Goal: Task Accomplishment & Management: Manage account settings

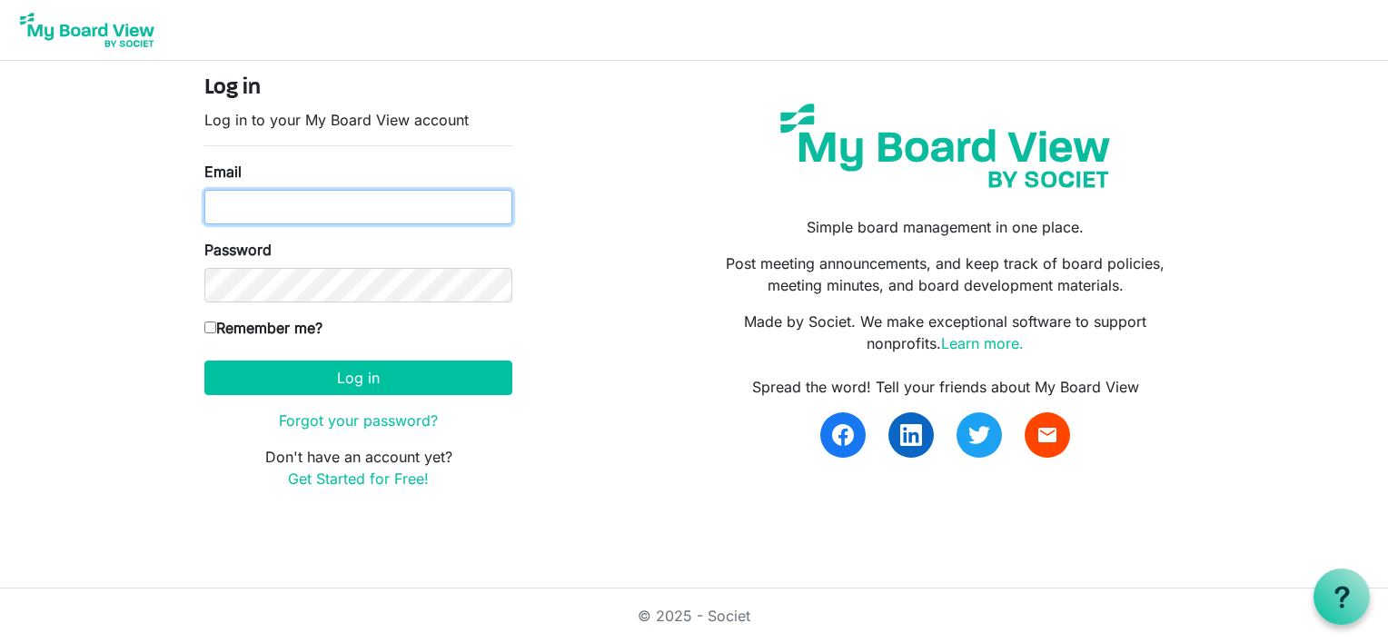
click at [305, 200] on input "Email" at bounding box center [358, 207] width 308 height 35
type input "lynnmkeays@yahoo.com"
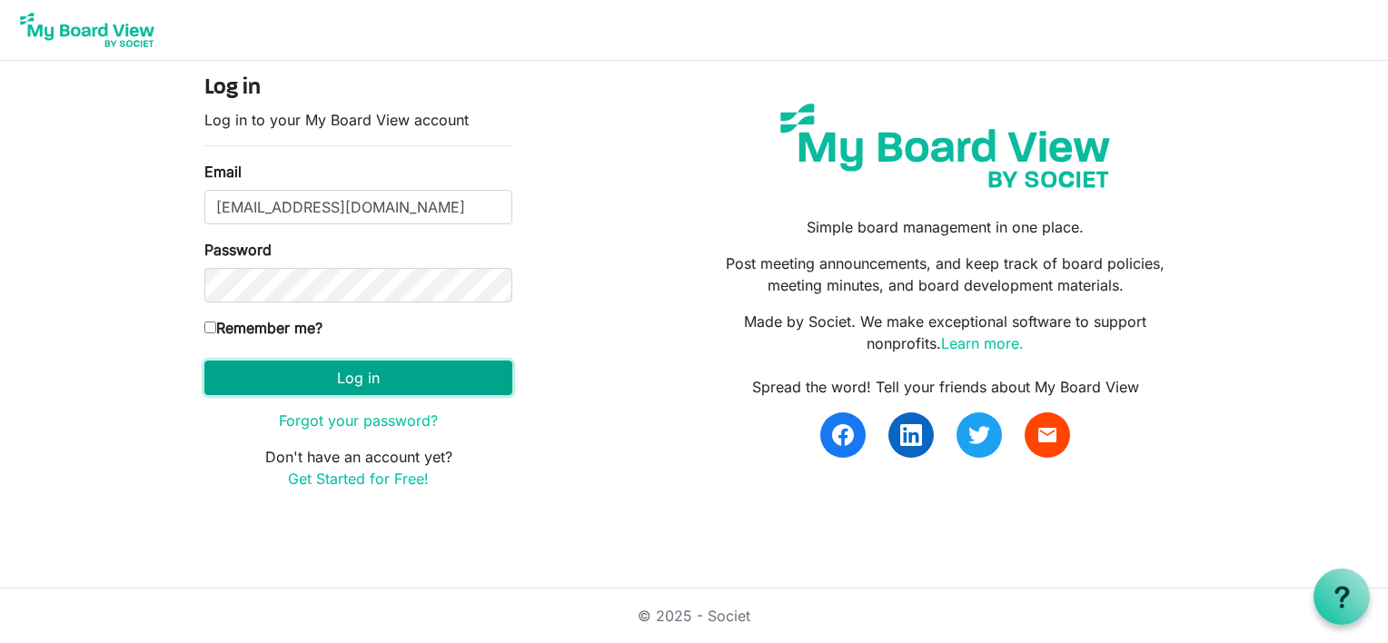
click at [341, 374] on button "Log in" at bounding box center [358, 378] width 308 height 35
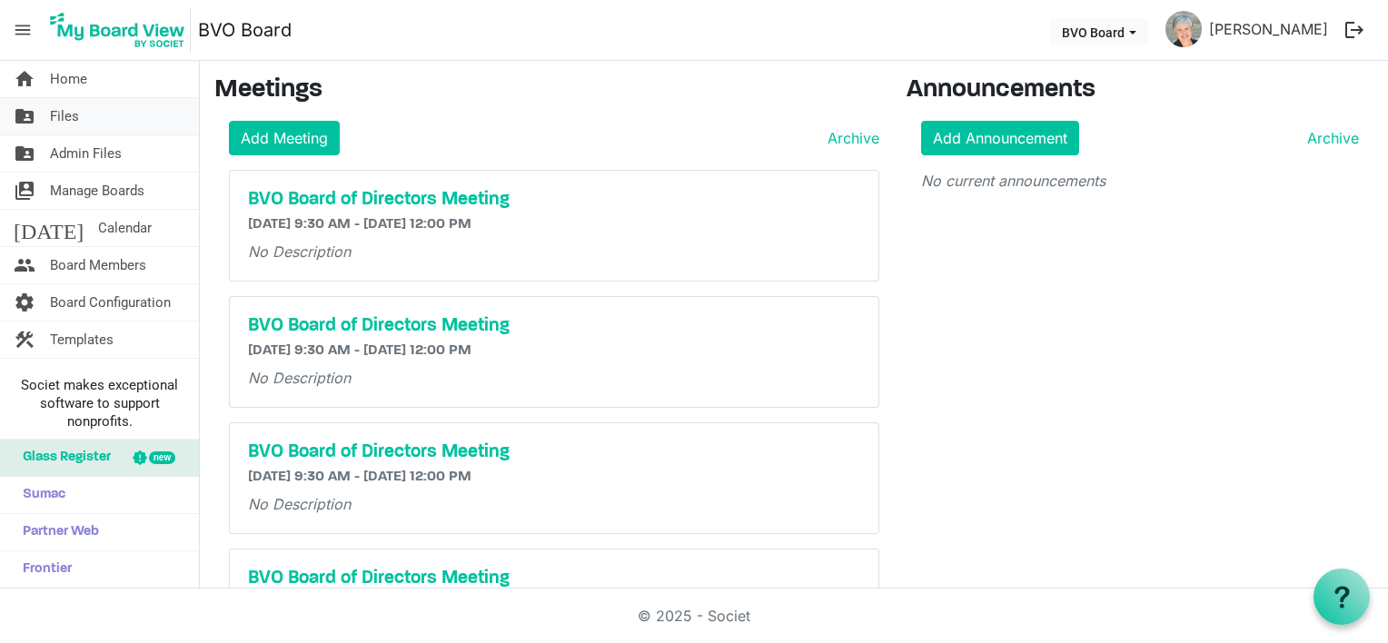
click at [74, 112] on span "Files" at bounding box center [64, 116] width 29 height 36
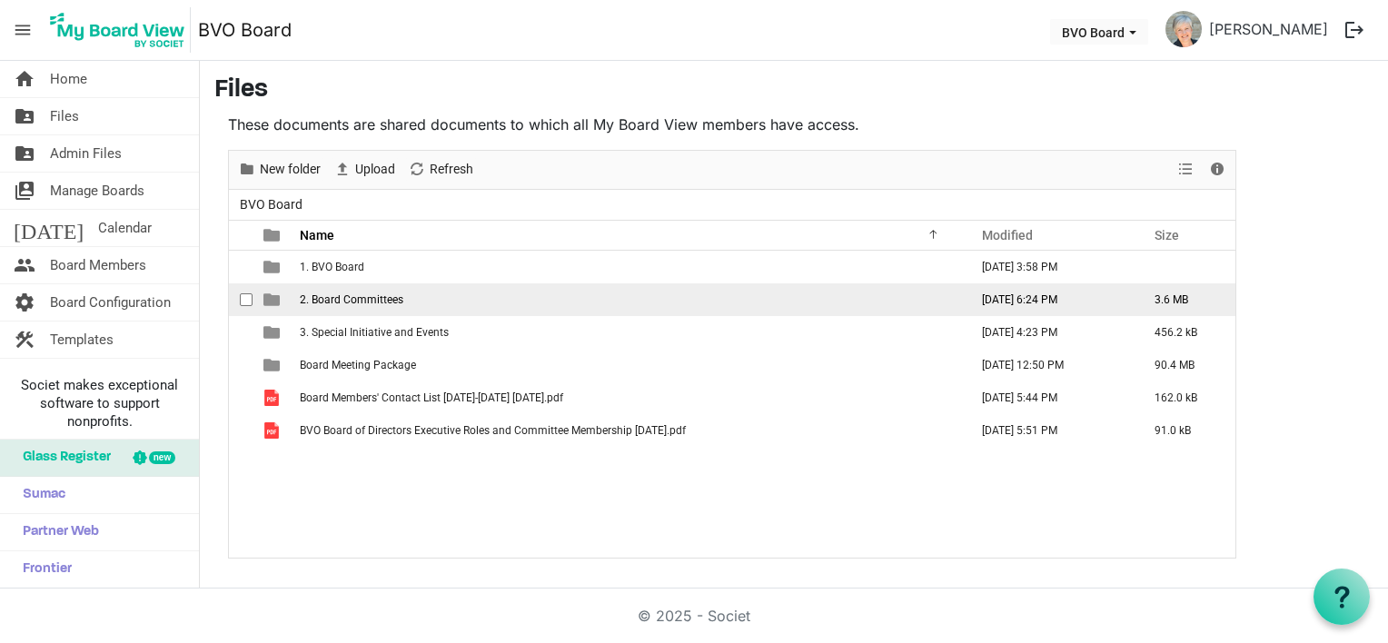
click at [360, 302] on span "2. Board Committees" at bounding box center [352, 299] width 104 height 13
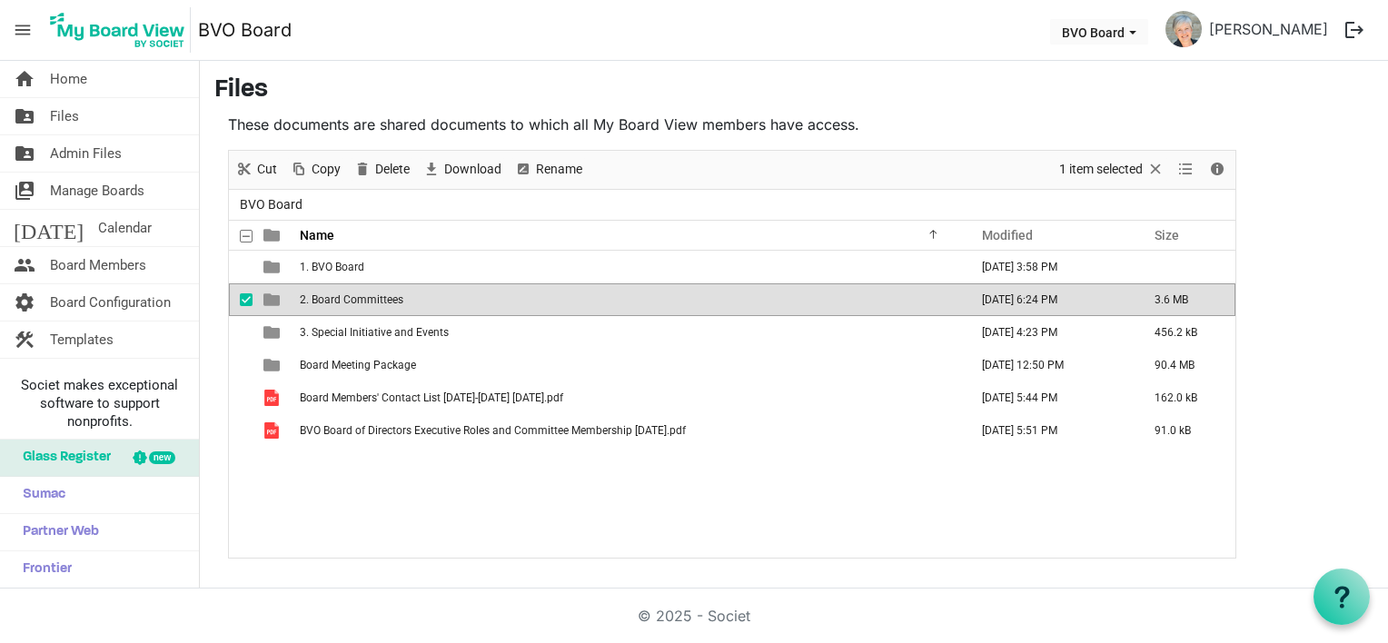
click at [360, 302] on span "2. Board Committees" at bounding box center [352, 299] width 104 height 13
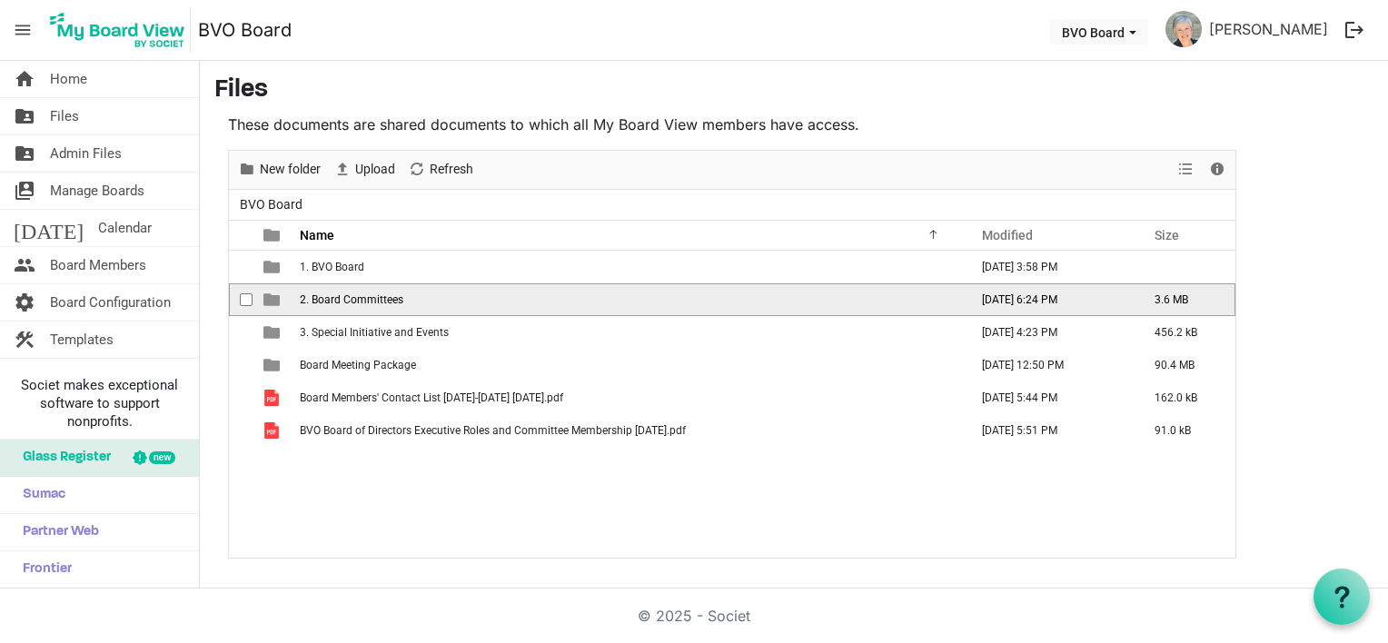
click at [360, 302] on span "2. Board Committees" at bounding box center [352, 299] width 104 height 13
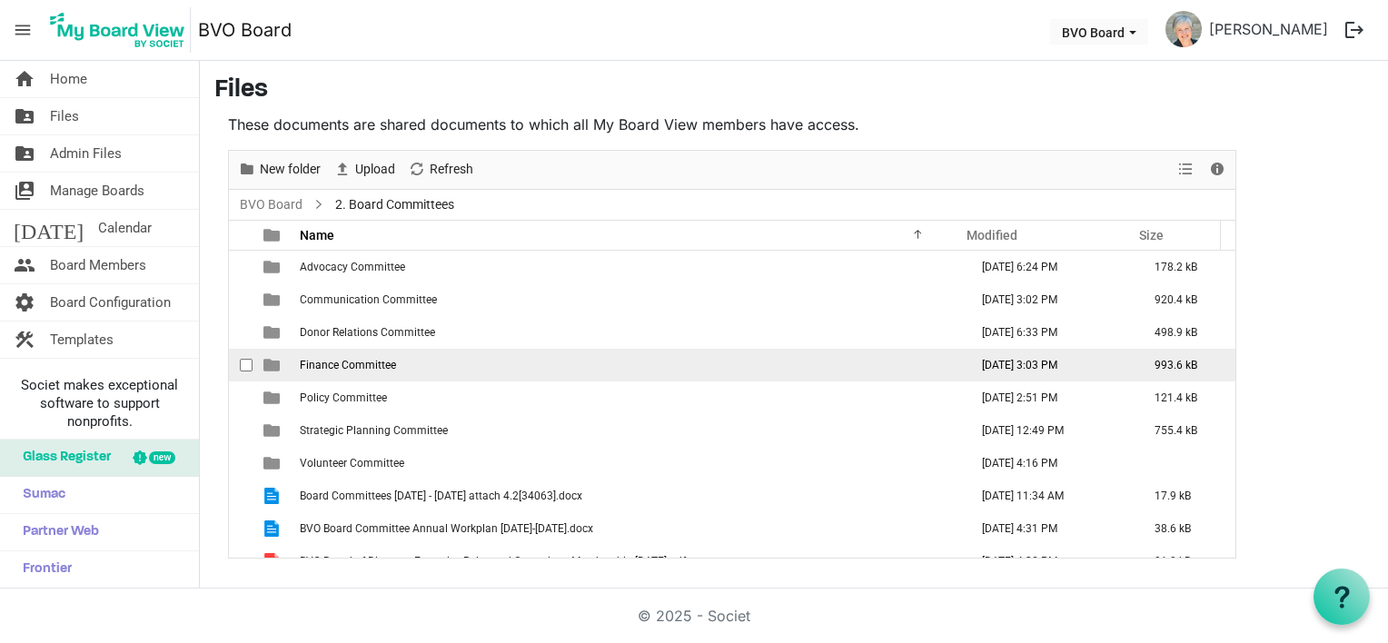
click at [361, 367] on span "Finance Committee" at bounding box center [348, 365] width 96 height 13
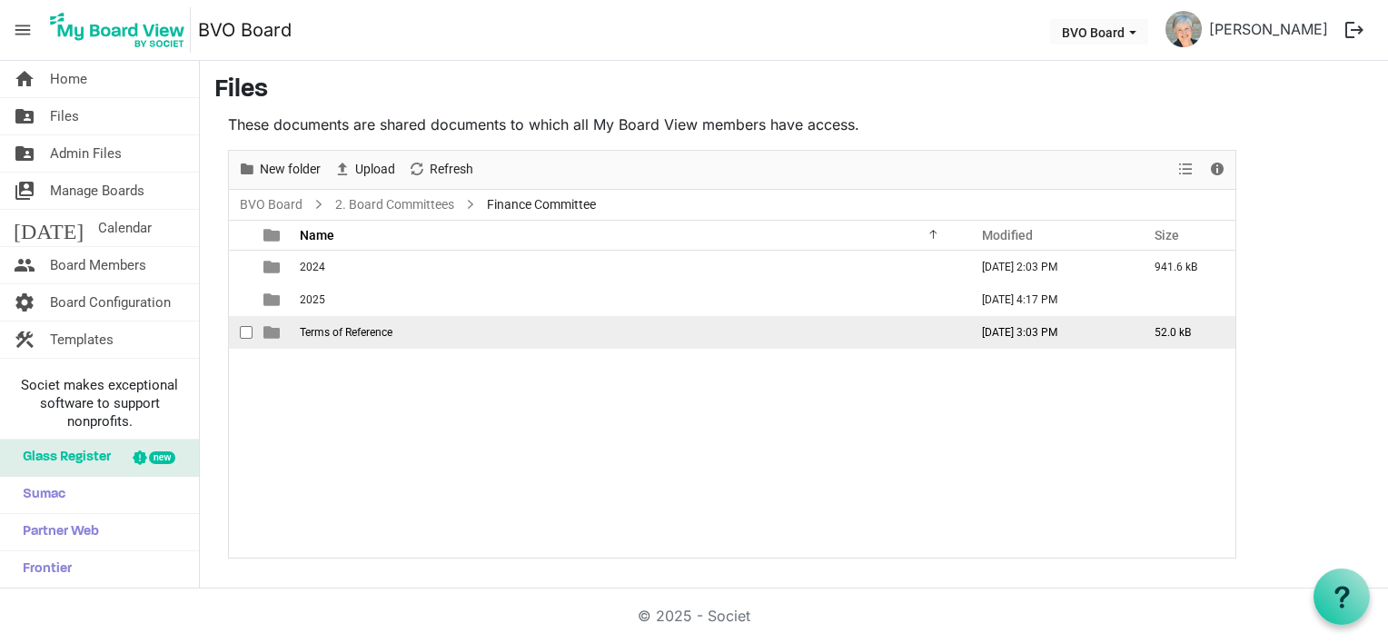
click at [361, 332] on span "Terms of Reference" at bounding box center [346, 332] width 93 height 13
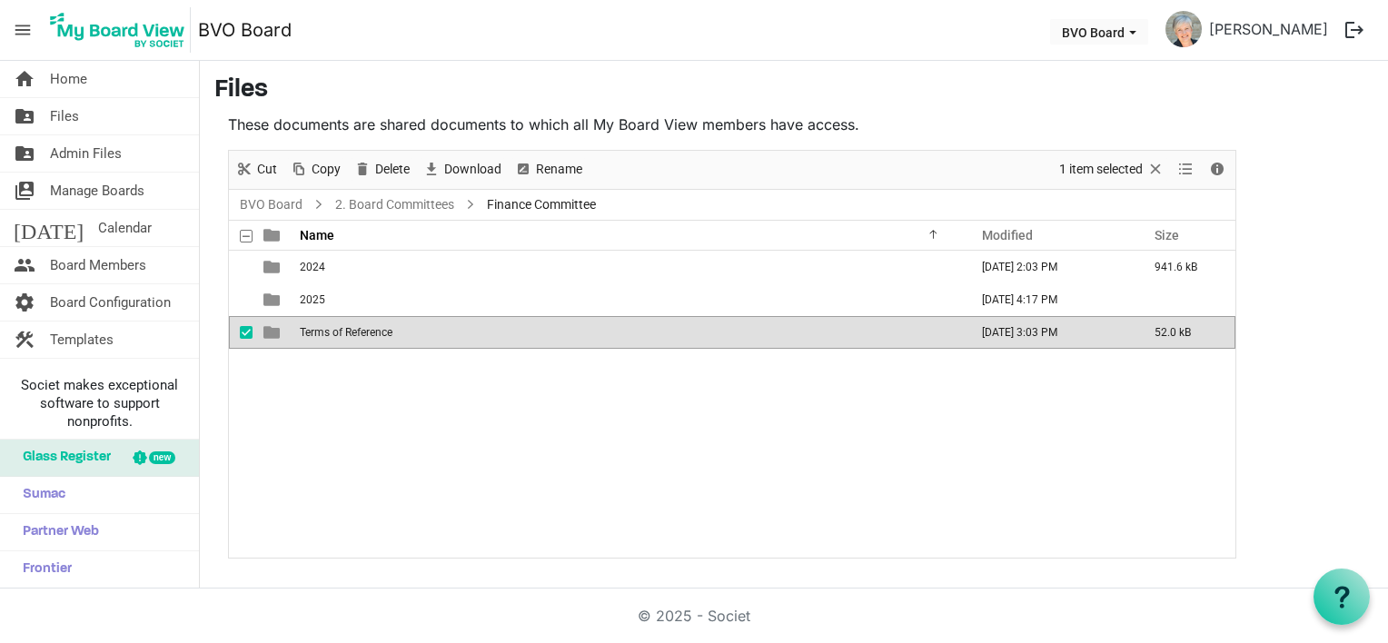
click at [361, 332] on span "Terms of Reference" at bounding box center [346, 332] width 93 height 13
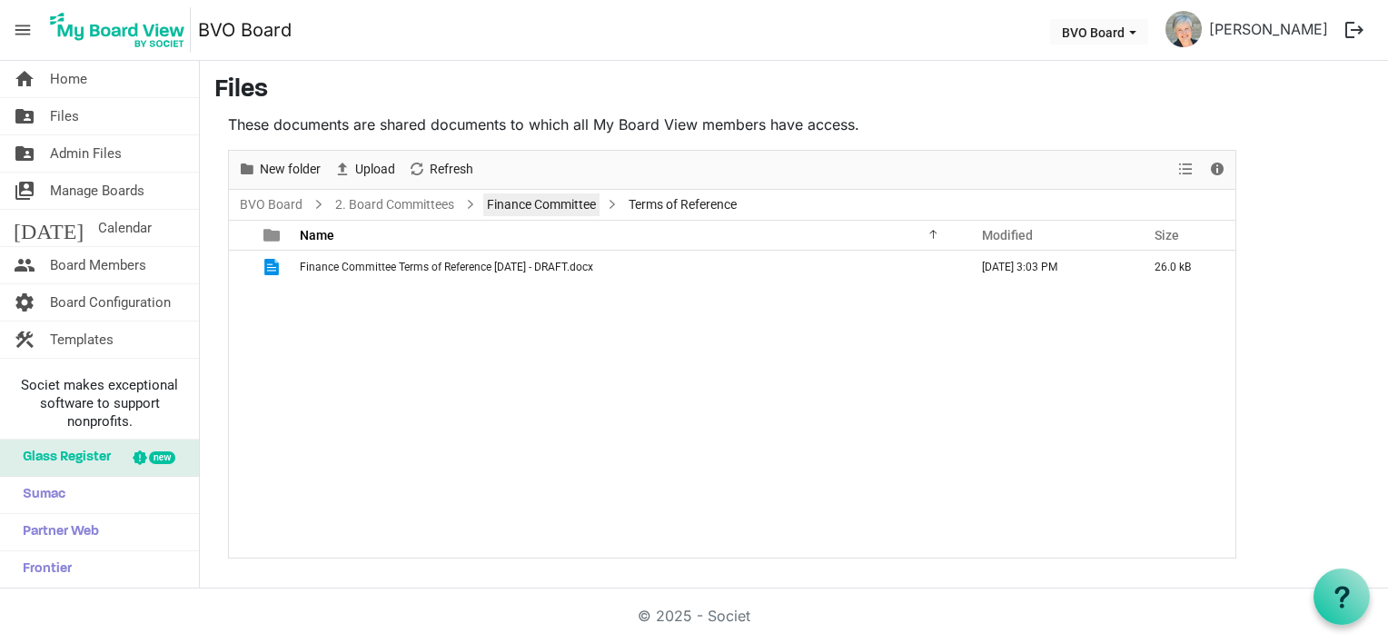
click at [569, 203] on link "Finance Committee" at bounding box center [541, 204] width 116 height 23
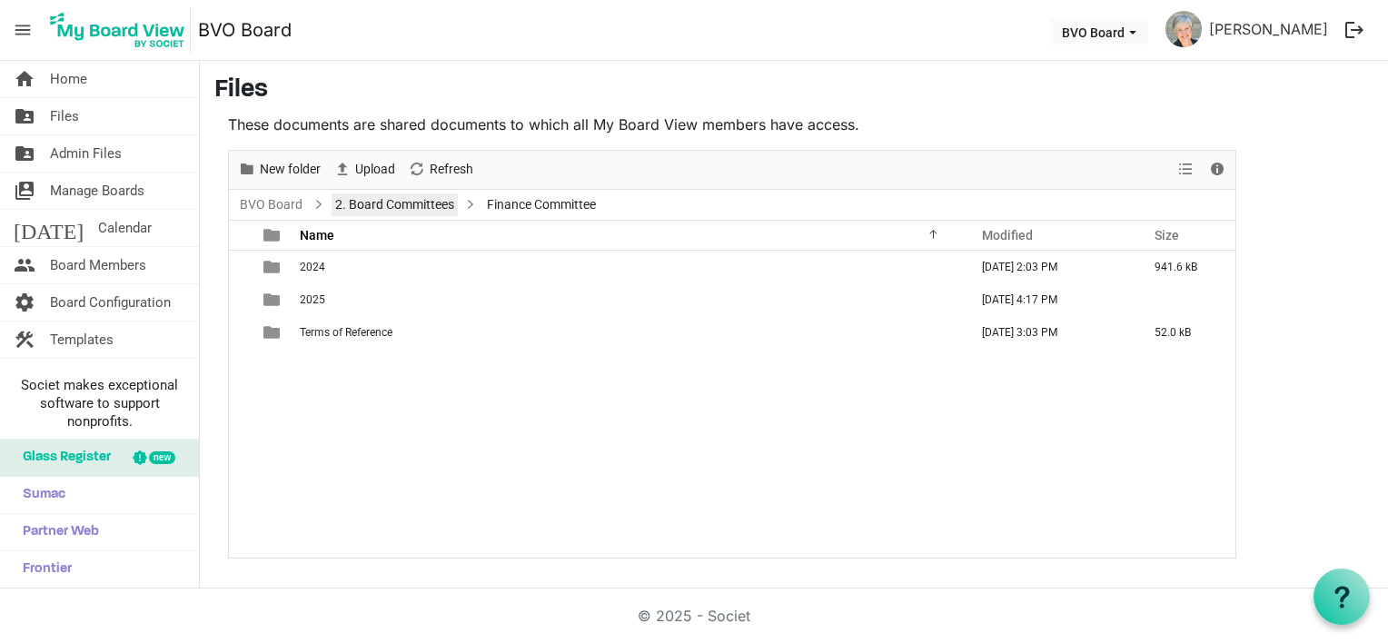
click at [428, 206] on link "2. Board Committees" at bounding box center [395, 204] width 126 height 23
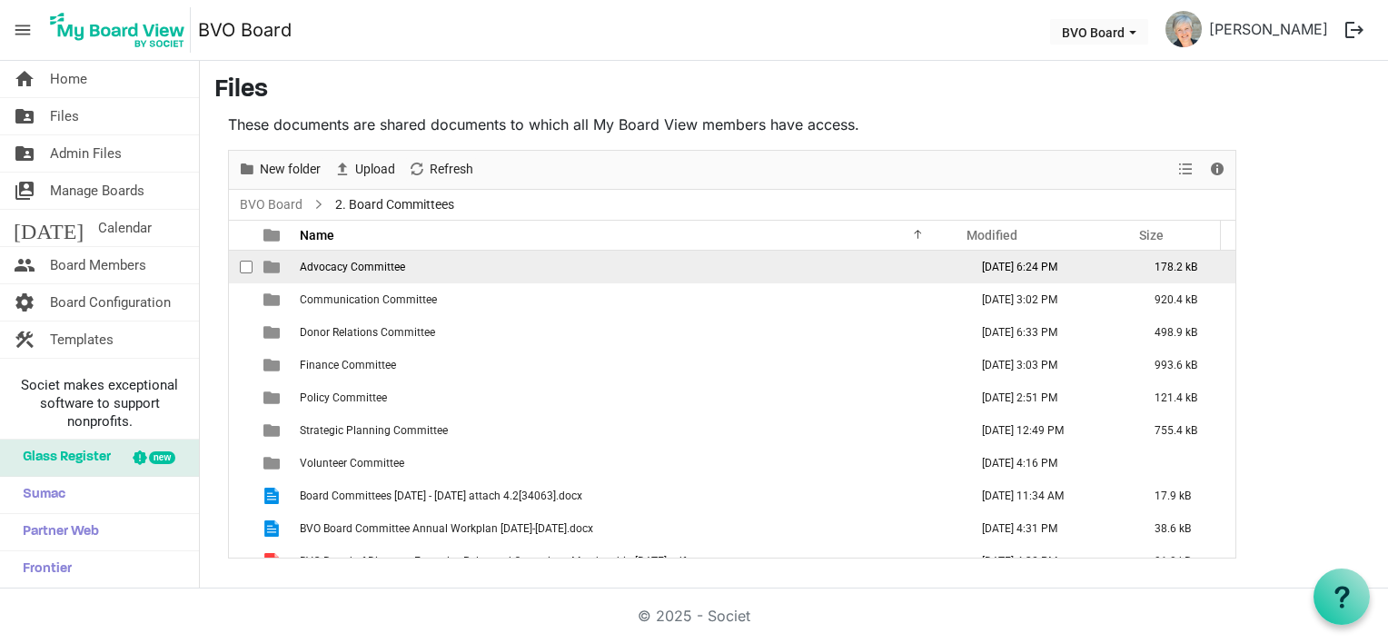
click at [353, 265] on span "Advocacy Committee" at bounding box center [352, 267] width 105 height 13
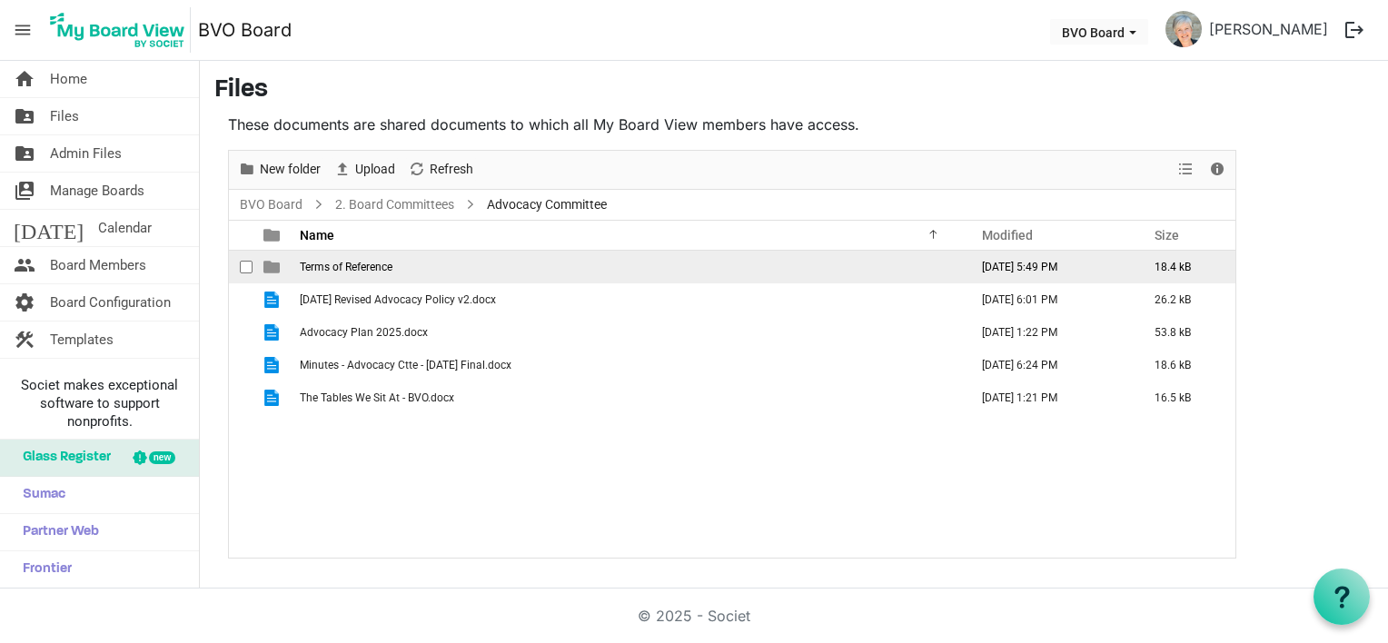
click at [345, 261] on span "Terms of Reference" at bounding box center [346, 267] width 93 height 13
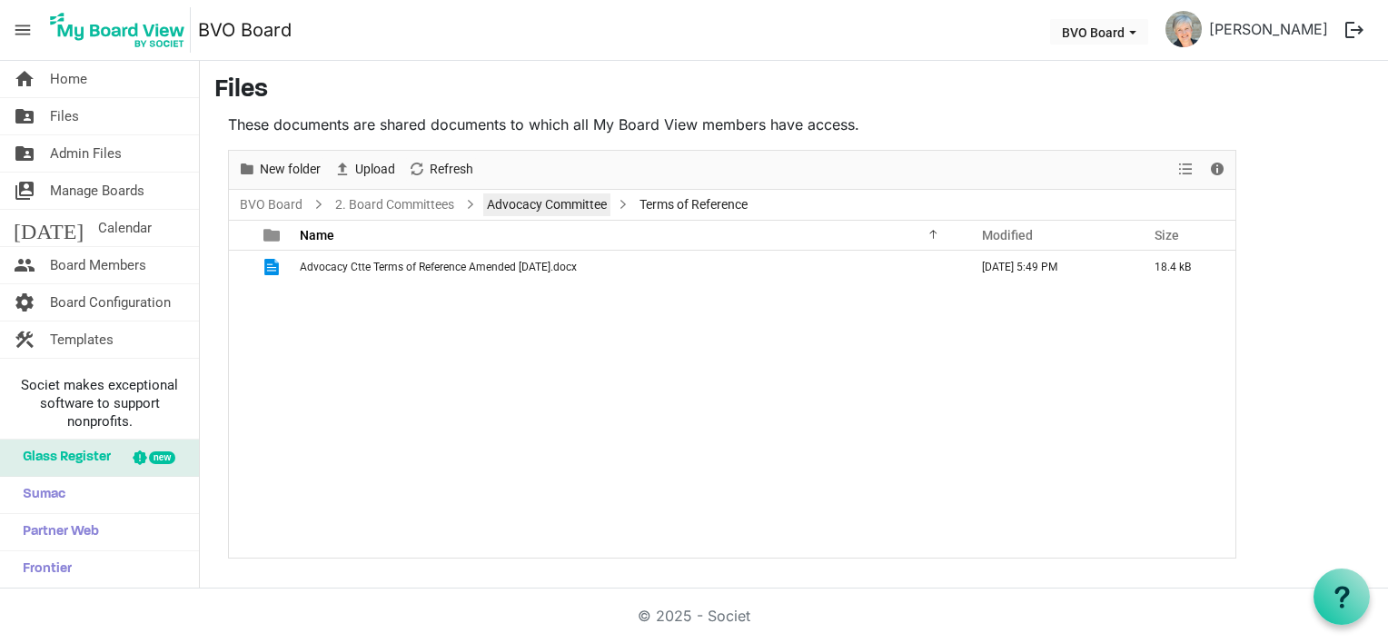
click at [533, 208] on link "Advocacy Committee" at bounding box center [546, 204] width 127 height 23
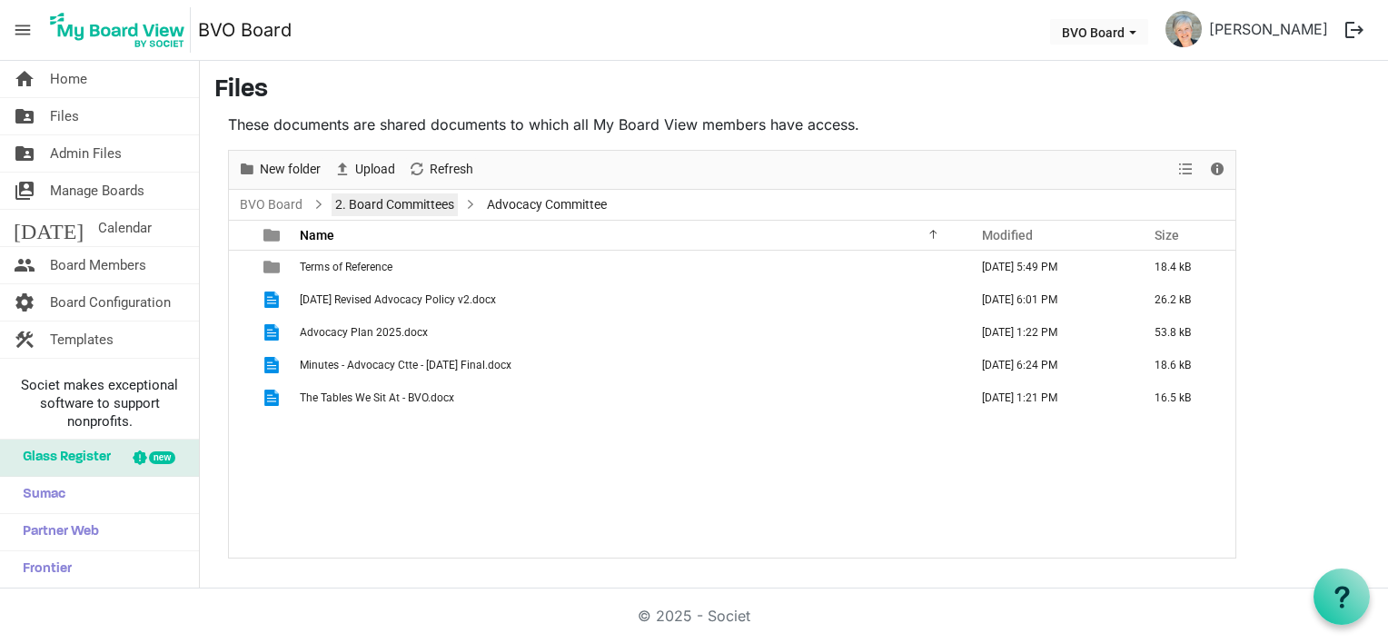
click at [362, 203] on link "2. Board Committees" at bounding box center [395, 204] width 126 height 23
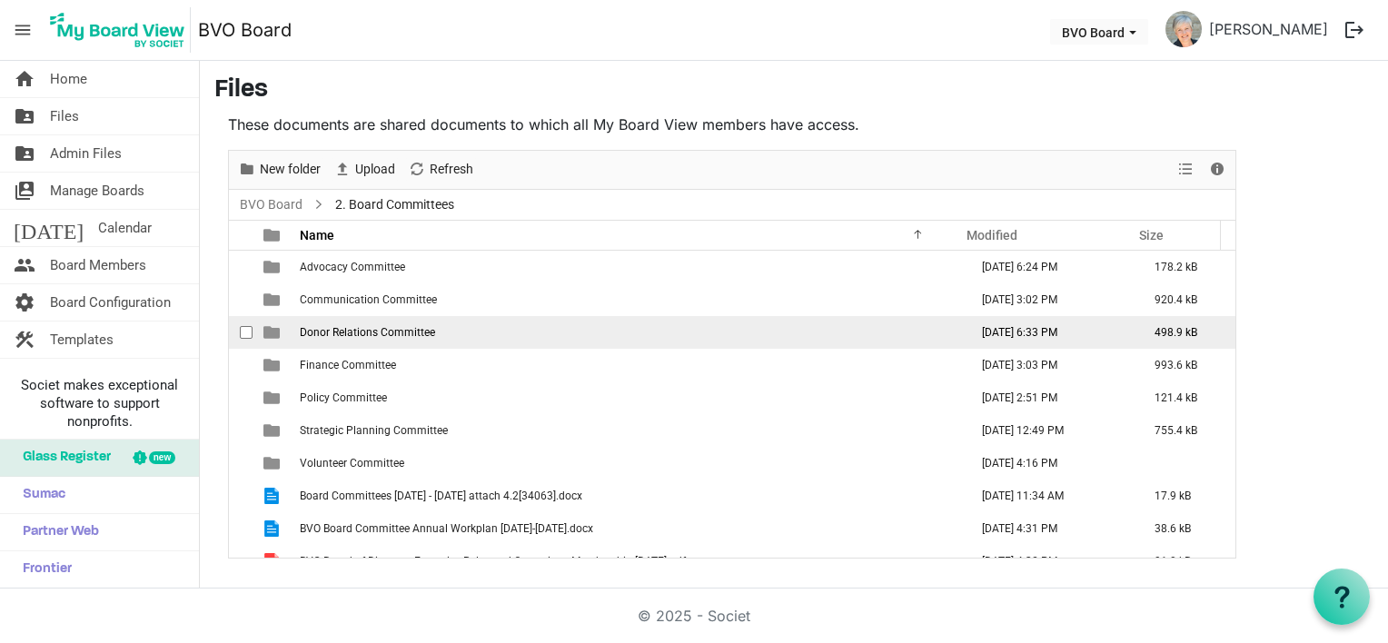
click at [355, 332] on span "Donor Relations Committee" at bounding box center [367, 332] width 135 height 13
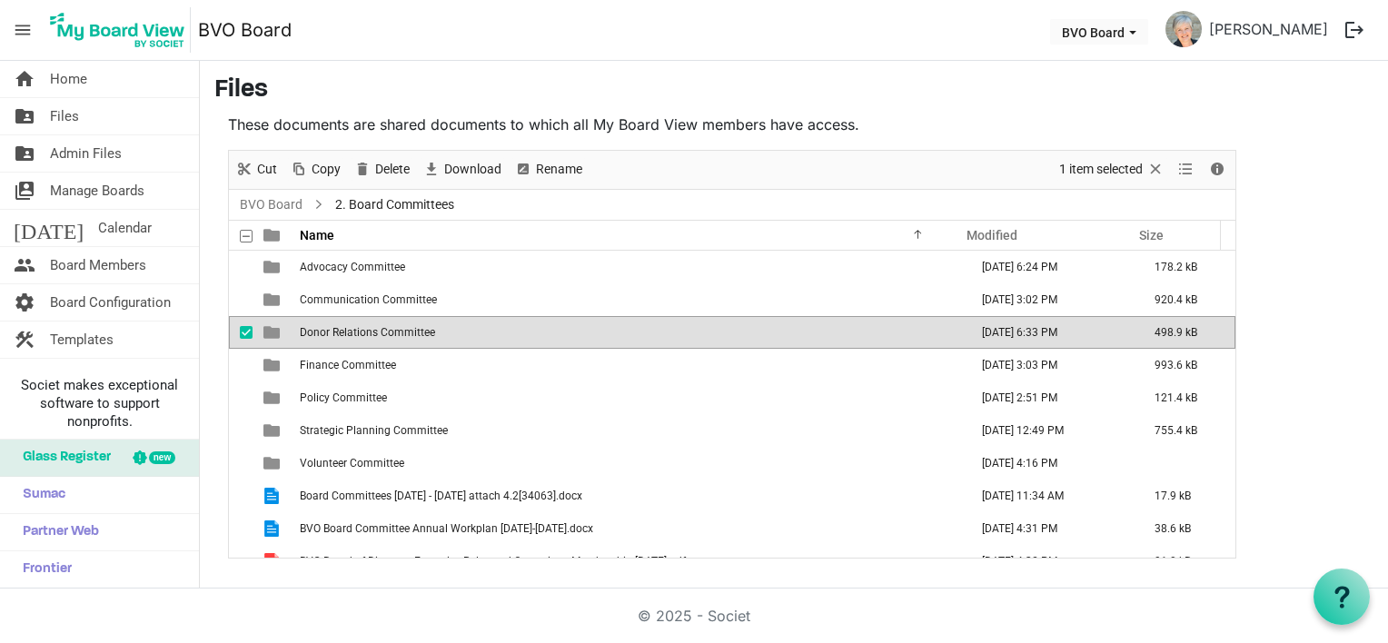
click at [355, 332] on span "Donor Relations Committee" at bounding box center [367, 332] width 135 height 13
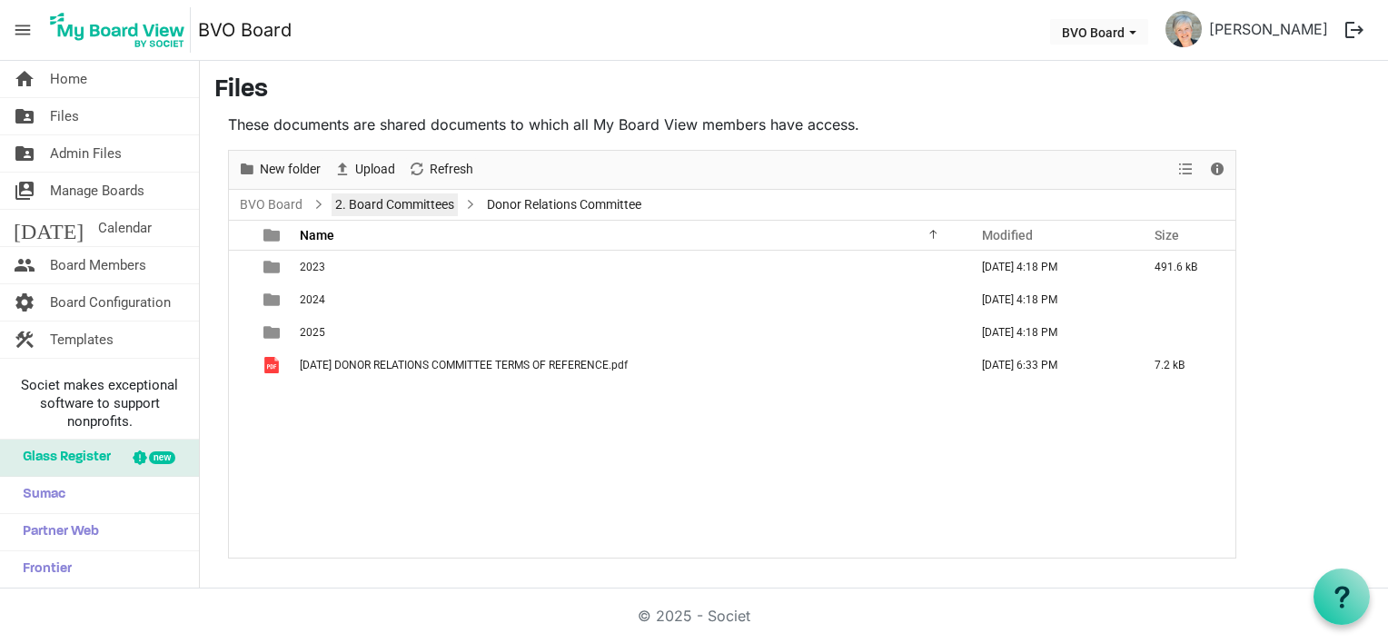
click at [414, 208] on link "2. Board Committees" at bounding box center [395, 204] width 126 height 23
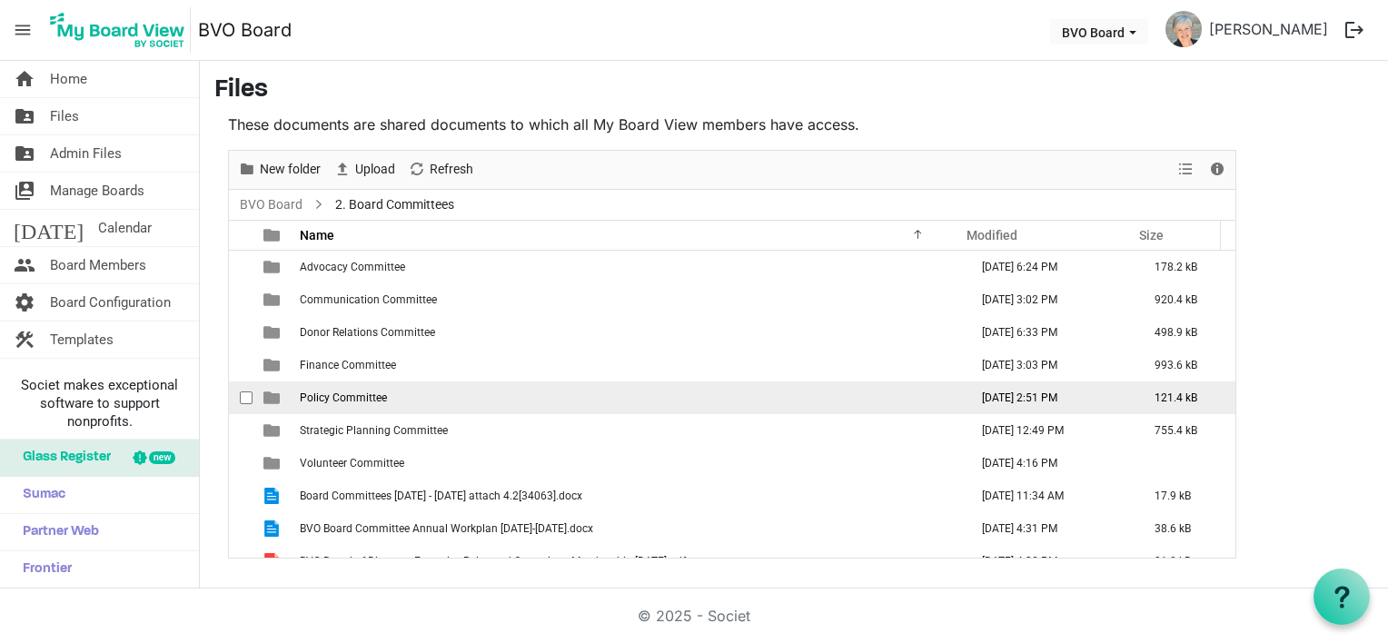
click at [360, 396] on span "Policy Committee" at bounding box center [343, 397] width 87 height 13
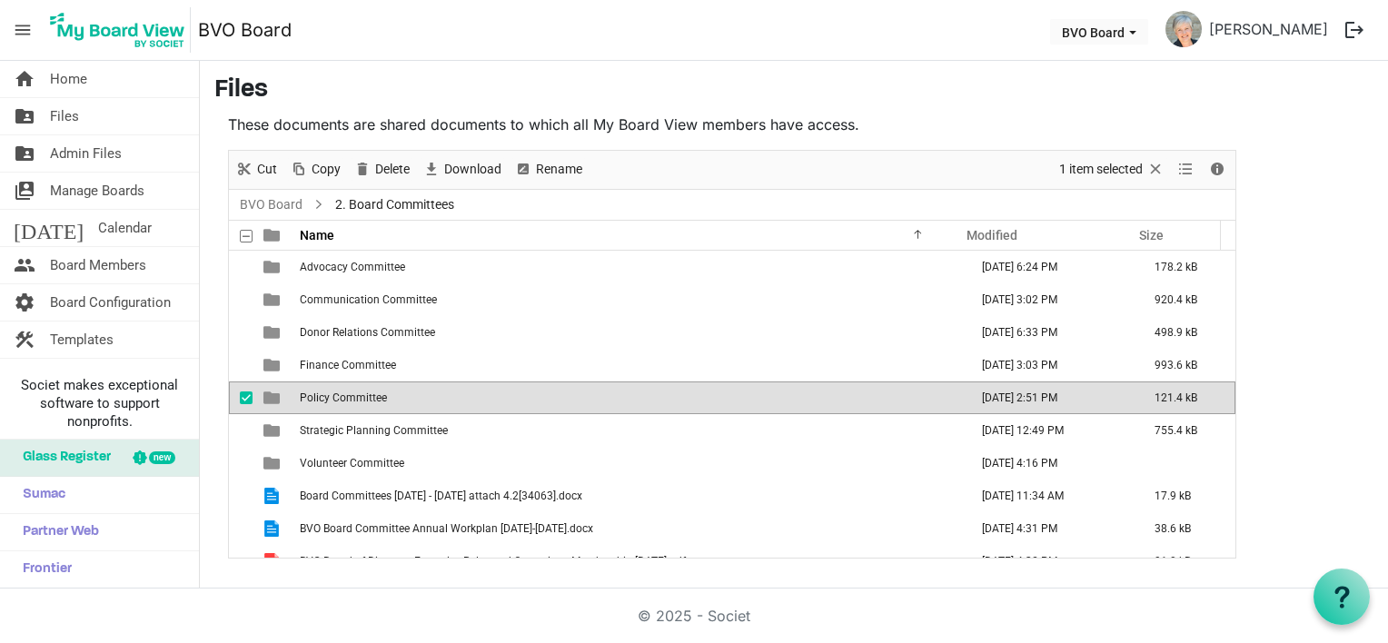
click at [360, 396] on span "Policy Committee" at bounding box center [343, 397] width 87 height 13
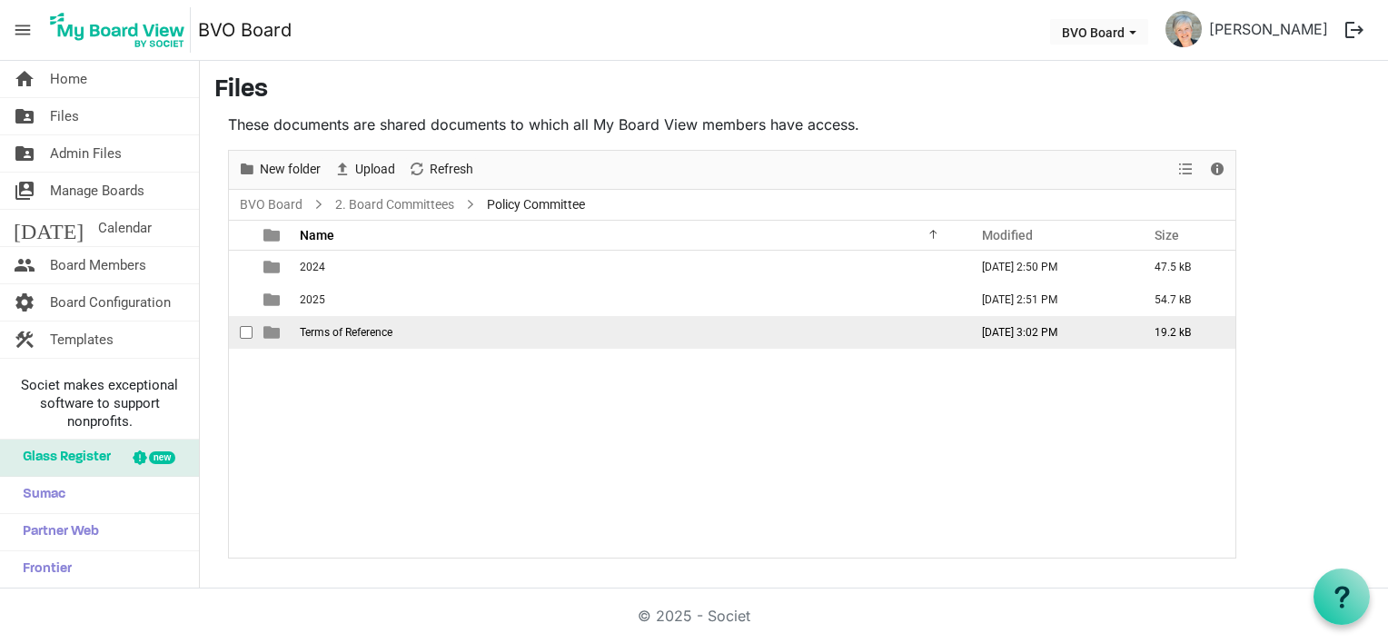
click at [356, 329] on span "Terms of Reference" at bounding box center [346, 332] width 93 height 13
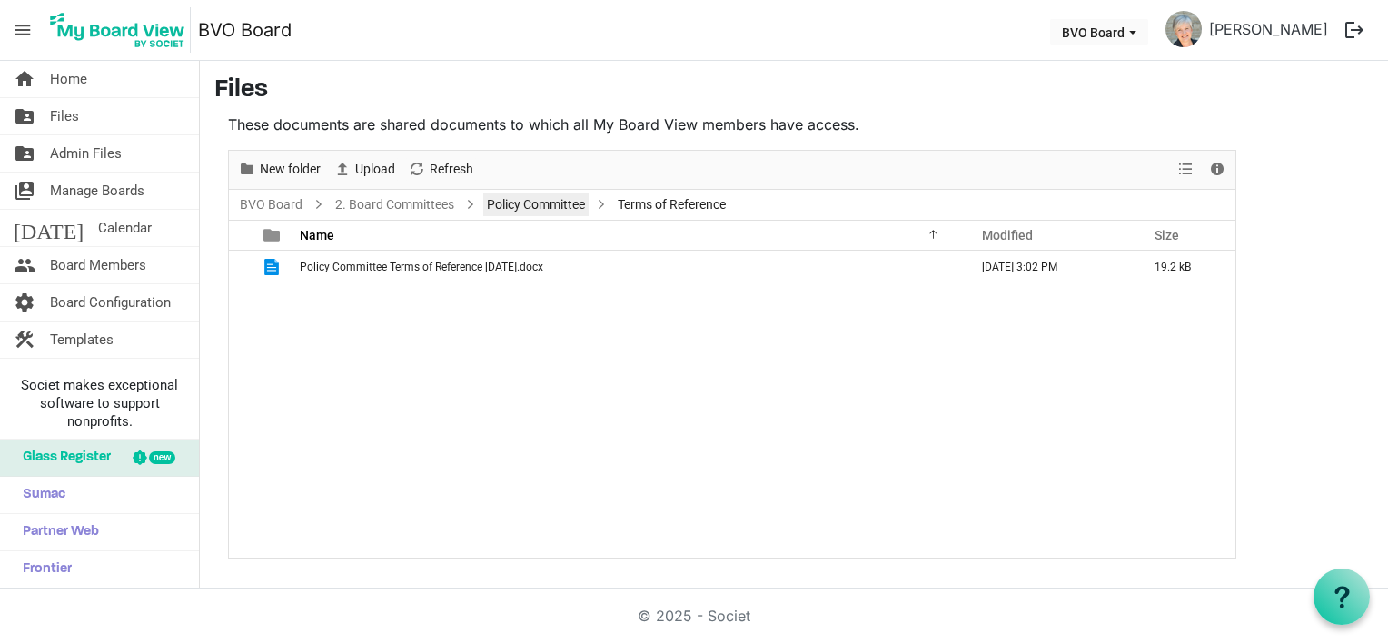
click at [499, 207] on link "Policy Committee" at bounding box center [535, 204] width 105 height 23
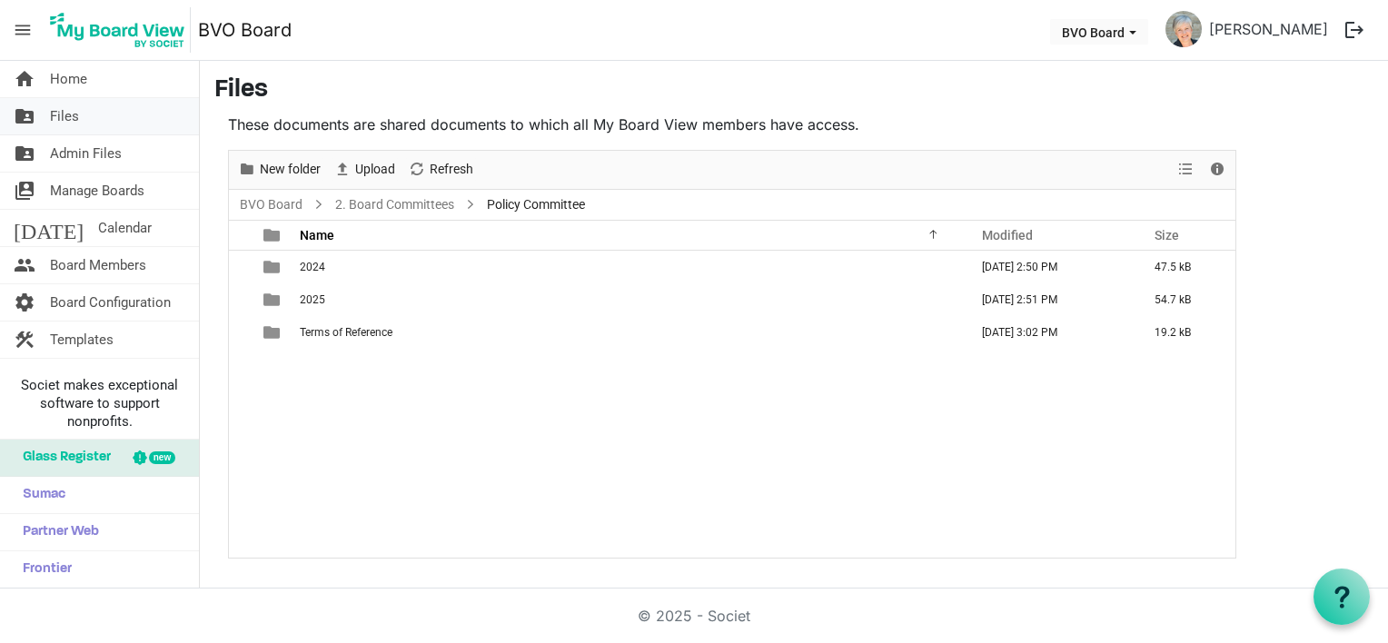
click at [64, 111] on span "Files" at bounding box center [64, 116] width 29 height 36
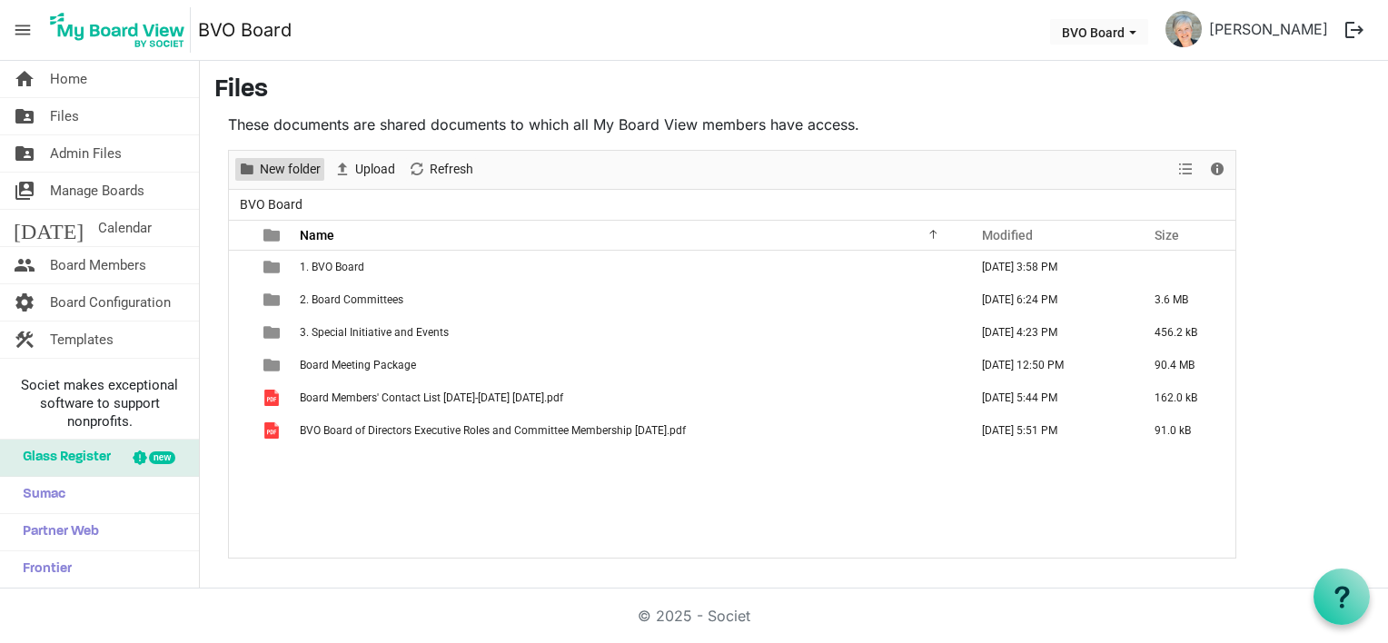
click at [278, 168] on span "New folder" at bounding box center [290, 169] width 64 height 23
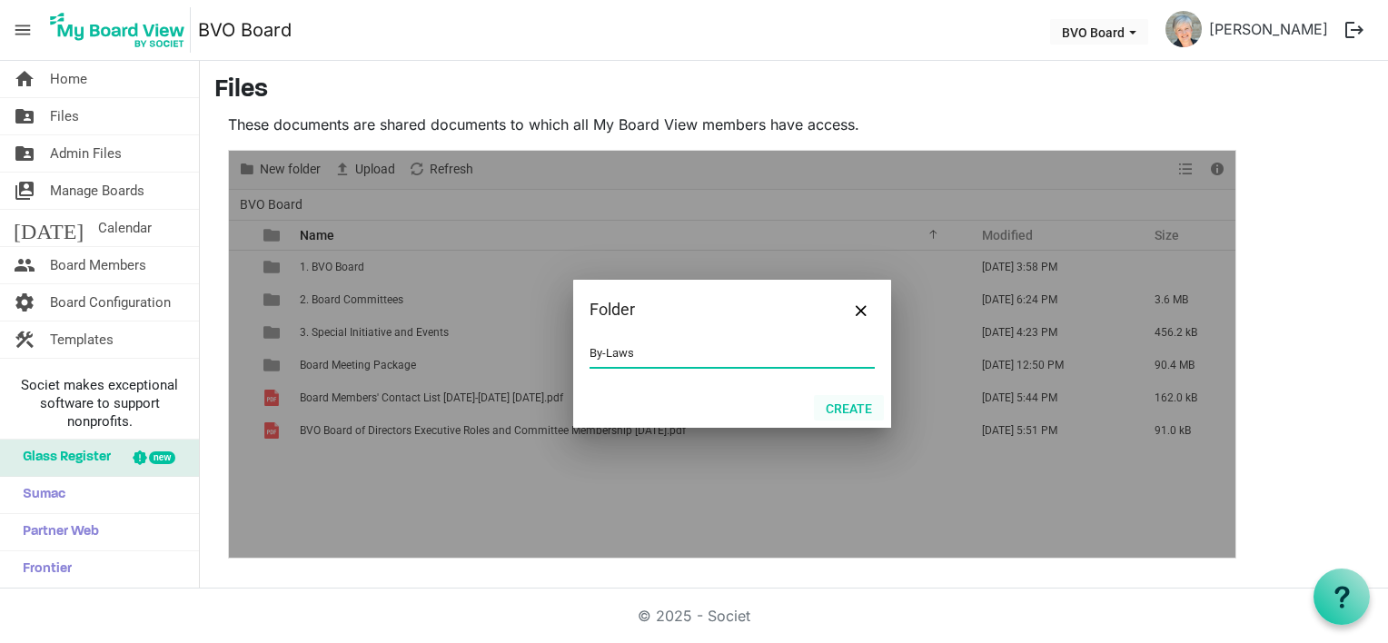
type input "By-Laws"
click at [843, 409] on button "Create" at bounding box center [849, 407] width 70 height 25
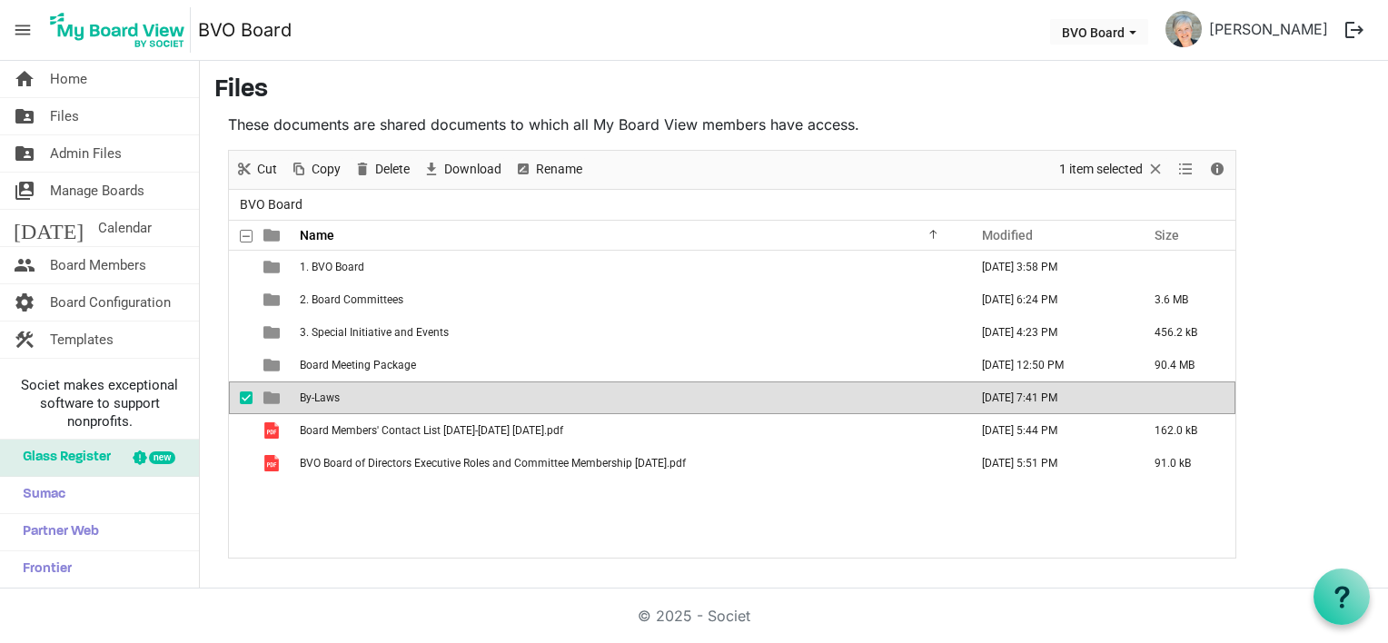
click at [387, 516] on div "1. BVO Board October 29, 2024 3:58 PM 2. Board Committees June 19, 2025 6:24 PM…" at bounding box center [732, 404] width 1006 height 307
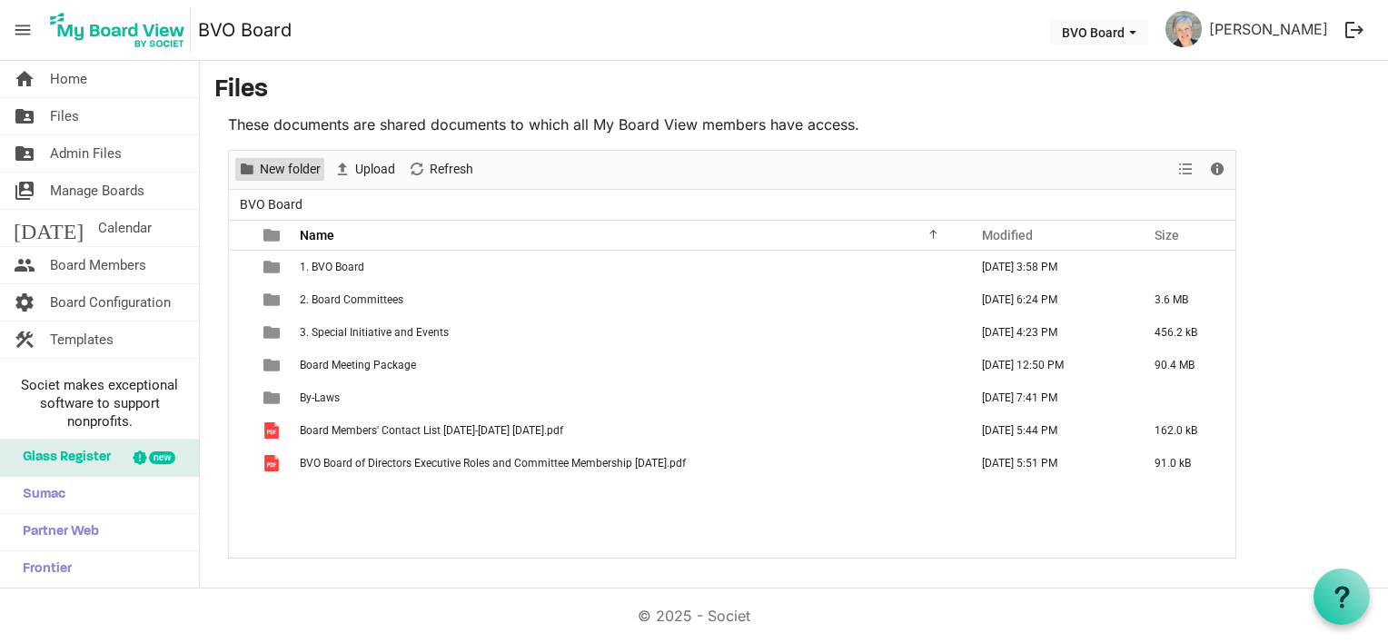
click at [280, 169] on span "New folder" at bounding box center [290, 169] width 64 height 23
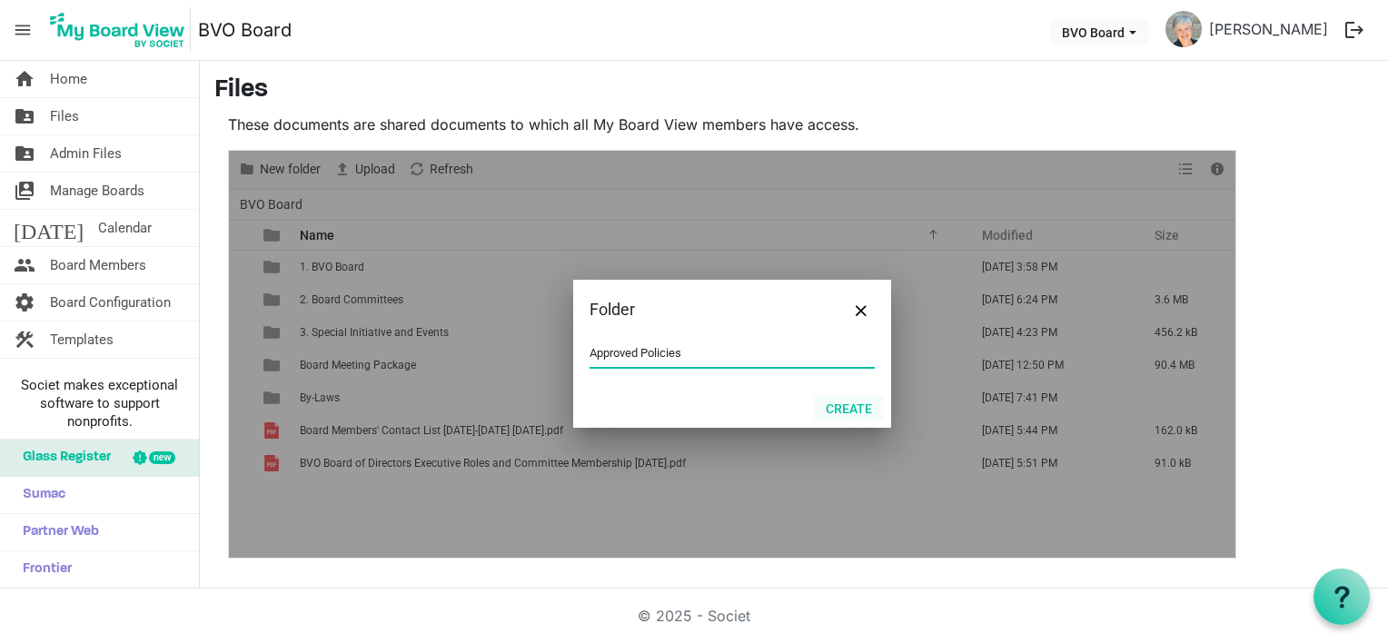
type input "Approved Policies"
click at [859, 411] on button "Create" at bounding box center [849, 407] width 70 height 25
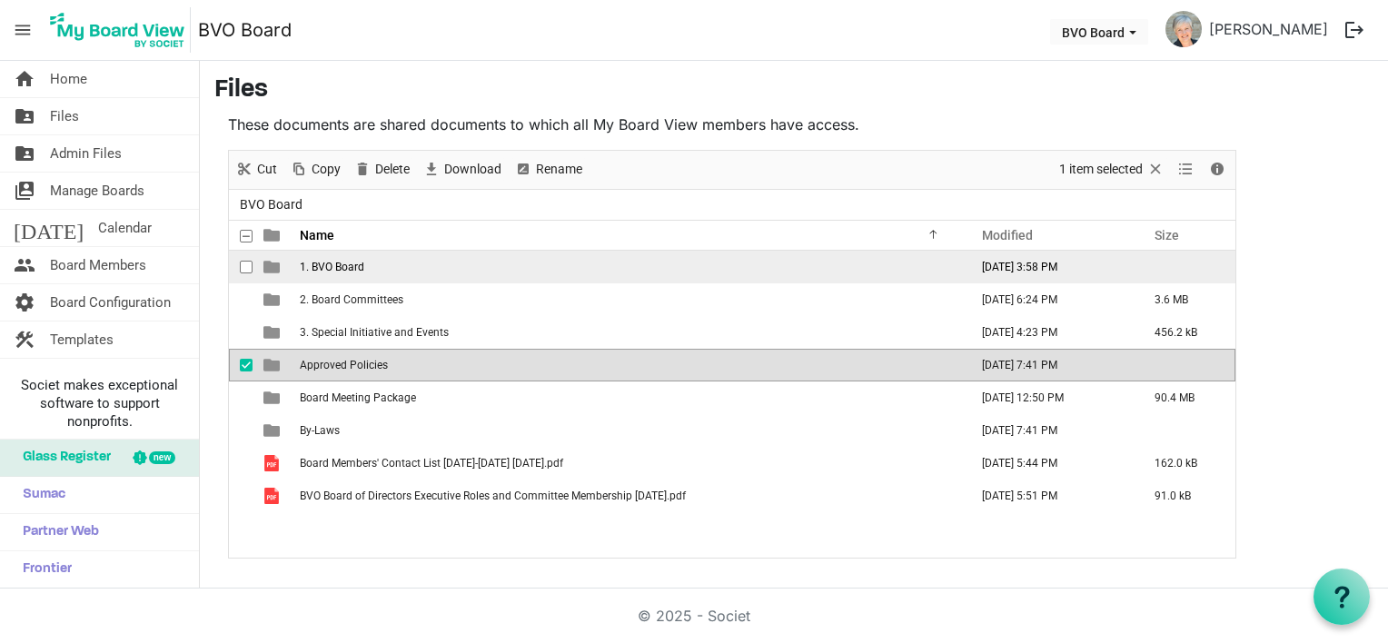
click at [322, 263] on span "1. BVO Board" at bounding box center [332, 267] width 64 height 13
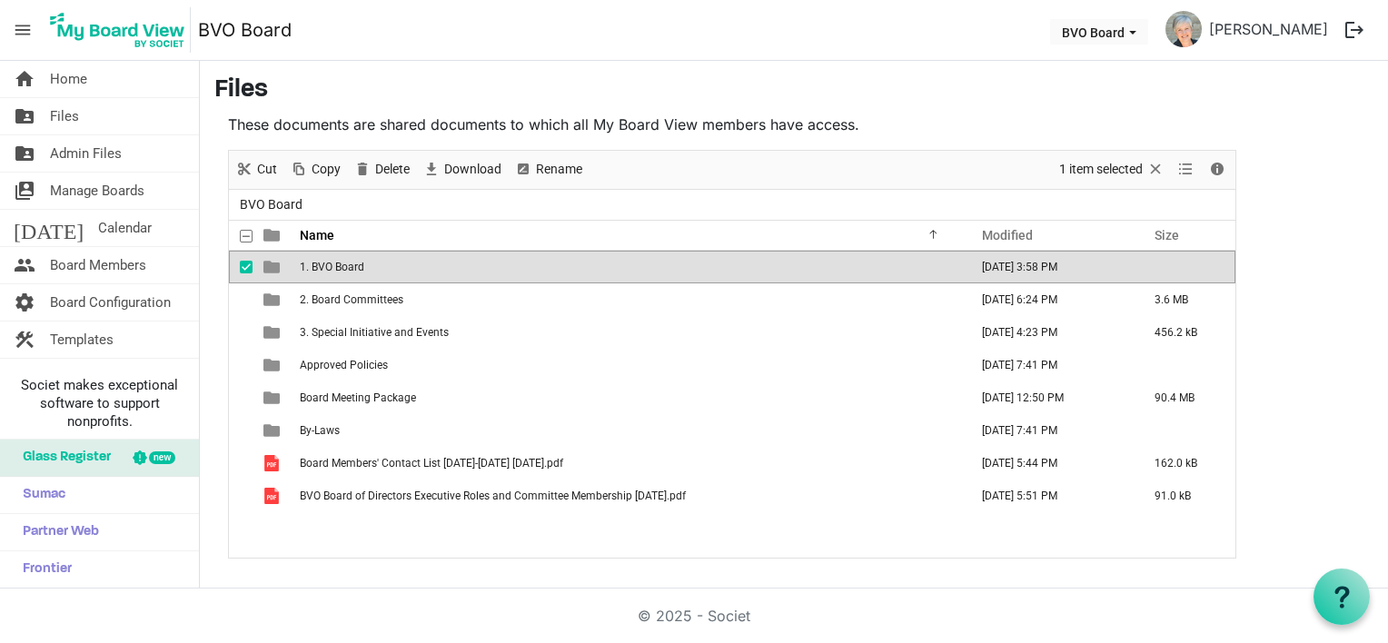
click at [322, 264] on span "1. BVO Board" at bounding box center [332, 267] width 64 height 13
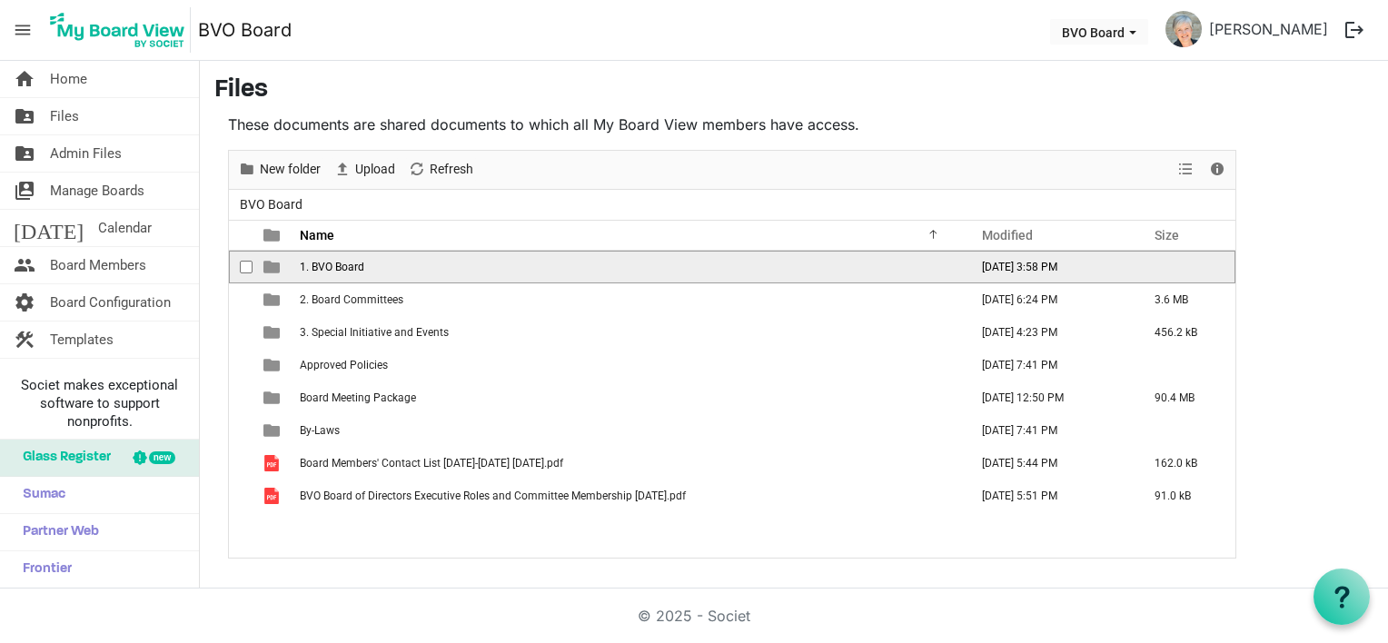
click at [322, 264] on span "1. BVO Board" at bounding box center [332, 267] width 64 height 13
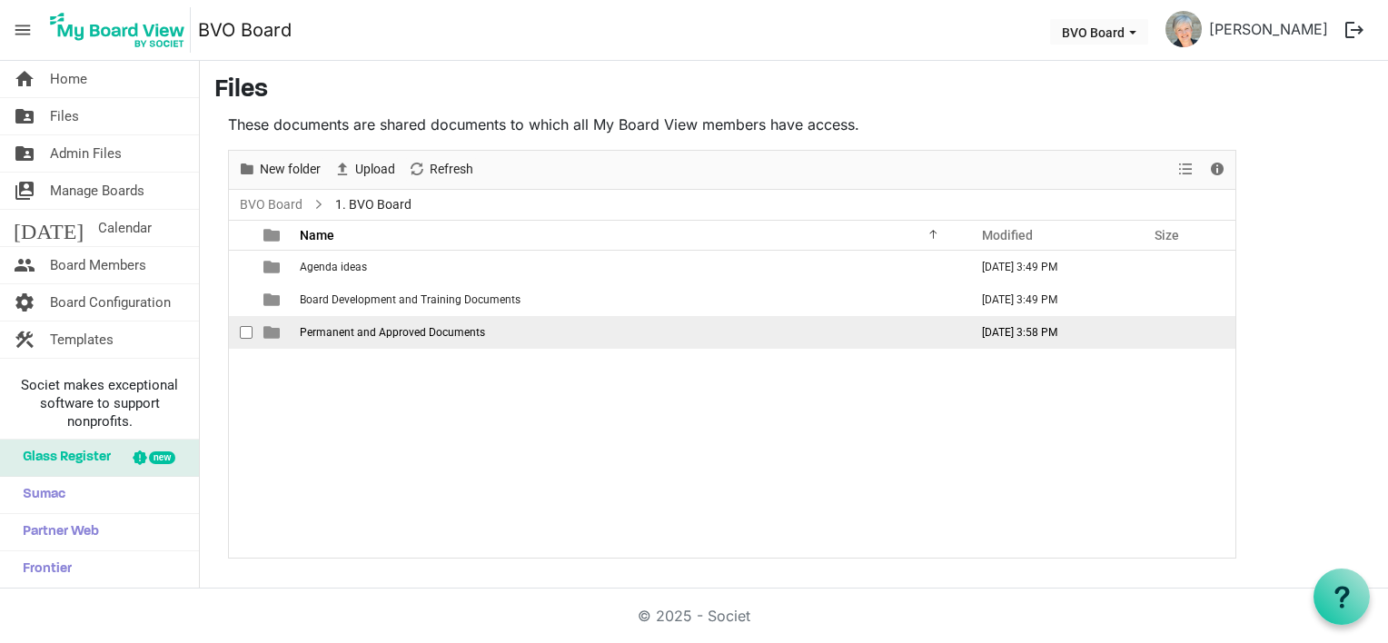
click at [414, 334] on span "Permanent and Approved Documents" at bounding box center [392, 332] width 185 height 13
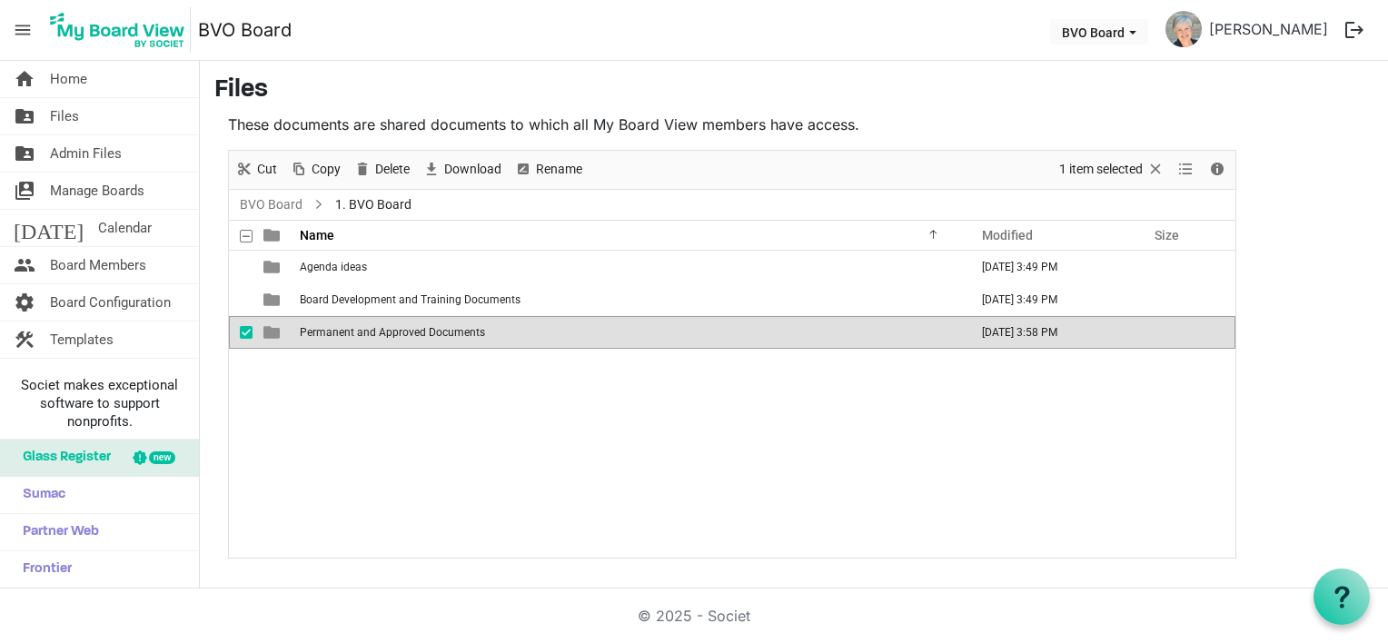
click at [414, 334] on span "Permanent and Approved Documents" at bounding box center [392, 332] width 185 height 13
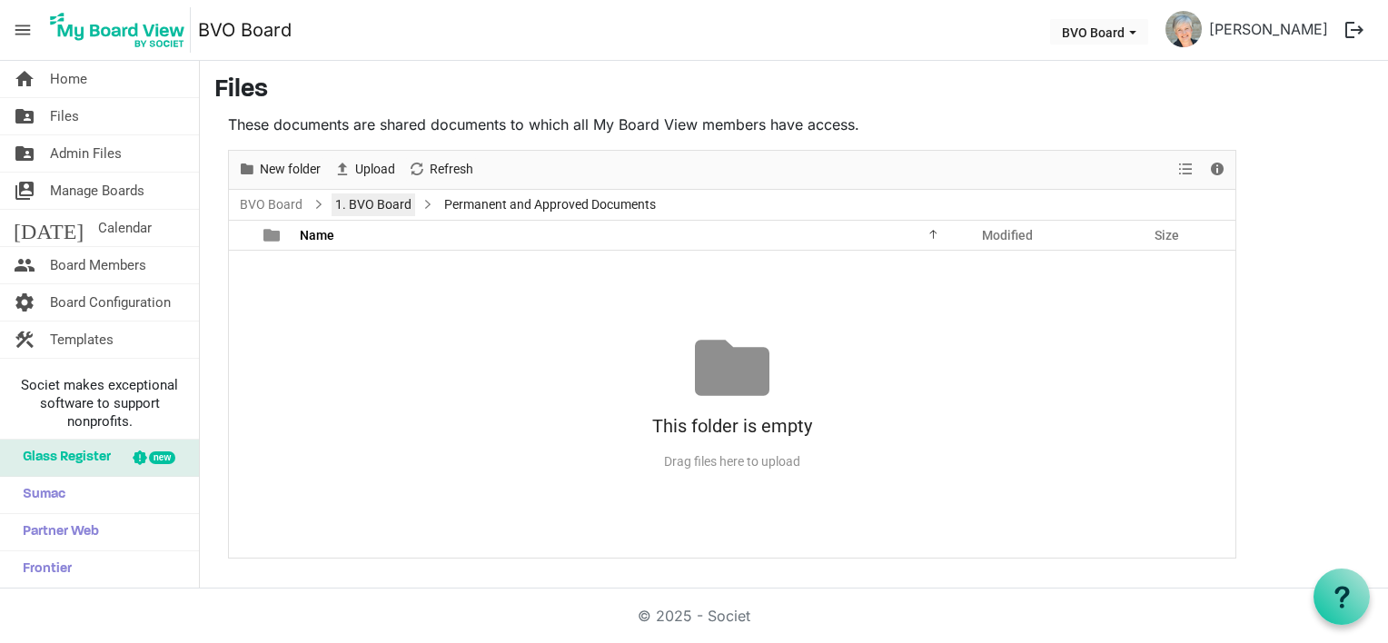
click at [396, 205] on link "1. BVO Board" at bounding box center [374, 204] width 84 height 23
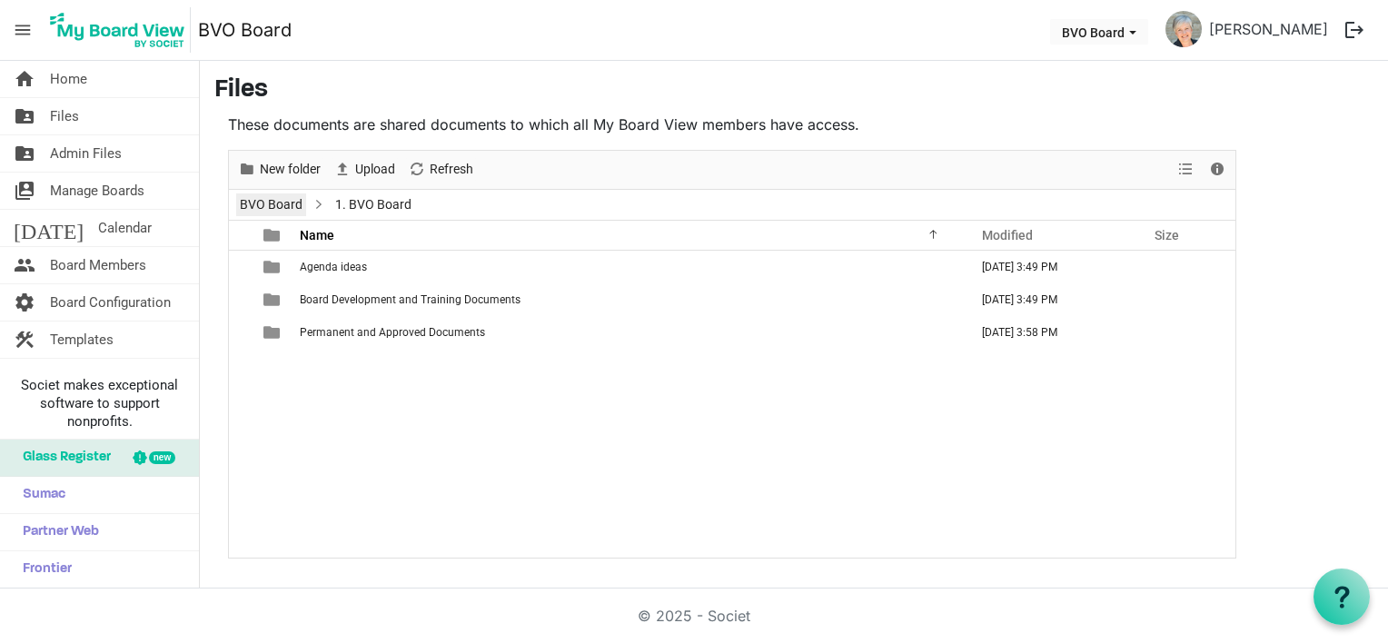
click at [285, 203] on link "BVO Board" at bounding box center [271, 204] width 70 height 23
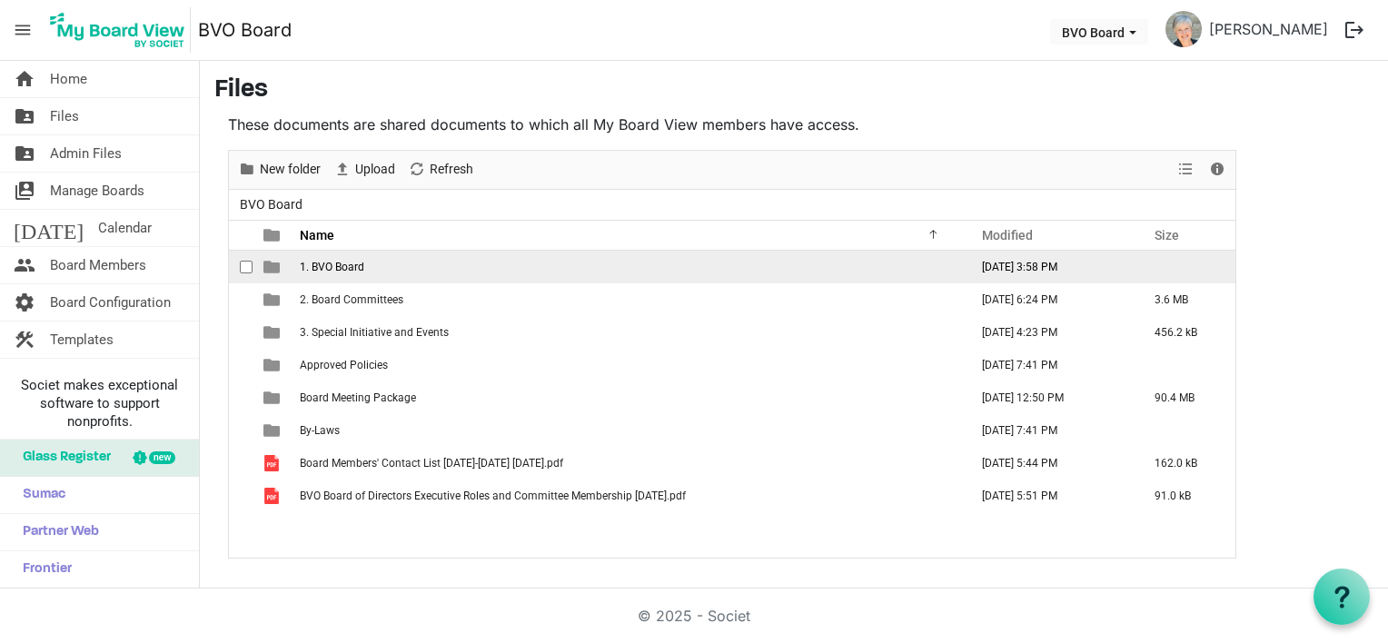
click at [359, 265] on span "1. BVO Board" at bounding box center [332, 267] width 64 height 13
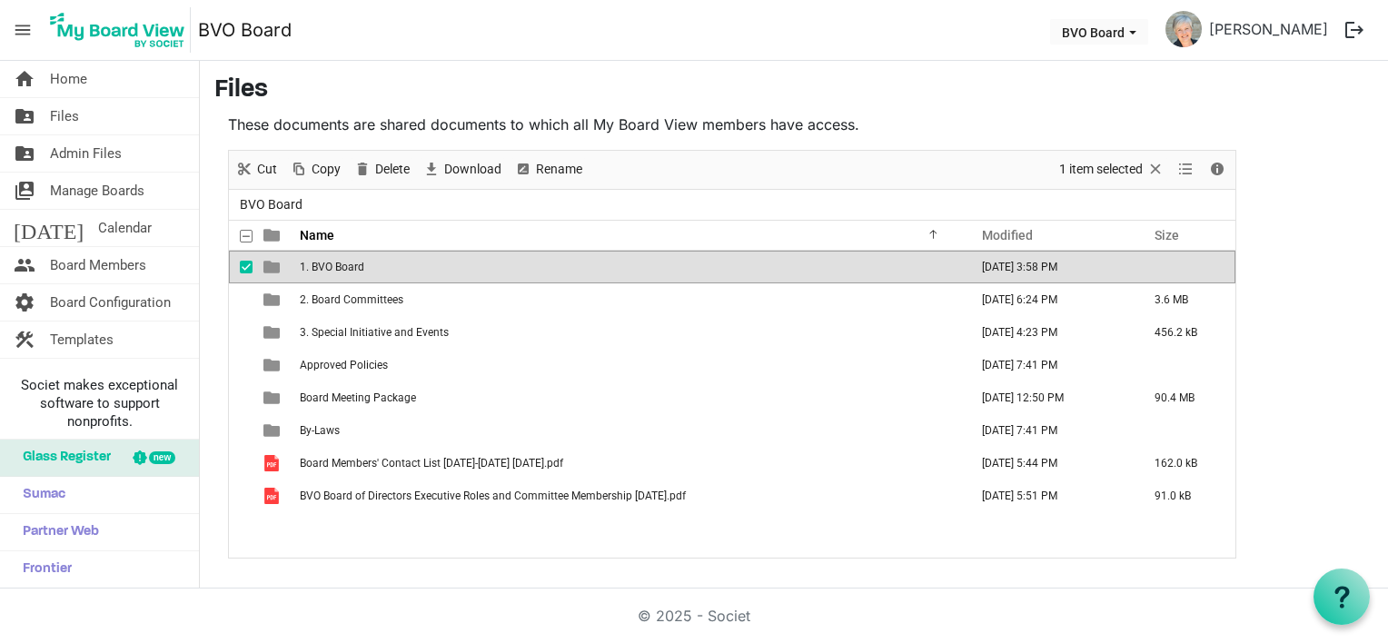
click at [359, 265] on span "1. BVO Board" at bounding box center [332, 267] width 64 height 13
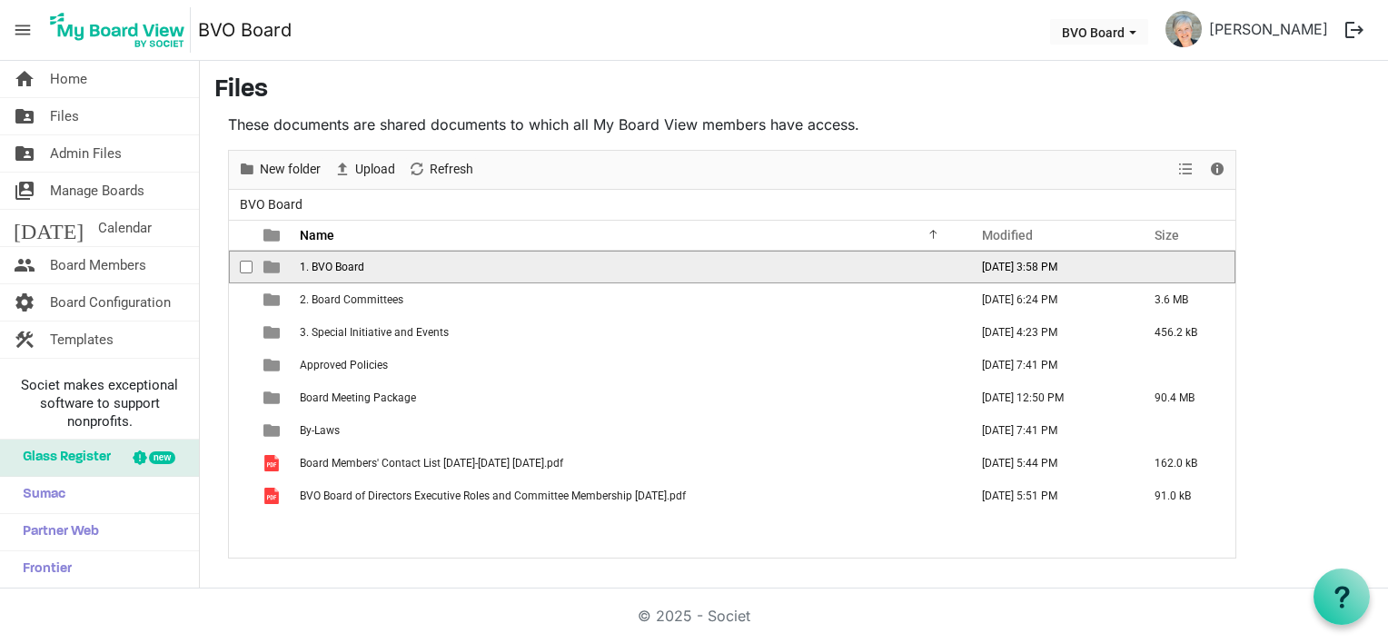
click at [359, 265] on span "1. BVO Board" at bounding box center [332, 267] width 64 height 13
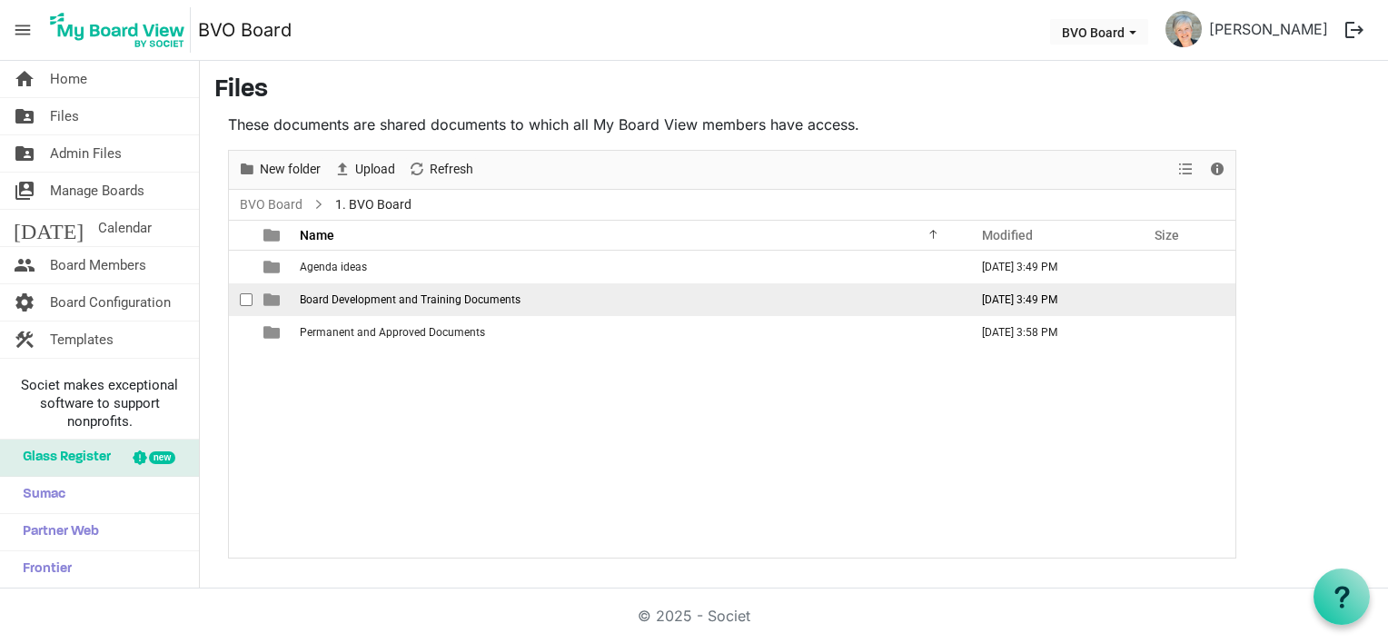
click at [371, 302] on span "Board Development and Training Documents" at bounding box center [410, 299] width 221 height 13
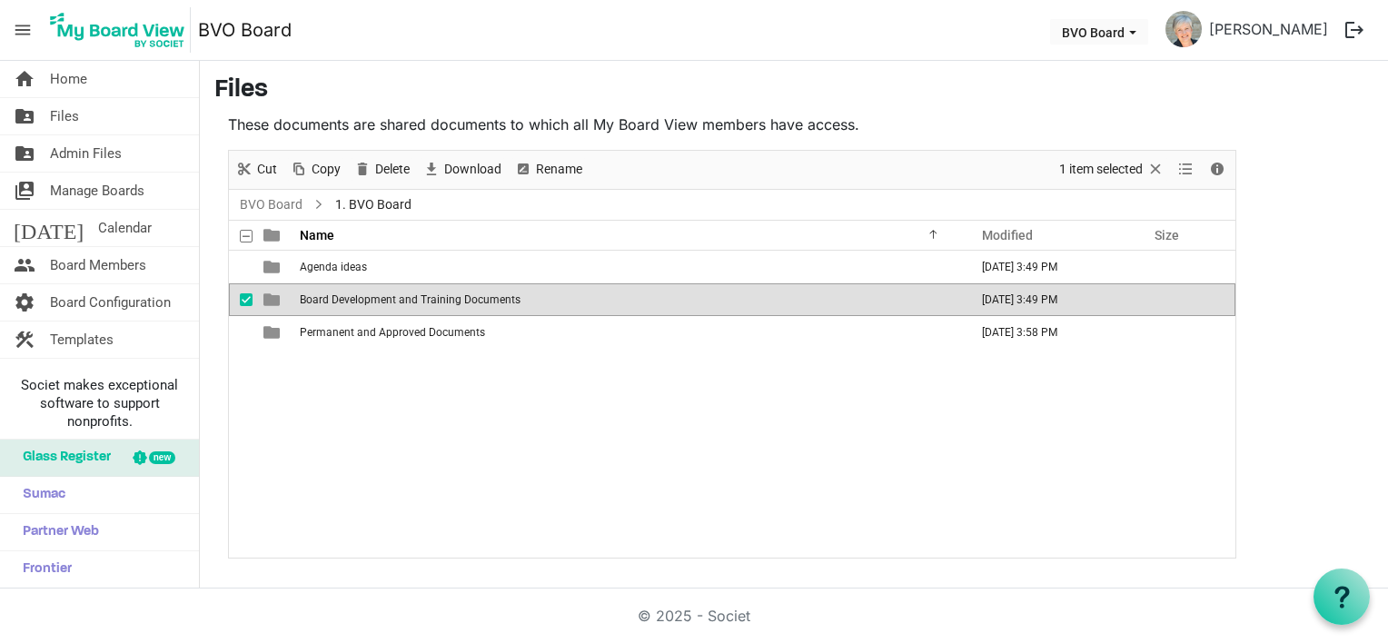
click at [371, 302] on span "Board Development and Training Documents" at bounding box center [410, 299] width 221 height 13
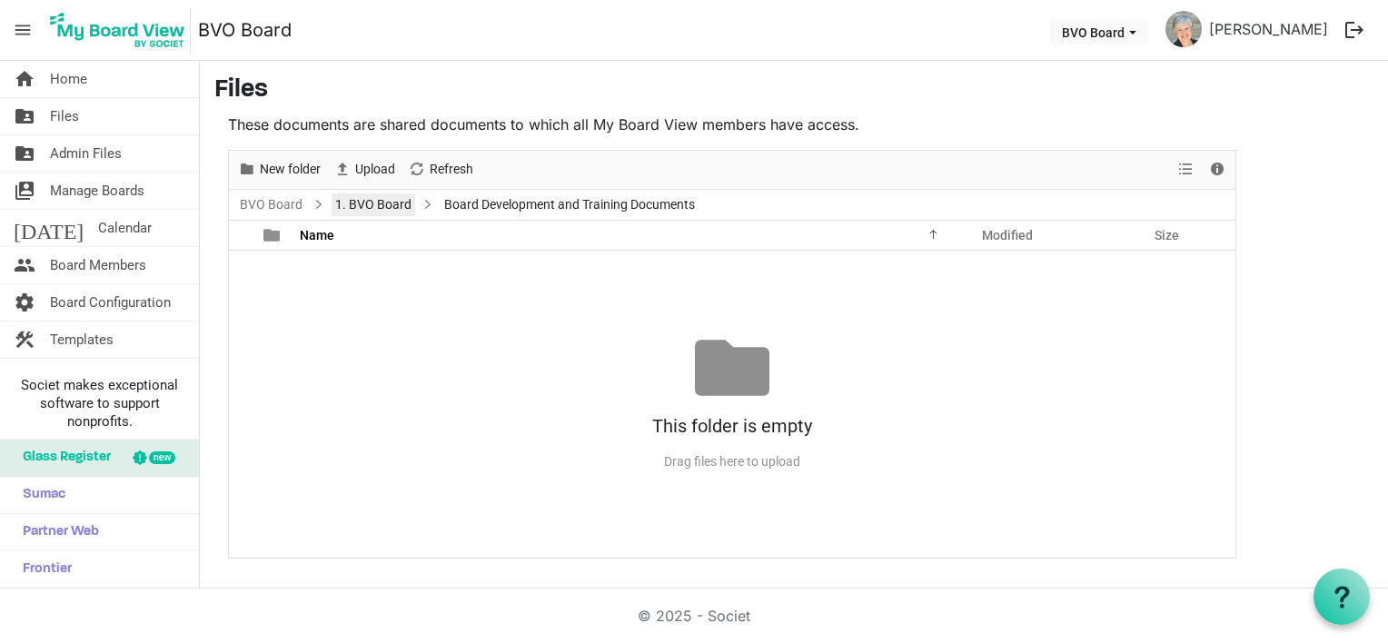
click at [371, 202] on link "1. BVO Board" at bounding box center [374, 204] width 84 height 23
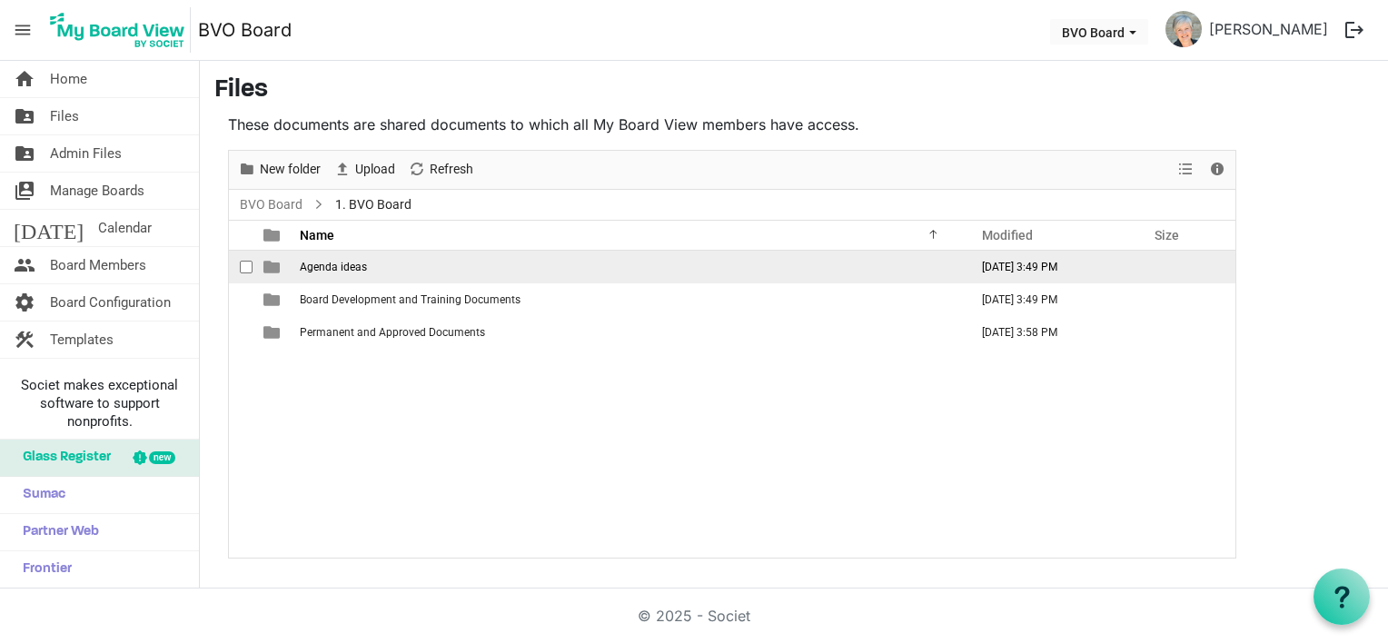
click at [363, 273] on td "Agenda ideas" at bounding box center [628, 267] width 669 height 33
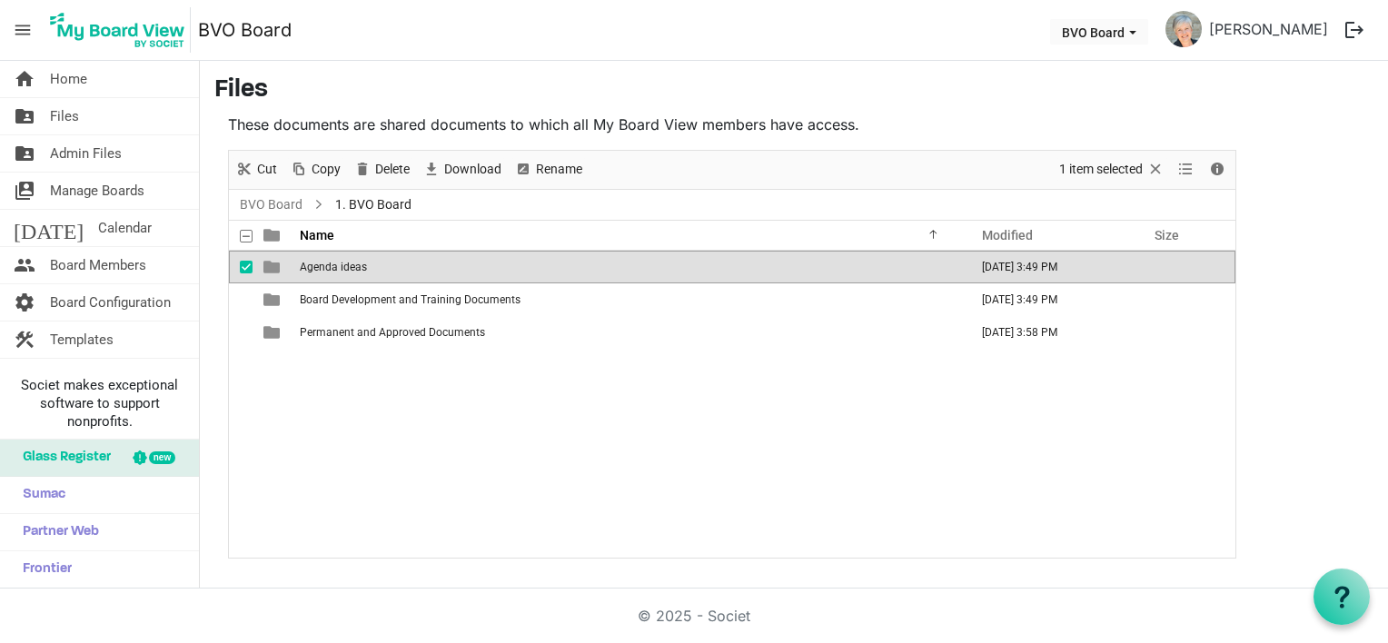
click at [363, 273] on td "Agenda ideas" at bounding box center [628, 267] width 669 height 33
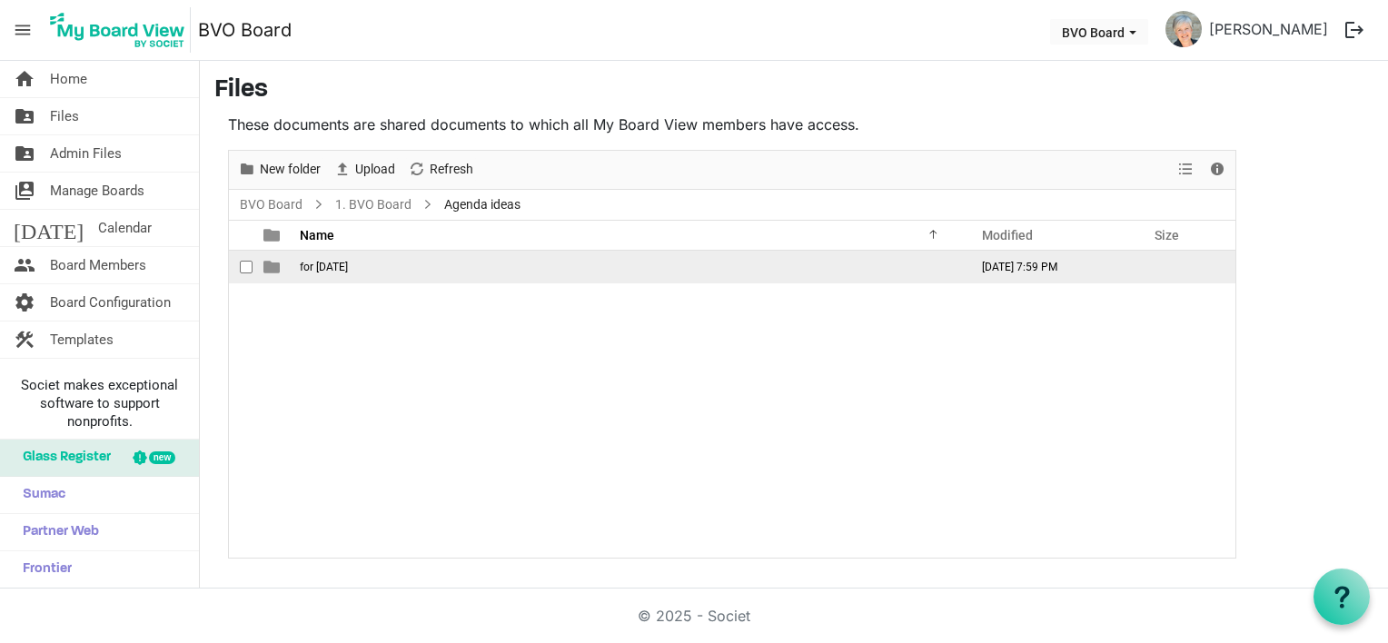
click at [348, 267] on span "for February 2024" at bounding box center [324, 267] width 48 height 13
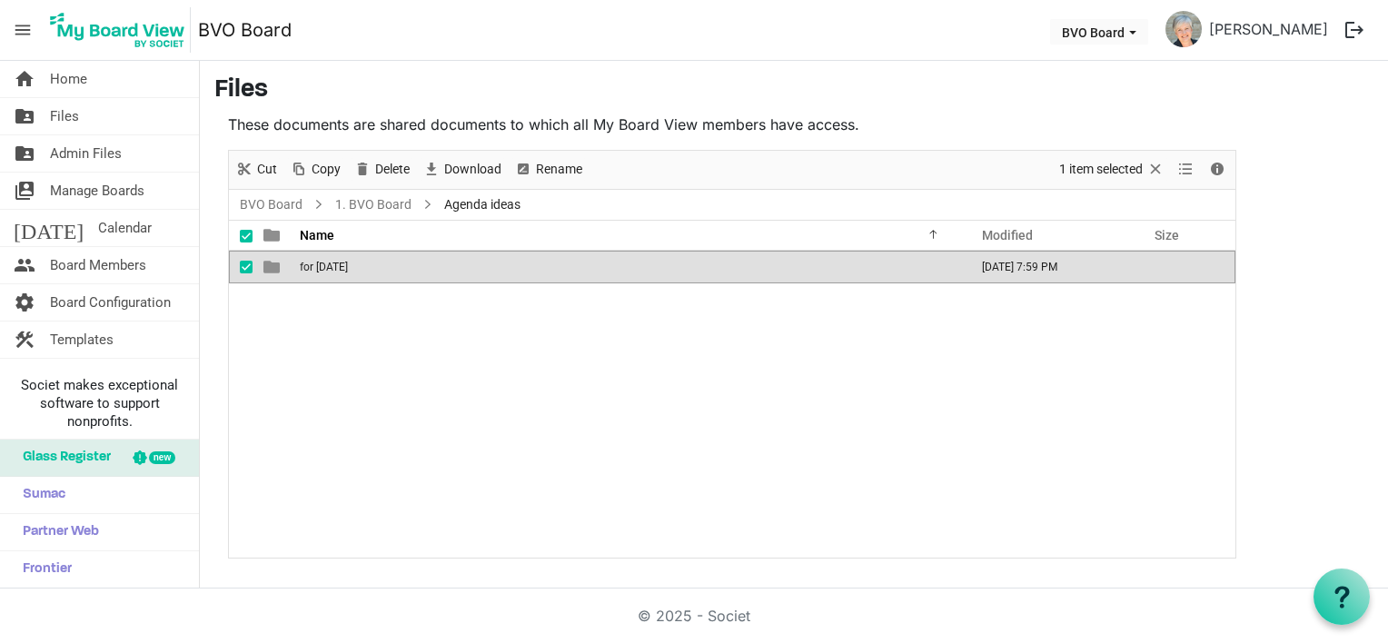
click at [348, 267] on span "for February 2024" at bounding box center [324, 267] width 48 height 13
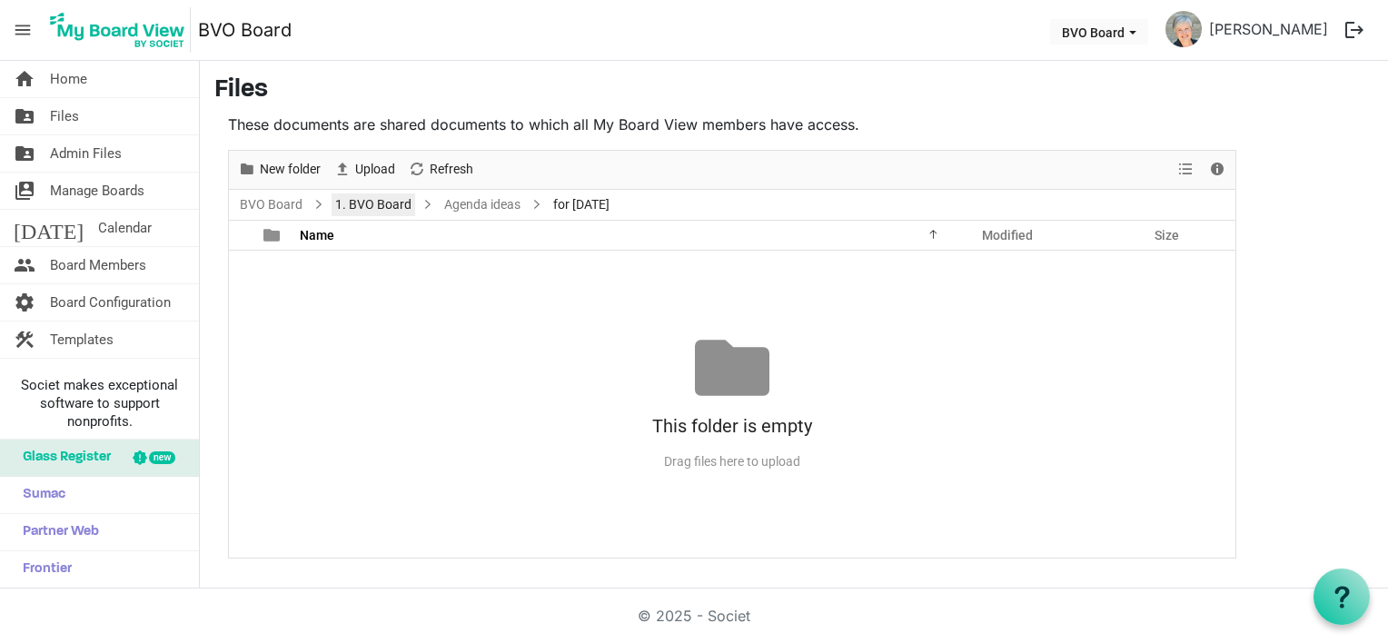
click at [371, 201] on link "1. BVO Board" at bounding box center [374, 204] width 84 height 23
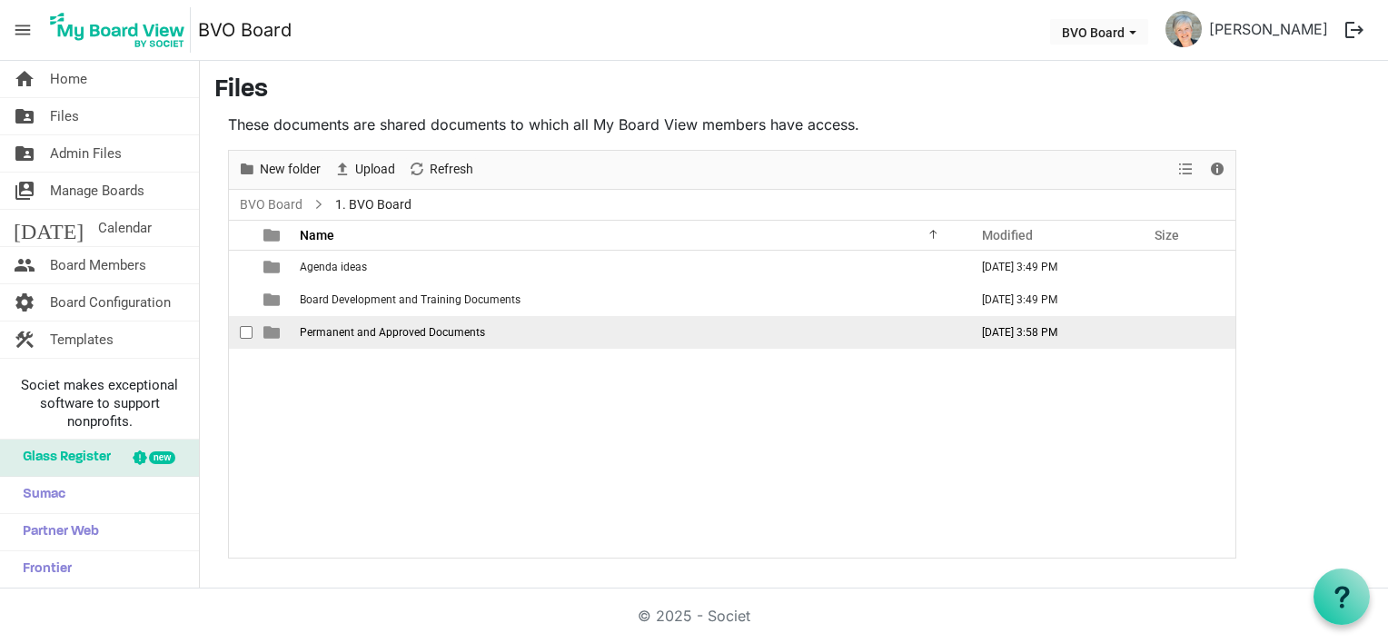
click at [370, 334] on span "Permanent and Approved Documents" at bounding box center [392, 332] width 185 height 13
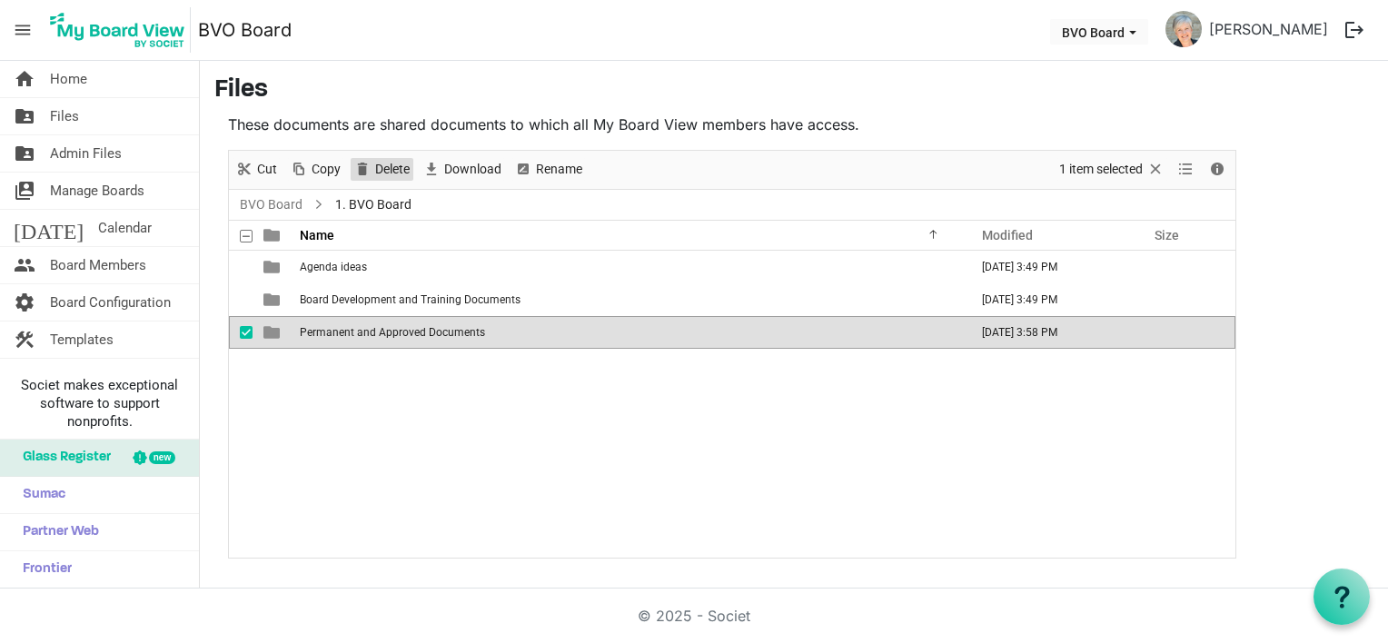
click at [396, 165] on span "Delete" at bounding box center [392, 169] width 38 height 23
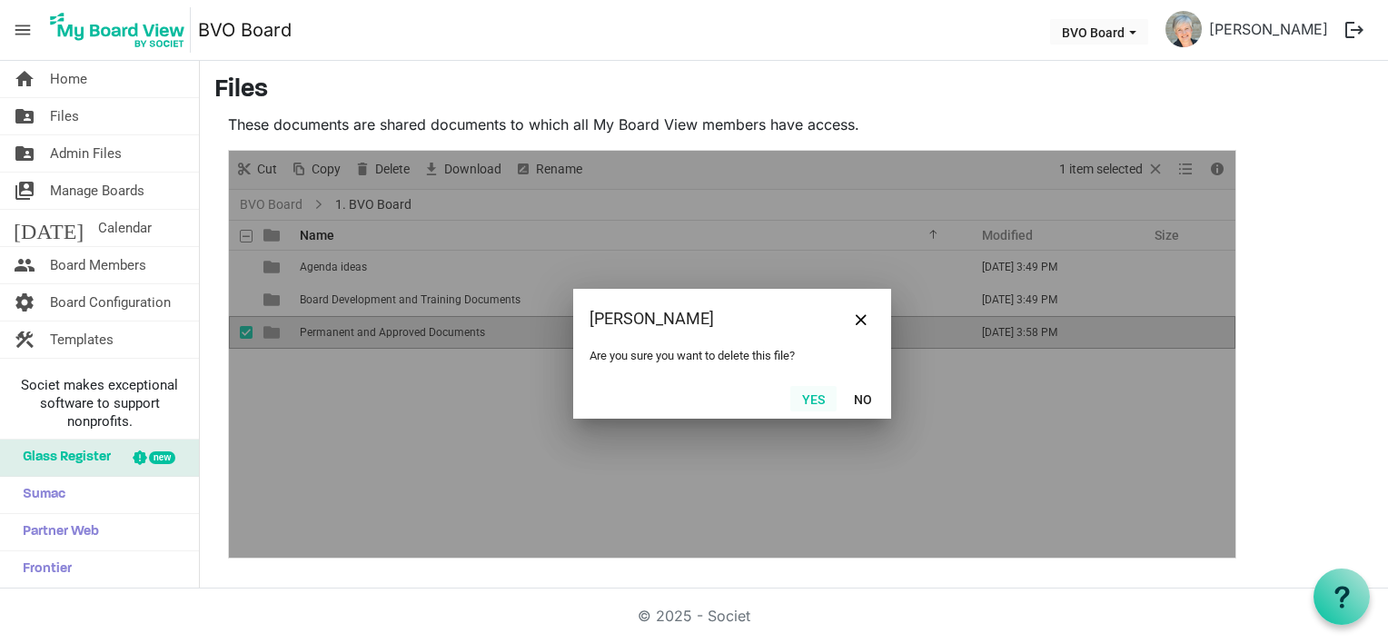
click at [827, 403] on button "Yes" at bounding box center [813, 398] width 46 height 25
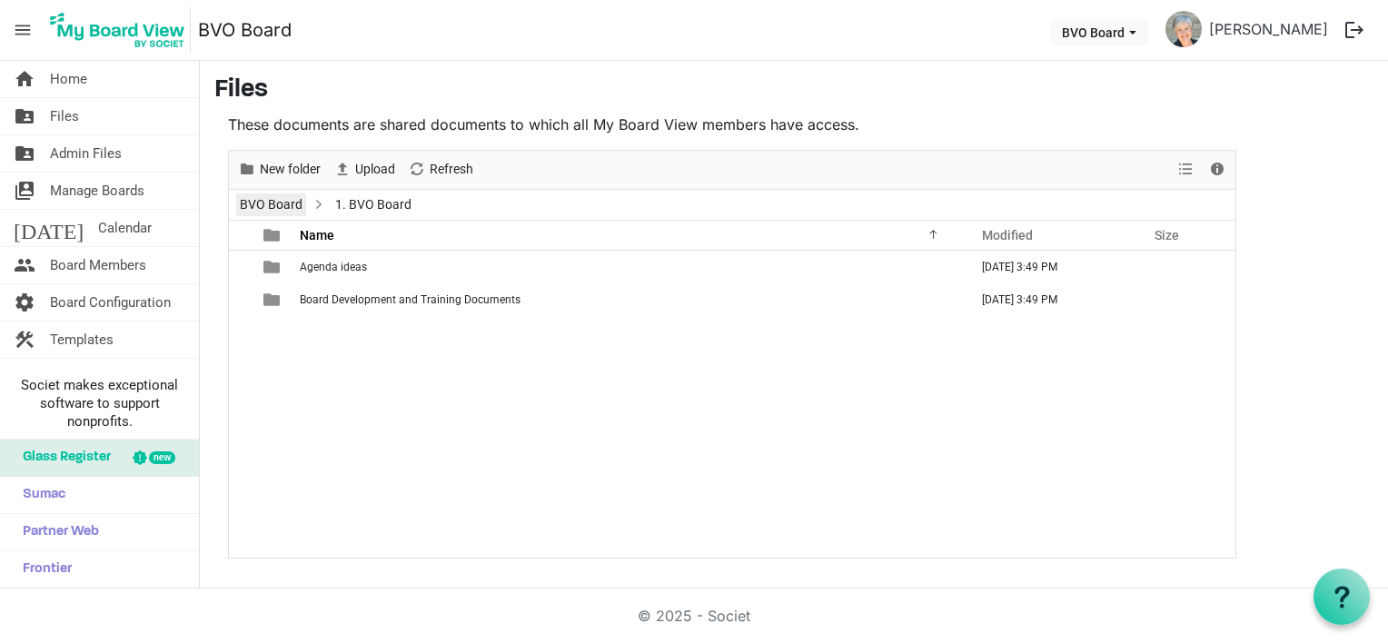
click at [287, 200] on link "BVO Board" at bounding box center [271, 204] width 70 height 23
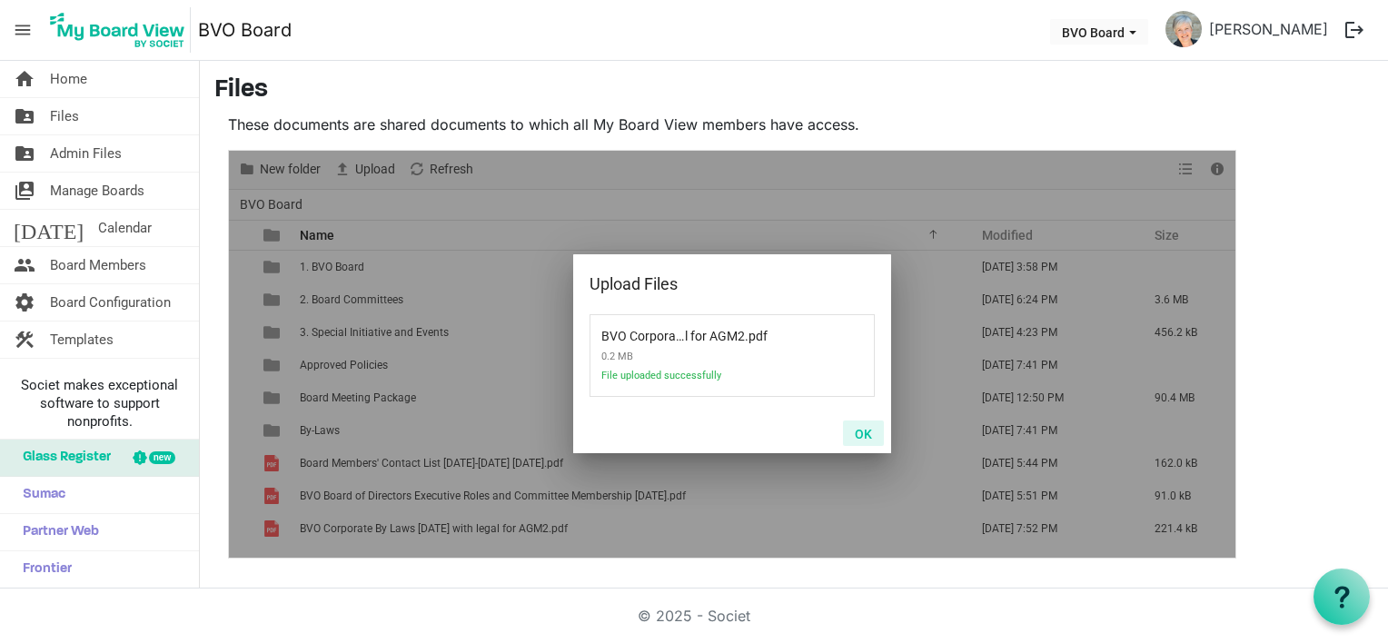
click at [866, 436] on button "OK" at bounding box center [863, 433] width 41 height 25
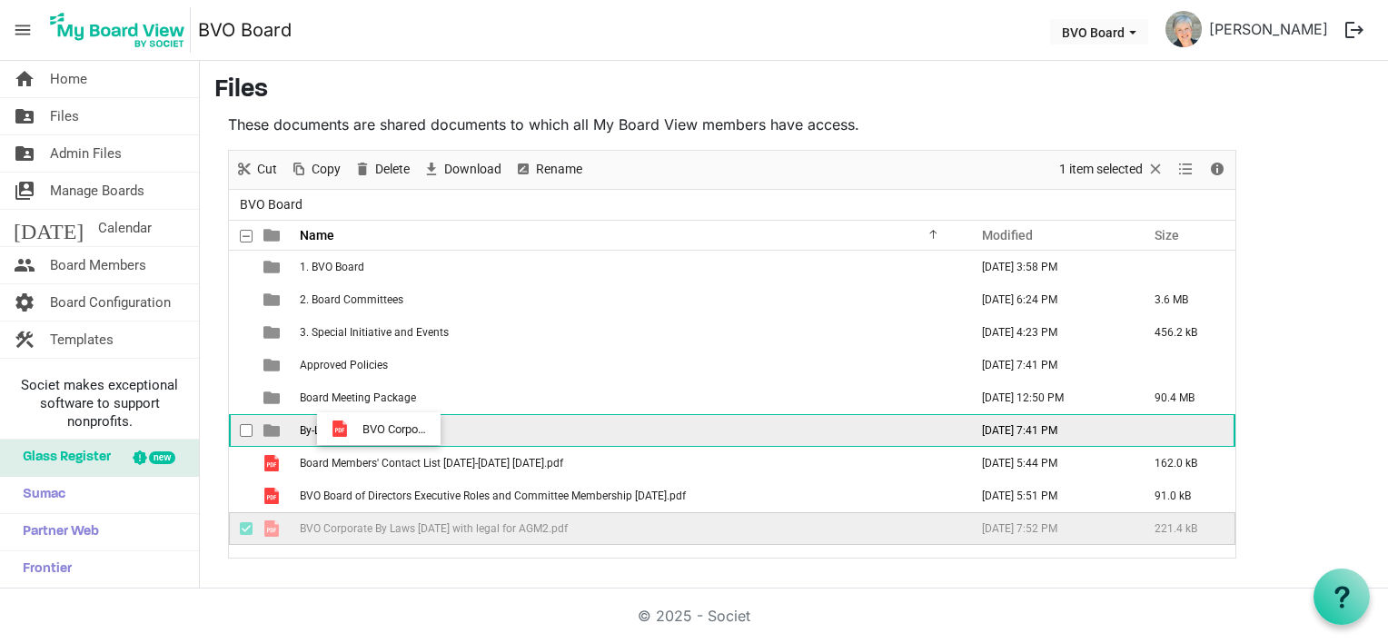
drag, startPoint x: 369, startPoint y: 524, endPoint x: 357, endPoint y: 429, distance: 96.1
click at [357, 429] on tbody "1. BVO Board October 29, 2024 3:58 PM 2. Board Committees June 19, 2025 6:24 PM…" at bounding box center [732, 398] width 1006 height 294
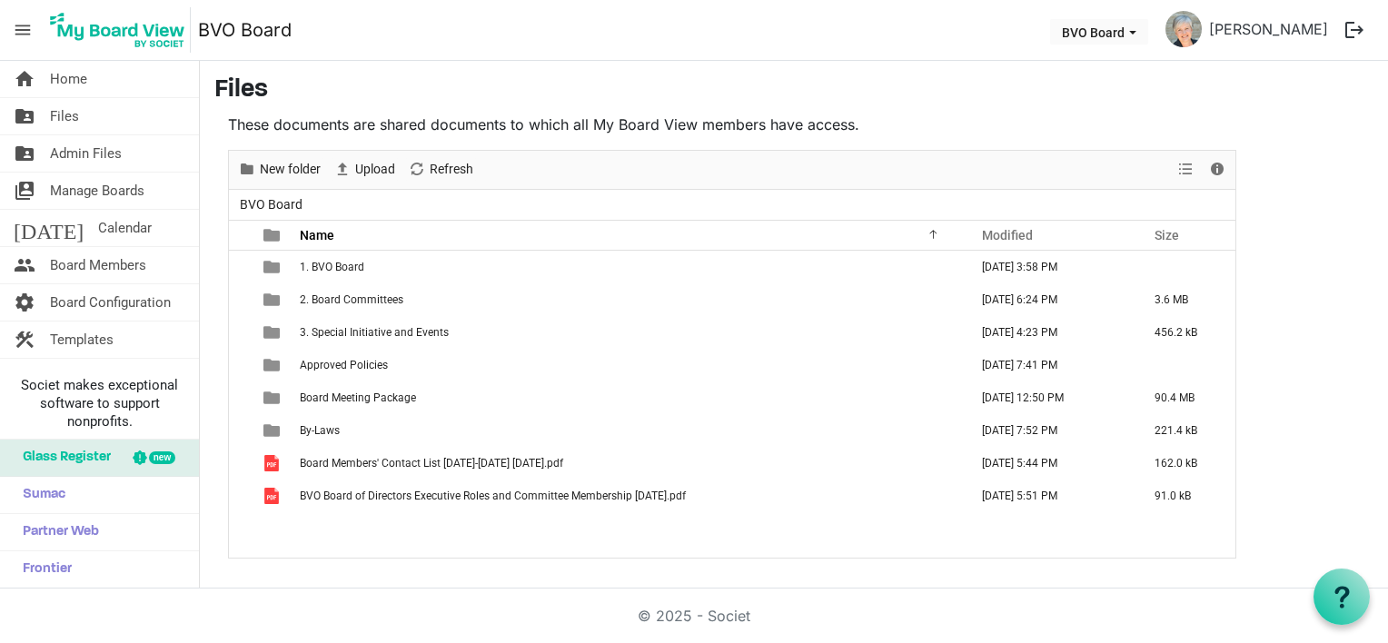
click at [360, 535] on div "1. BVO Board October 29, 2024 3:58 PM 2. Board Committees June 19, 2025 6:24 PM…" at bounding box center [732, 404] width 1006 height 307
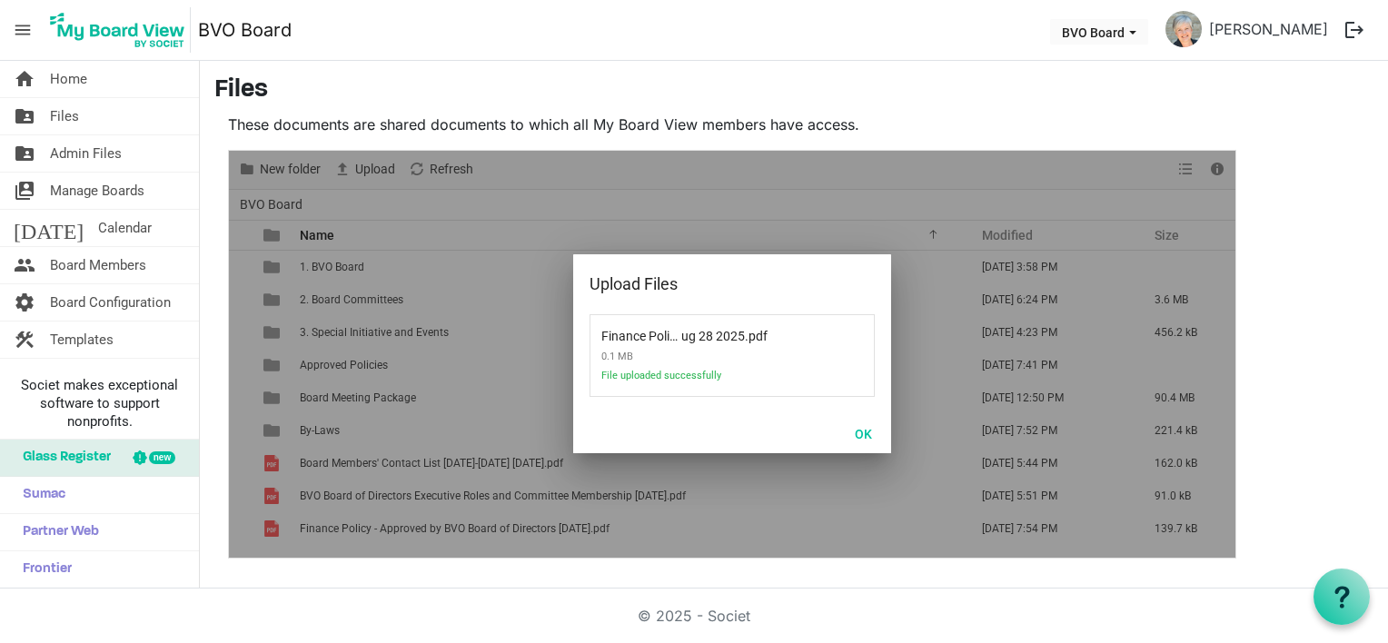
drag, startPoint x: 453, startPoint y: 530, endPoint x: 443, endPoint y: 468, distance: 63.5
click at [432, 412] on div at bounding box center [732, 354] width 1006 height 407
click at [865, 439] on button "OK" at bounding box center [863, 433] width 41 height 25
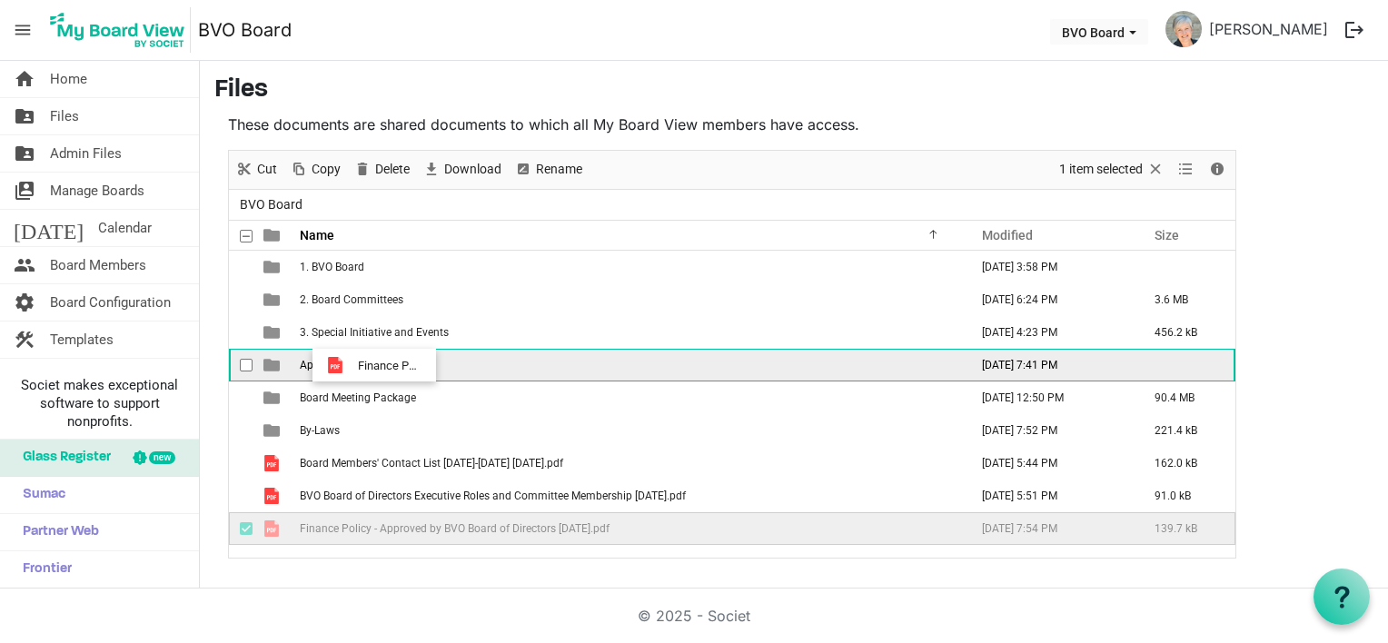
drag, startPoint x: 320, startPoint y: 526, endPoint x: 352, endPoint y: 365, distance: 164.1
click at [352, 365] on tbody "1. BVO Board October 29, 2024 3:58 PM 2. Board Committees June 19, 2025 6:24 PM…" at bounding box center [732, 398] width 1006 height 294
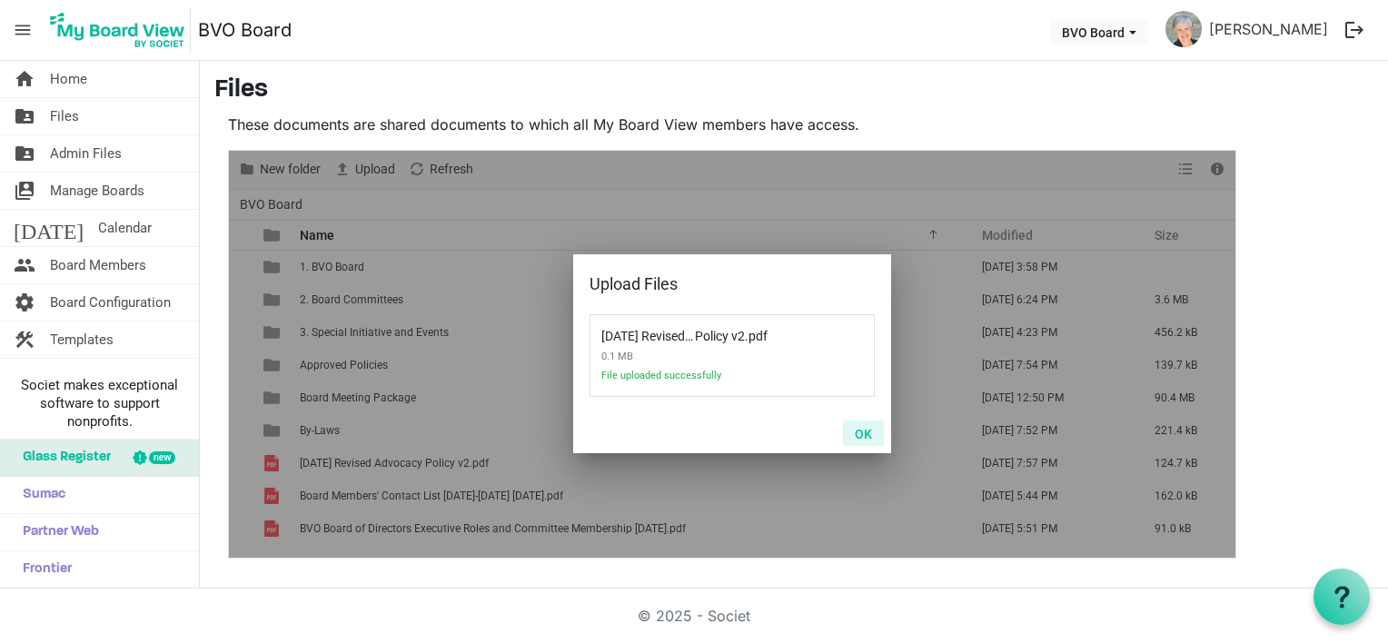
click at [869, 432] on button "OK" at bounding box center [863, 433] width 41 height 25
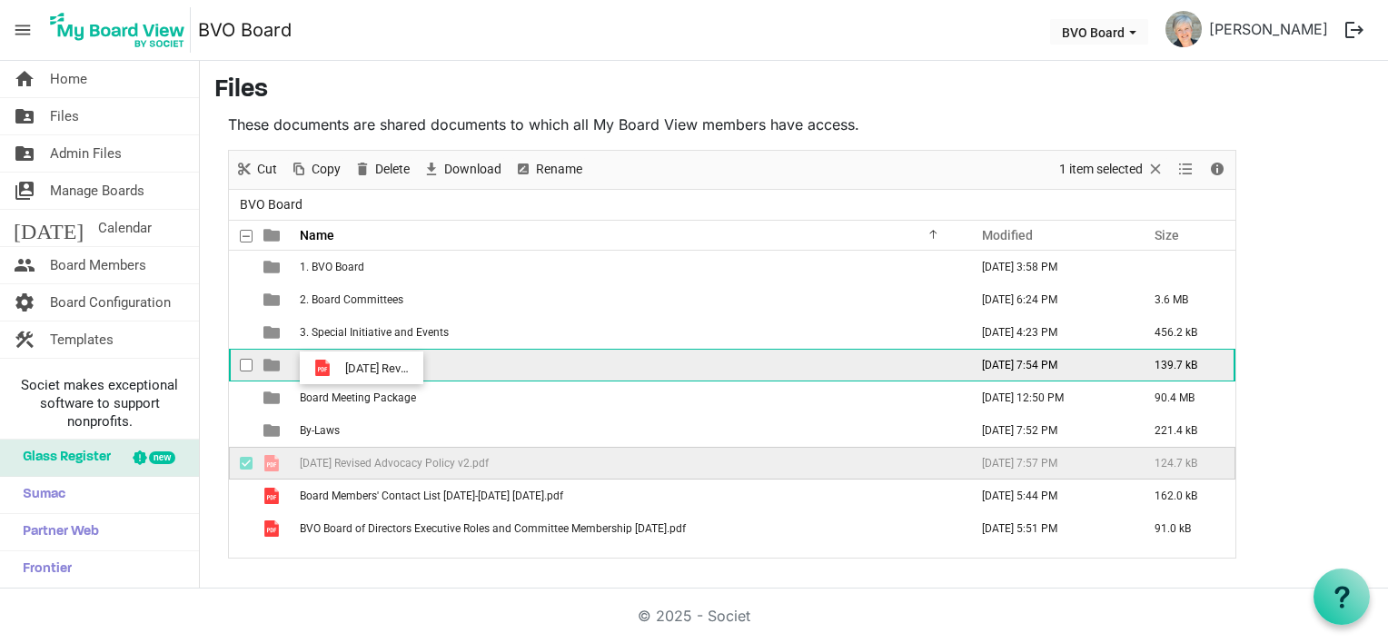
drag, startPoint x: 322, startPoint y: 463, endPoint x: 340, endPoint y: 368, distance: 97.1
click at [340, 368] on tbody "1. BVO Board October 29, 2024 3:58 PM 2. Board Committees June 19, 2025 6:24 PM…" at bounding box center [732, 398] width 1006 height 294
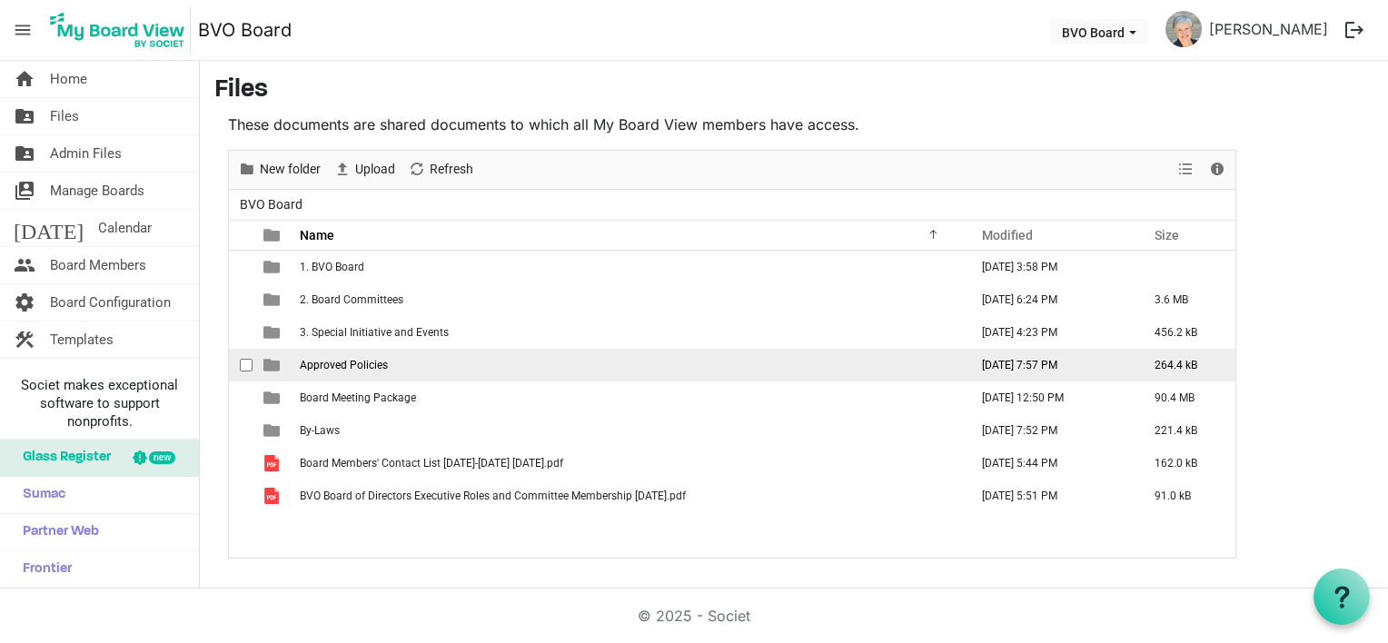
click at [348, 361] on span "Approved Policies" at bounding box center [344, 365] width 88 height 13
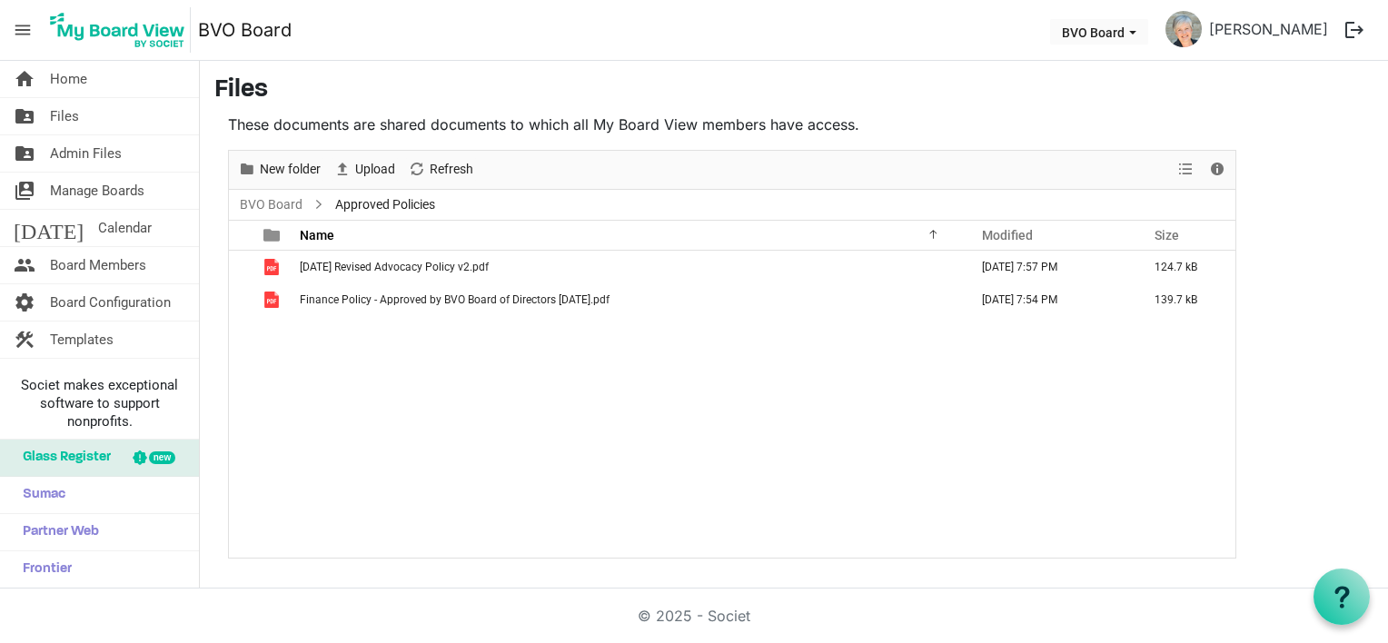
click at [464, 480] on div "2025 MAY 29 Revised Advocacy Policy v2.pdf September 07, 2025 7:57 PM 124.7 kB …" at bounding box center [732, 404] width 1006 height 307
click at [285, 207] on link "BVO Board" at bounding box center [271, 204] width 70 height 23
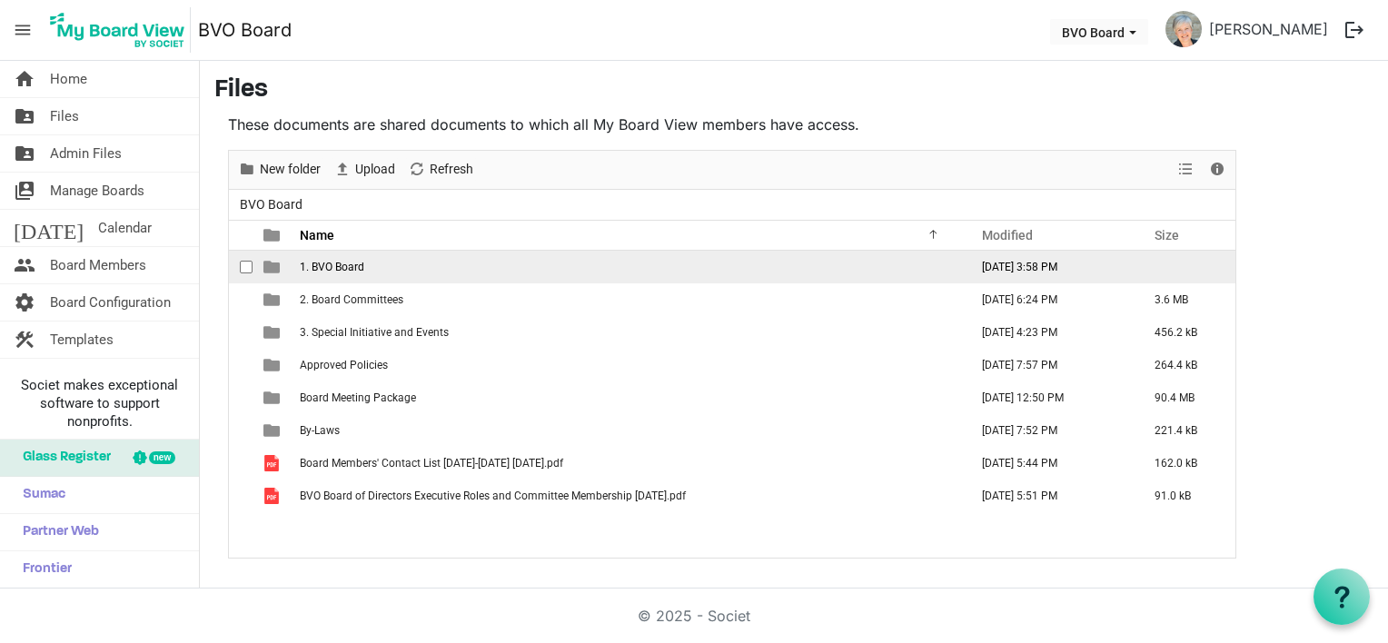
click at [381, 264] on td "1. BVO Board" at bounding box center [628, 267] width 669 height 33
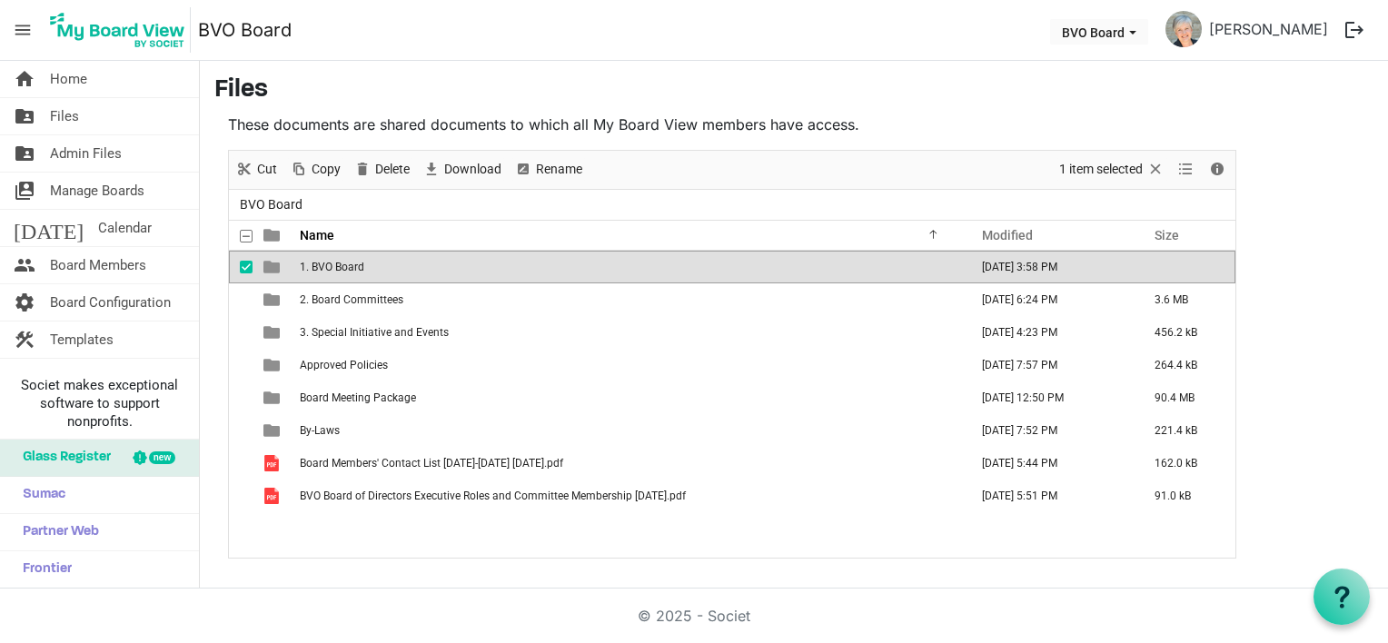
click at [381, 264] on td "1. BVO Board" at bounding box center [628, 267] width 669 height 33
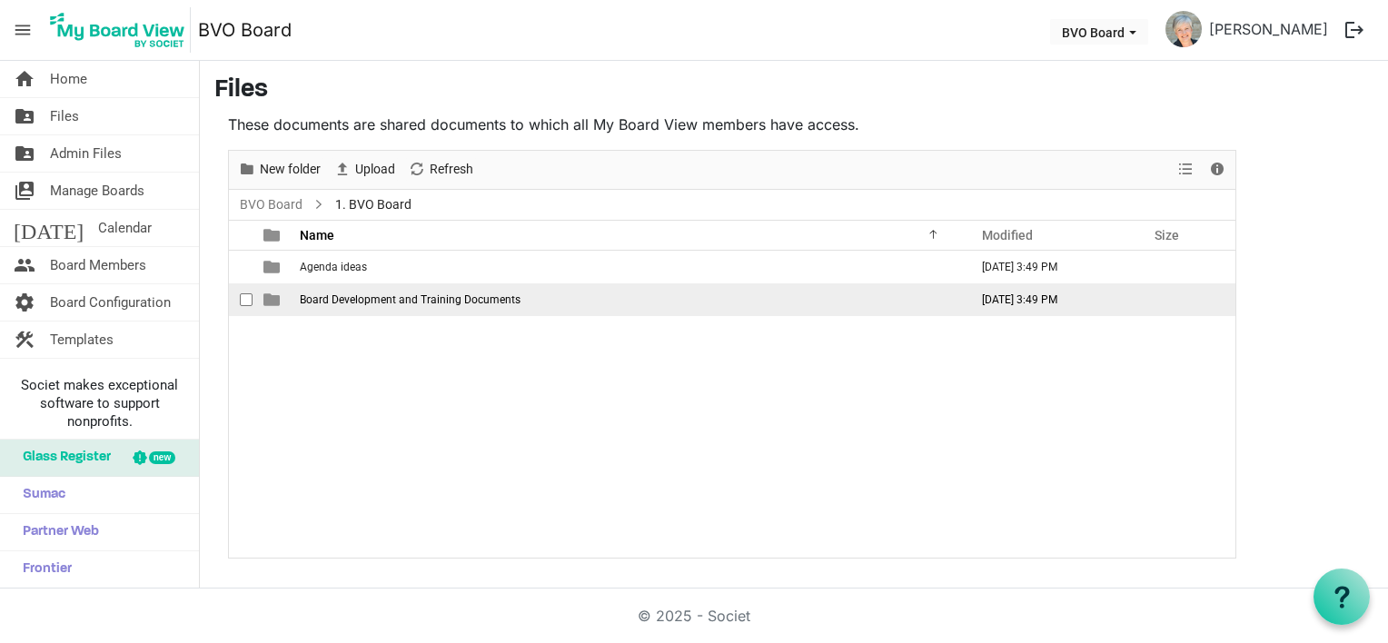
click at [384, 298] on span "Board Development and Training Documents" at bounding box center [410, 299] width 221 height 13
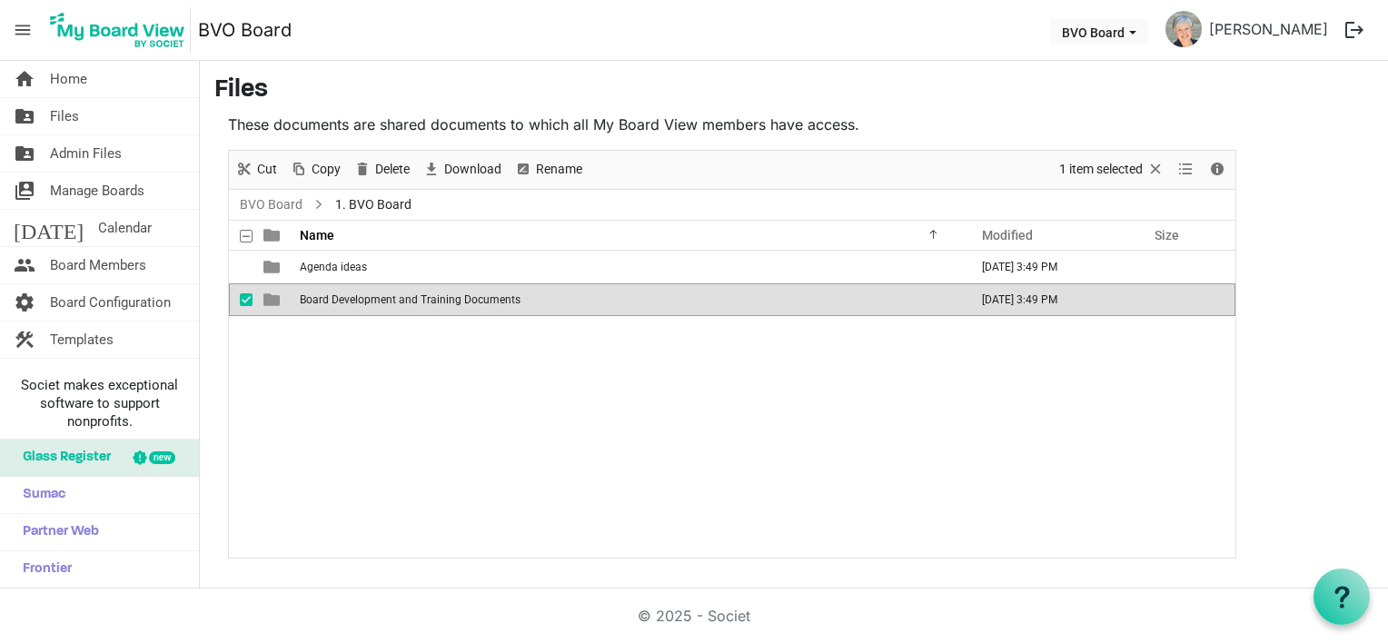
click at [384, 298] on span "Board Development and Training Documents" at bounding box center [410, 299] width 221 height 13
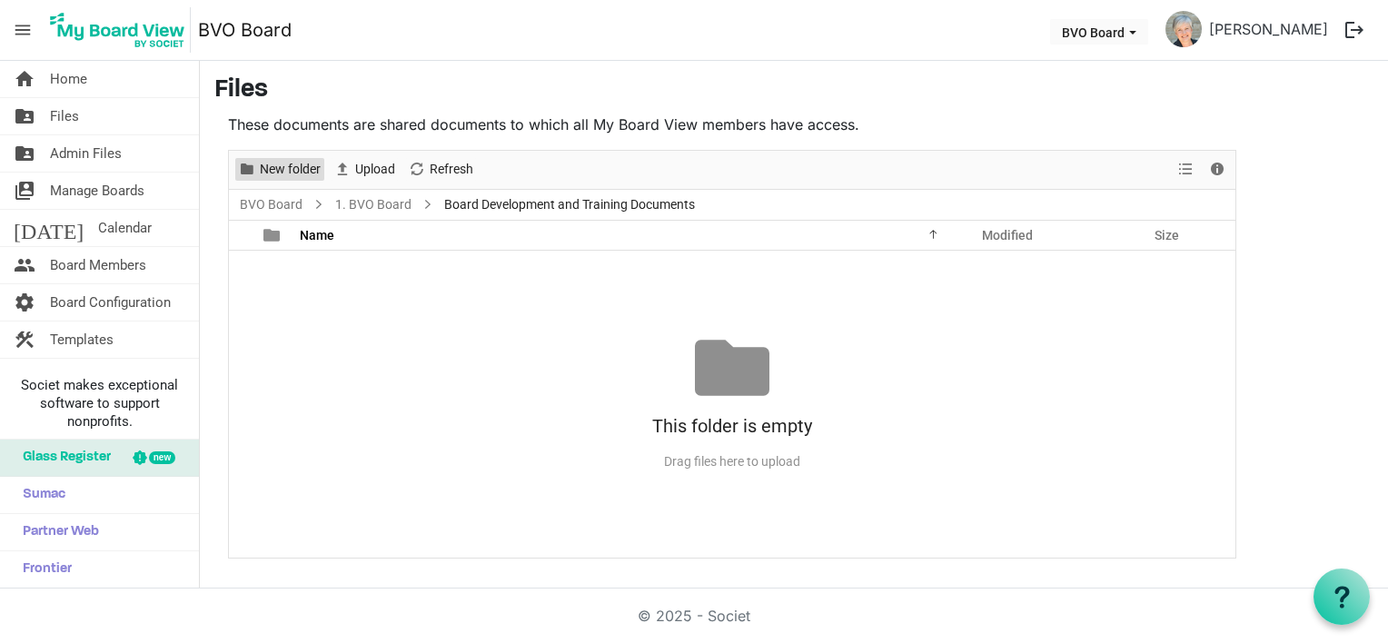
click at [283, 170] on span "New folder" at bounding box center [290, 169] width 64 height 23
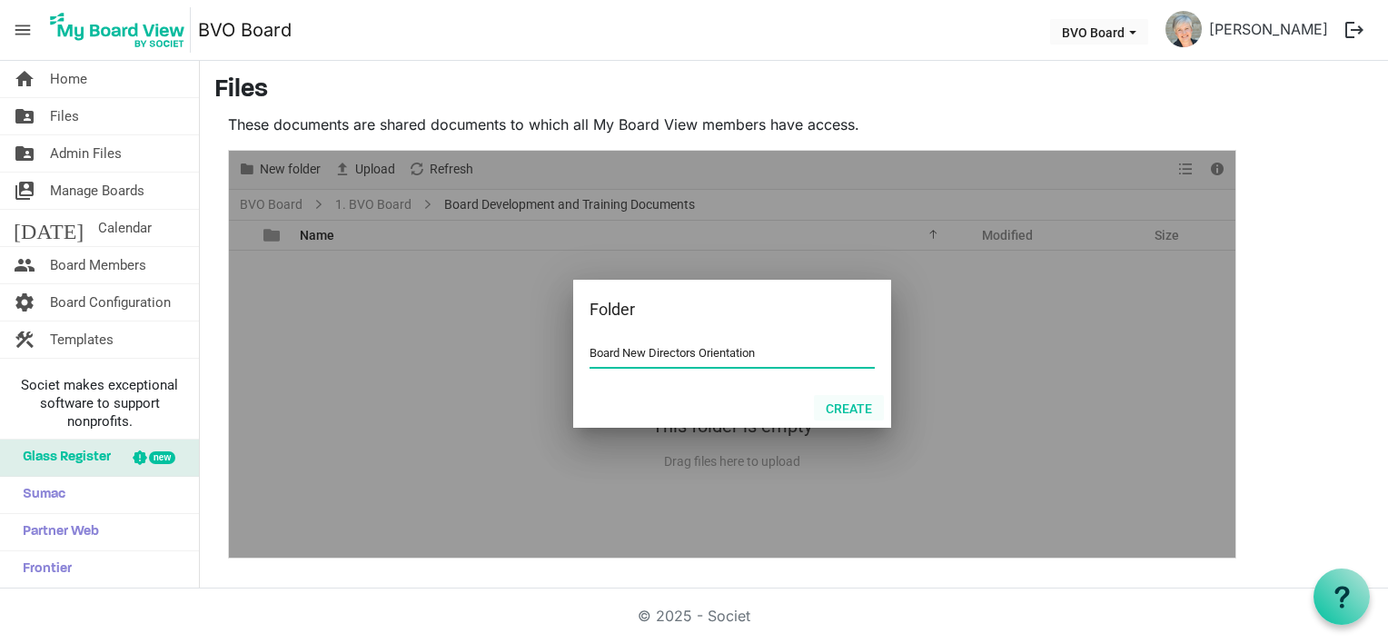
type input "Board New Directors Orientation"
click at [832, 403] on button "Create" at bounding box center [849, 407] width 70 height 25
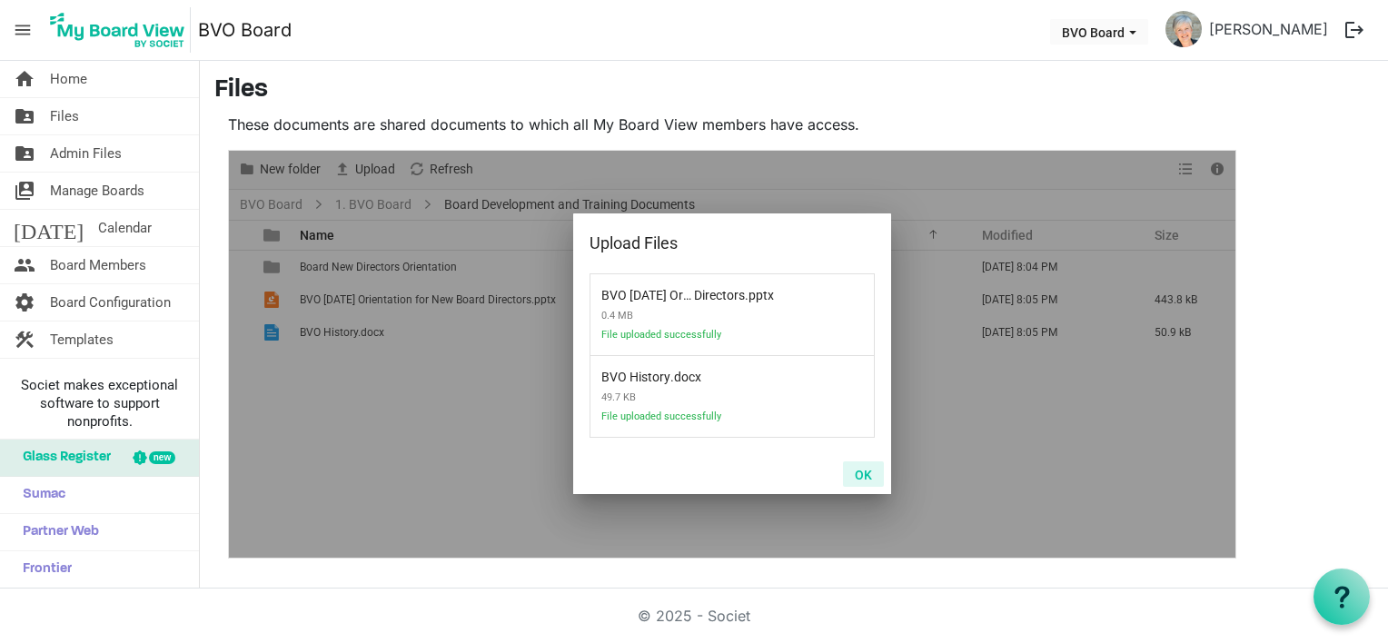
click at [865, 470] on button "OK" at bounding box center [863, 473] width 41 height 25
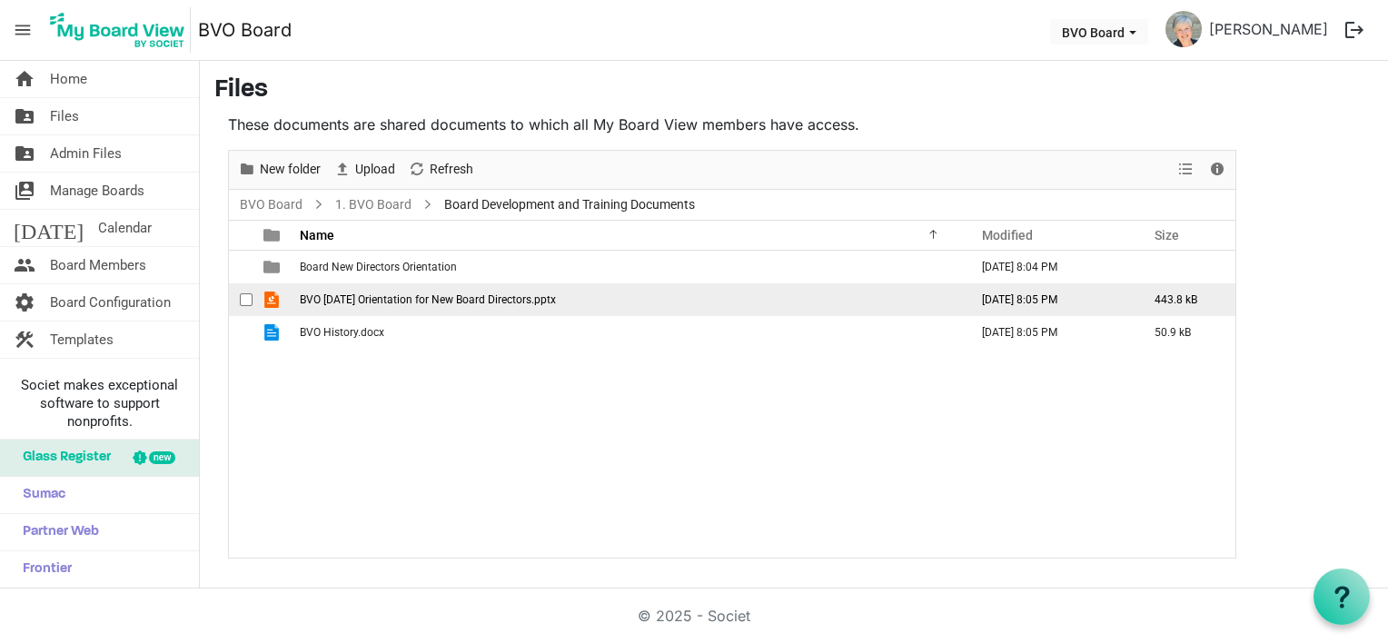
click at [349, 295] on span "BVO [DATE] Orientation for New Board Directors.pptx" at bounding box center [428, 299] width 256 height 13
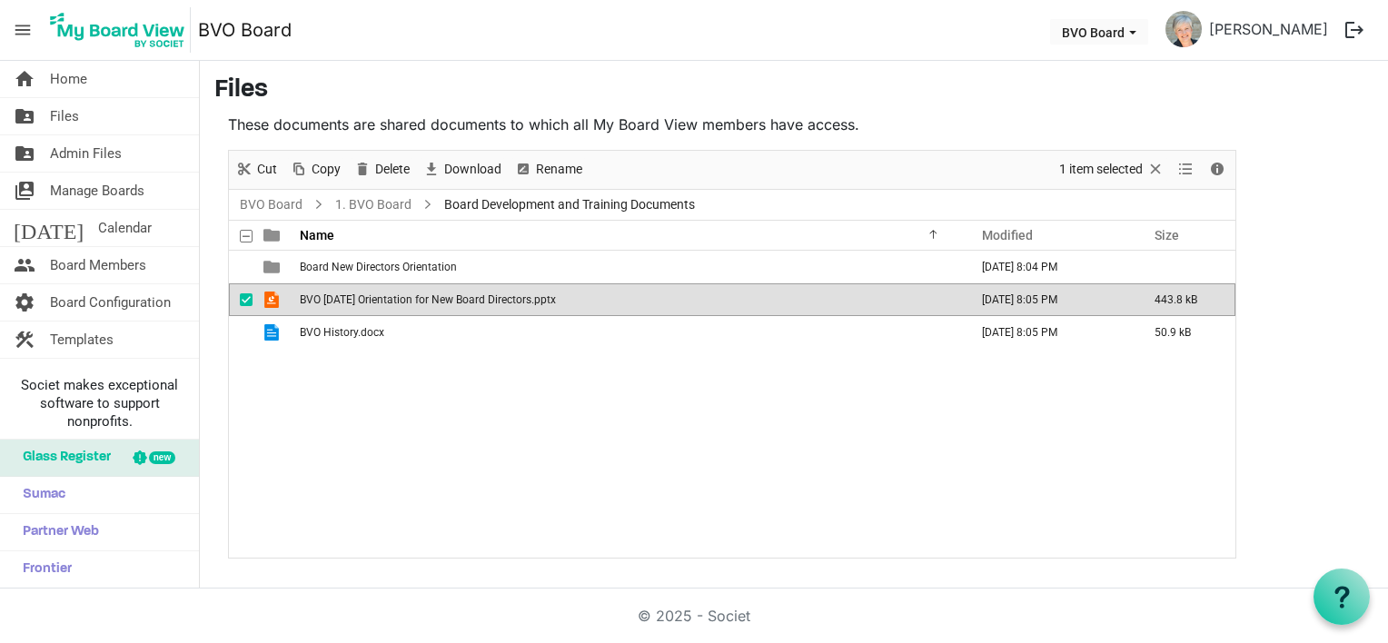
click at [349, 295] on span "BVO [DATE] Orientation for New Board Directors.pptx" at bounding box center [428, 299] width 256 height 13
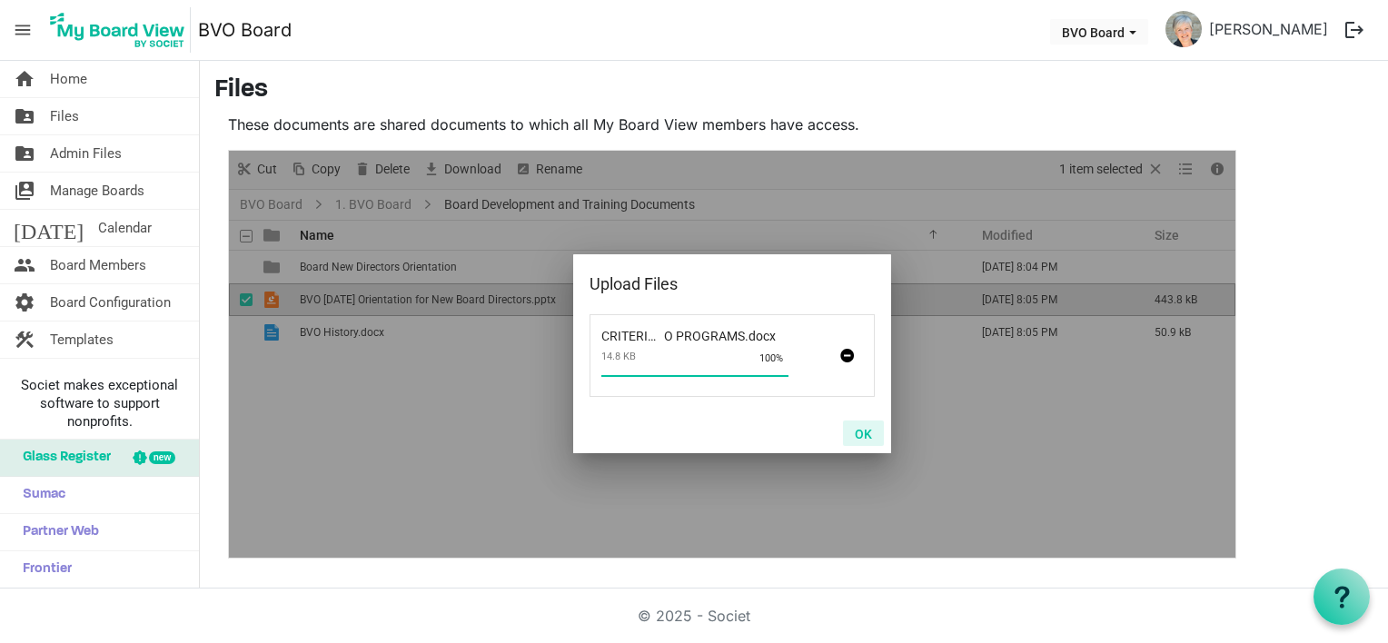
click at [871, 442] on button "OK" at bounding box center [863, 433] width 41 height 25
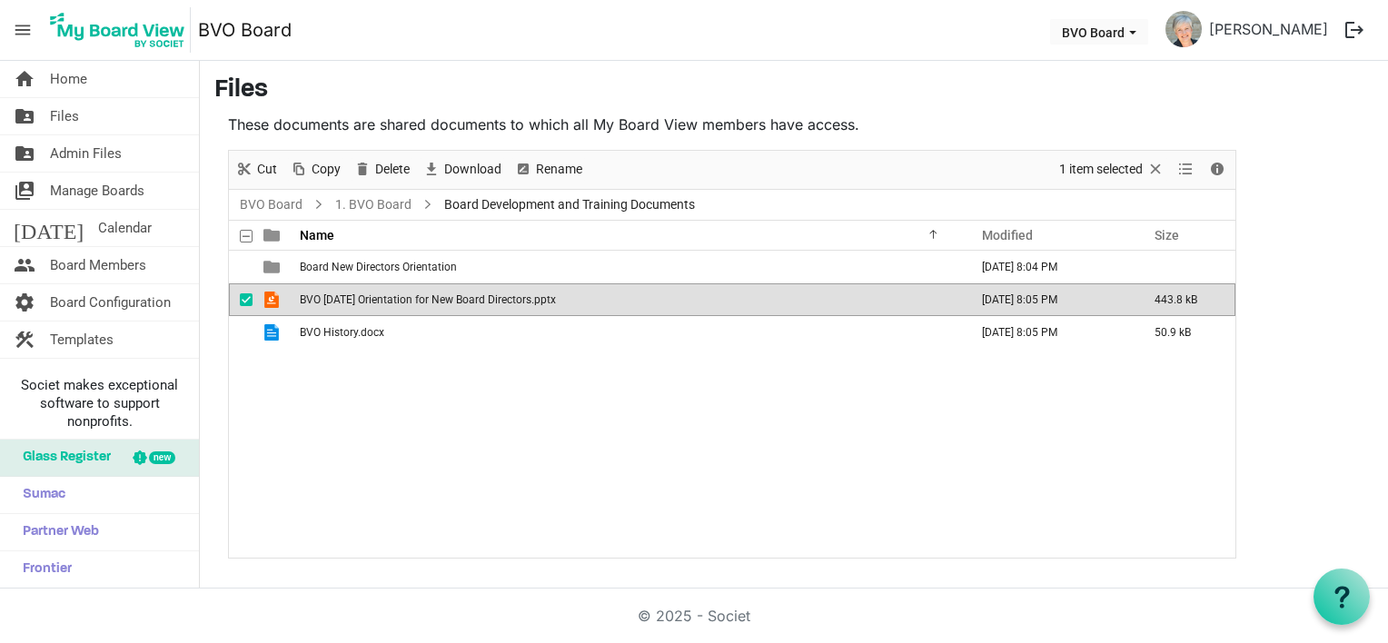
click at [459, 436] on div "Board New Directors Orientation September 07, 2025 8:04 PM BVO April 4 2025 Ori…" at bounding box center [732, 404] width 1006 height 307
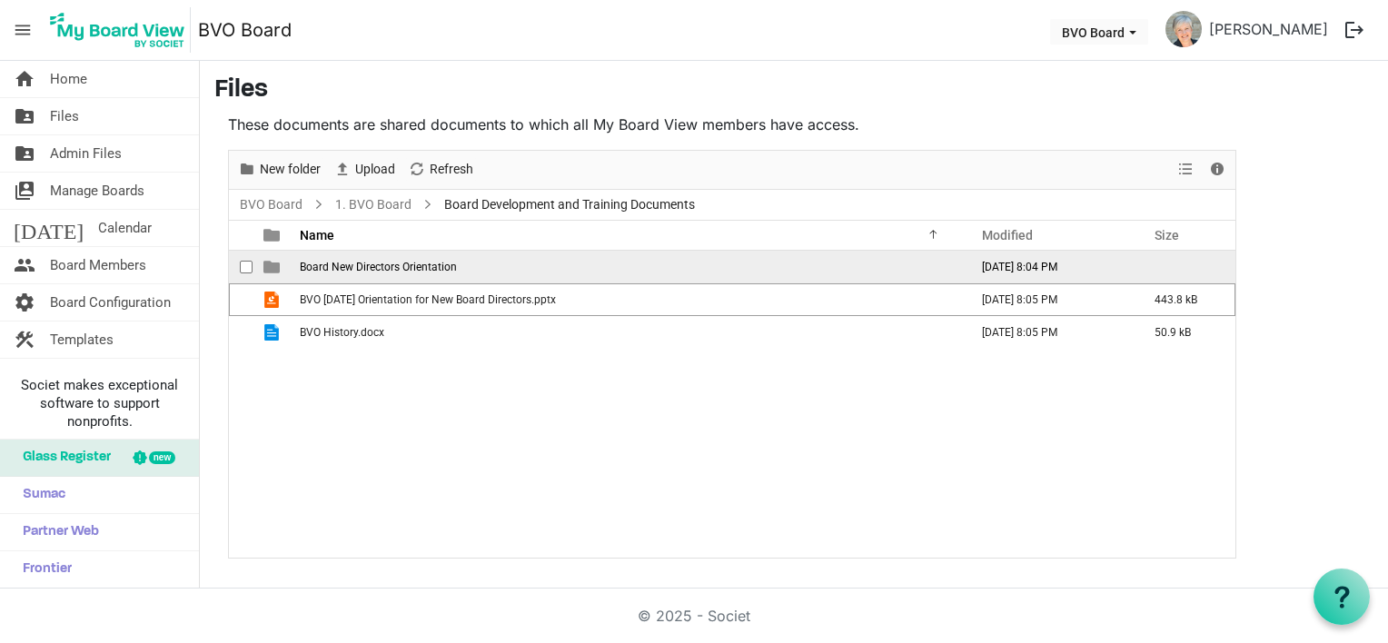
click at [381, 261] on span "Board New Directors Orientation" at bounding box center [378, 267] width 157 height 13
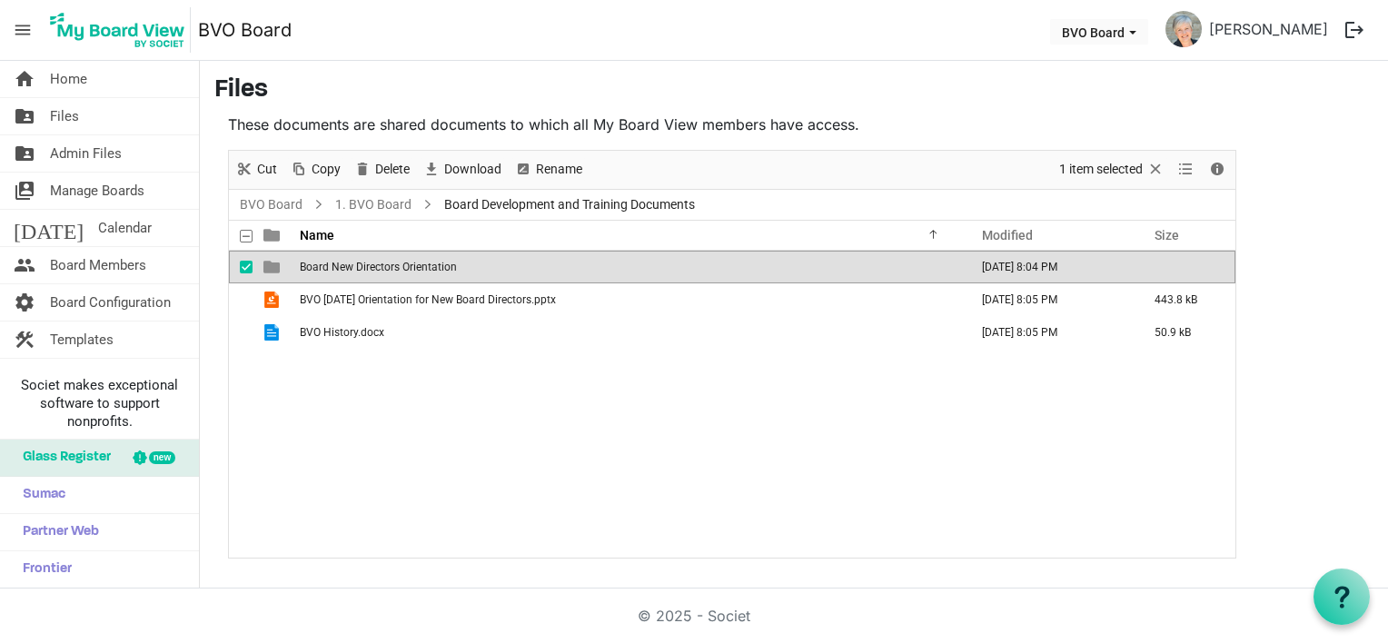
click at [381, 261] on span "Board New Directors Orientation" at bounding box center [378, 267] width 157 height 13
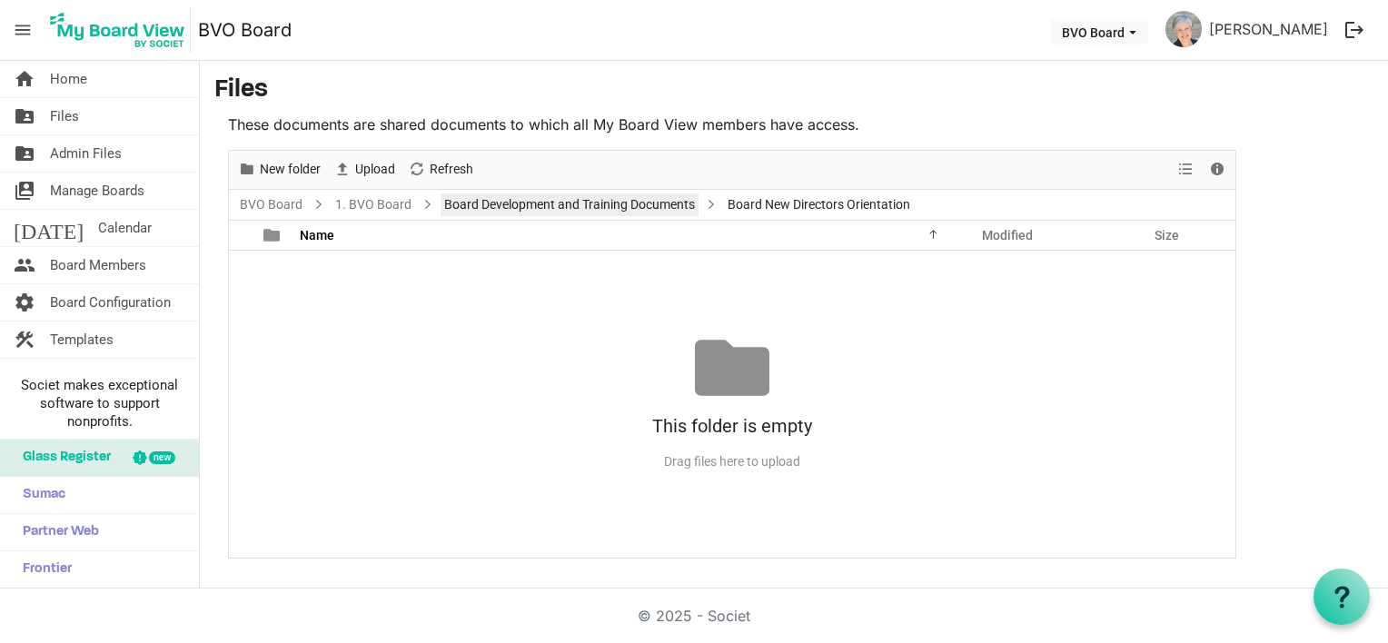
click at [609, 206] on link "Board Development and Training Documents" at bounding box center [570, 204] width 258 height 23
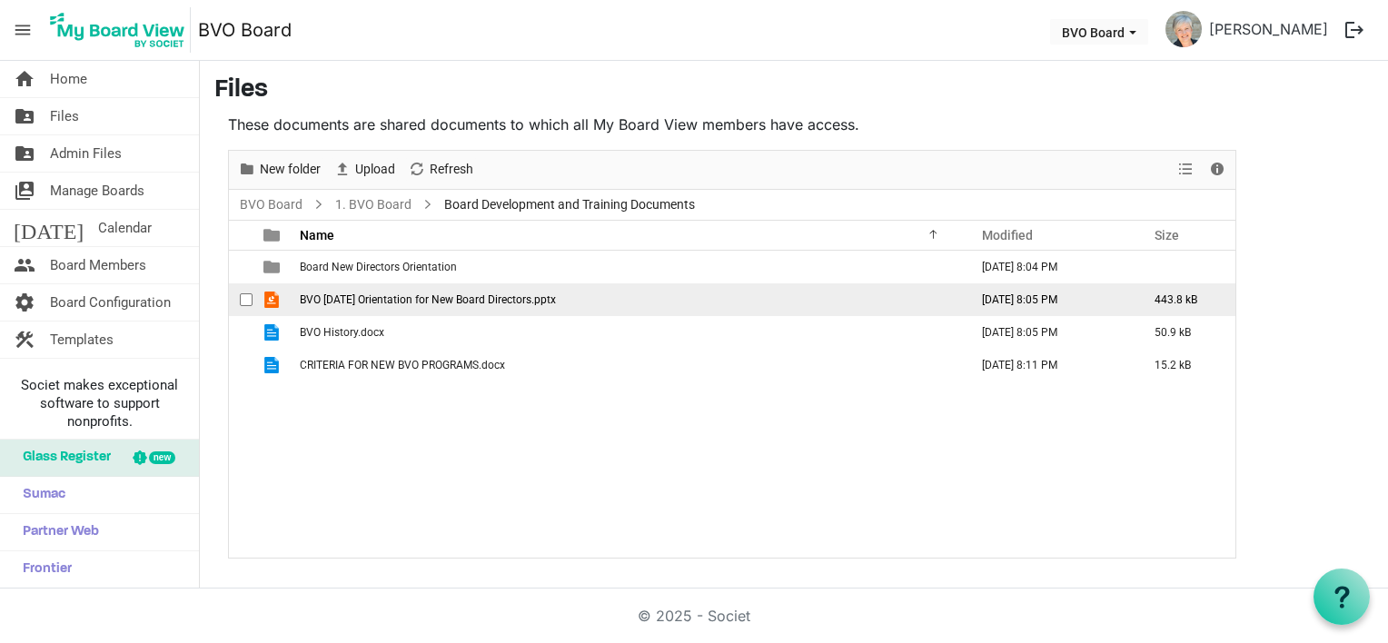
click at [378, 298] on span "BVO [DATE] Orientation for New Board Directors.pptx" at bounding box center [428, 299] width 256 height 13
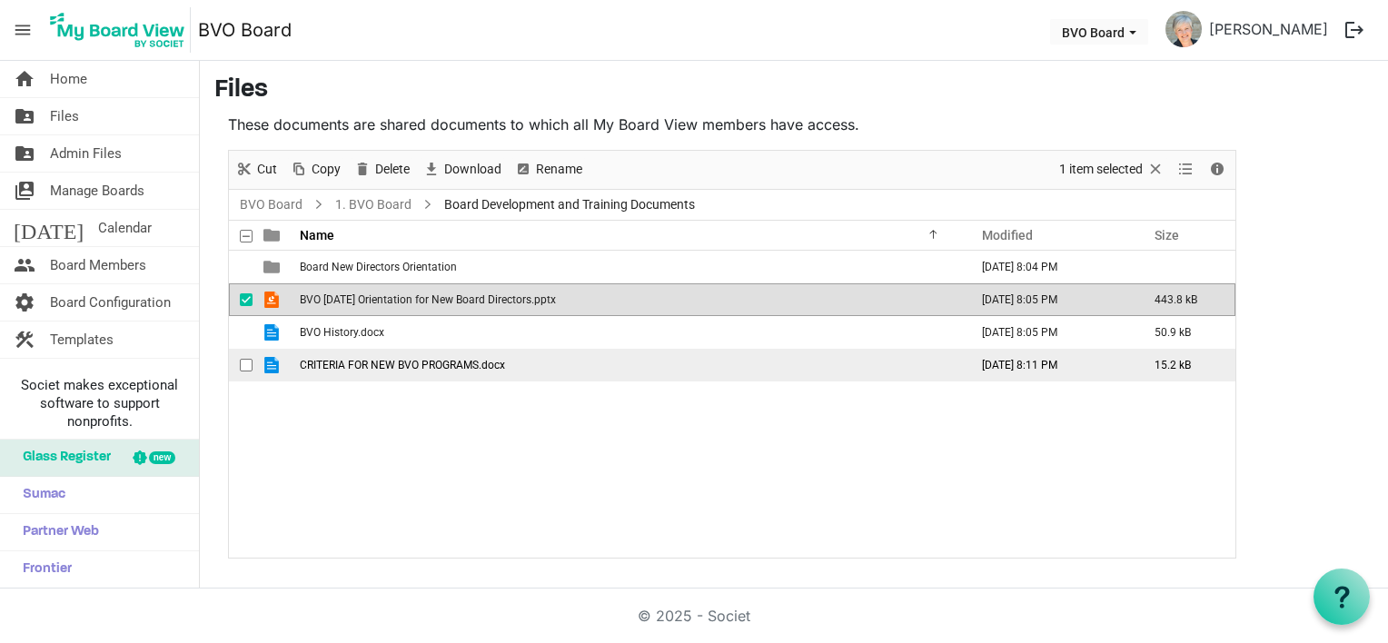
click at [378, 369] on span "CRITERIA FOR NEW BVO PROGRAMS.docx" at bounding box center [402, 365] width 205 height 13
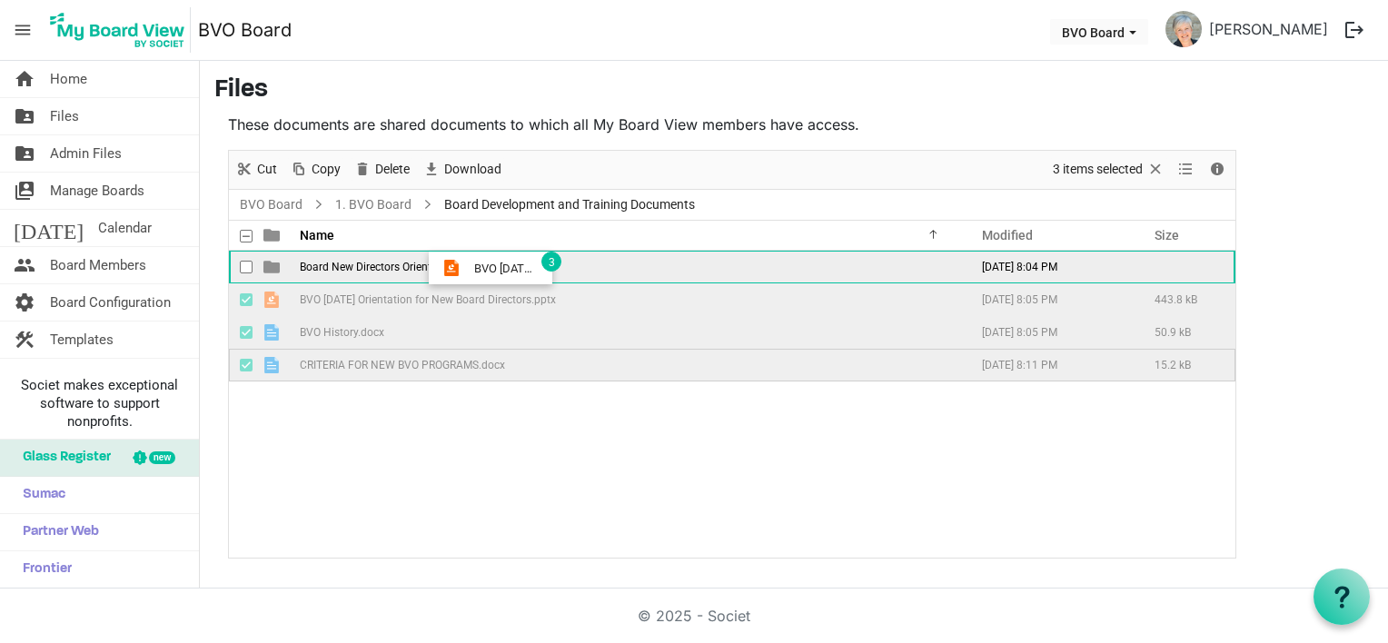
drag, startPoint x: 466, startPoint y: 335, endPoint x: 469, endPoint y: 268, distance: 67.3
click at [469, 268] on tbody "Board New Directors Orientation September 07, 2025 8:04 PM BVO April 4 2025 Ori…" at bounding box center [732, 316] width 1006 height 131
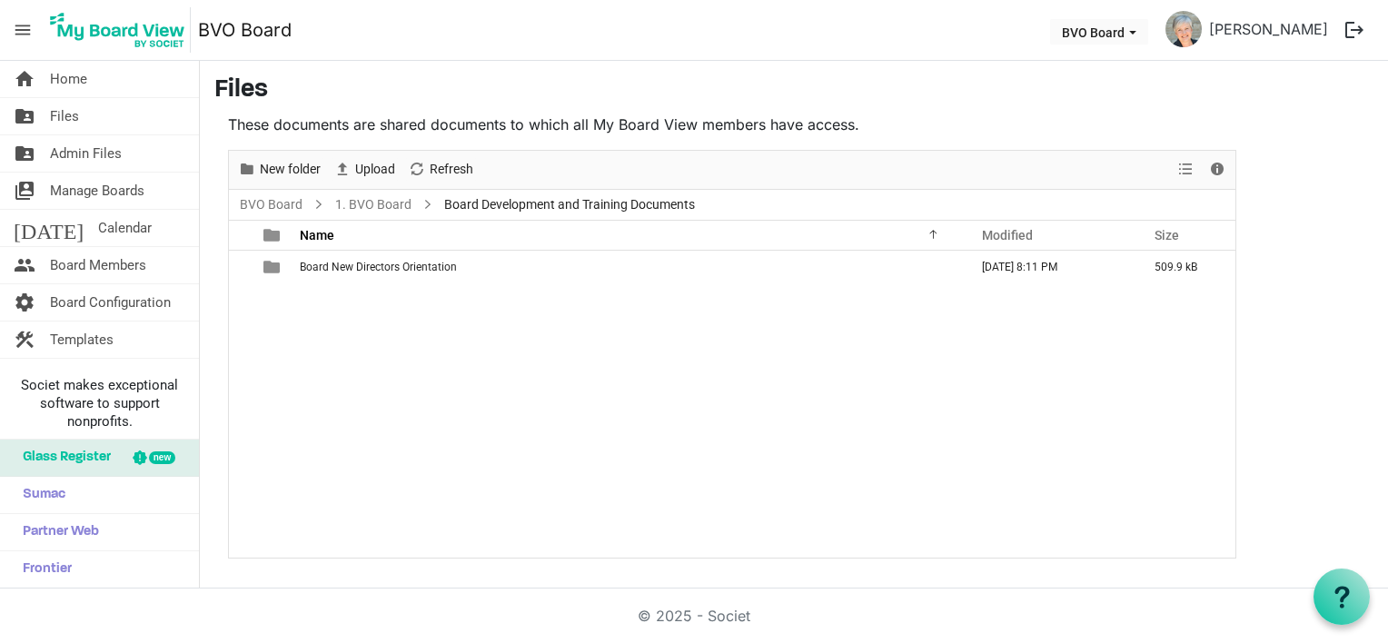
click at [498, 423] on div "Board New Directors Orientation September 07, 2025 8:11 PM 509.9 kB" at bounding box center [732, 404] width 1006 height 307
click at [285, 199] on link "BVO Board" at bounding box center [271, 204] width 70 height 23
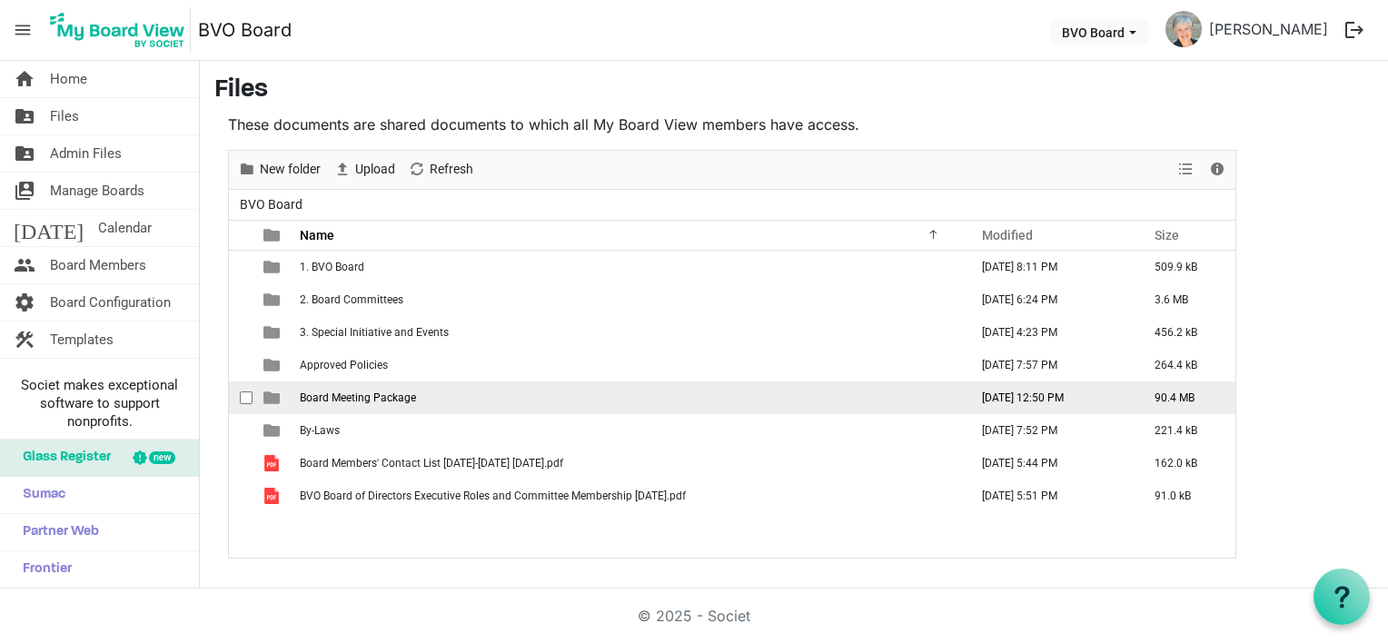
click at [334, 398] on span "Board Meeting Package" at bounding box center [358, 397] width 116 height 13
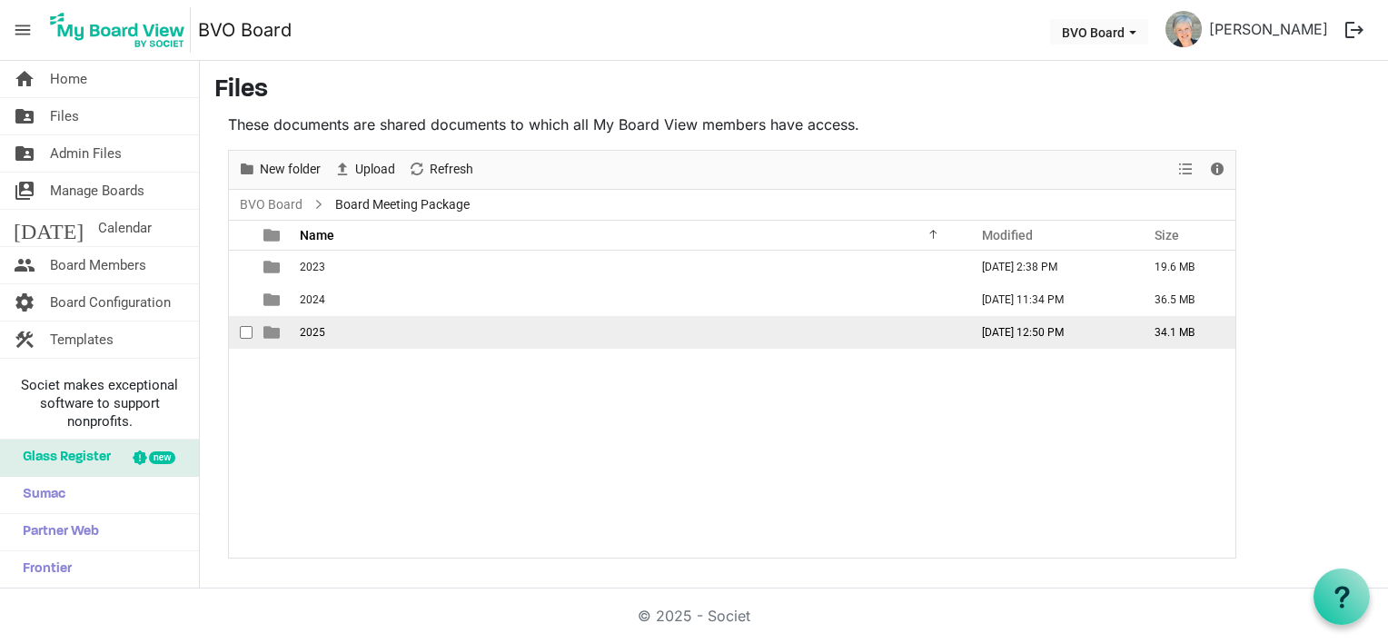
click at [331, 334] on td "2025" at bounding box center [628, 332] width 669 height 33
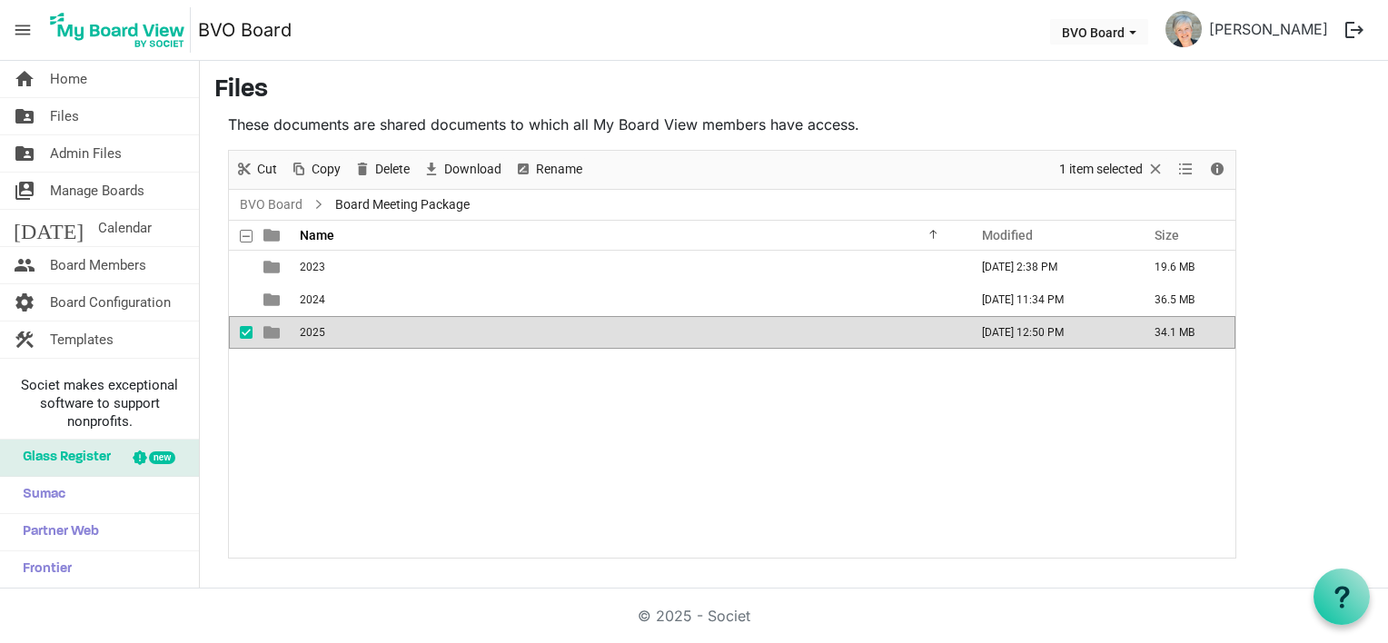
click at [331, 334] on td "2025" at bounding box center [628, 332] width 669 height 33
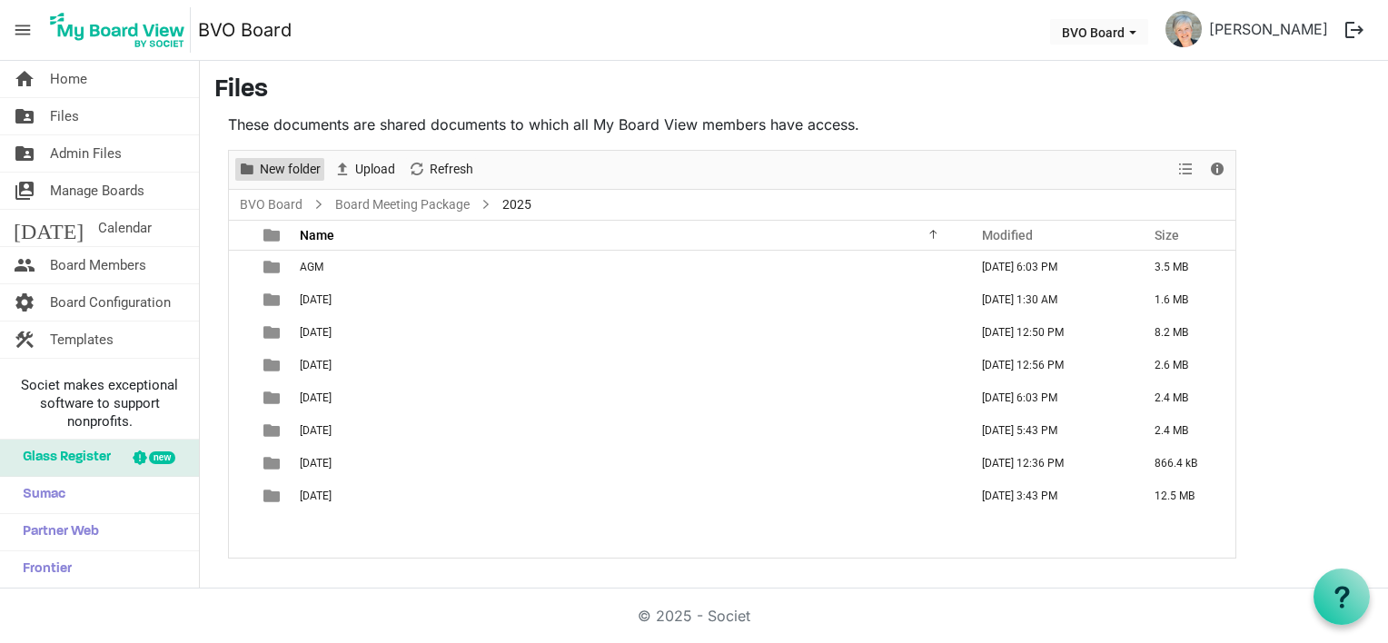
click at [289, 173] on span "New folder" at bounding box center [290, 169] width 64 height 23
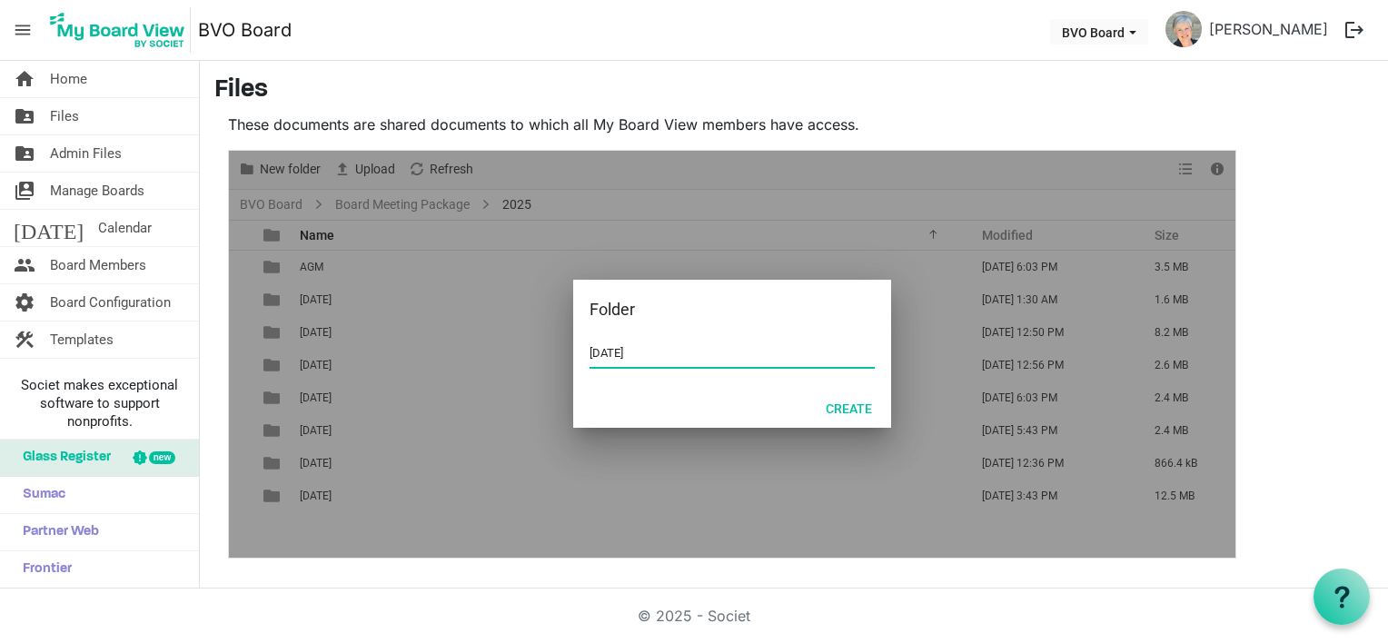
click at [661, 352] on input "September 25 2025" at bounding box center [731, 353] width 285 height 27
type input "September 25, 2025"
click at [834, 402] on button "Create" at bounding box center [849, 407] width 70 height 25
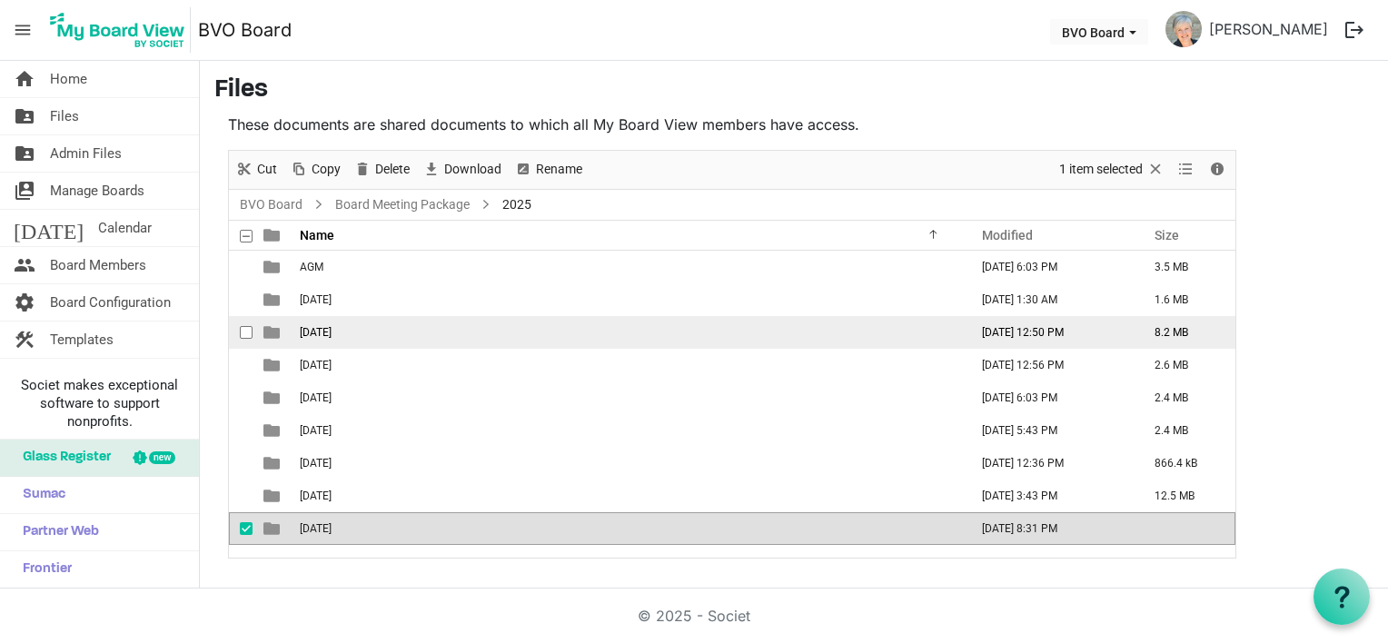
click at [331, 333] on span "August 28, 2025" at bounding box center [316, 332] width 32 height 13
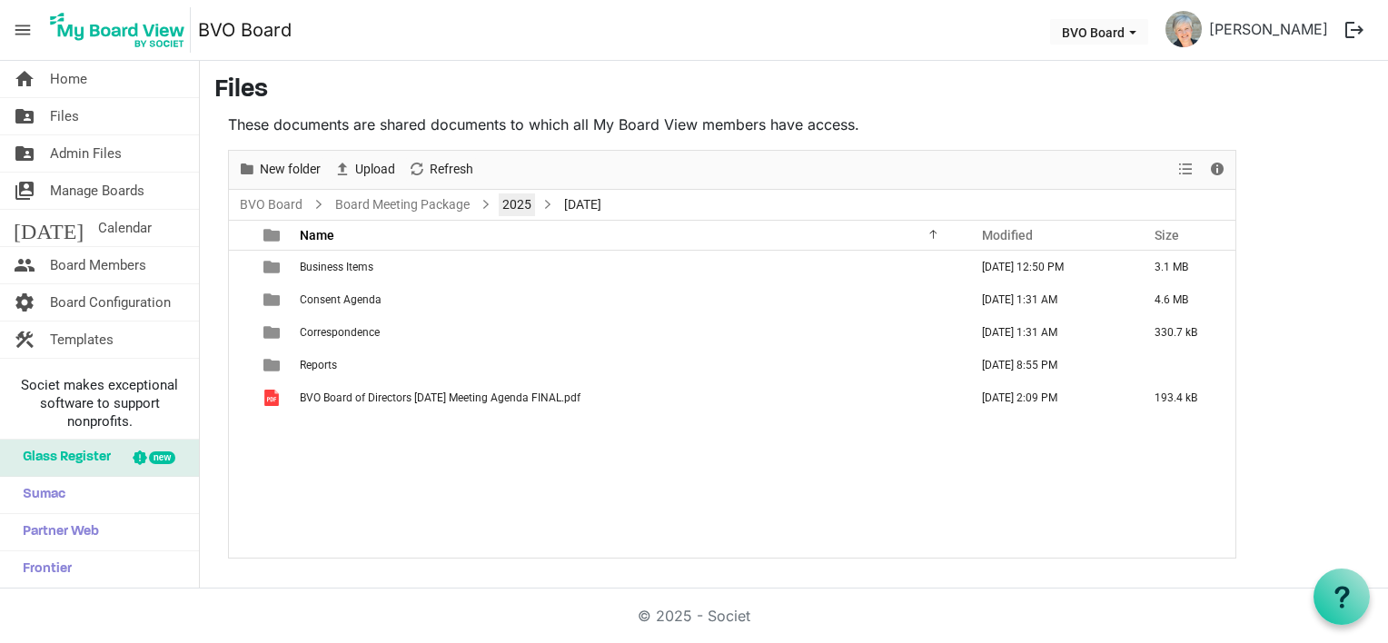
click at [522, 208] on link "2025" at bounding box center [517, 204] width 36 height 23
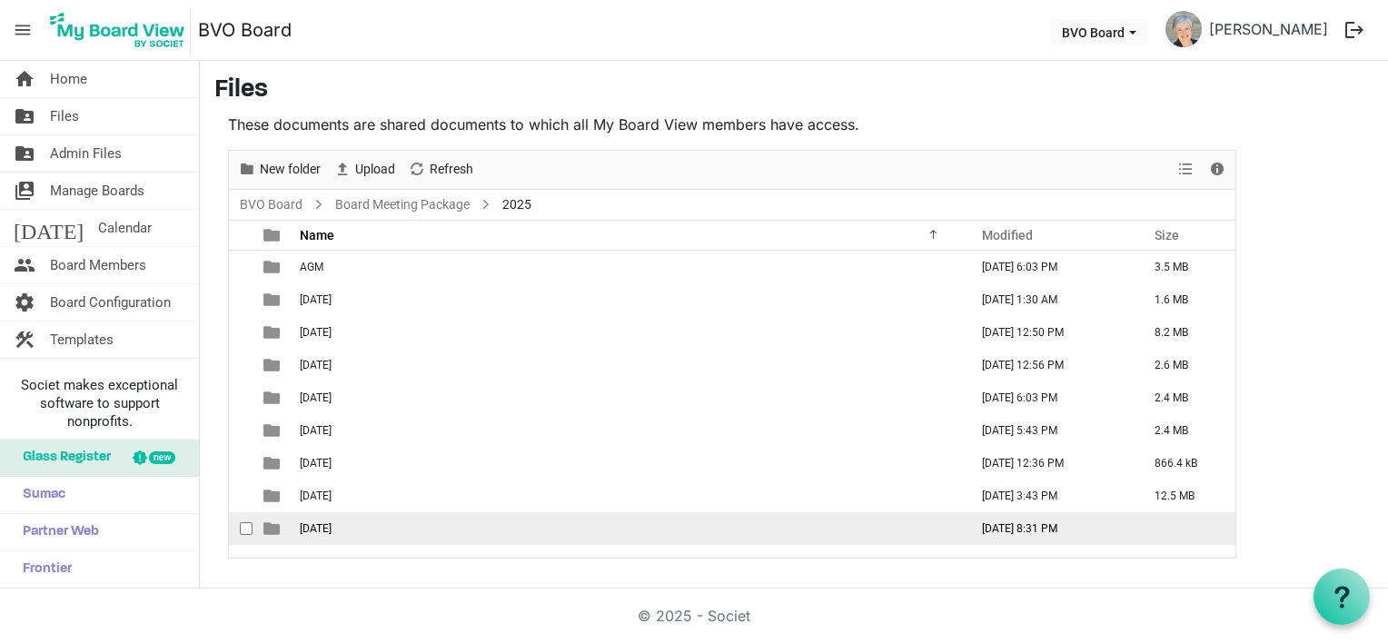
click at [332, 523] on span "September 25, 2025" at bounding box center [316, 528] width 32 height 13
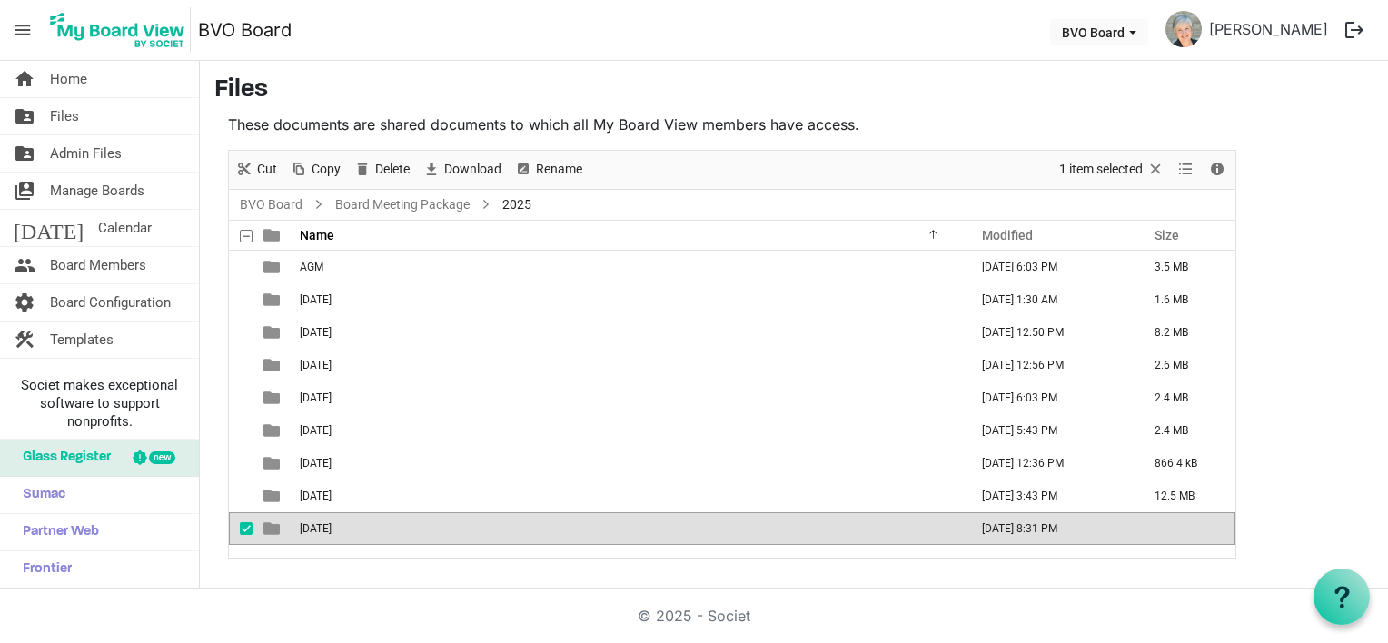
click at [332, 523] on span "September 25, 2025" at bounding box center [316, 528] width 32 height 13
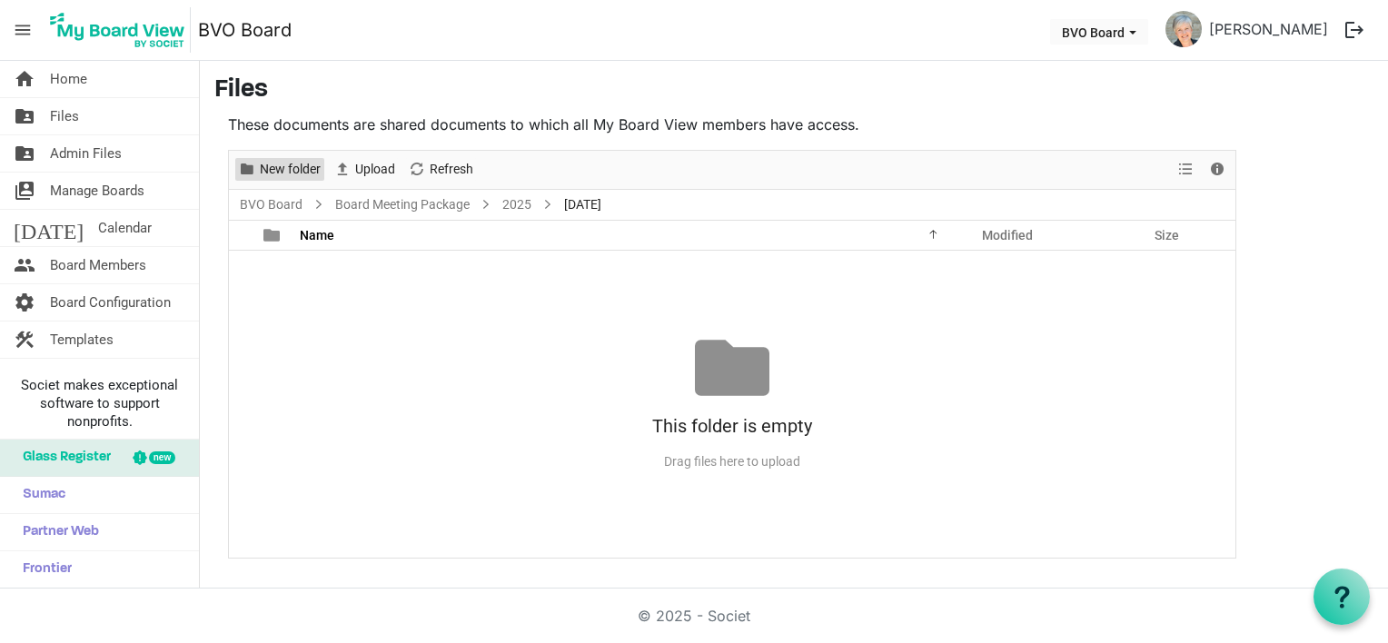
click at [289, 171] on span "New folder" at bounding box center [290, 169] width 64 height 23
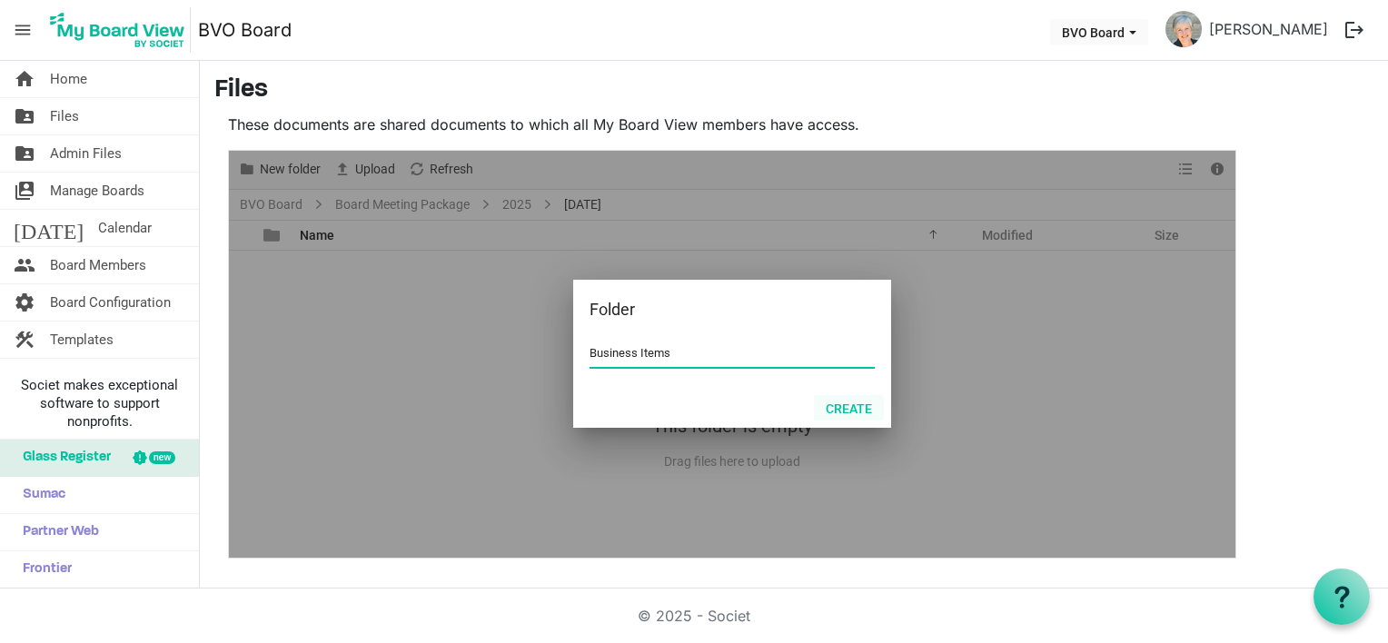
type input "Business Items"
click at [837, 411] on button "Create" at bounding box center [849, 407] width 70 height 25
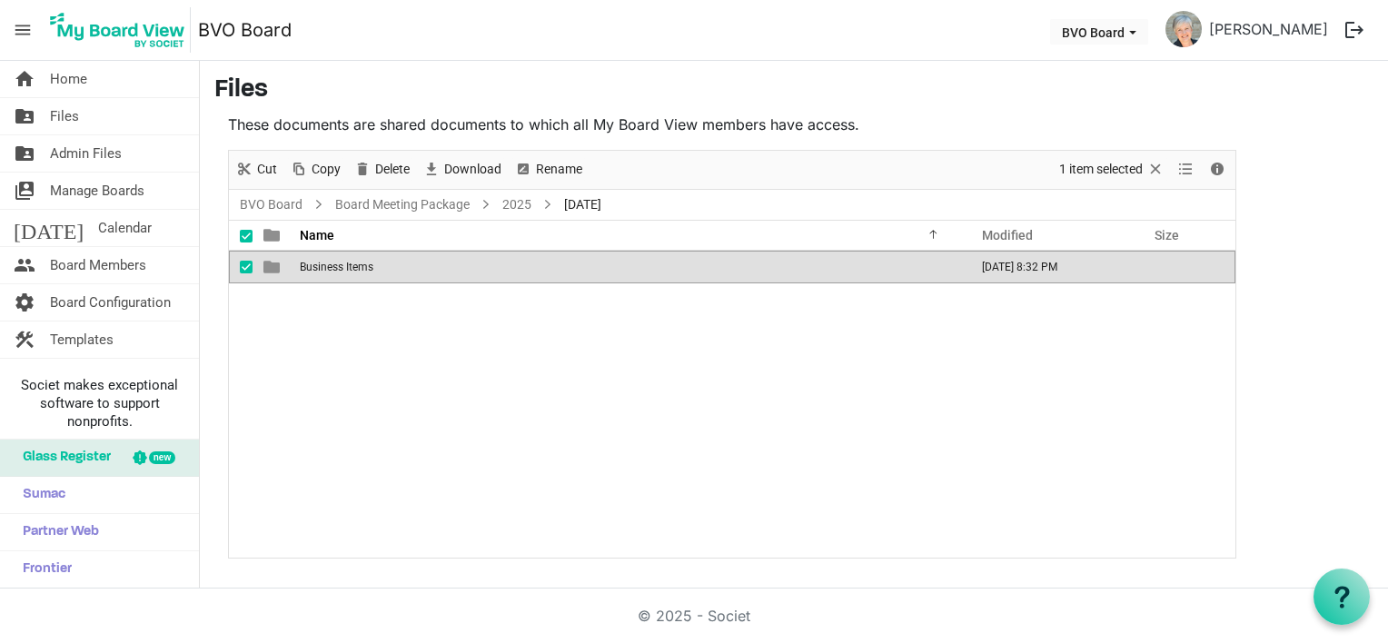
click at [360, 360] on div "Business Items September 07, 2025 8:32 PM" at bounding box center [732, 404] width 1006 height 307
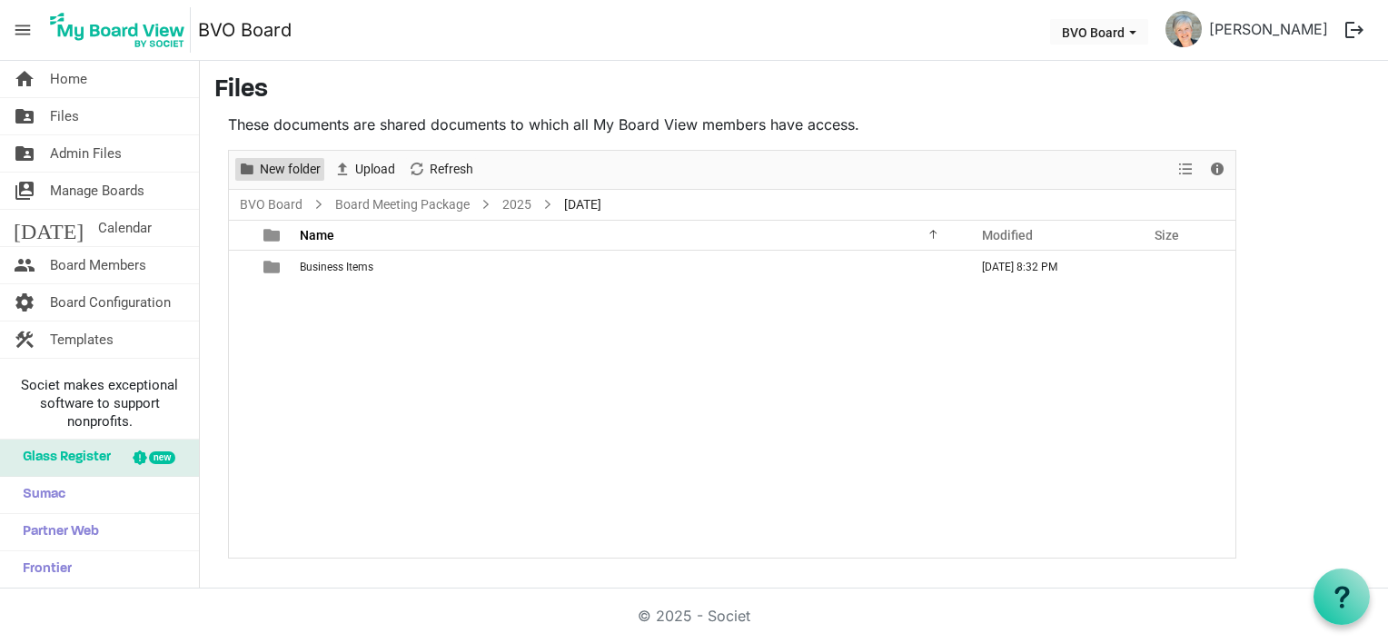
click at [280, 167] on span "New folder" at bounding box center [290, 169] width 64 height 23
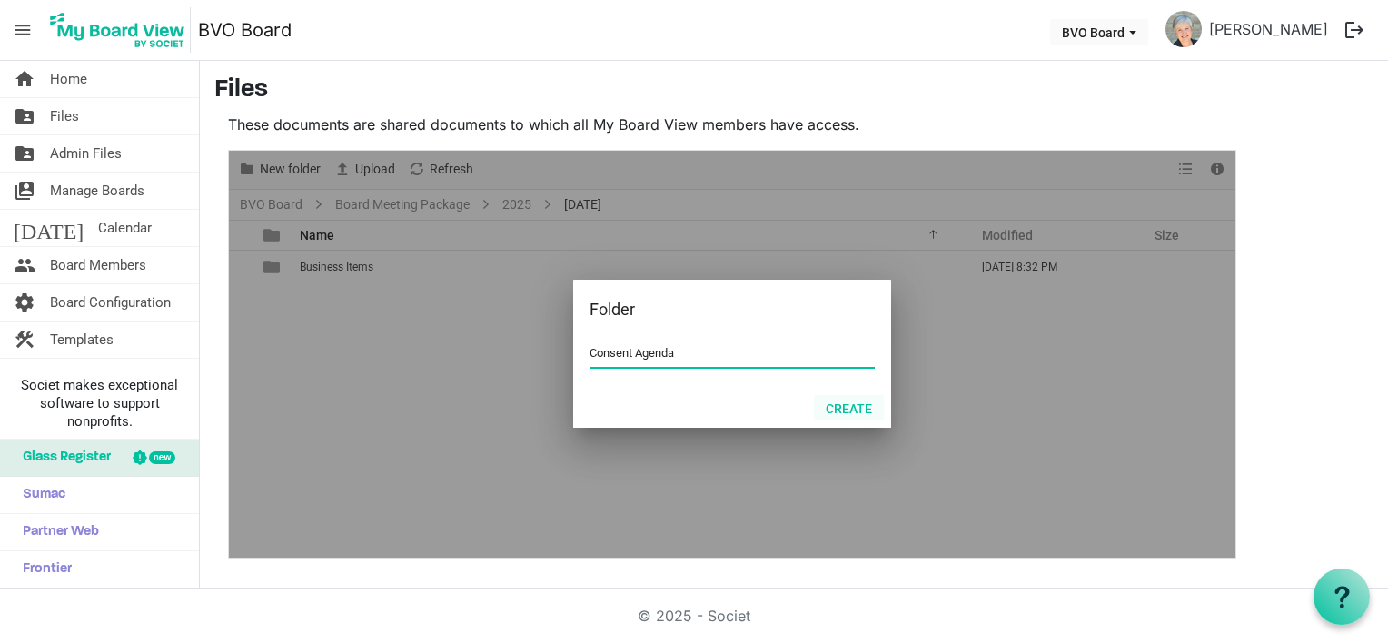
type input "Consent Agenda"
click at [847, 403] on button "Create" at bounding box center [849, 407] width 70 height 25
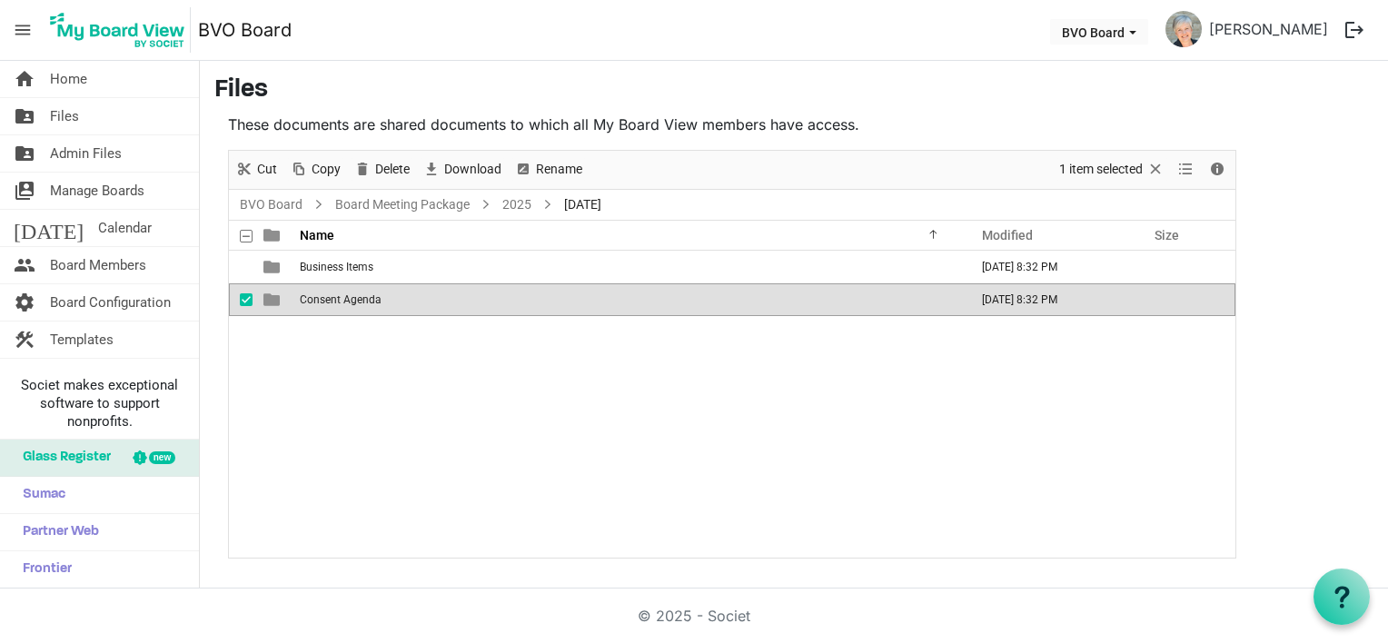
click at [403, 336] on div "Business Items September 07, 2025 8:32 PM Consent Agenda September 07, 2025 8:3…" at bounding box center [732, 404] width 1006 height 307
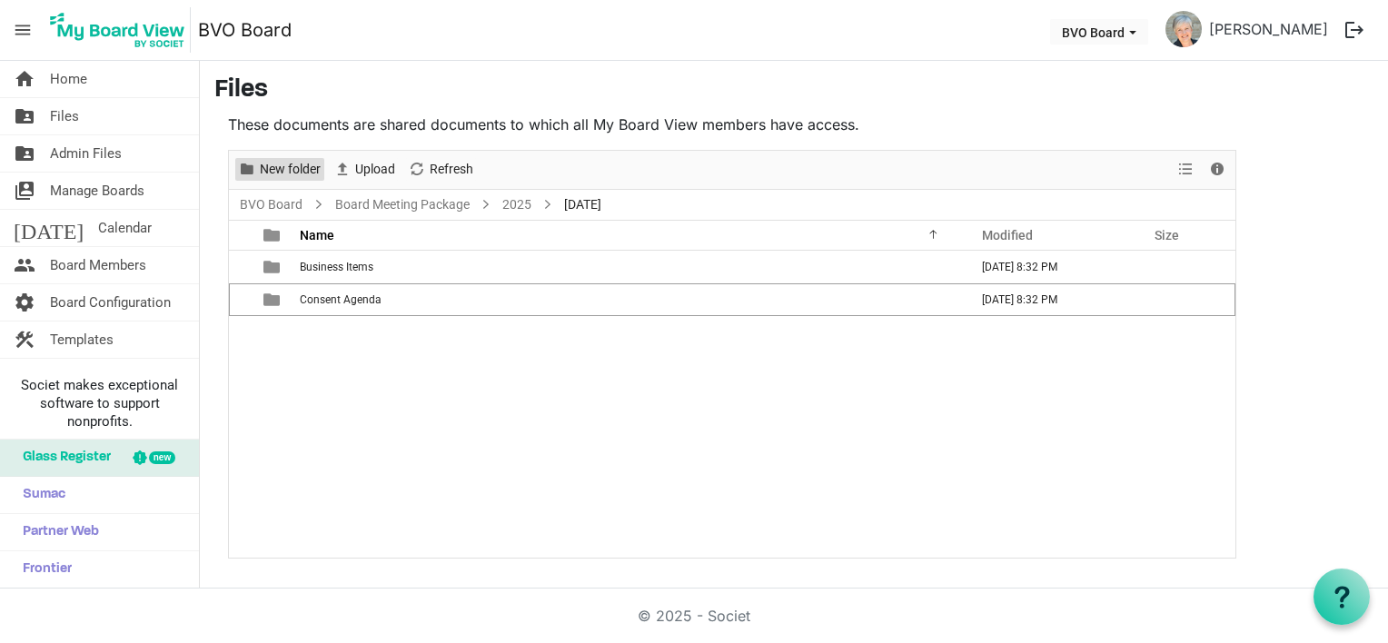
click at [291, 173] on span "New folder" at bounding box center [290, 169] width 64 height 23
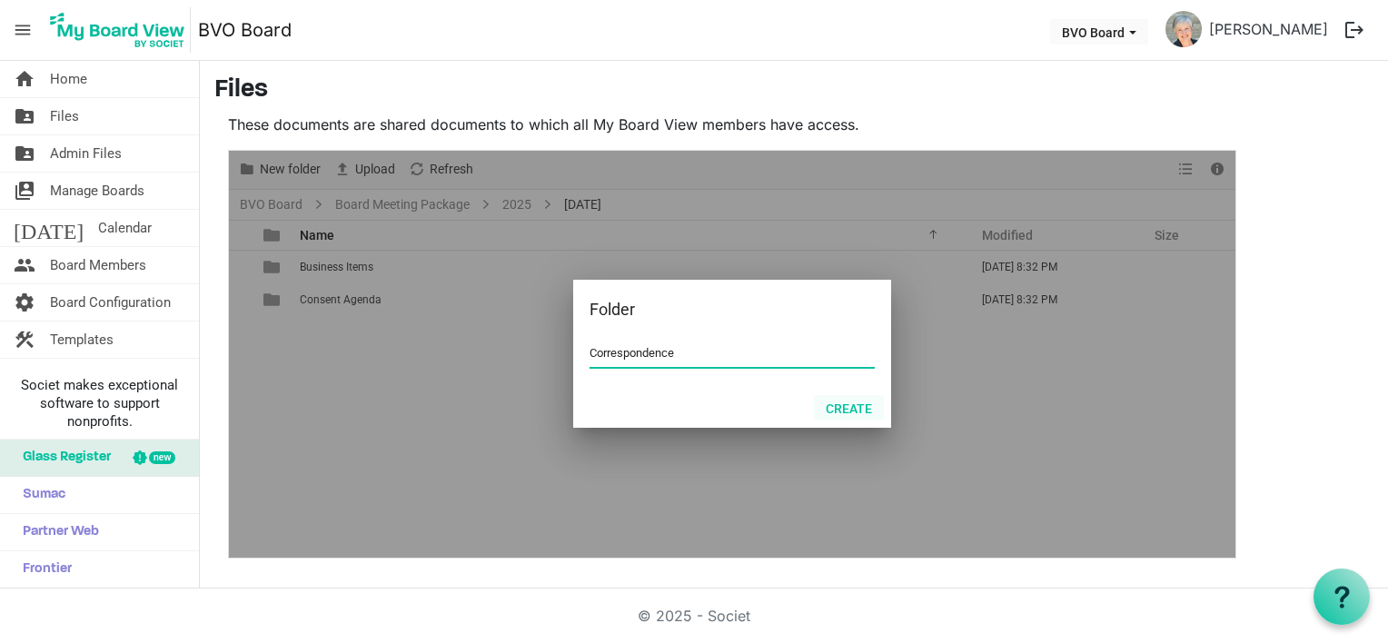
type input "Correspondence"
click at [857, 410] on button "Create" at bounding box center [849, 407] width 70 height 25
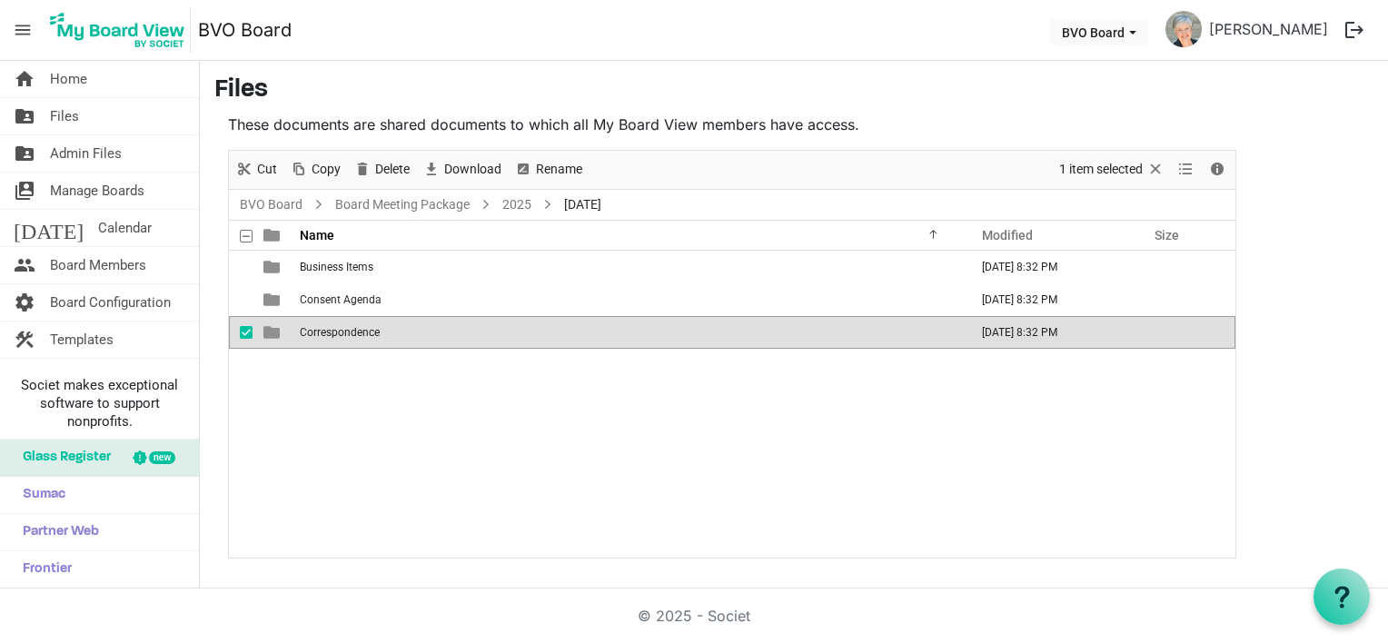
click at [454, 450] on div "Business Items September 07, 2025 8:32 PM Consent Agenda September 07, 2025 8:3…" at bounding box center [732, 404] width 1006 height 307
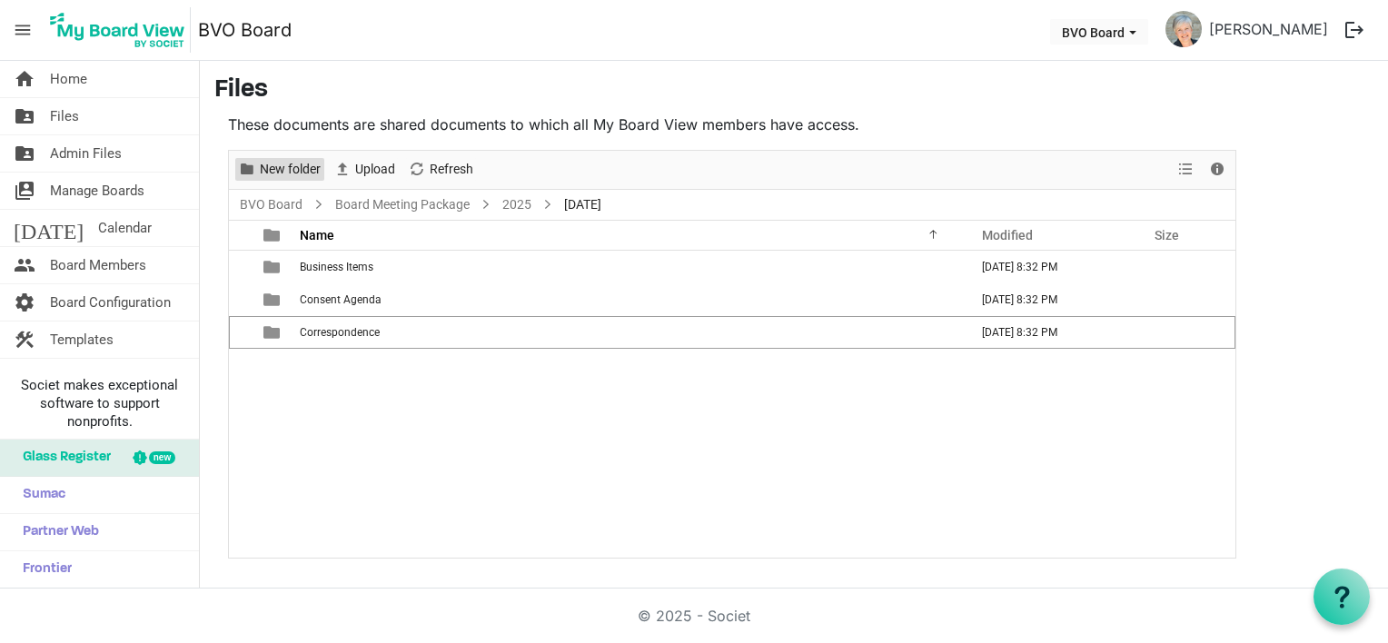
click at [279, 169] on span "New folder" at bounding box center [290, 169] width 64 height 23
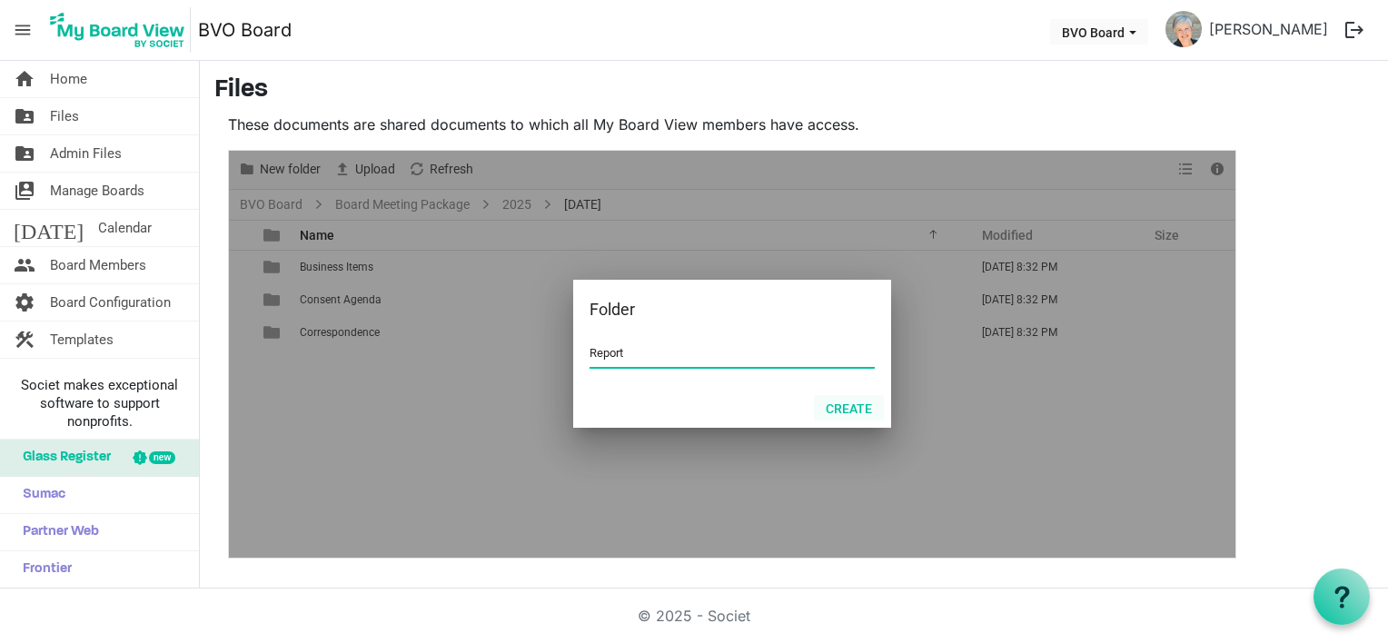
type input "Report"
click at [857, 408] on button "Create" at bounding box center [849, 407] width 70 height 25
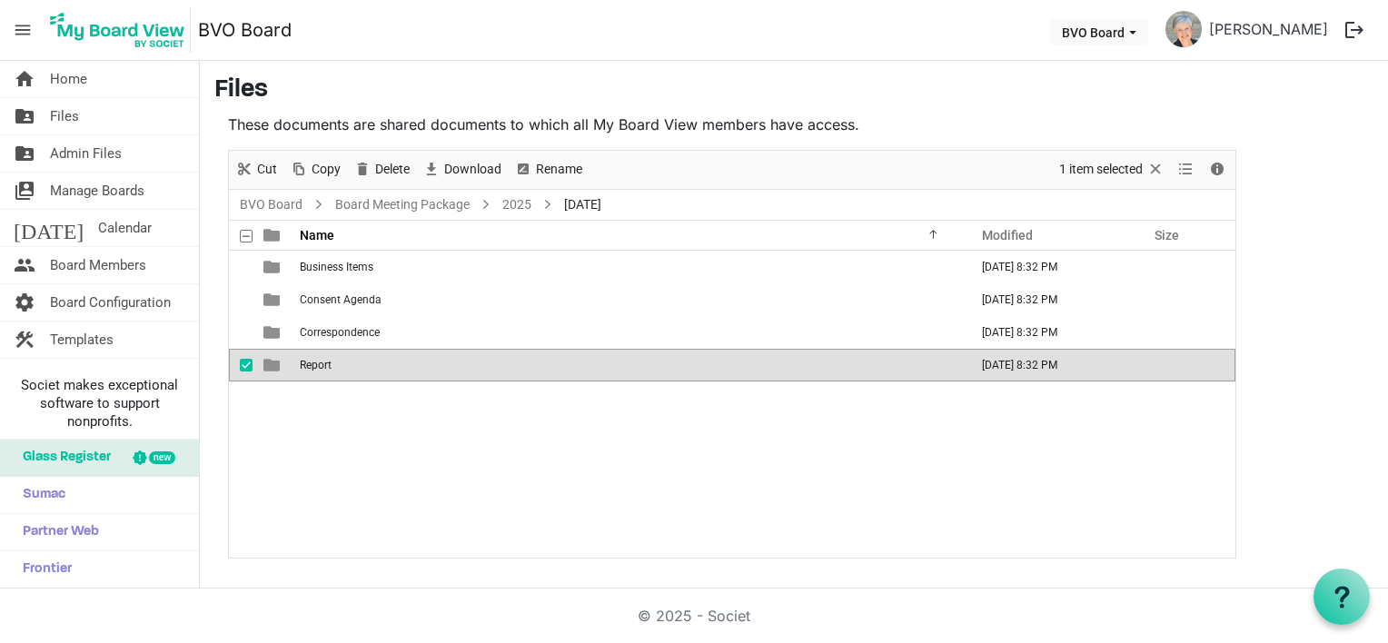
click at [343, 424] on div "Business Items September 07, 2025 8:32 PM Consent Agenda September 07, 2025 8:3…" at bounding box center [732, 404] width 1006 height 307
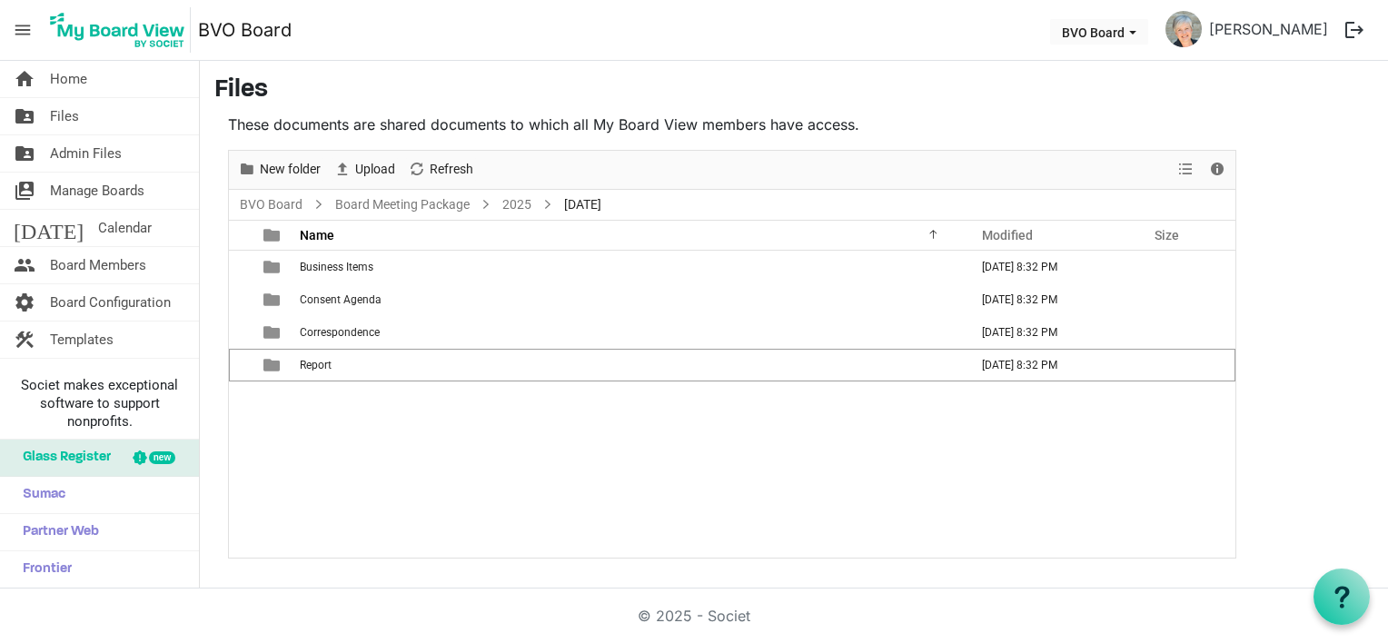
click at [599, 501] on div "Business Items September 07, 2025 8:32 PM Consent Agenda September 07, 2025 8:3…" at bounding box center [732, 404] width 1006 height 307
click at [509, 210] on link "2025" at bounding box center [517, 204] width 36 height 23
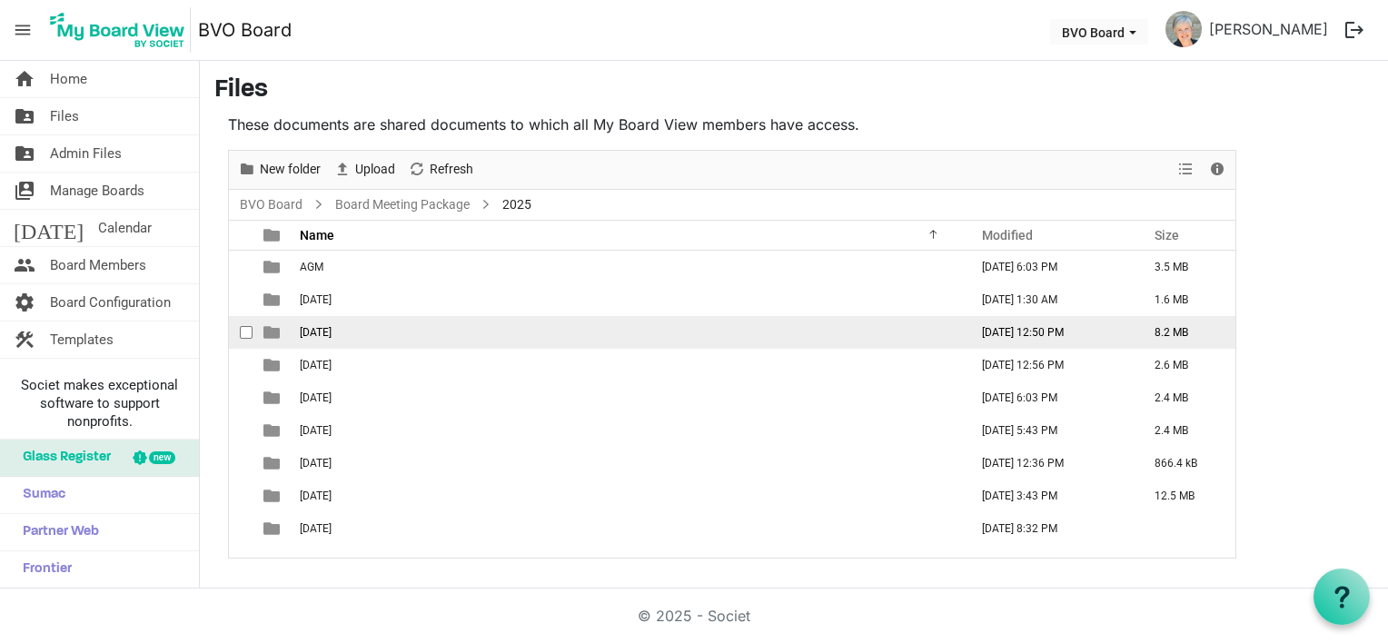
click at [384, 327] on td "August 28, 2025" at bounding box center [628, 332] width 669 height 33
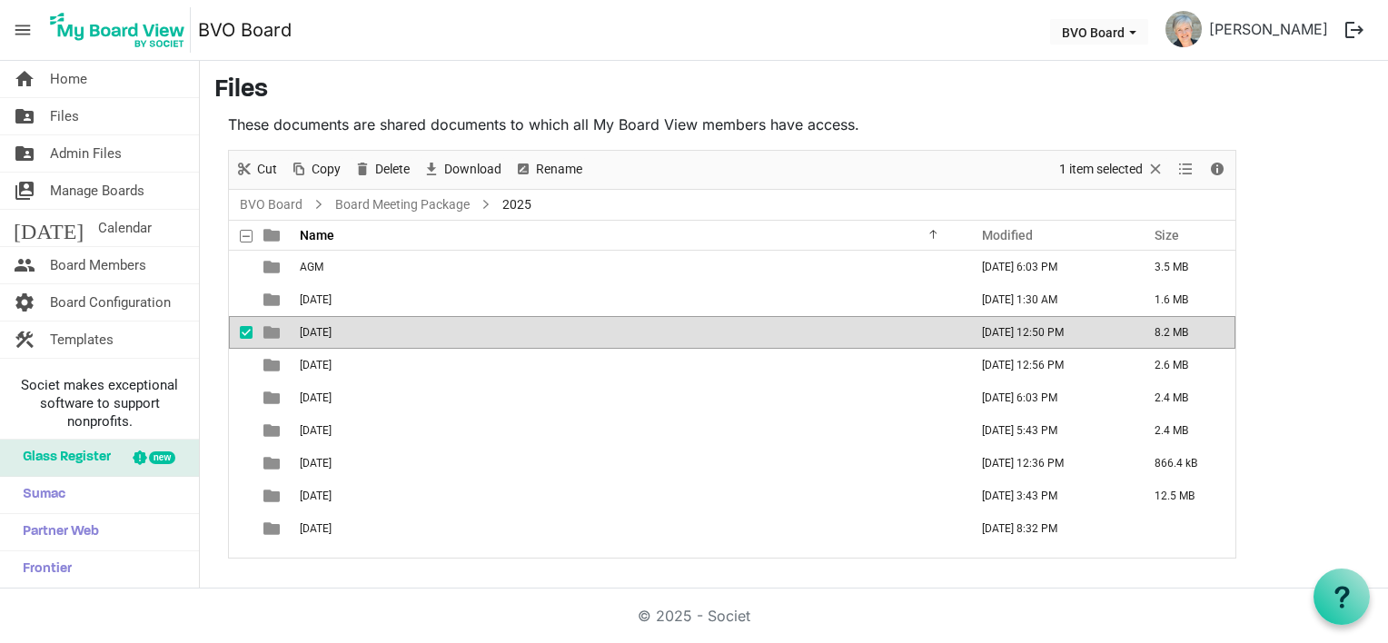
click at [384, 327] on td "August 28, 2025" at bounding box center [628, 332] width 669 height 33
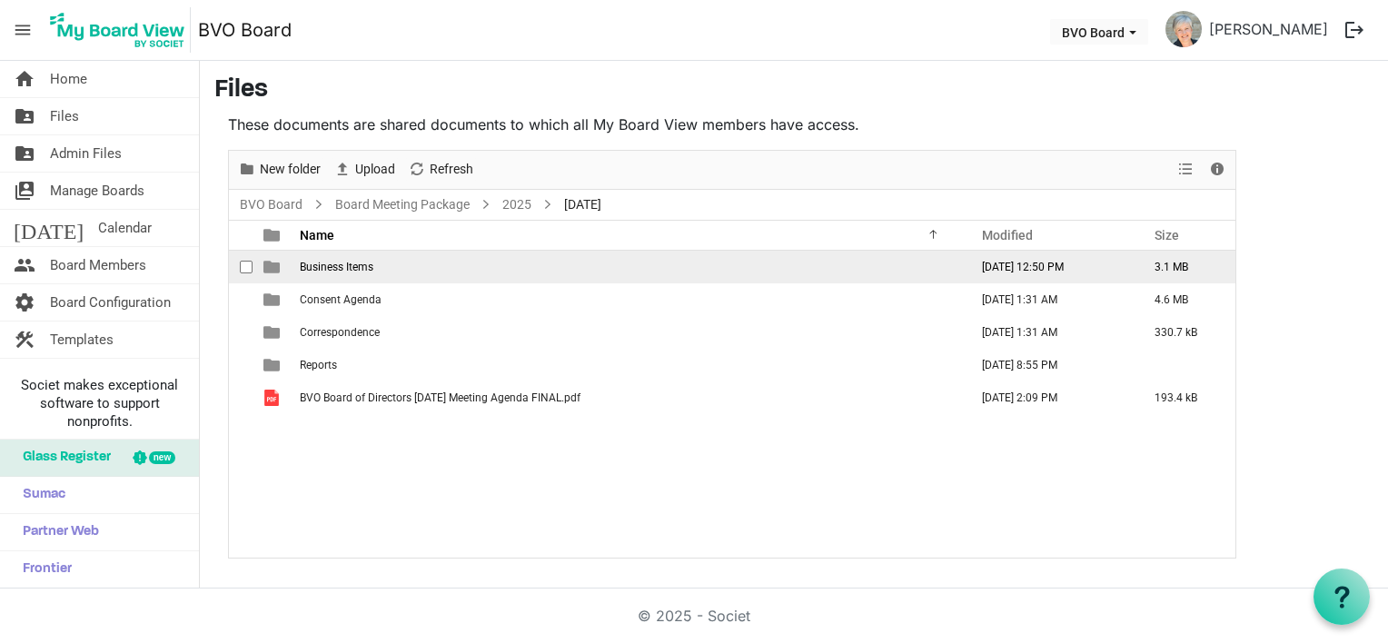
click at [336, 272] on span "Business Items" at bounding box center [337, 267] width 74 height 13
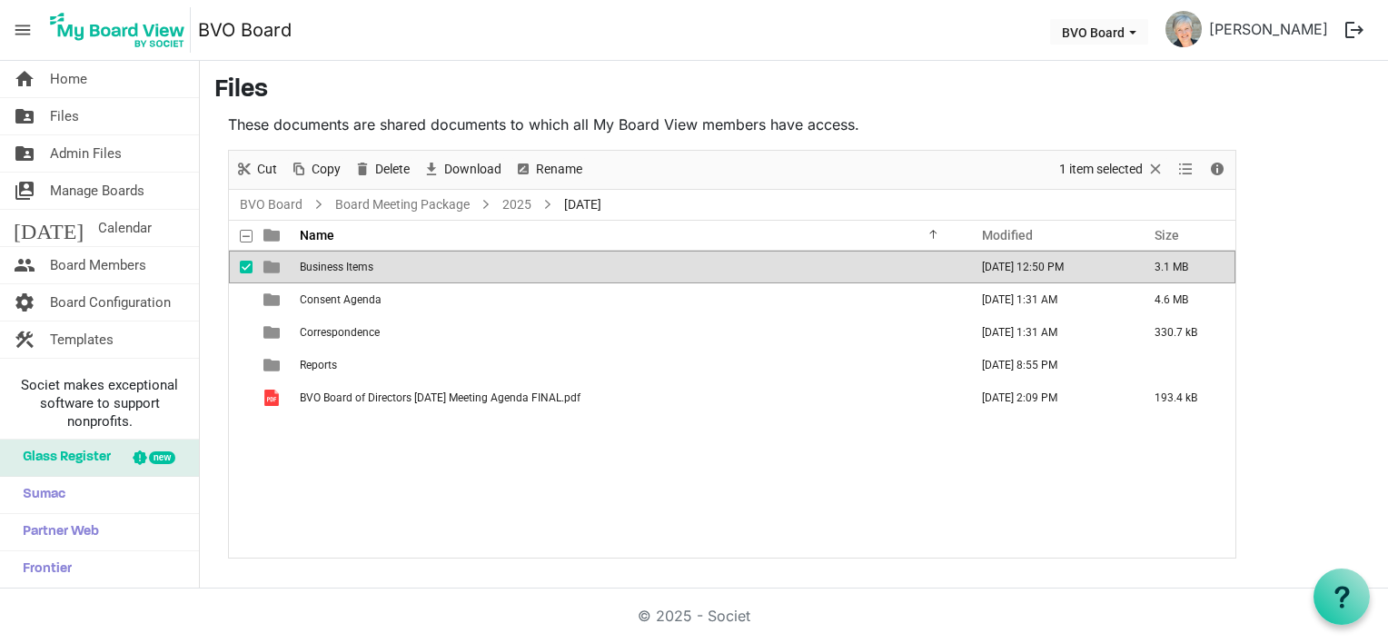
click at [336, 272] on span "Business Items" at bounding box center [337, 267] width 74 height 13
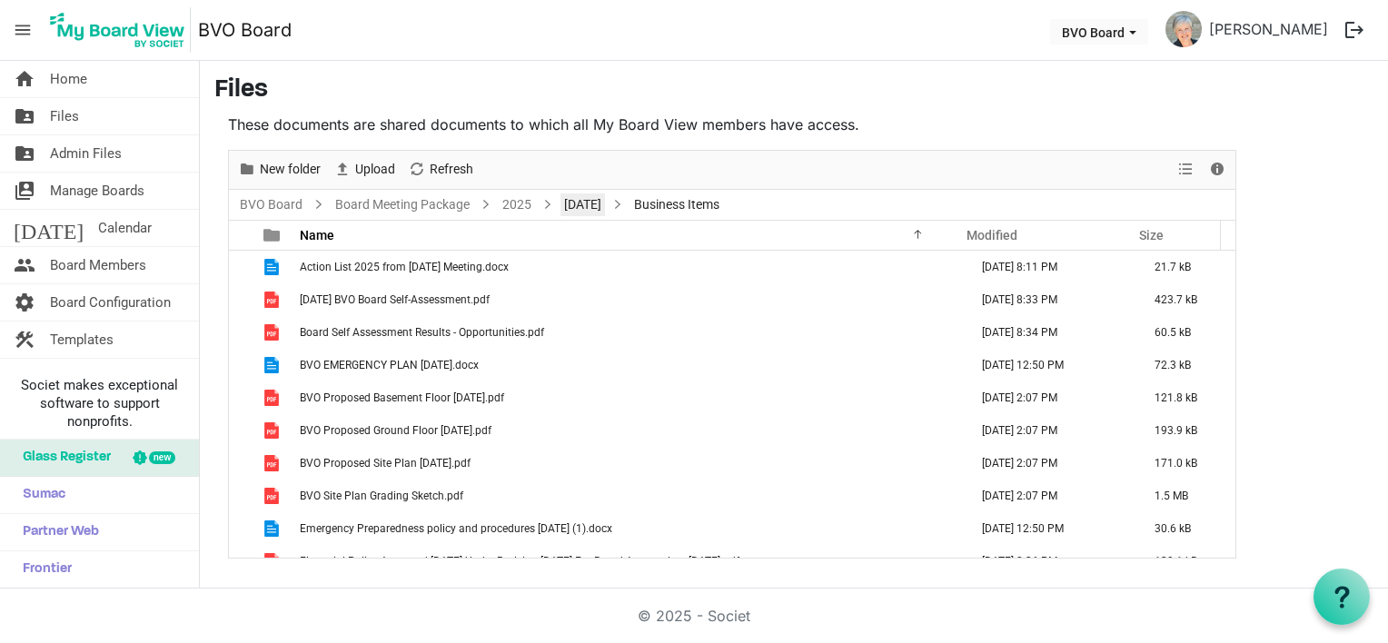
click at [605, 206] on link "August 28, 2025" at bounding box center [582, 204] width 45 height 23
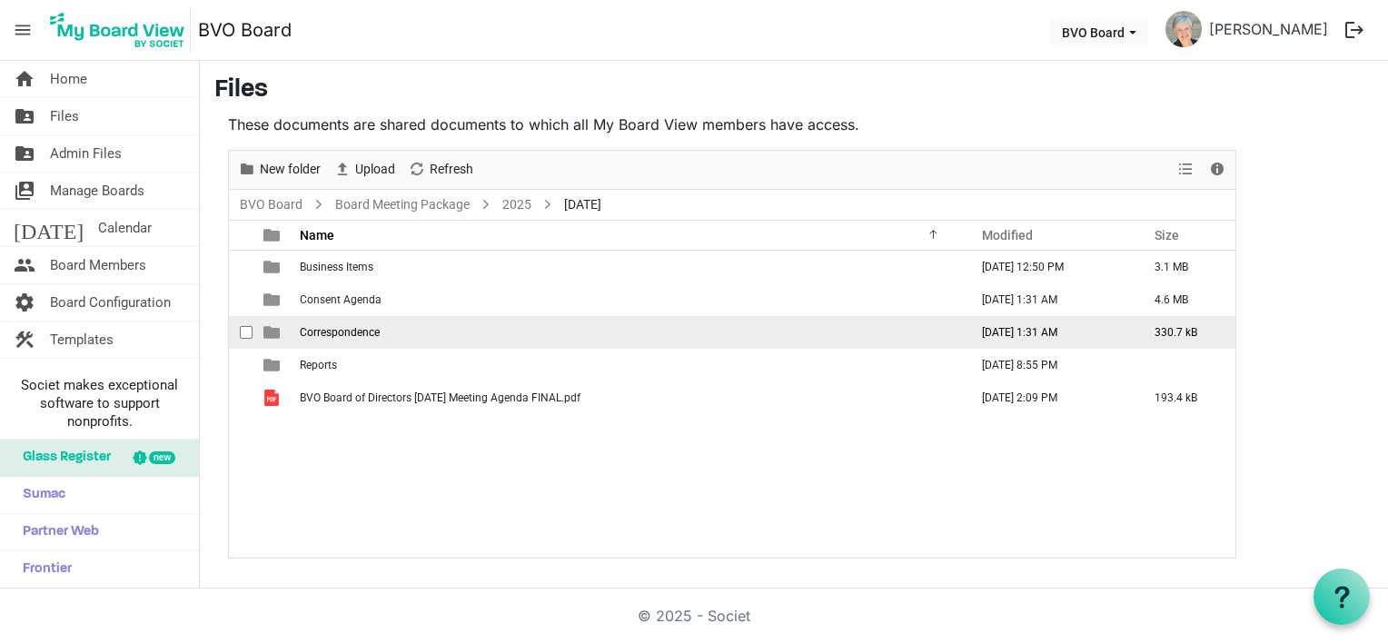
click at [346, 334] on span "Correspondence" at bounding box center [340, 332] width 80 height 13
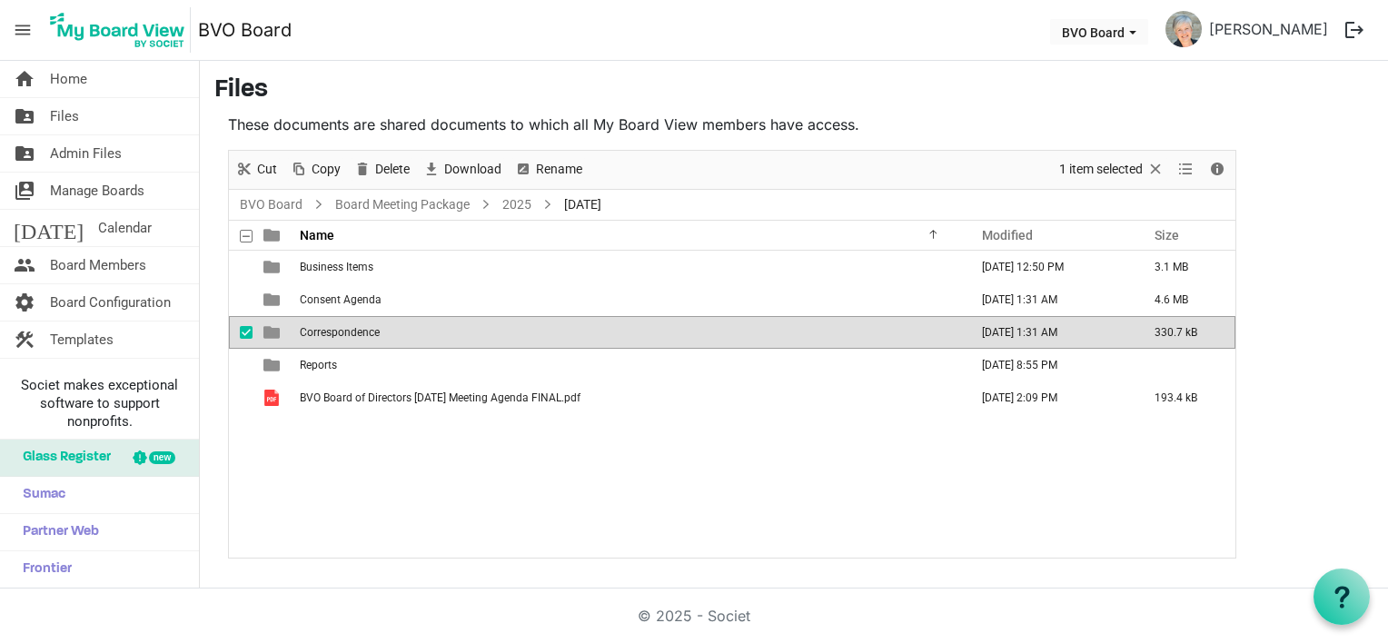
click at [346, 334] on span "Correspondence" at bounding box center [340, 332] width 80 height 13
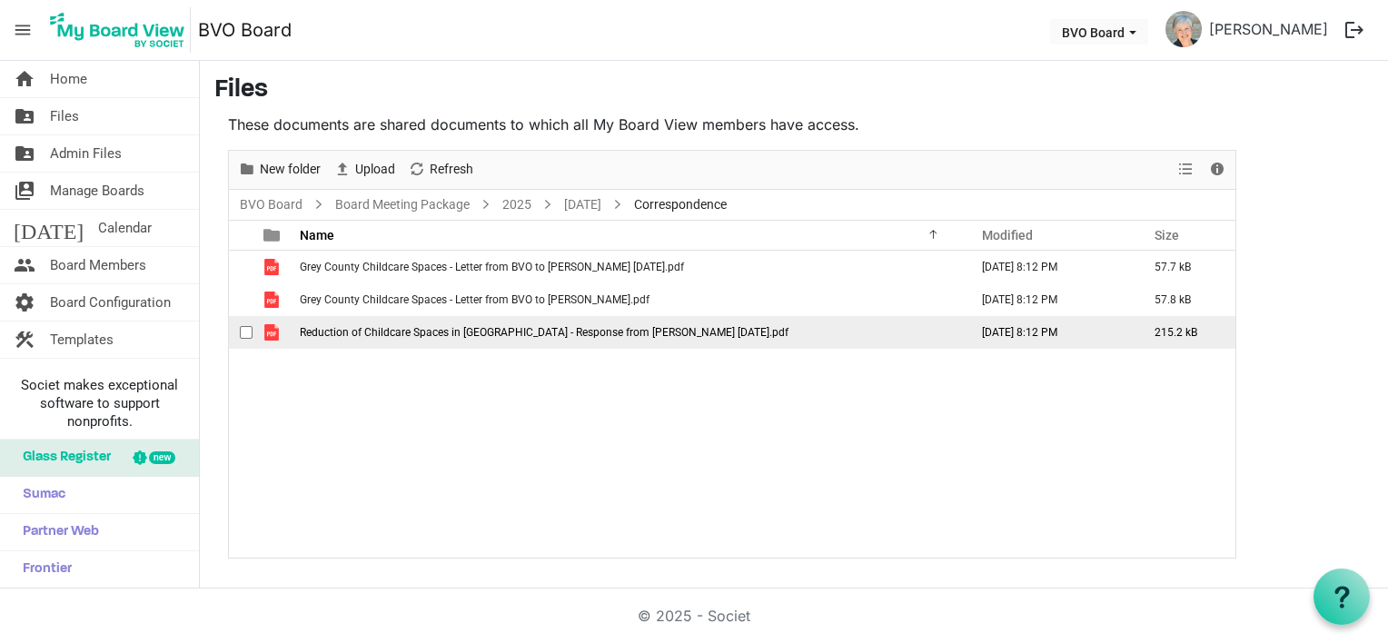
click at [542, 331] on span "Reduction of Childcare Spaces in Grey County - Response from Brian Suanderson J…" at bounding box center [544, 332] width 489 height 13
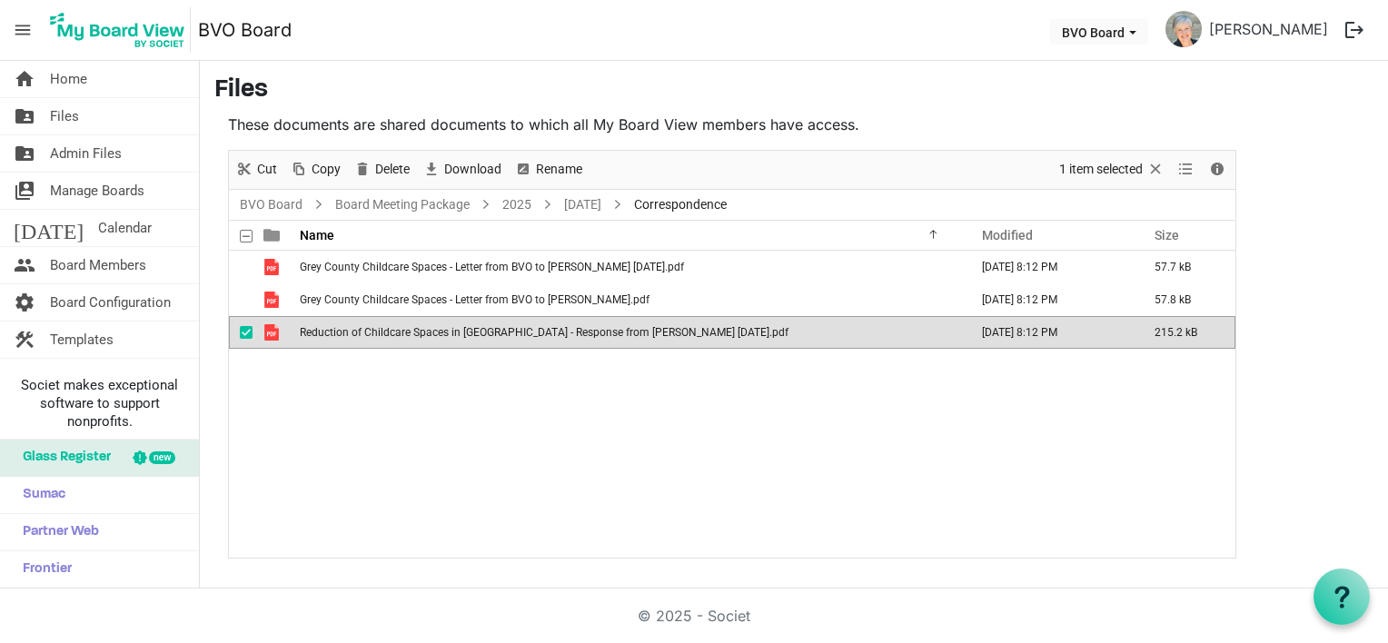
click at [593, 410] on div "Grey County Childcare Spaces - Letter from BVO to Brian Saunderson July 29 2025…" at bounding box center [732, 404] width 1006 height 307
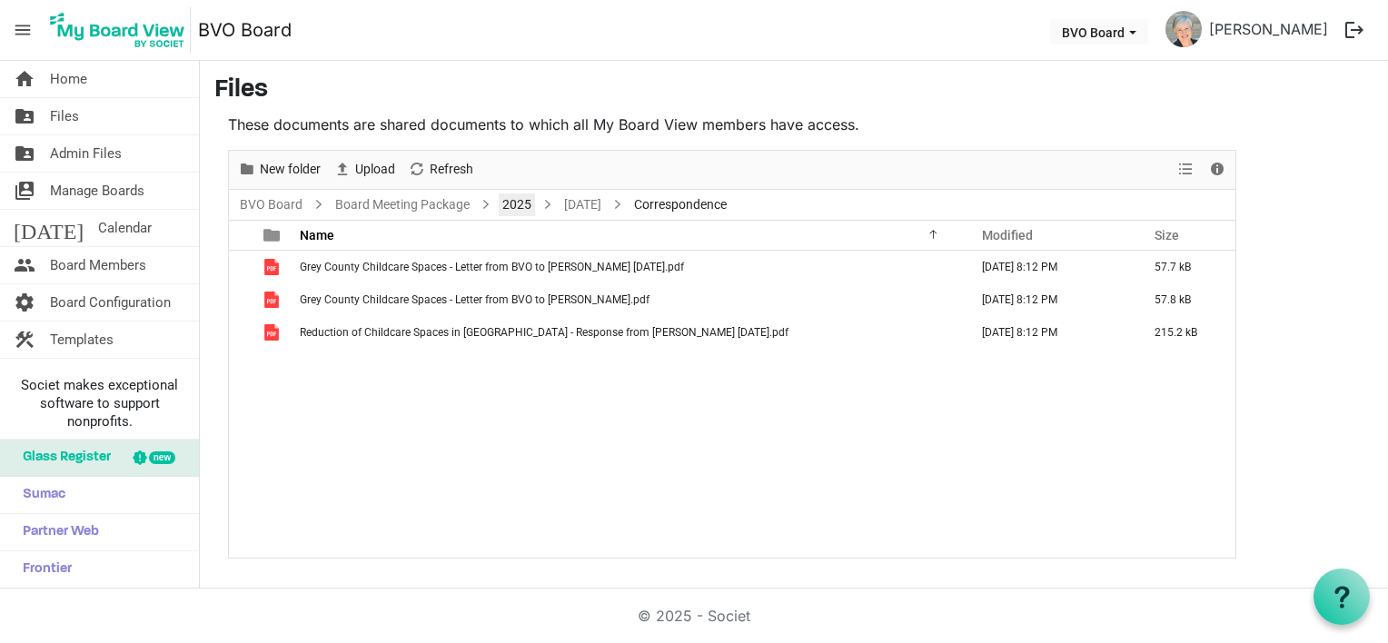
click at [514, 201] on link "2025" at bounding box center [517, 204] width 36 height 23
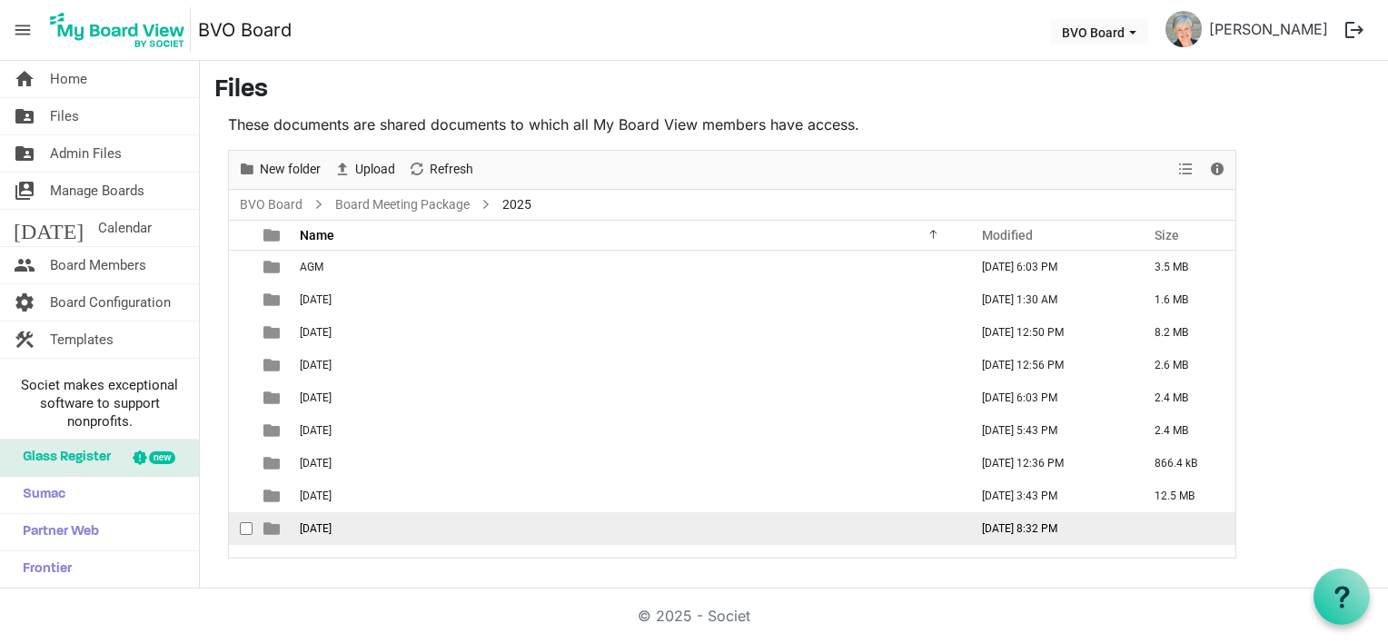
click at [326, 527] on span "September 25, 2025" at bounding box center [316, 528] width 32 height 13
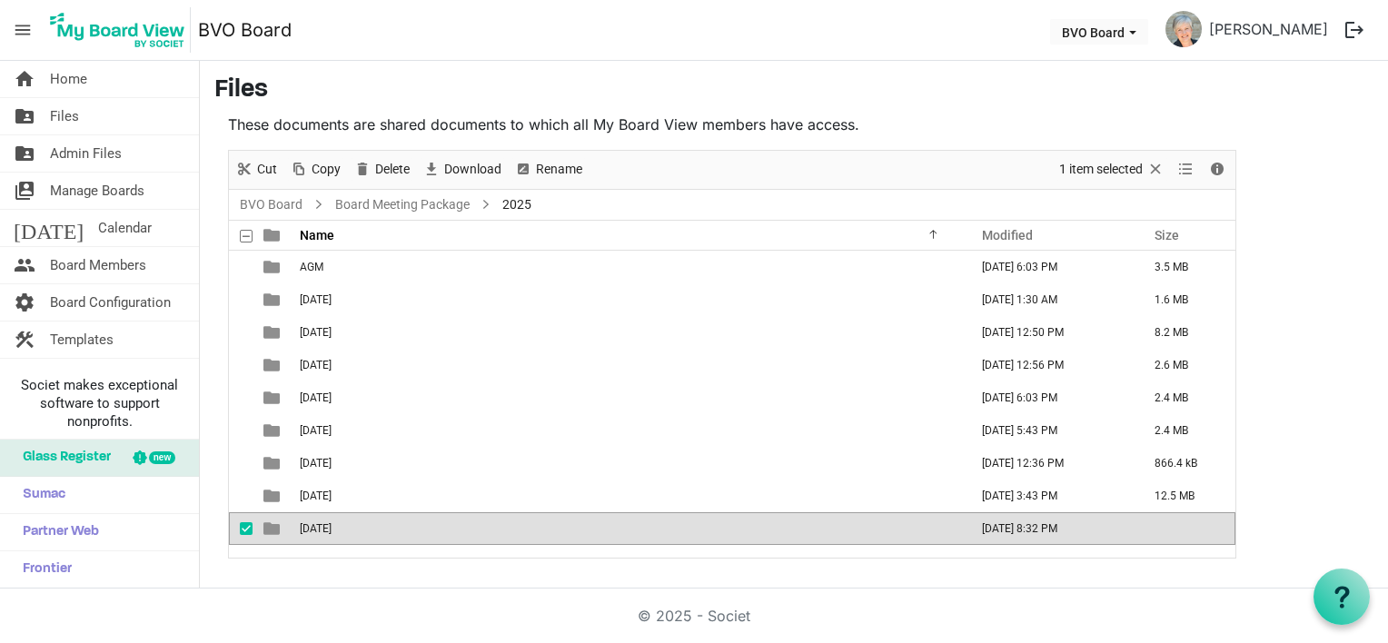
click at [326, 527] on span "September 25, 2025" at bounding box center [316, 528] width 32 height 13
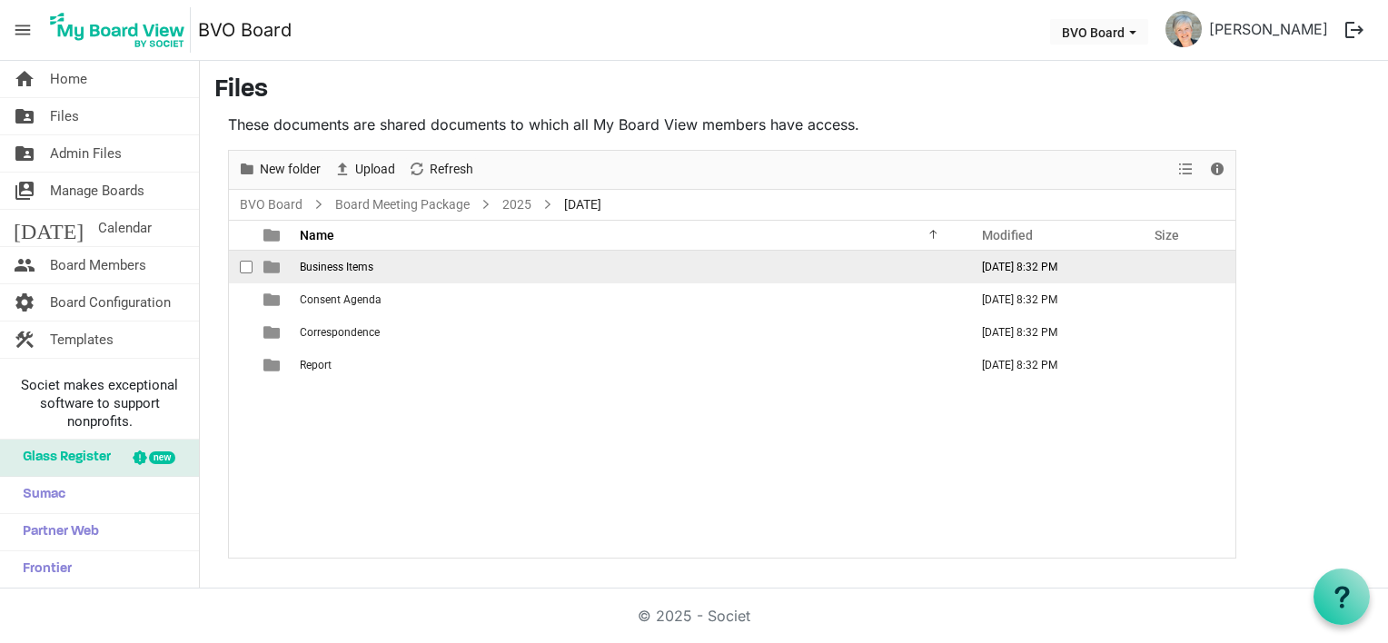
click at [335, 272] on span "Business Items" at bounding box center [337, 267] width 74 height 13
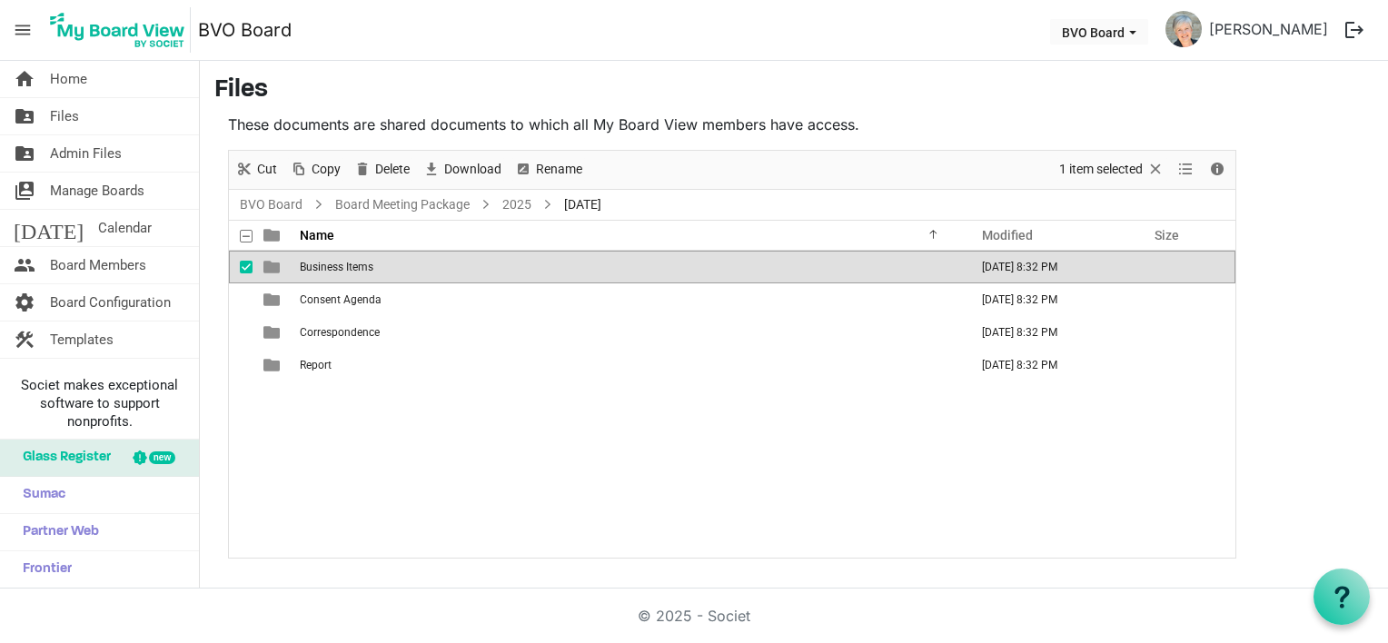
click at [335, 272] on span "Business Items" at bounding box center [337, 267] width 74 height 13
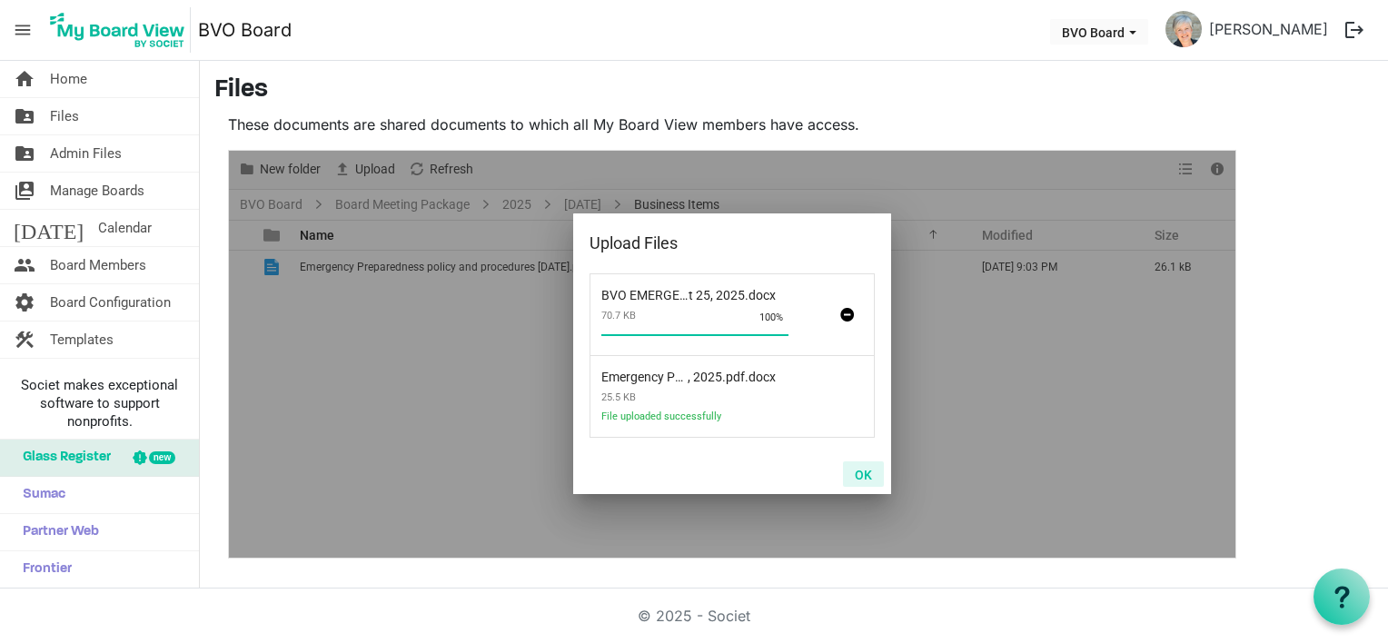
click at [860, 480] on button "OK" at bounding box center [863, 473] width 41 height 25
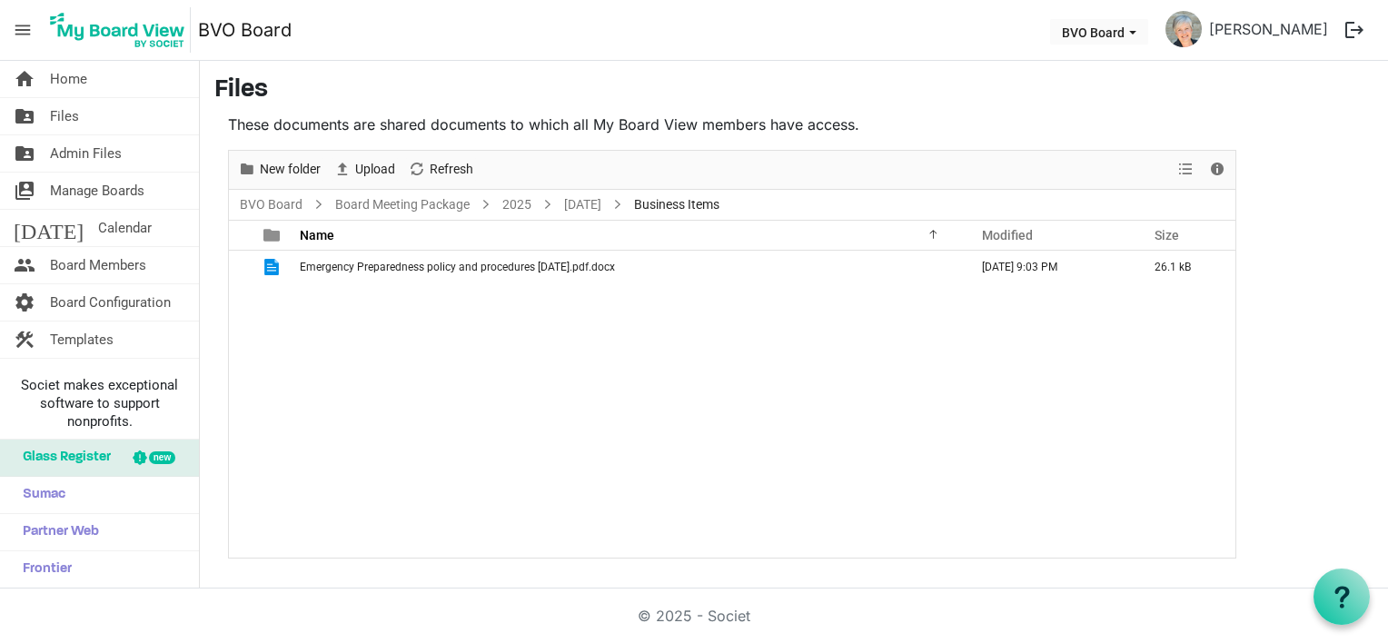
click at [564, 448] on div "Emergency Preparedness policy and procedures August 25, 2025.pdf.docx September…" at bounding box center [732, 404] width 1006 height 307
click at [350, 172] on span "Upload" at bounding box center [343, 169] width 22 height 23
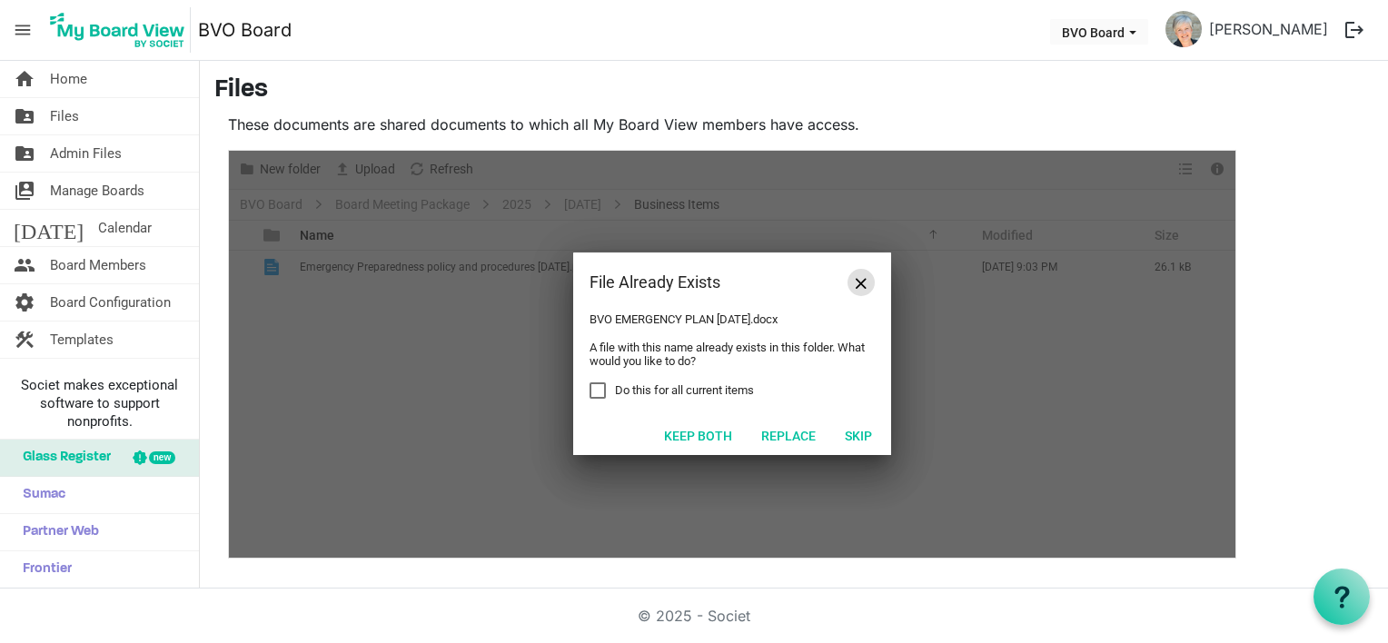
click at [865, 288] on span "Close" at bounding box center [861, 283] width 11 height 11
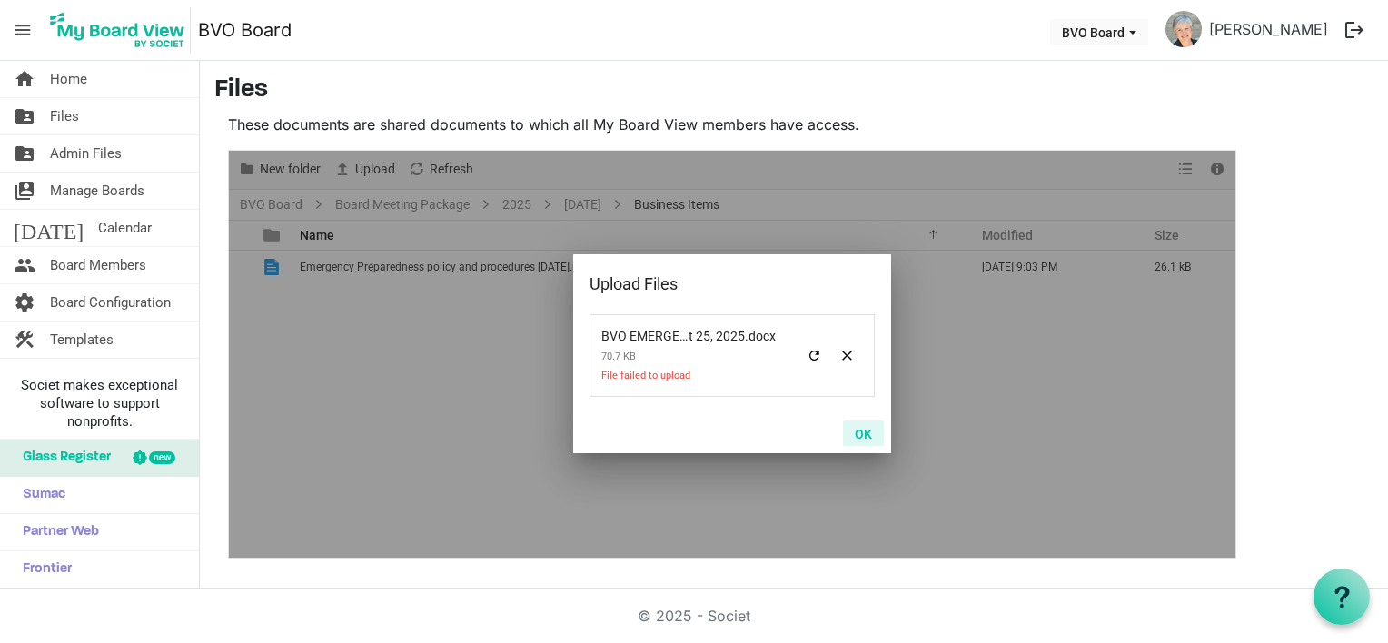
click at [863, 435] on button "OK" at bounding box center [863, 433] width 41 height 25
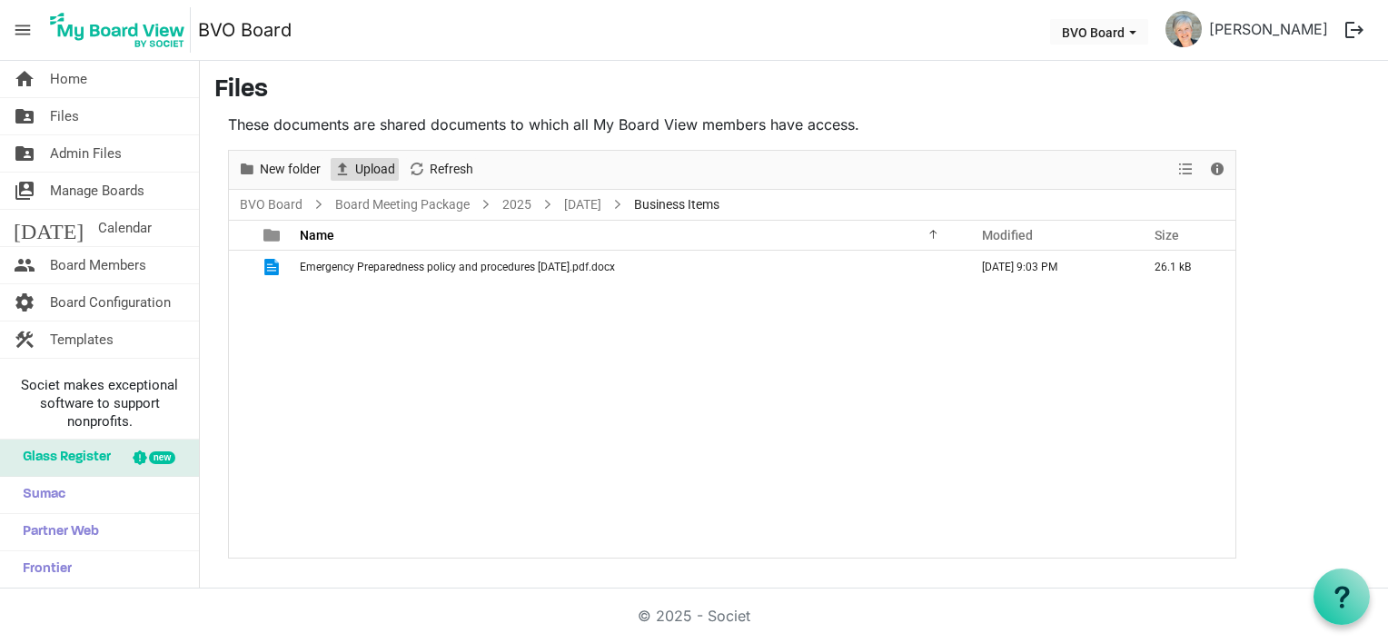
click at [337, 164] on span "Upload" at bounding box center [343, 169] width 22 height 23
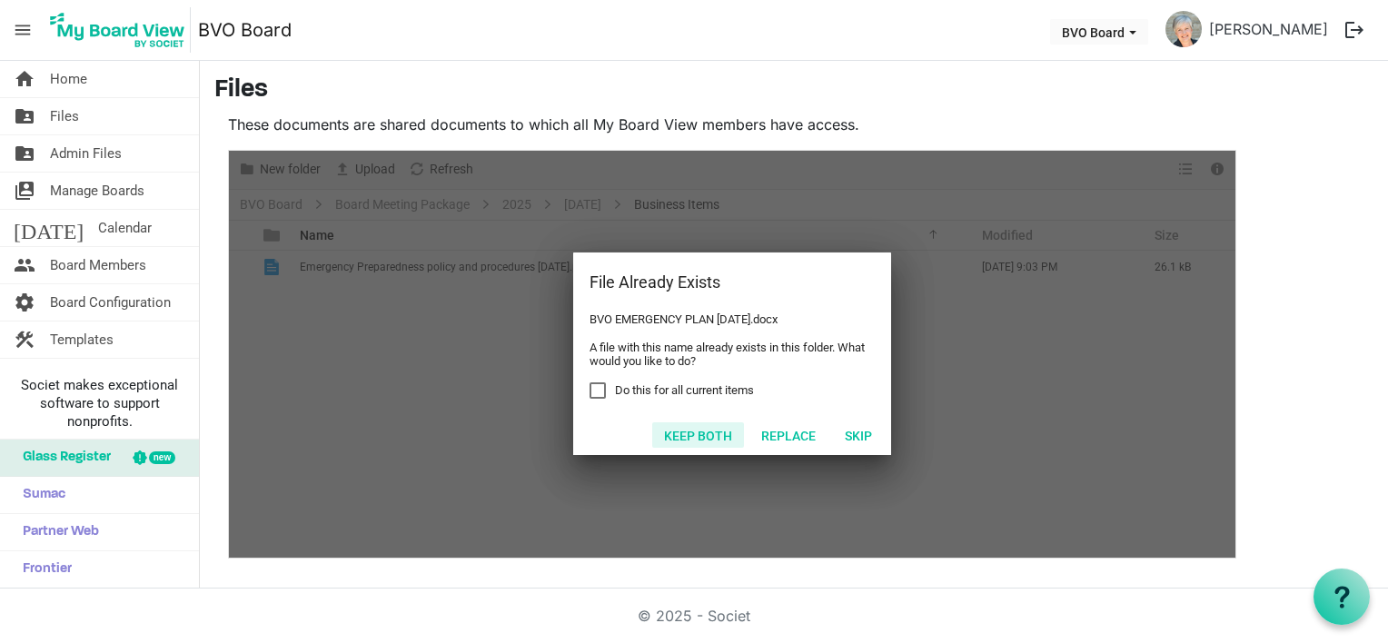
click at [676, 434] on button "Keep both" at bounding box center [698, 434] width 92 height 25
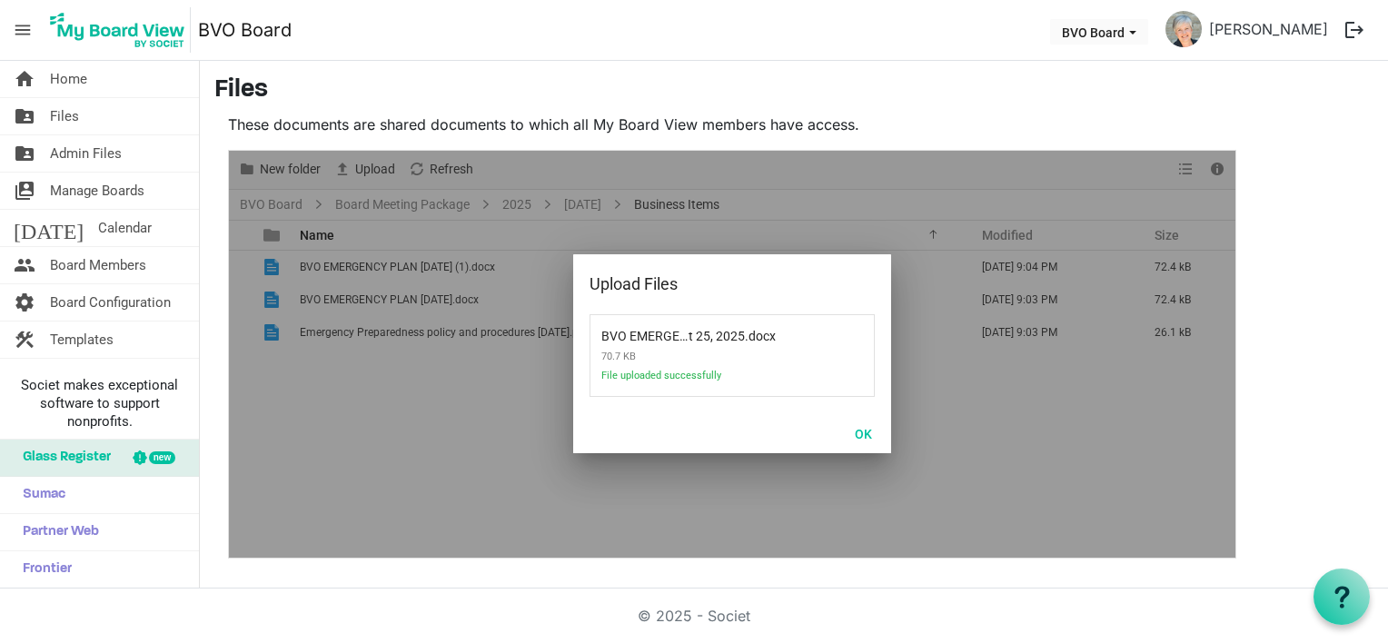
click at [373, 419] on div at bounding box center [732, 354] width 1006 height 407
click at [871, 438] on button "OK" at bounding box center [863, 433] width 41 height 25
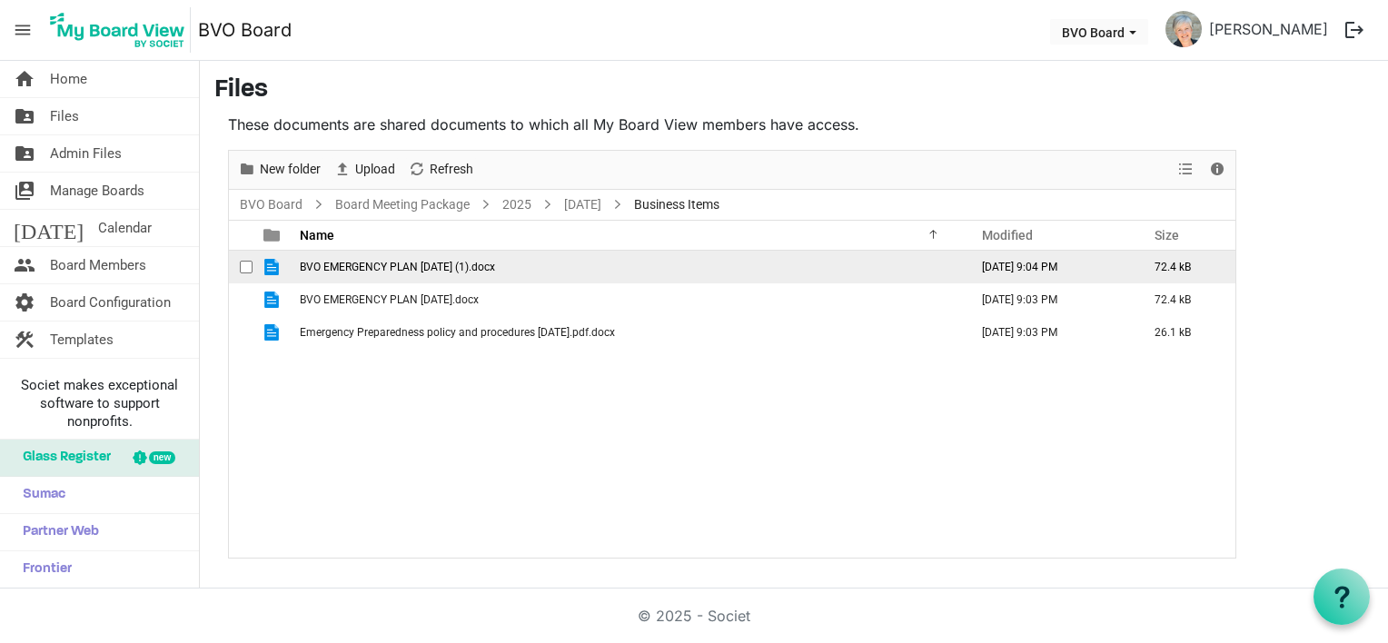
click at [574, 262] on td "BVO EMERGENCY PLAN August 25, 2025 (1).docx" at bounding box center [628, 267] width 669 height 33
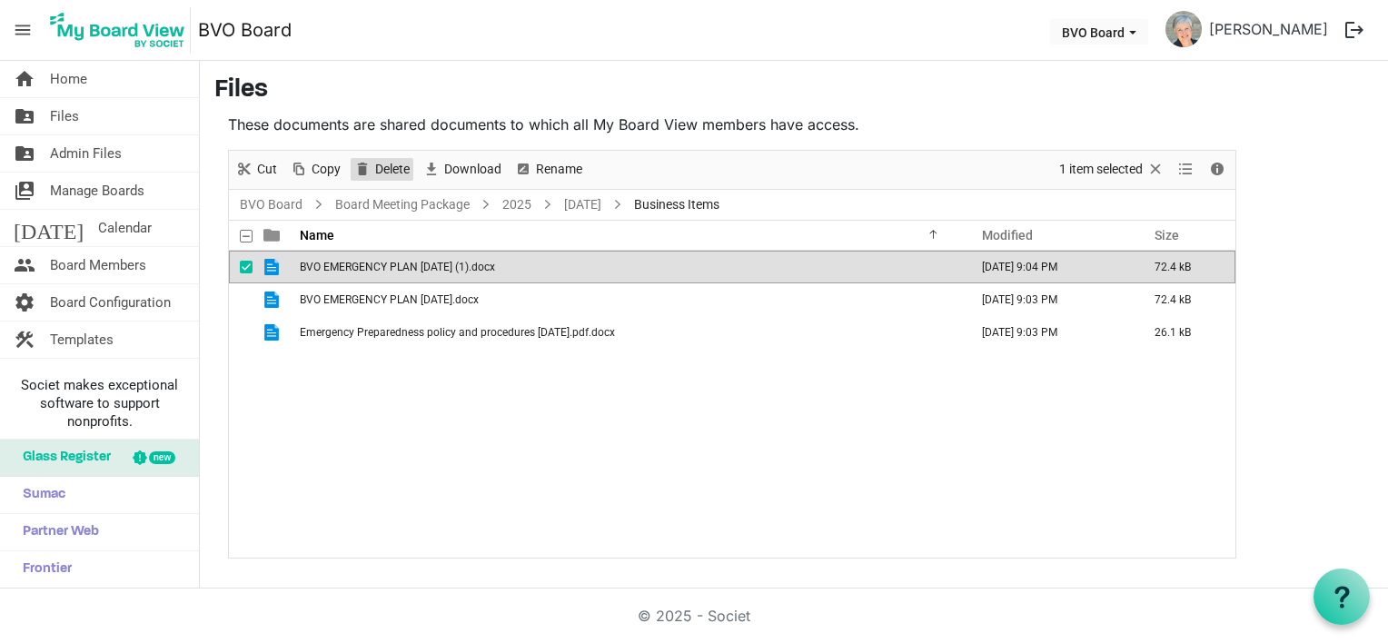
click at [388, 169] on span "Delete" at bounding box center [392, 169] width 38 height 23
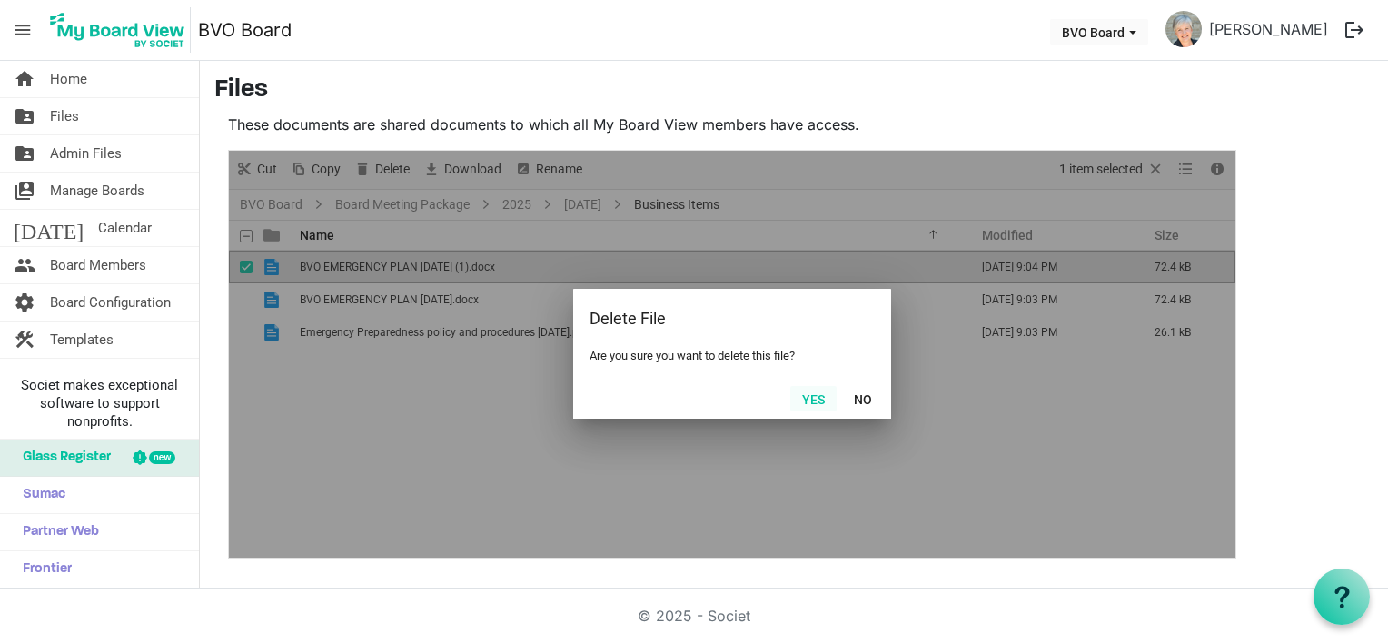
click at [806, 407] on button "Yes" at bounding box center [813, 398] width 46 height 25
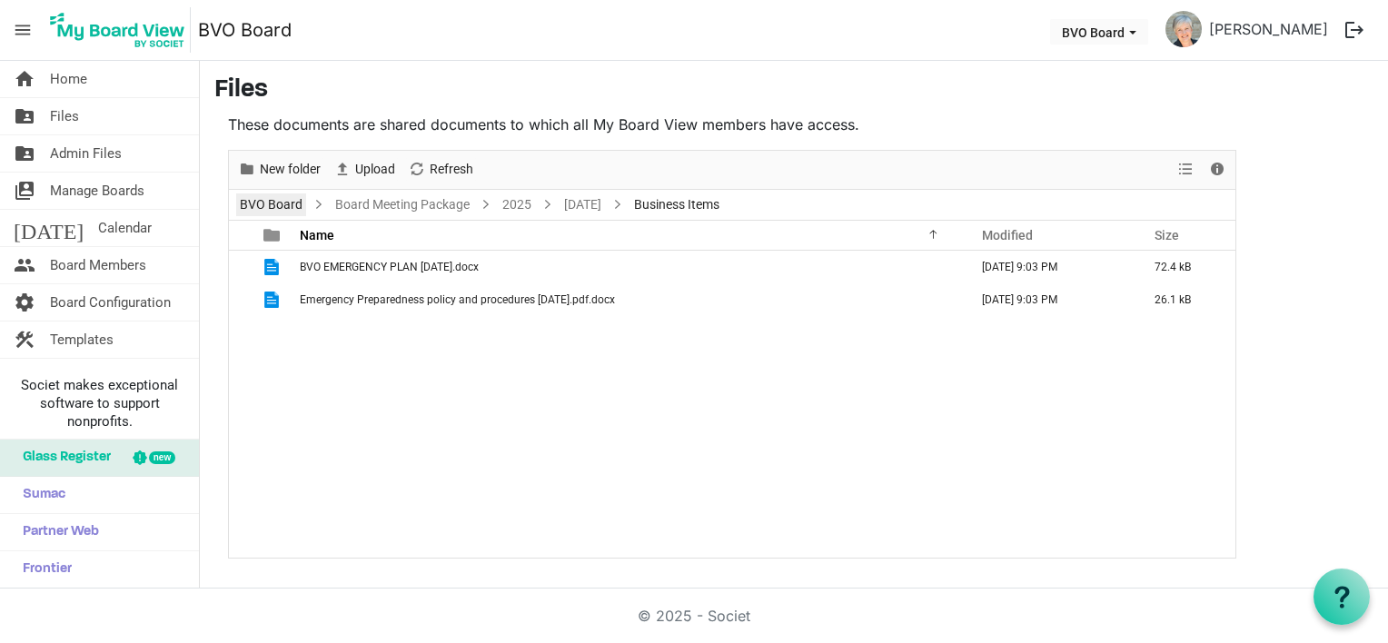
click at [280, 205] on link "BVO Board" at bounding box center [271, 204] width 70 height 23
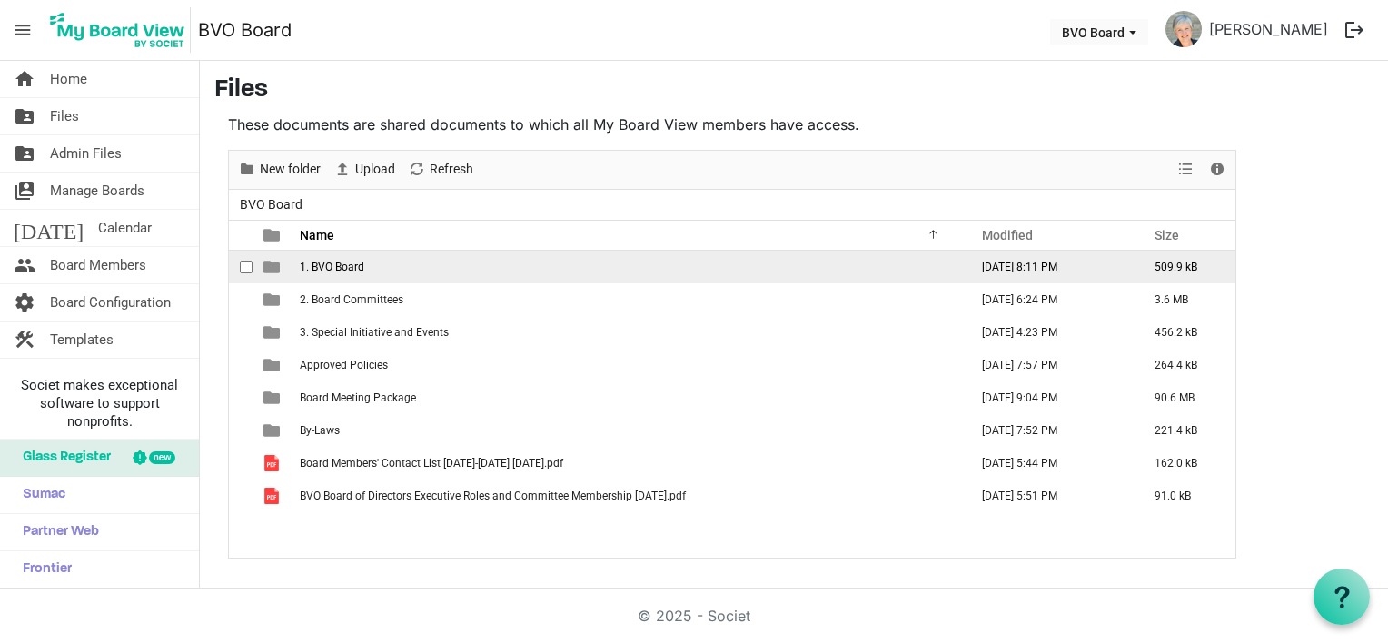
click at [329, 264] on span "1. BVO Board" at bounding box center [332, 267] width 64 height 13
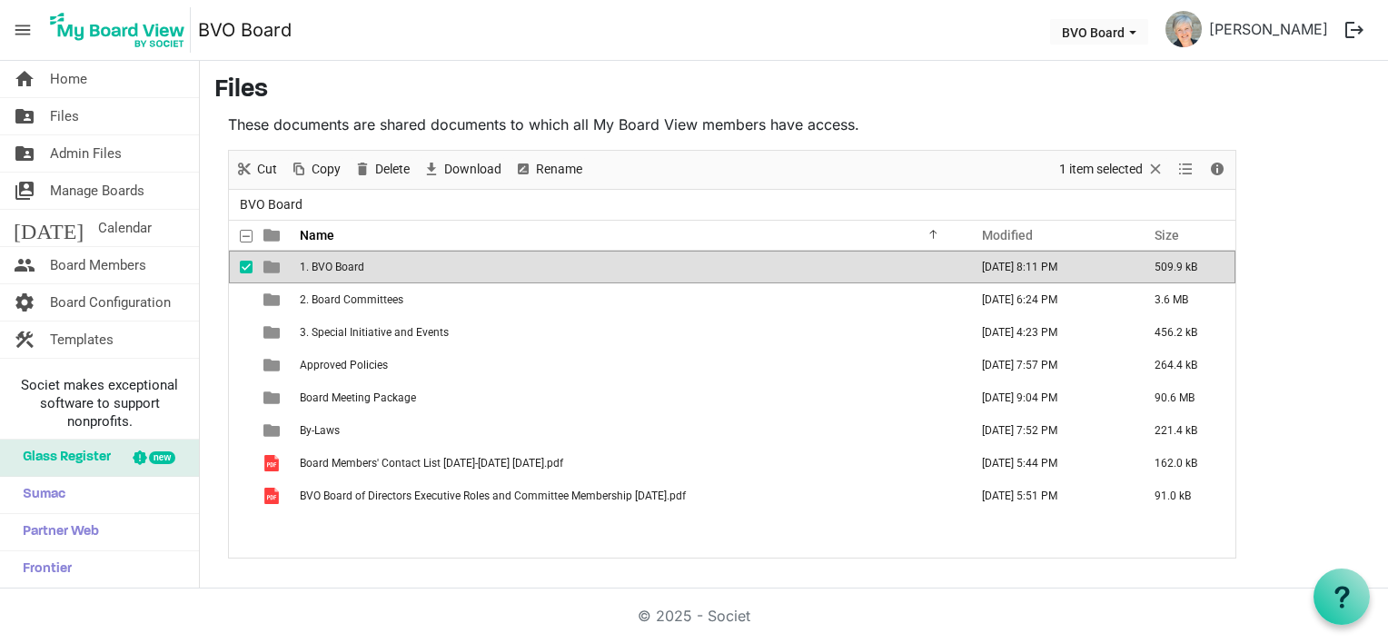
click at [329, 264] on span "1. BVO Board" at bounding box center [332, 267] width 64 height 13
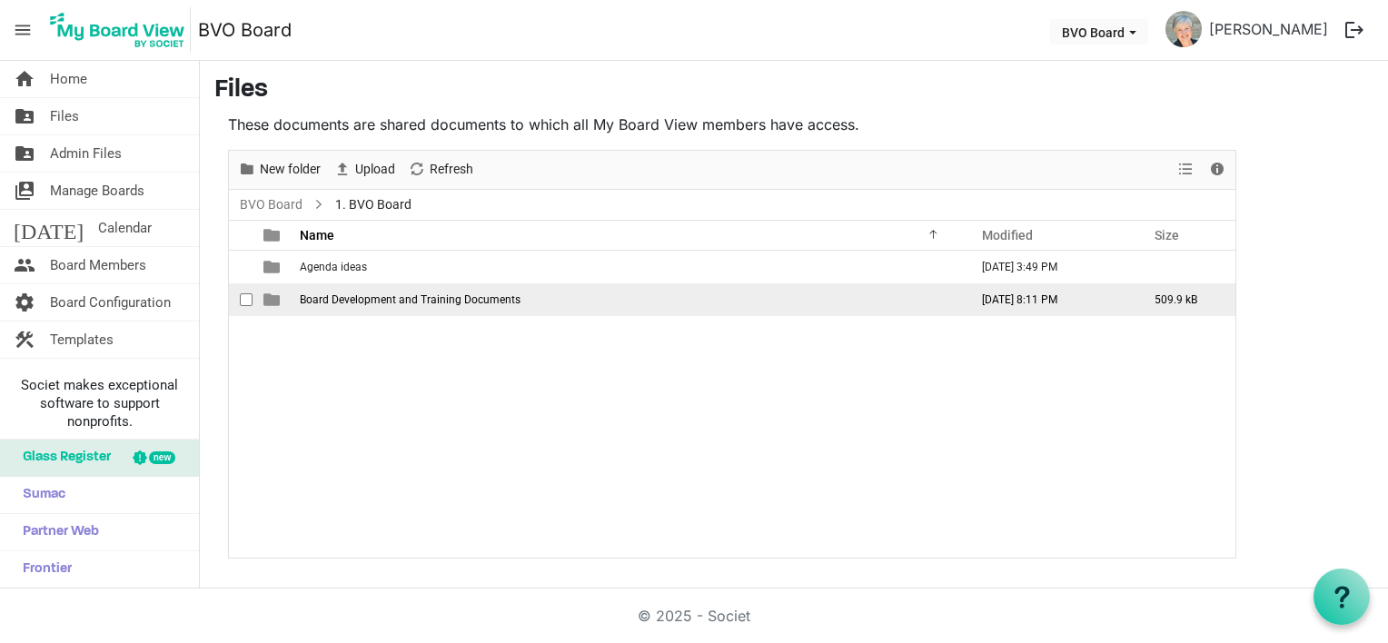
click at [325, 293] on span "Board Development and Training Documents" at bounding box center [410, 299] width 221 height 13
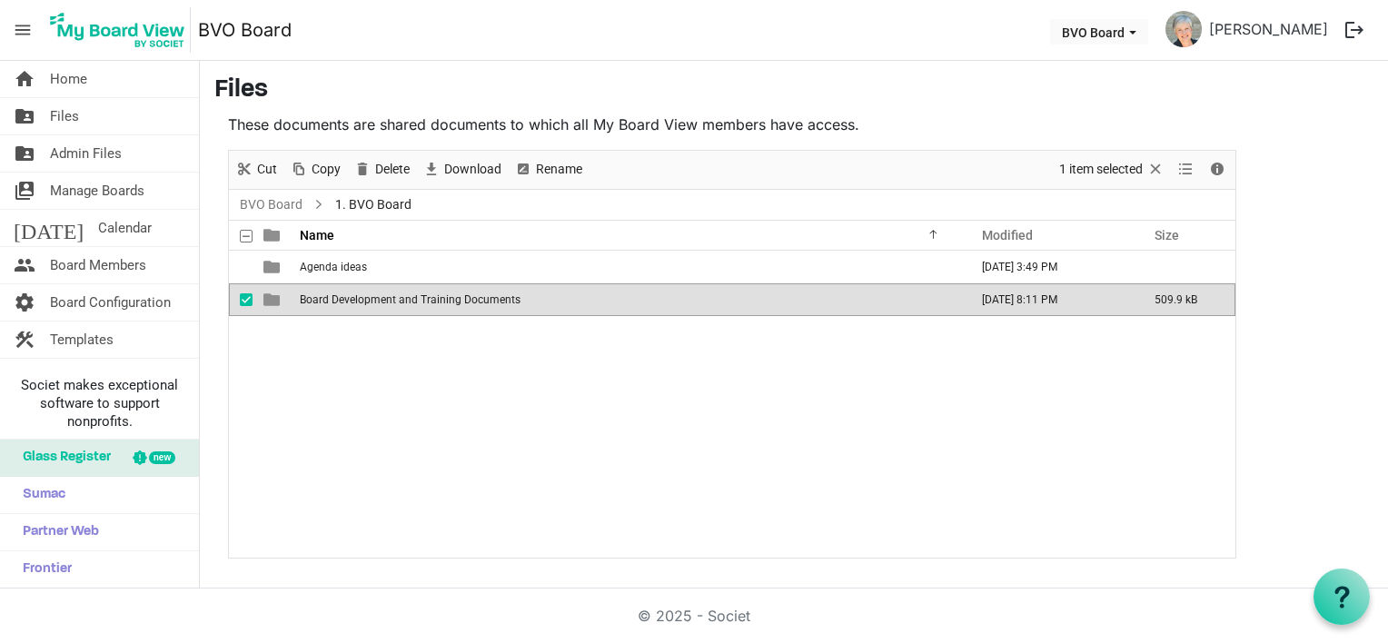
click at [325, 293] on span "Board Development and Training Documents" at bounding box center [410, 299] width 221 height 13
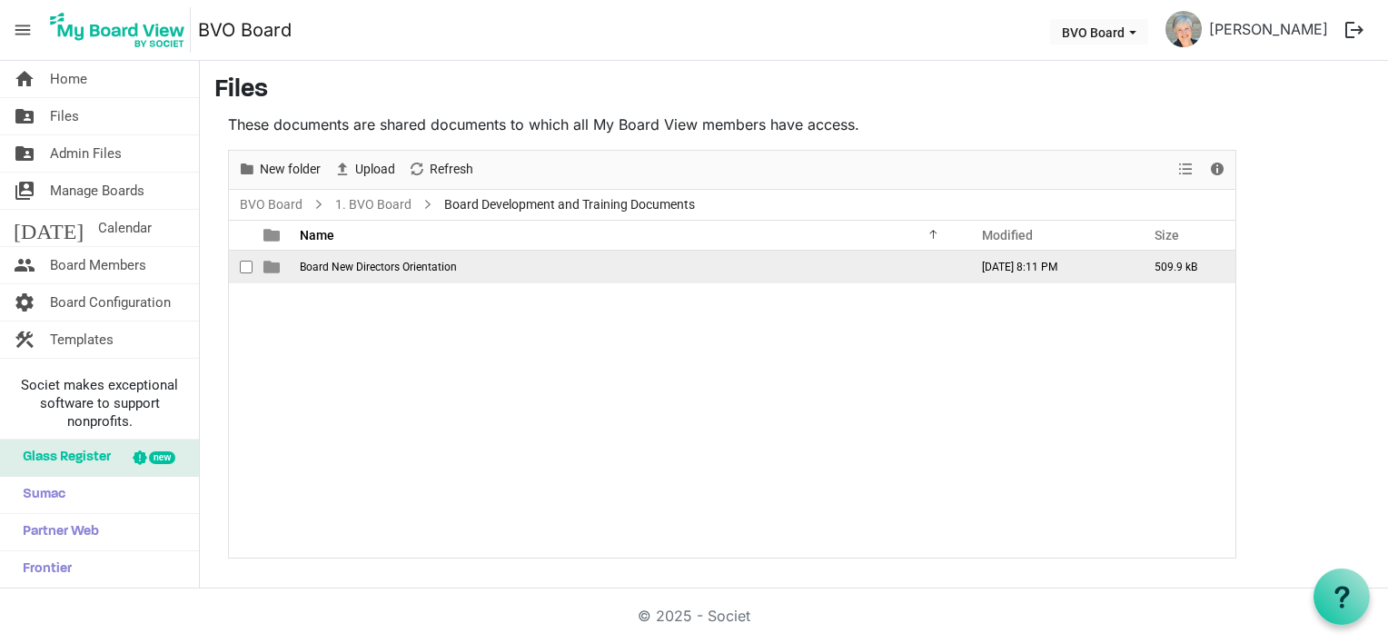
click at [327, 272] on span "Board New Directors Orientation" at bounding box center [378, 267] width 157 height 13
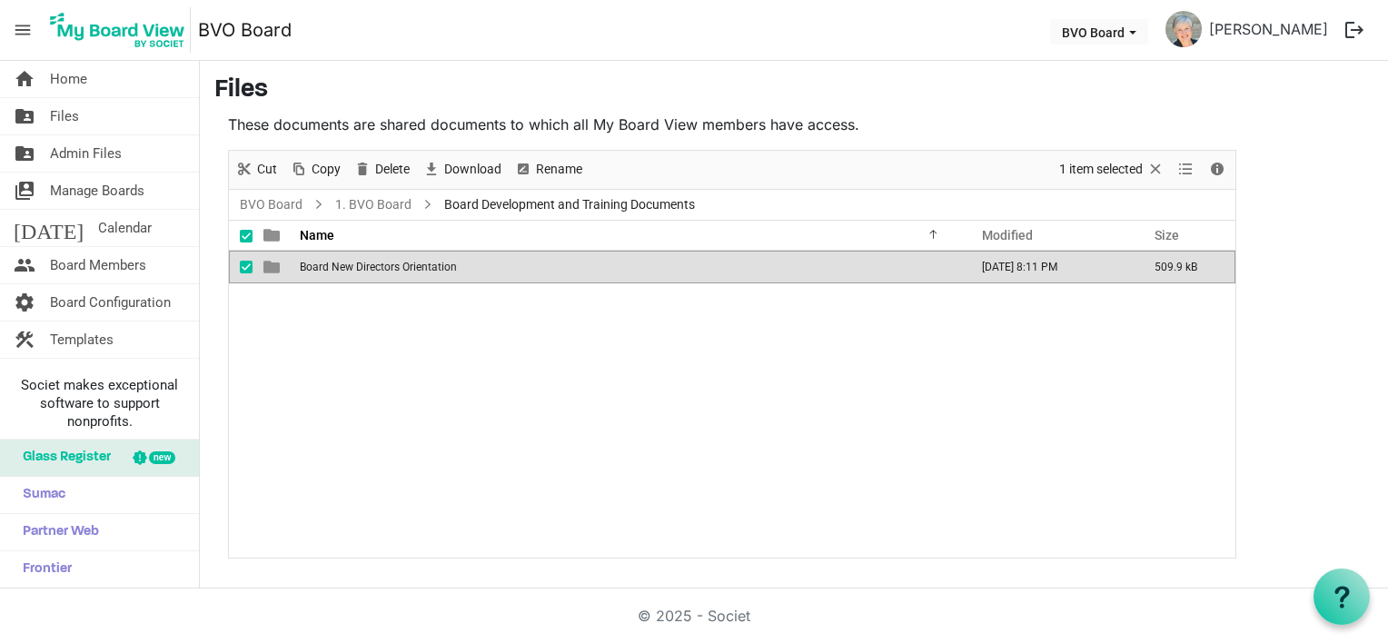
click at [327, 272] on span "Board New Directors Orientation" at bounding box center [378, 267] width 157 height 13
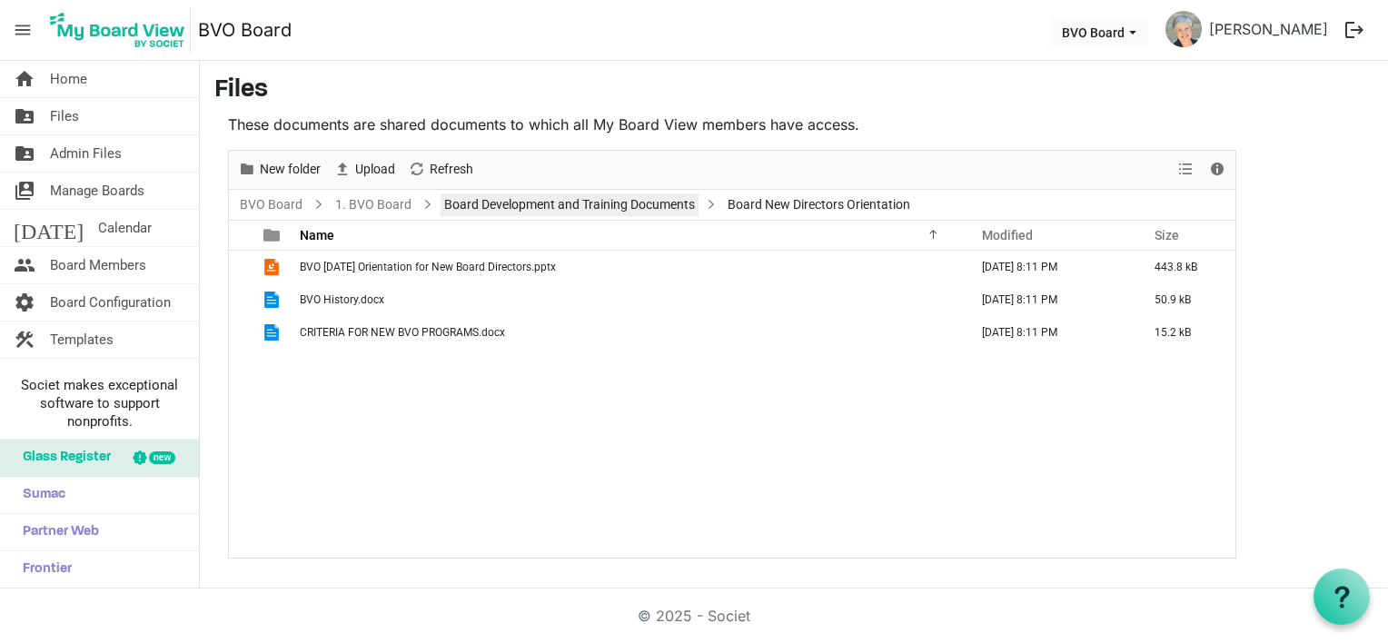
click at [619, 199] on link "Board Development and Training Documents" at bounding box center [570, 204] width 258 height 23
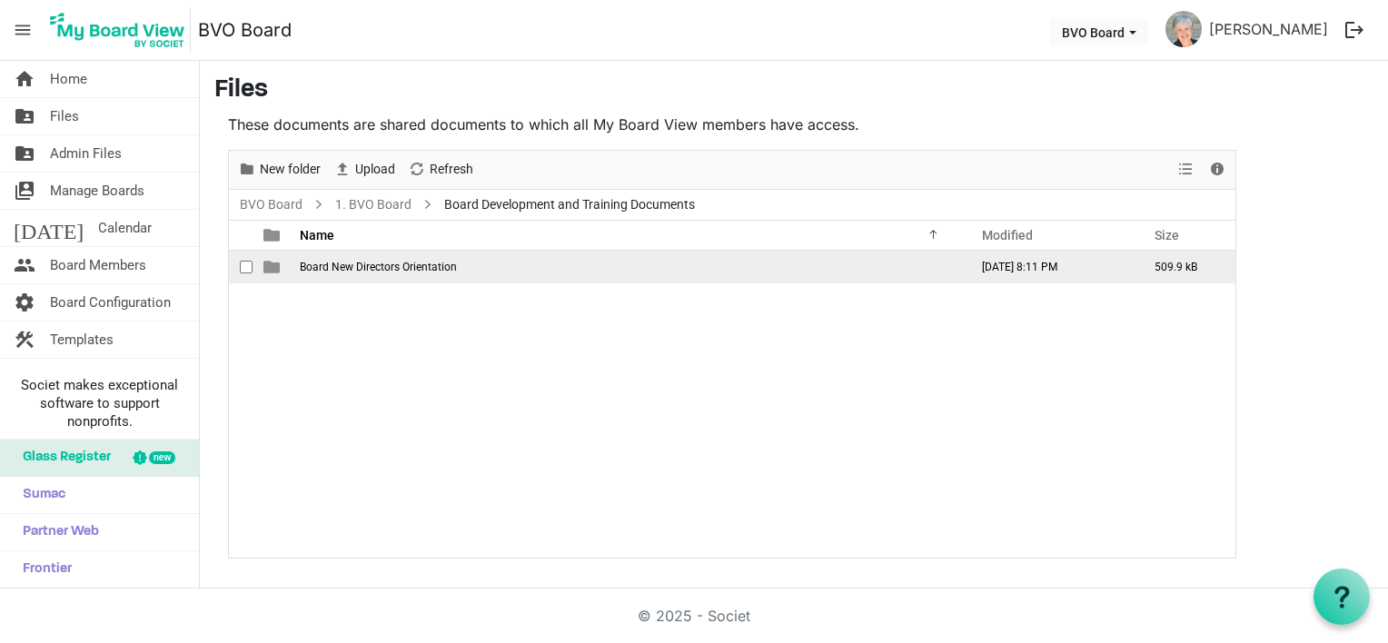
click at [421, 262] on span "Board New Directors Orientation" at bounding box center [378, 267] width 157 height 13
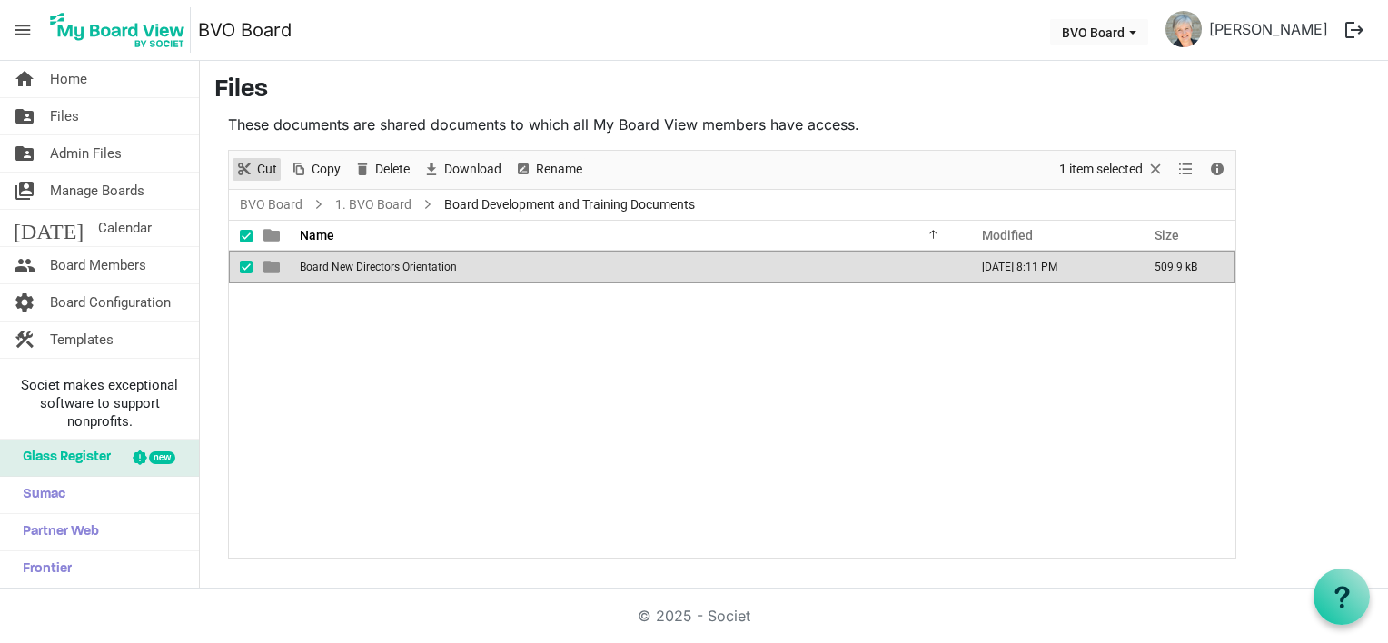
click at [253, 169] on span "Cut" at bounding box center [244, 169] width 22 height 23
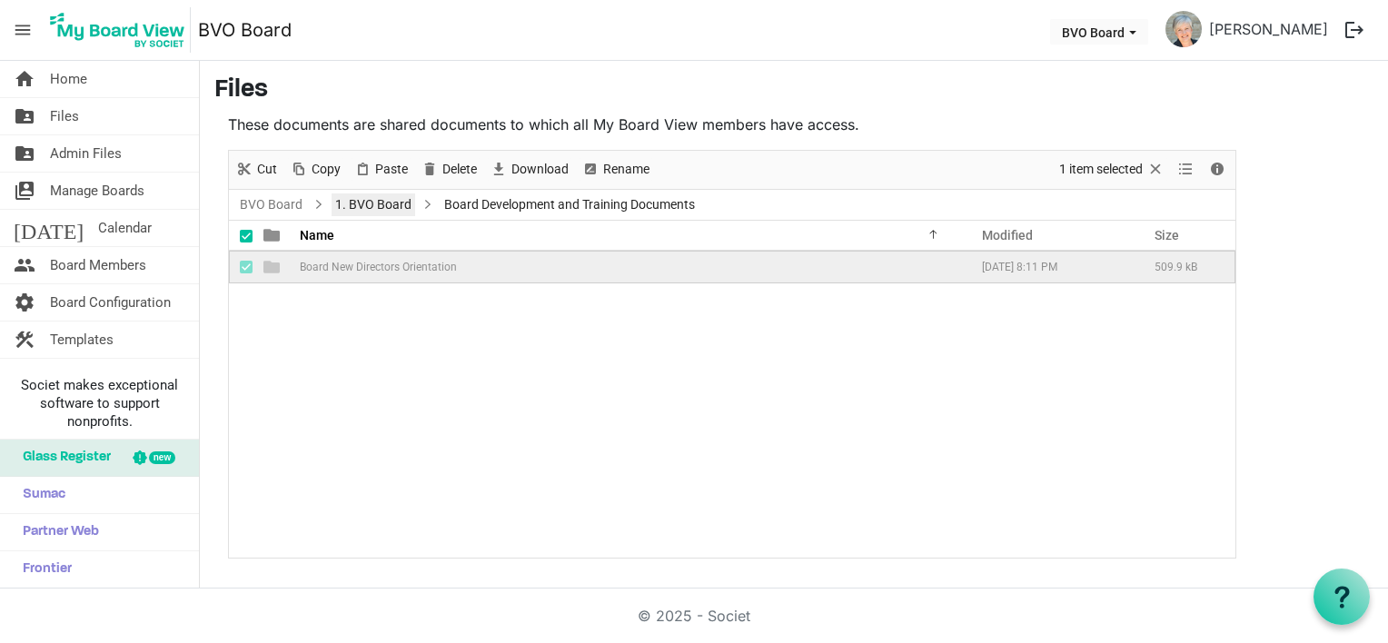
click at [360, 203] on link "1. BVO Board" at bounding box center [374, 204] width 84 height 23
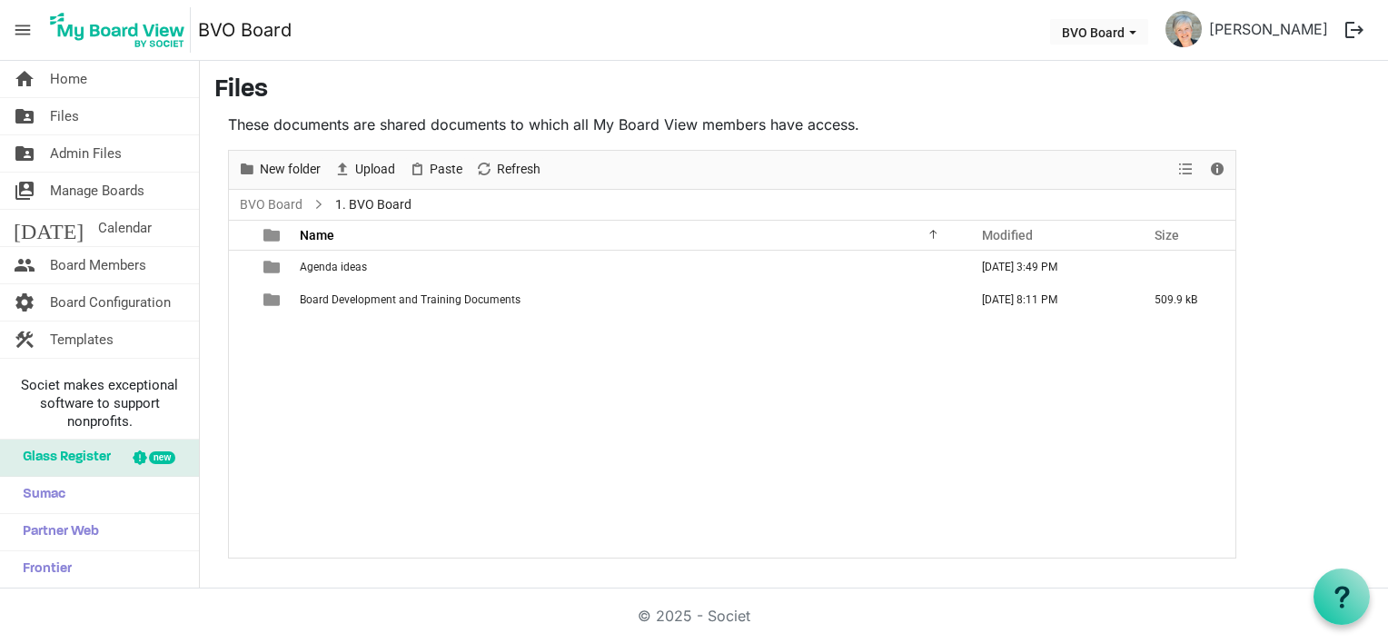
click at [327, 332] on div "Agenda ideas October 29, 2024 3:49 PM Board Development and Training Documents …" at bounding box center [732, 404] width 1006 height 307
click at [448, 161] on span "Paste" at bounding box center [446, 169] width 36 height 23
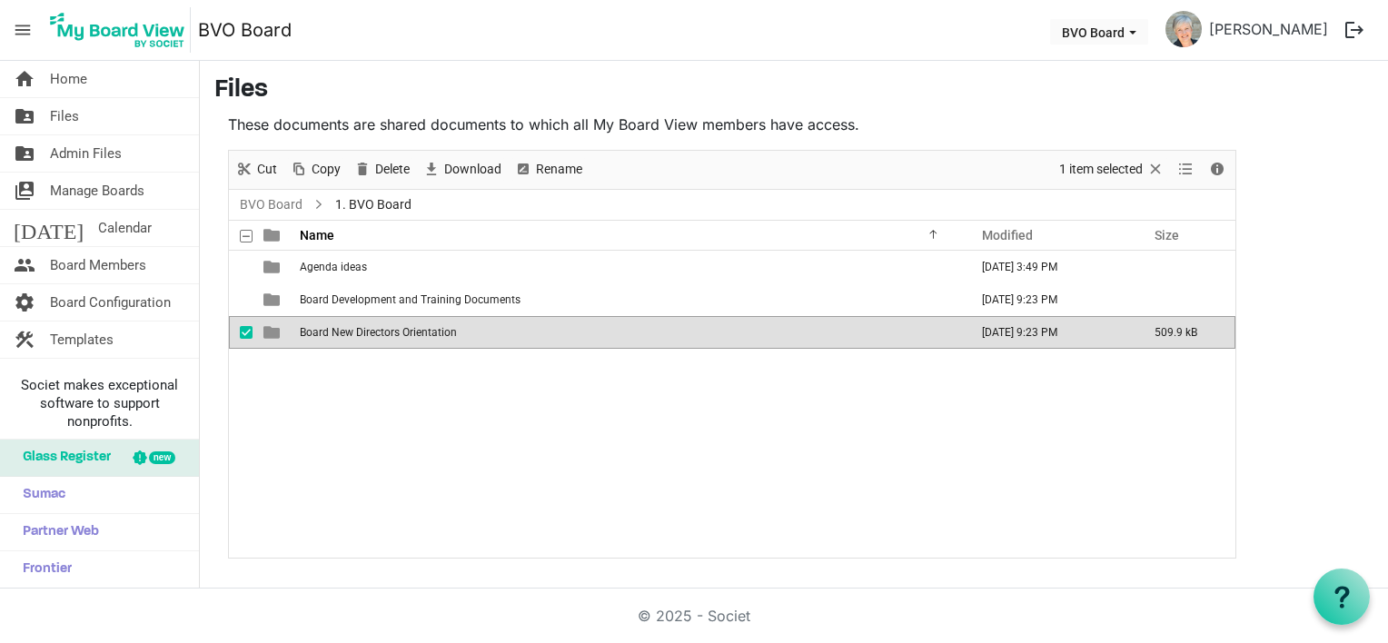
click at [440, 428] on div "Agenda ideas October 29, 2024 3:49 PM Board Development and Training Documents …" at bounding box center [732, 404] width 1006 height 307
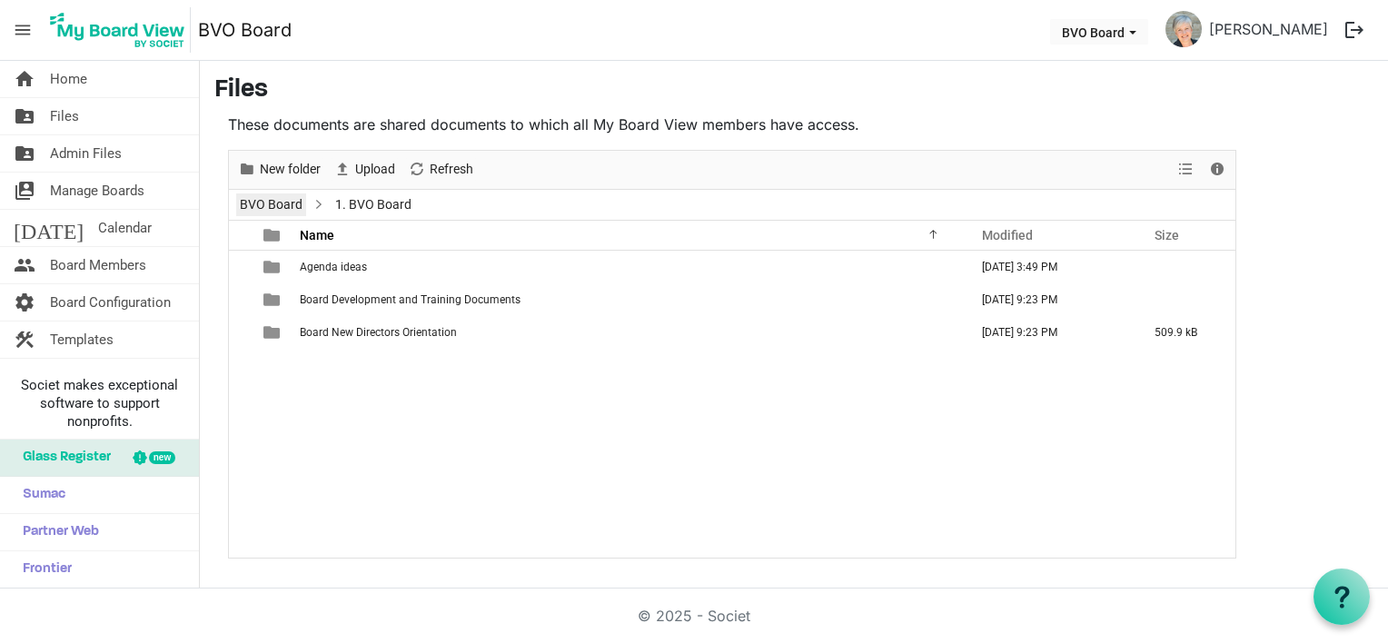
click at [265, 203] on link "BVO Board" at bounding box center [271, 204] width 70 height 23
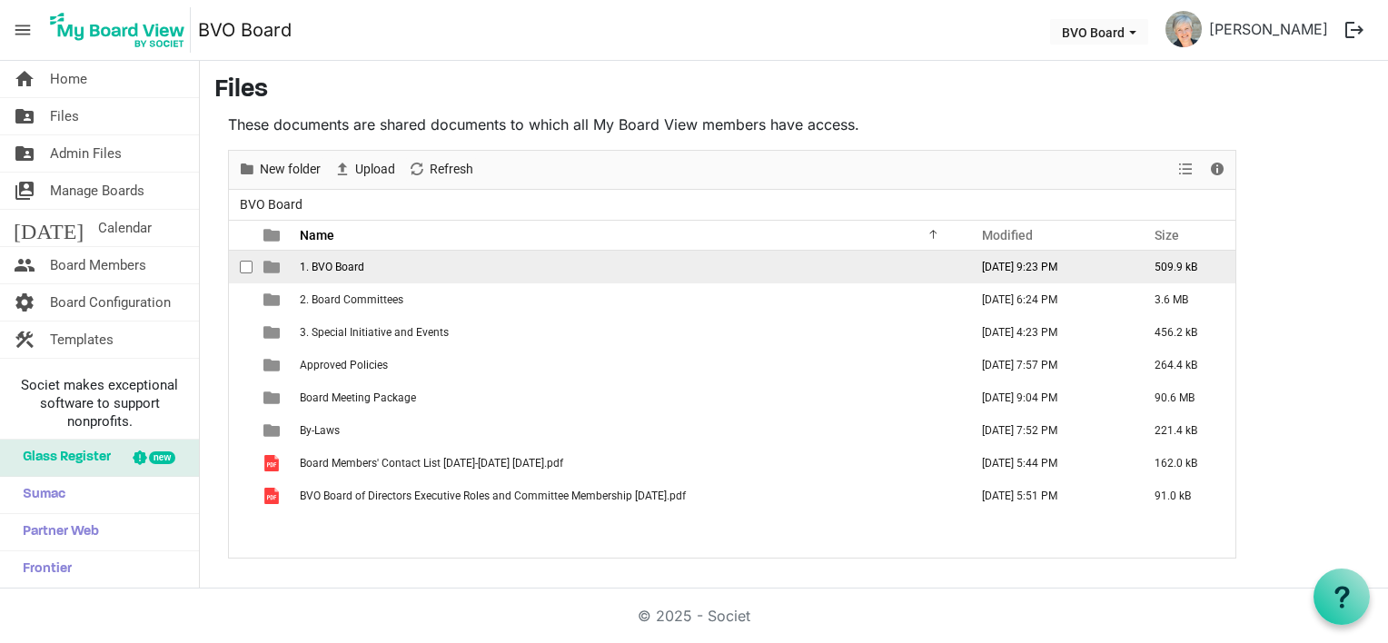
click at [325, 267] on span "1. BVO Board" at bounding box center [332, 267] width 64 height 13
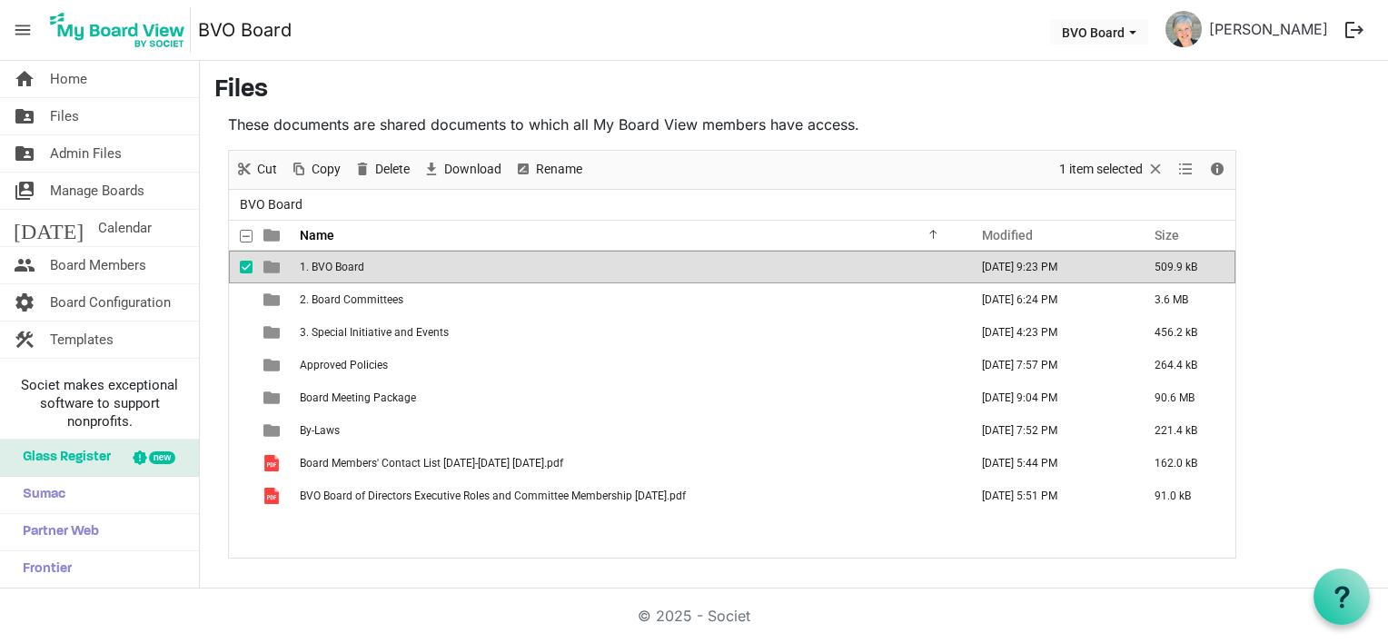
click at [266, 203] on span "BVO Board" at bounding box center [271, 204] width 70 height 23
click at [315, 265] on span "1. BVO Board" at bounding box center [332, 267] width 64 height 13
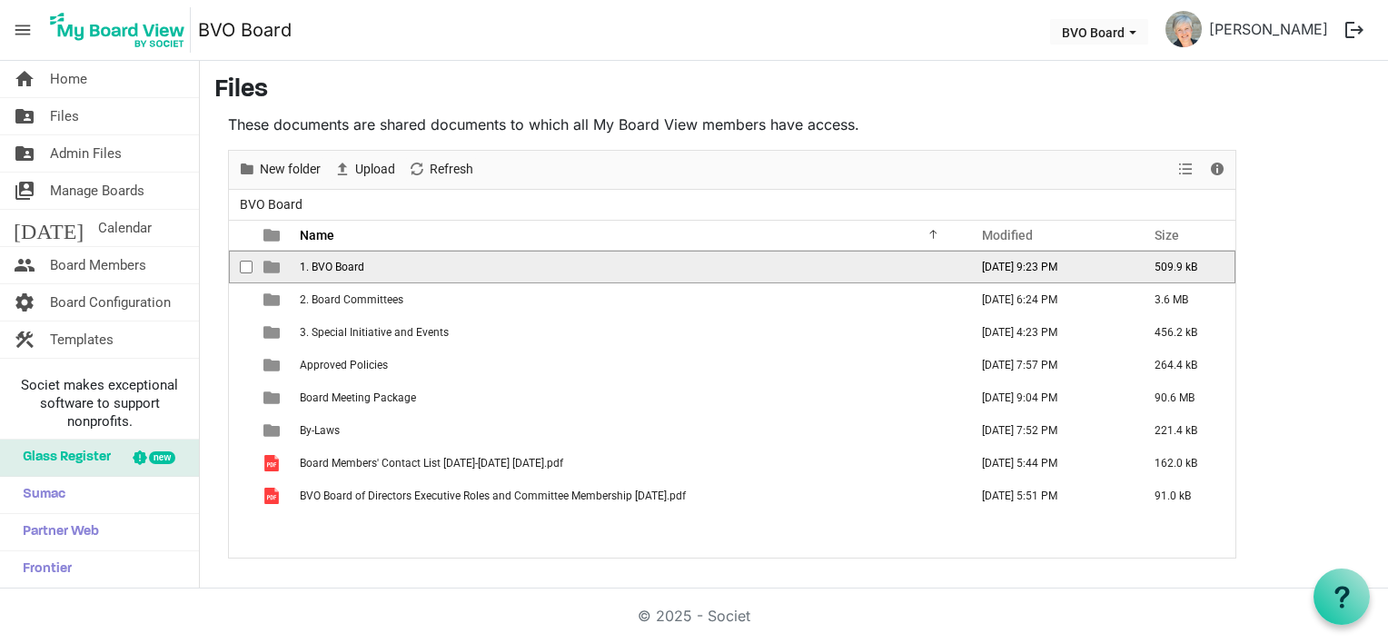
click at [315, 265] on span "1. BVO Board" at bounding box center [332, 267] width 64 height 13
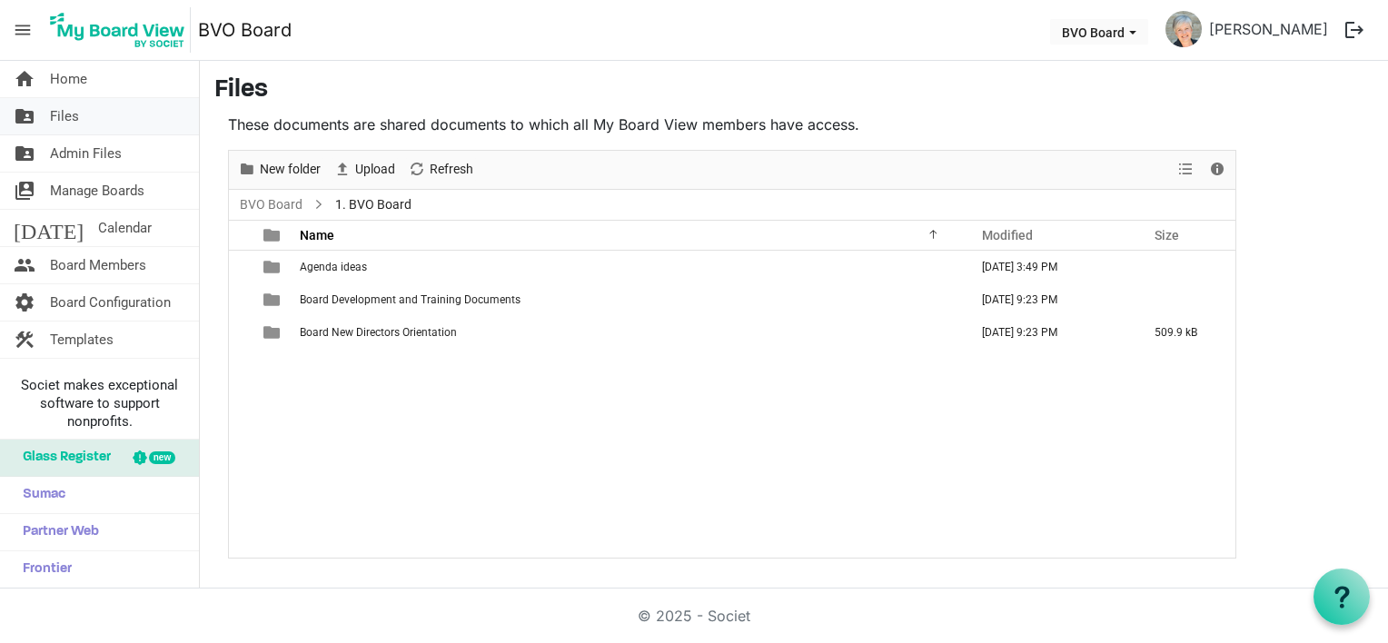
click at [67, 106] on span "Files" at bounding box center [64, 116] width 29 height 36
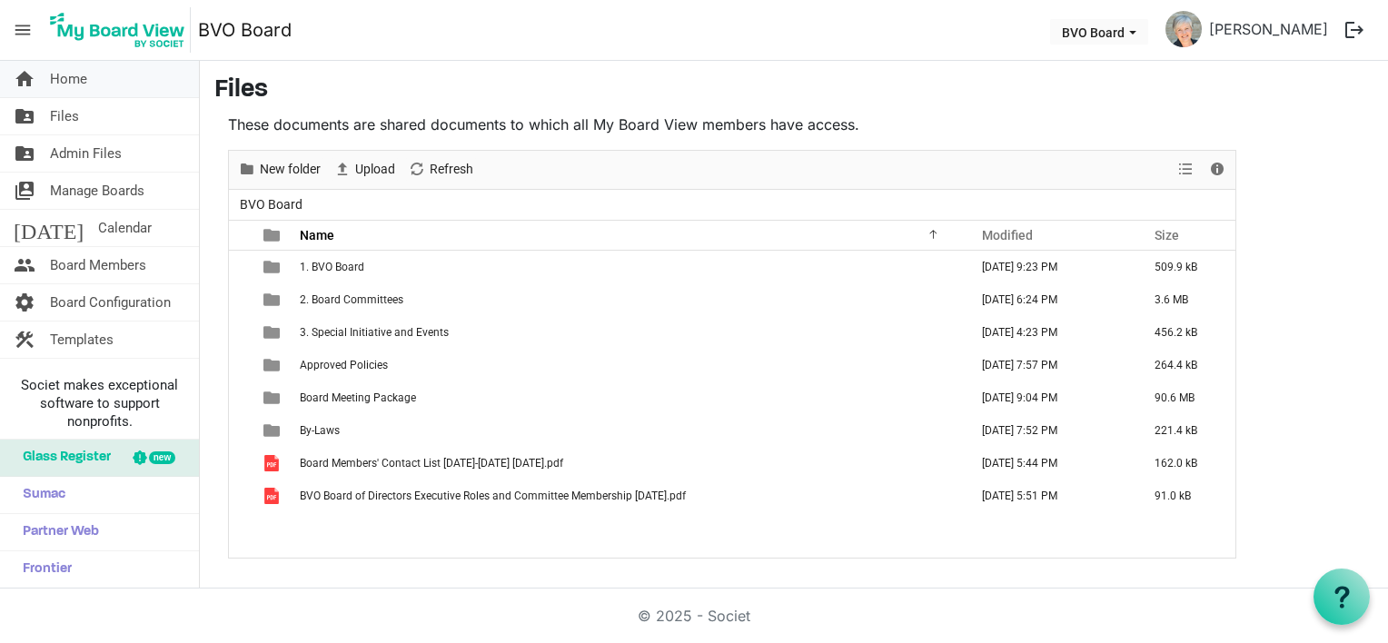
click at [69, 73] on span "Home" at bounding box center [68, 79] width 37 height 36
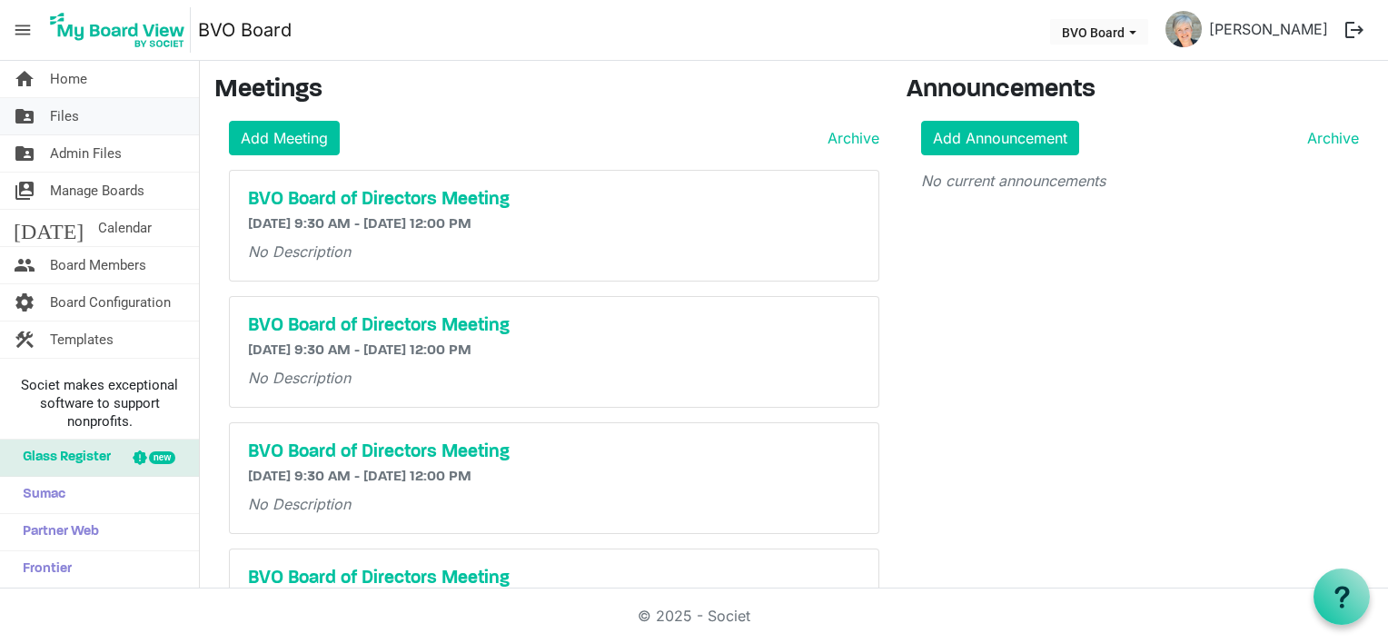
click at [78, 112] on link "folder_shared Files" at bounding box center [99, 116] width 199 height 36
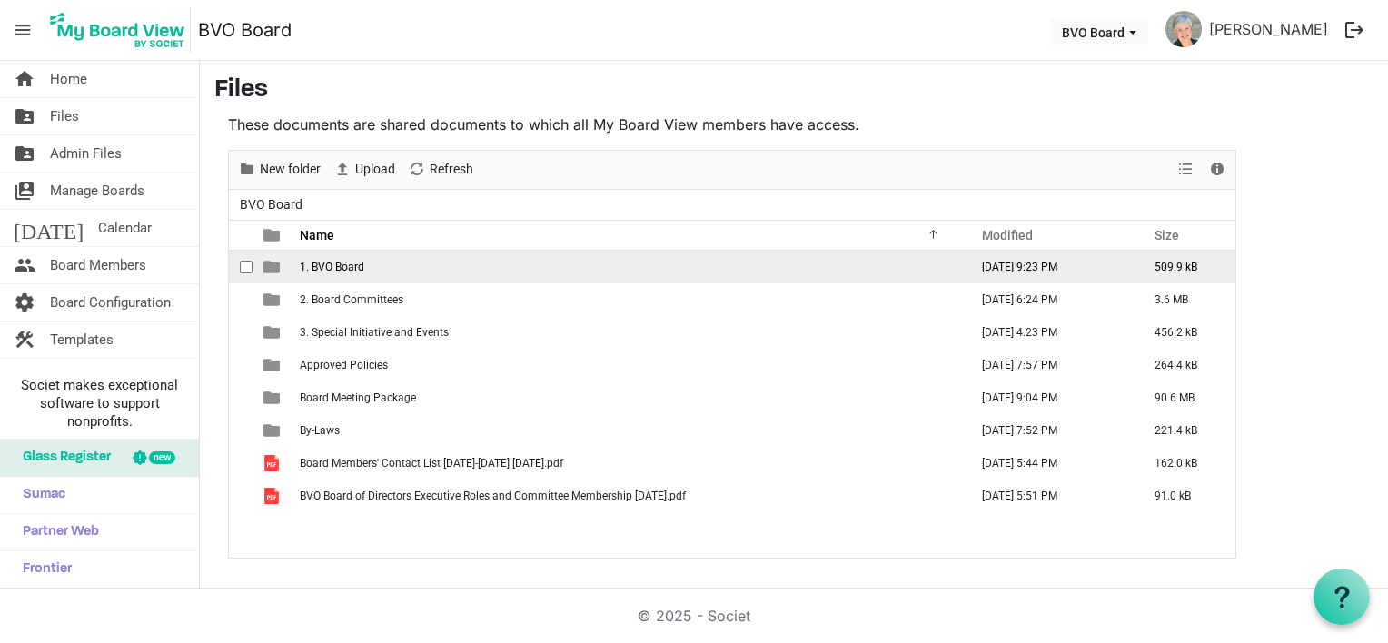
click at [339, 269] on span "1. BVO Board" at bounding box center [332, 267] width 64 height 13
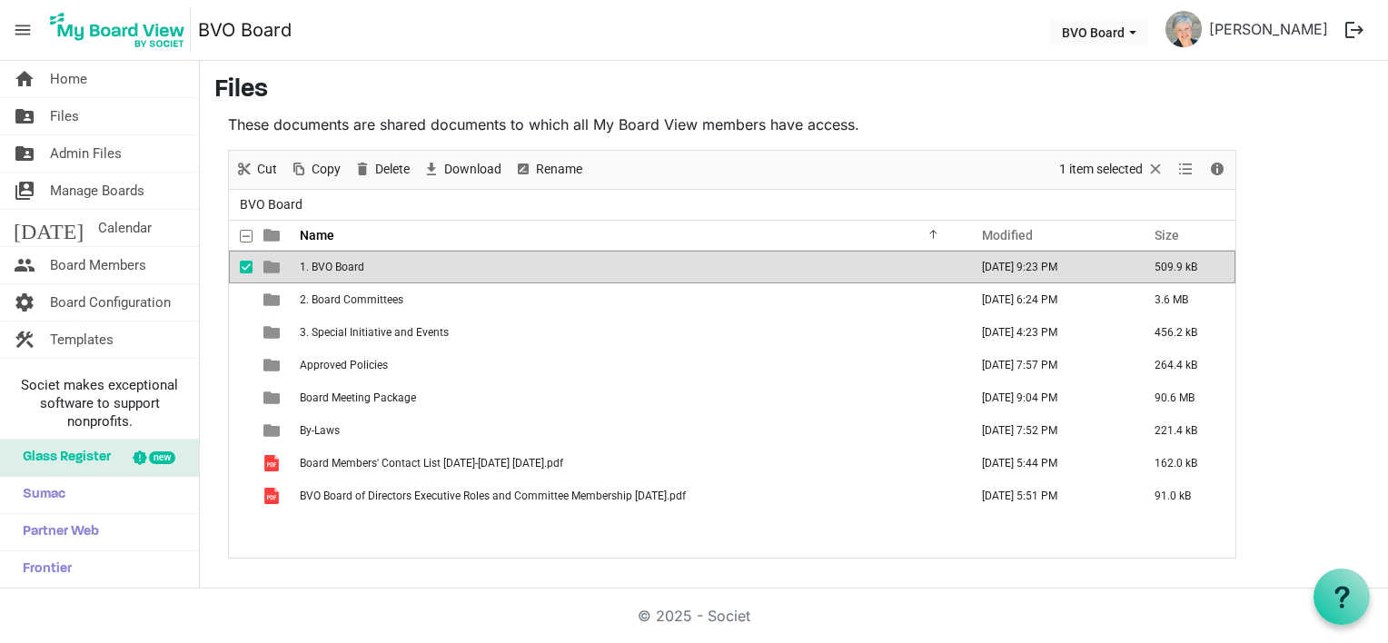
click at [339, 263] on span "1. BVO Board" at bounding box center [332, 267] width 64 height 13
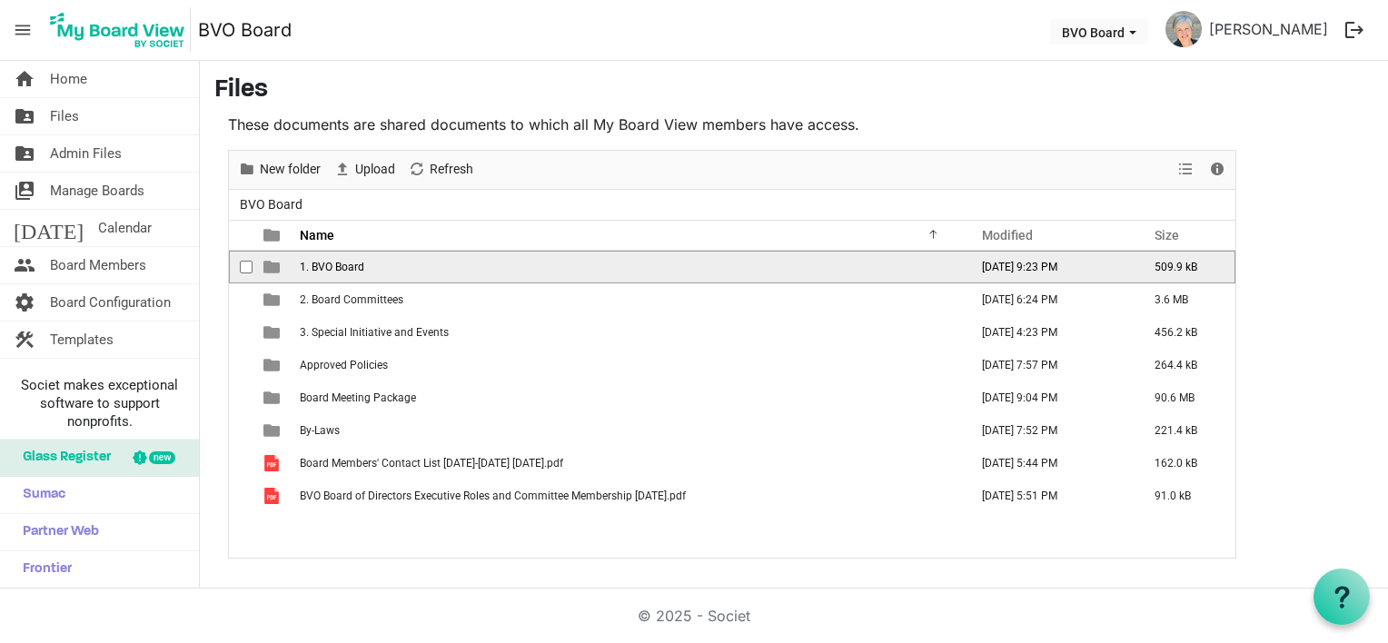
click at [339, 263] on span "1. BVO Board" at bounding box center [332, 267] width 64 height 13
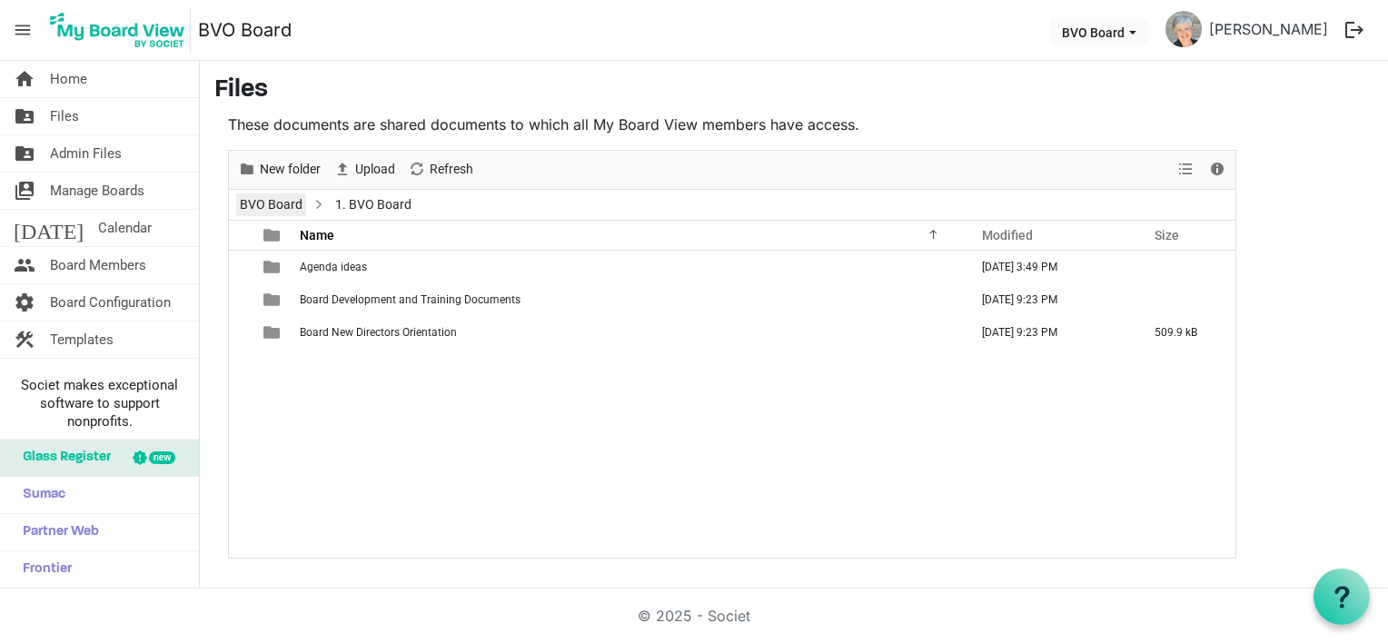
click at [272, 203] on link "BVO Board" at bounding box center [271, 204] width 70 height 23
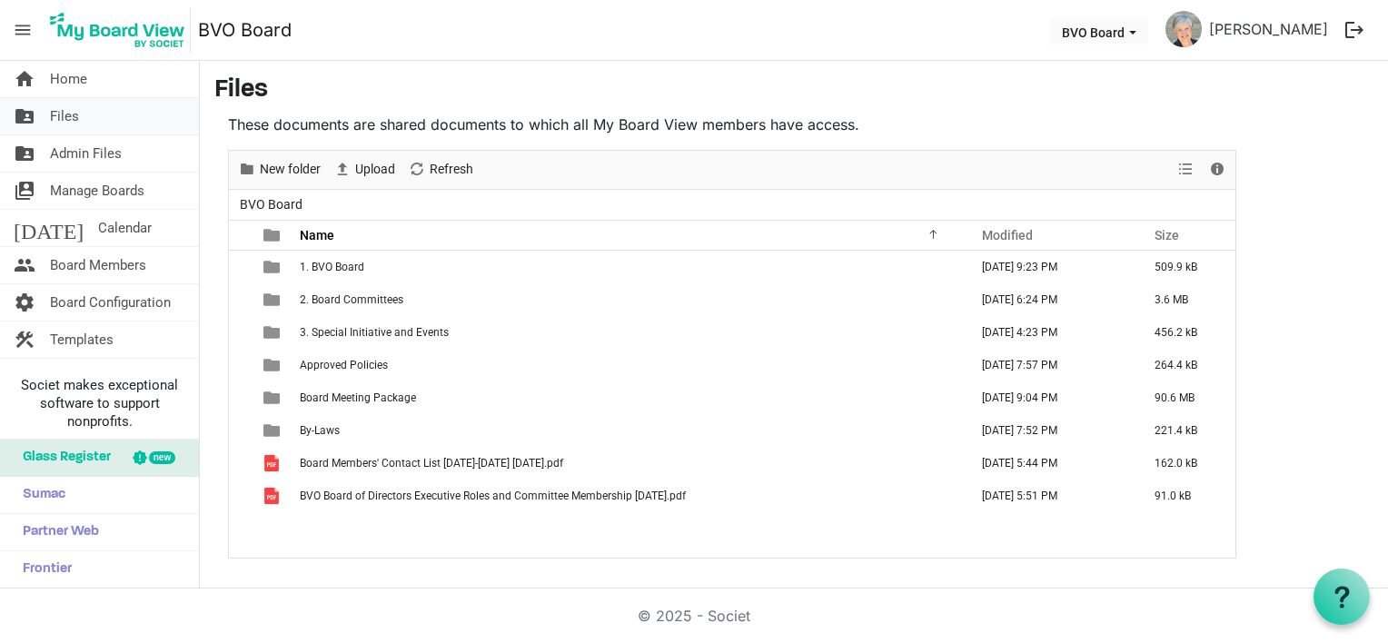
click at [62, 114] on span "Files" at bounding box center [64, 116] width 29 height 36
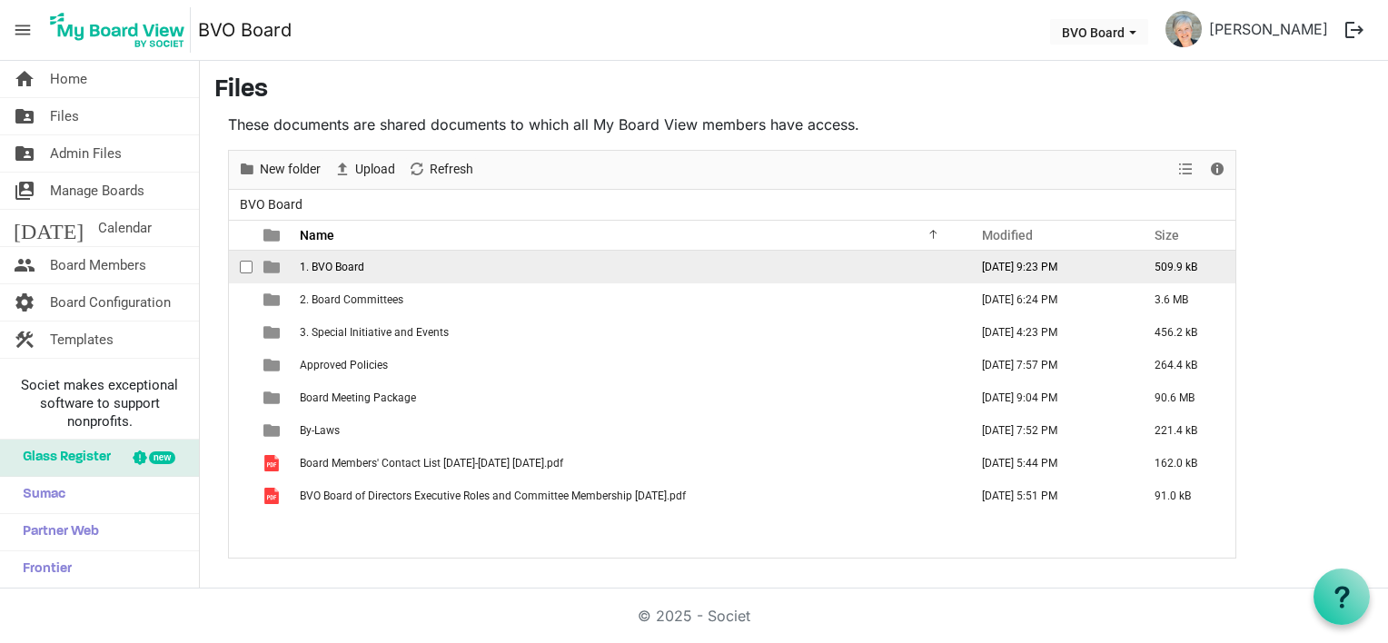
click at [319, 263] on span "1. BVO Board" at bounding box center [332, 267] width 64 height 13
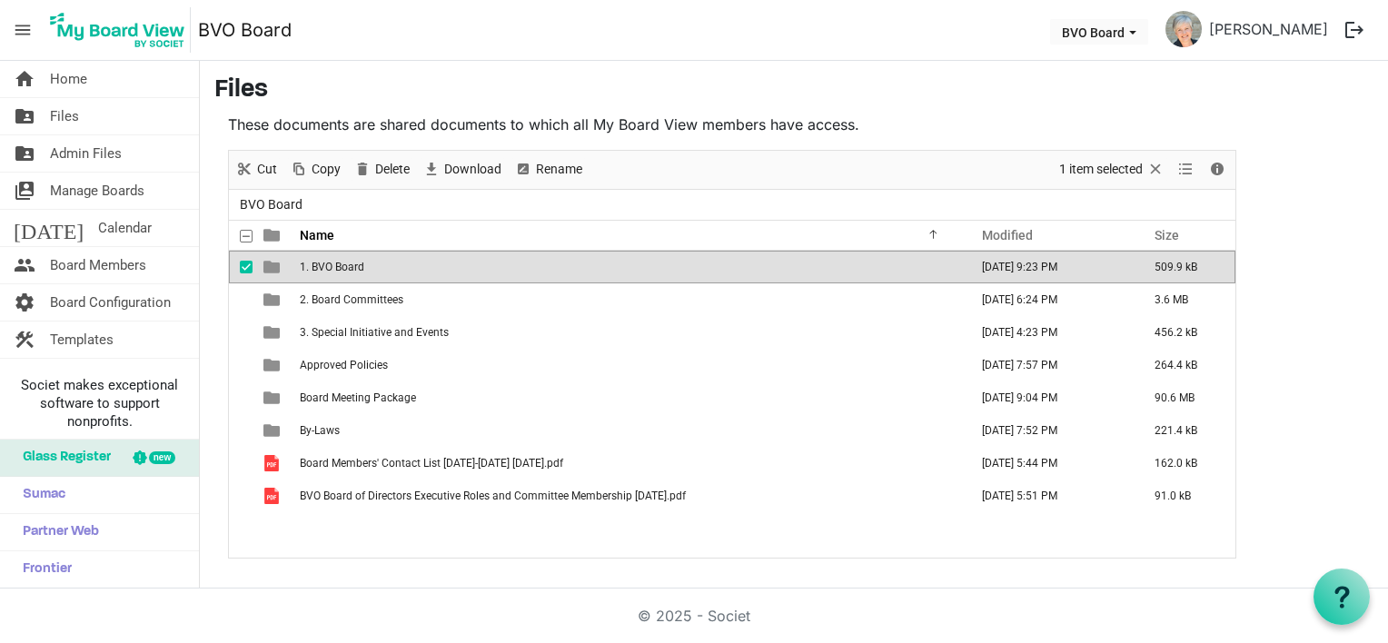
click at [319, 262] on span "1. BVO Board" at bounding box center [332, 267] width 64 height 13
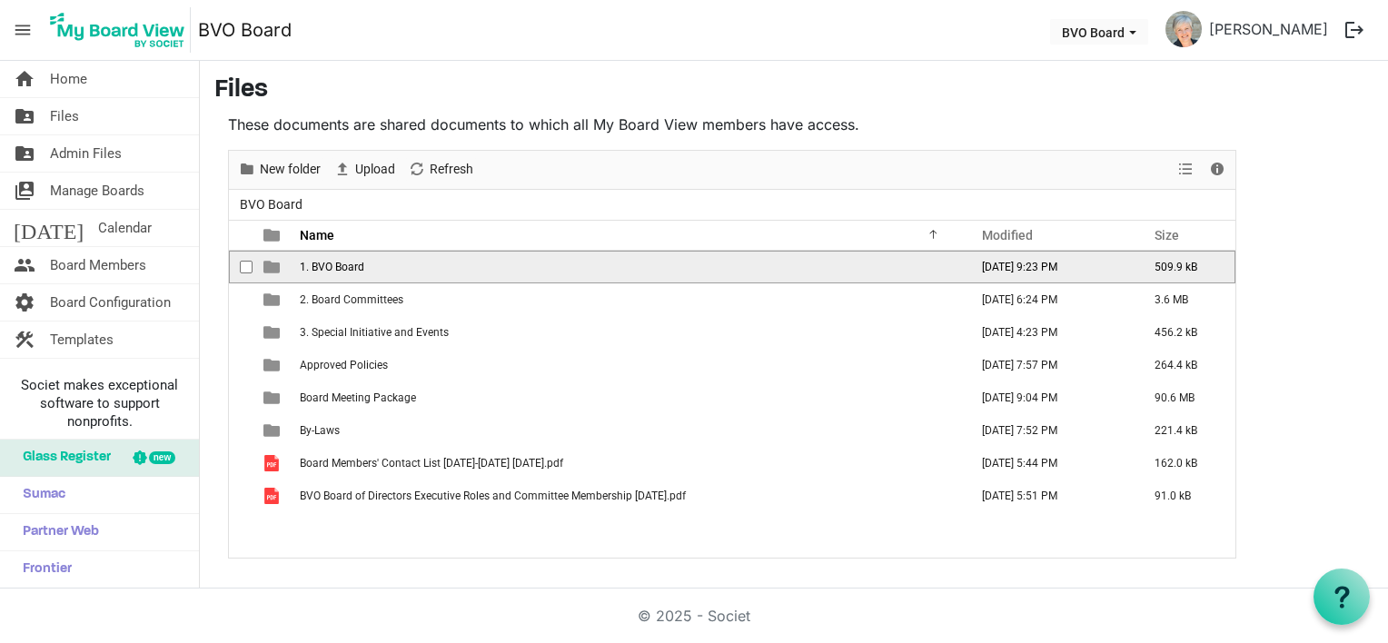
click at [319, 262] on span "1. BVO Board" at bounding box center [332, 267] width 64 height 13
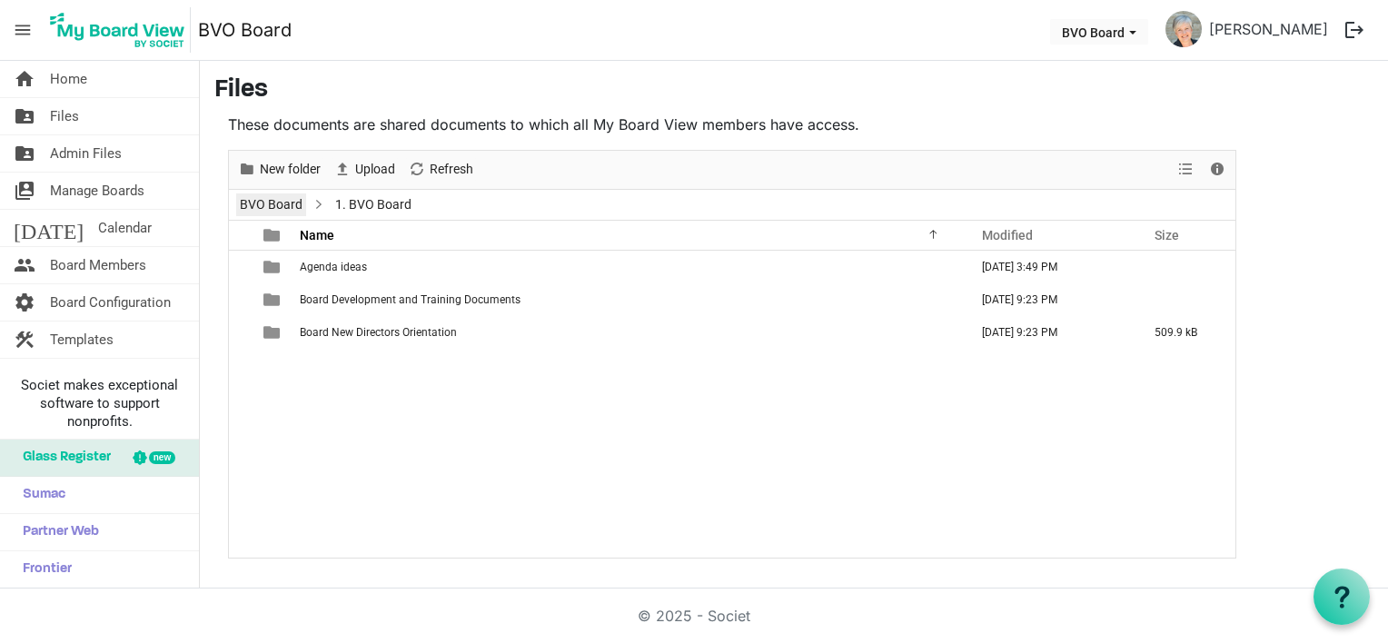
click at [271, 197] on link "BVO Board" at bounding box center [271, 204] width 70 height 23
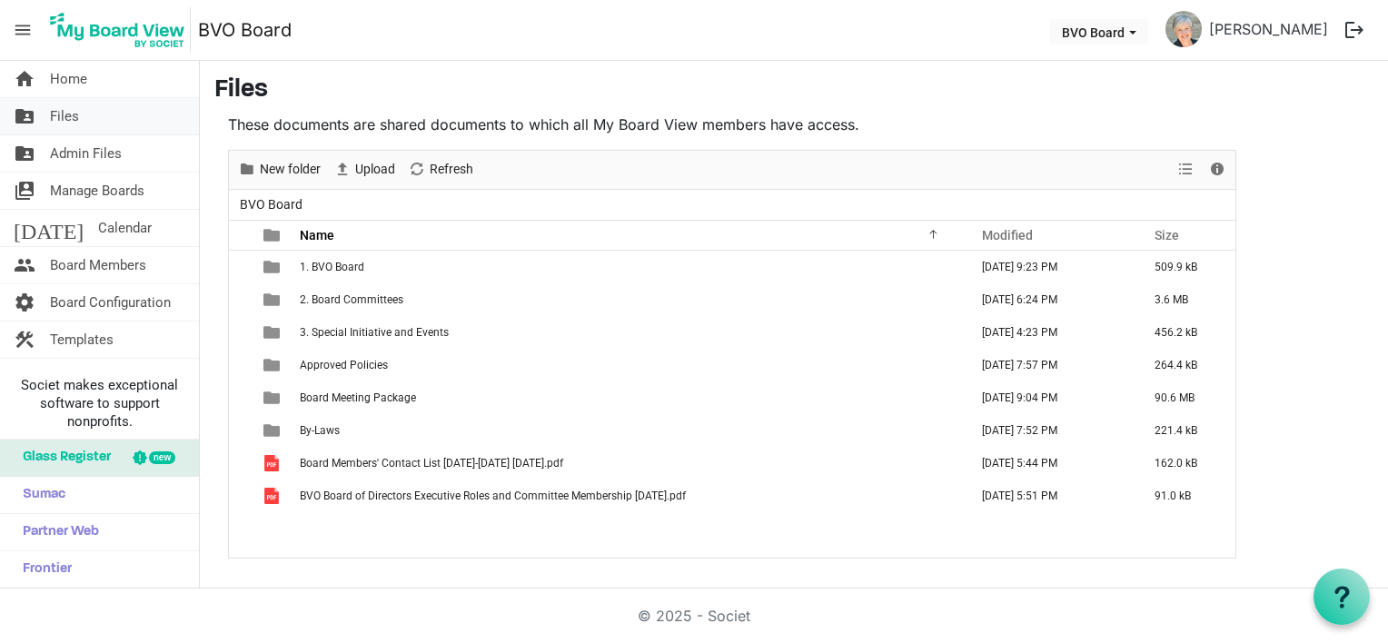
click at [69, 109] on span "Files" at bounding box center [64, 116] width 29 height 36
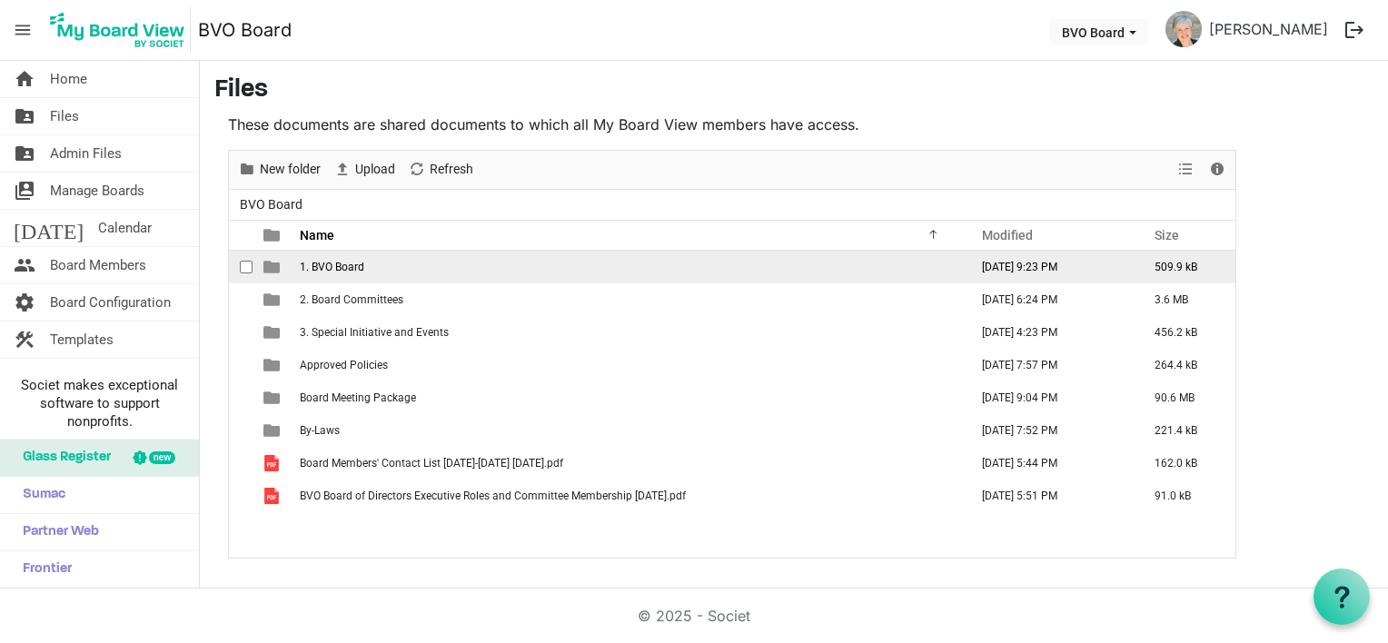
click at [338, 266] on span "1. BVO Board" at bounding box center [332, 267] width 64 height 13
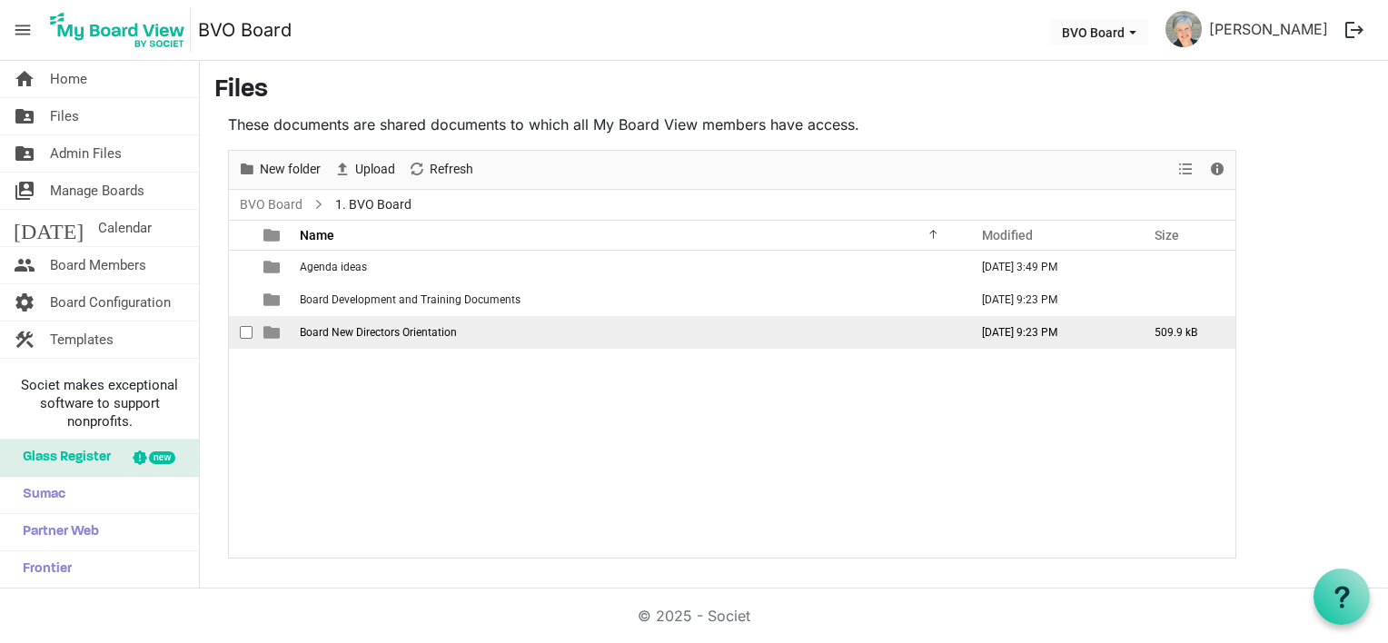
click at [338, 331] on span "Board New Directors Orientation" at bounding box center [378, 332] width 157 height 13
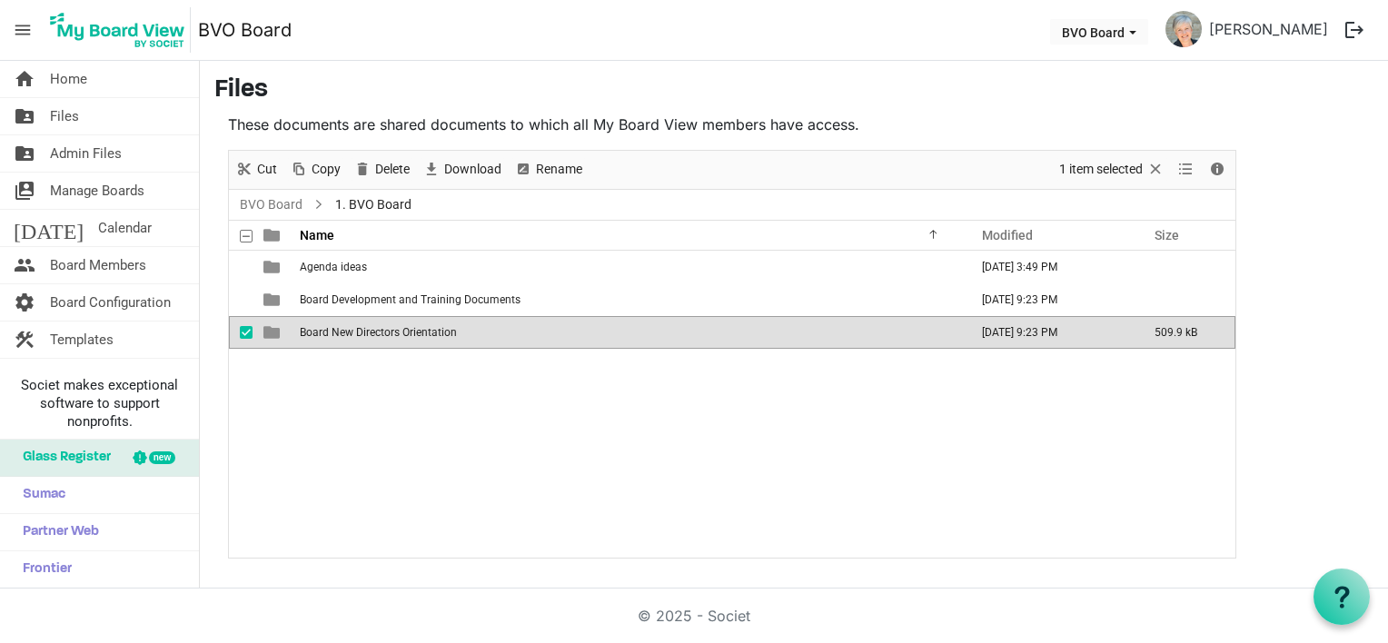
click at [338, 331] on span "Board New Directors Orientation" at bounding box center [378, 332] width 157 height 13
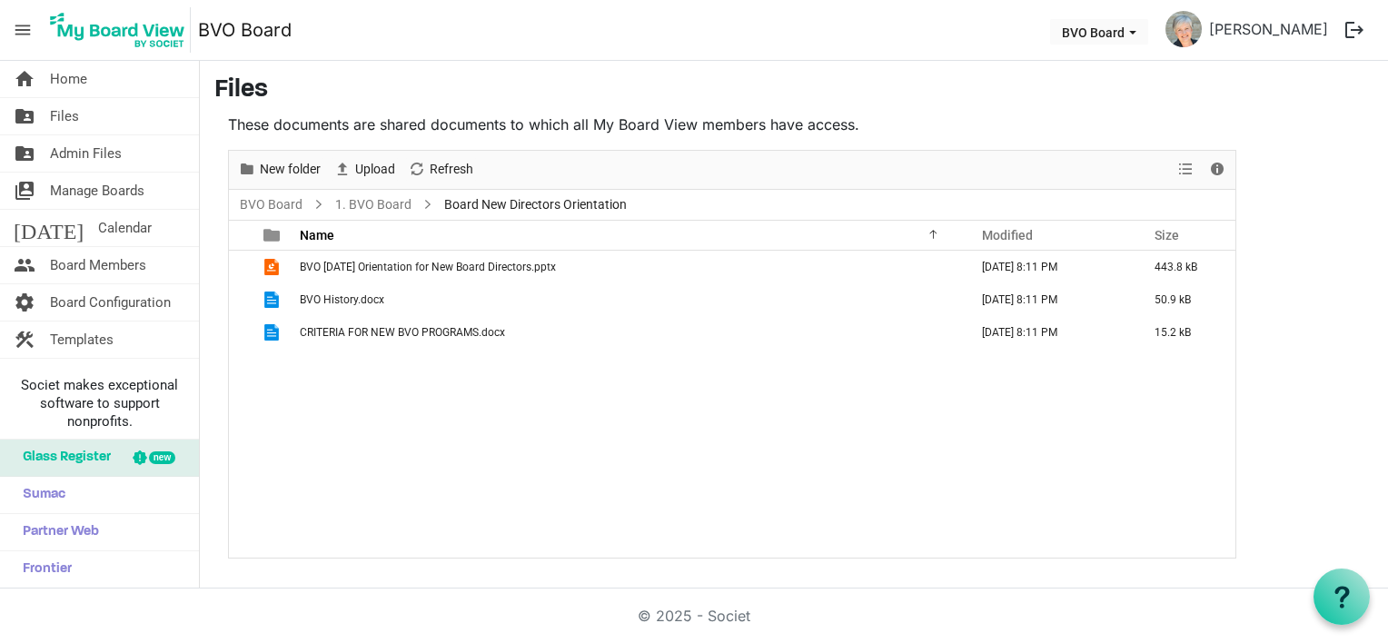
click at [741, 457] on div "BVO [DATE] Orientation for New Board Directors.pptx [DATE] 8:11 PM 443.8 kB BVO…" at bounding box center [732, 404] width 1006 height 307
click at [1352, 25] on button "logout" at bounding box center [1354, 30] width 38 height 38
